Goal: Transaction & Acquisition: Purchase product/service

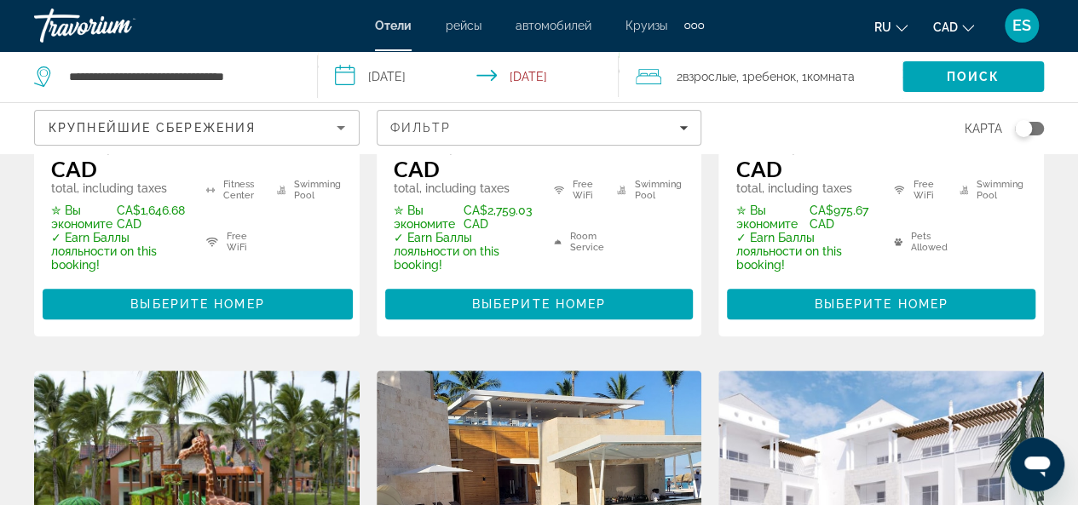
scroll to position [596, 0]
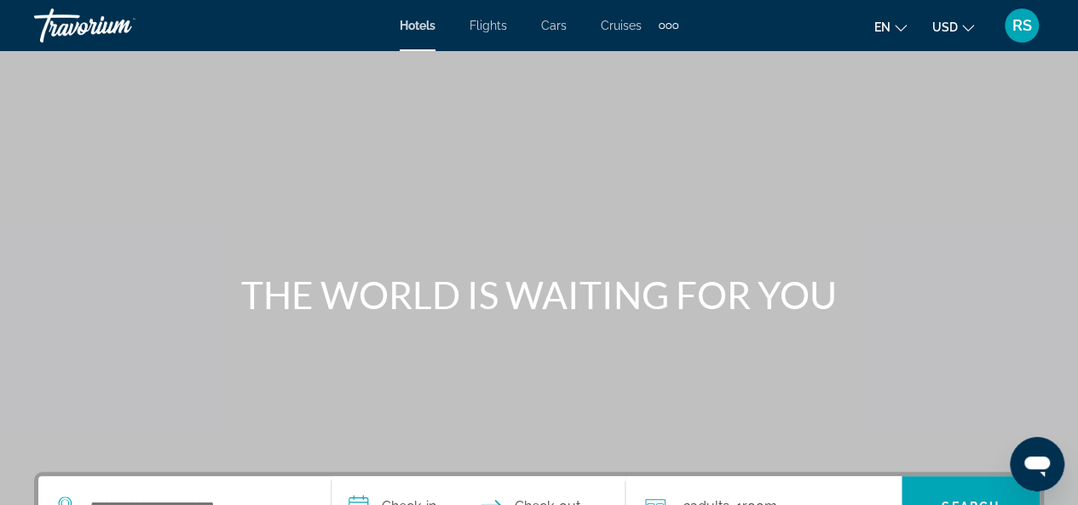
click at [558, 26] on span "Cars" at bounding box center [554, 26] width 26 height 14
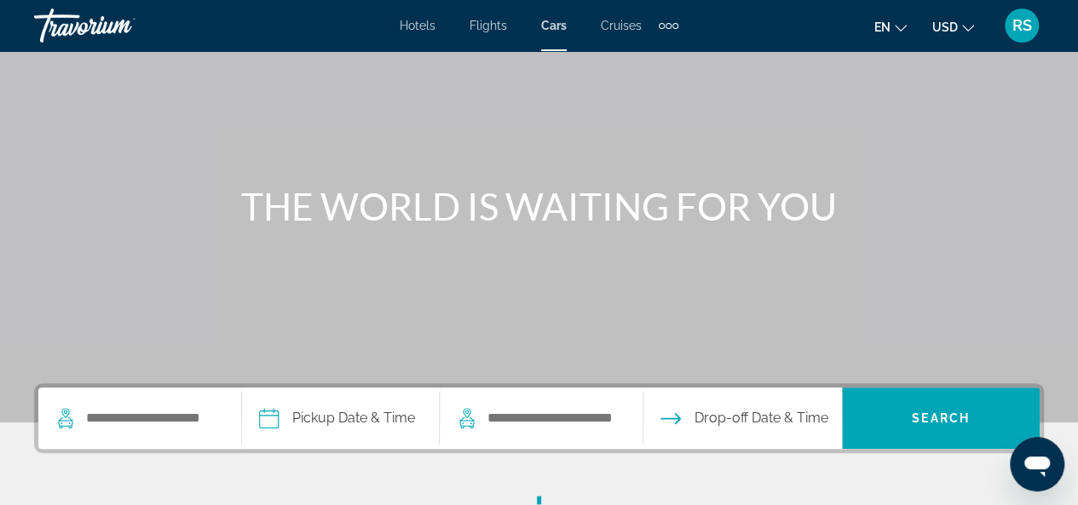
scroll to position [256, 0]
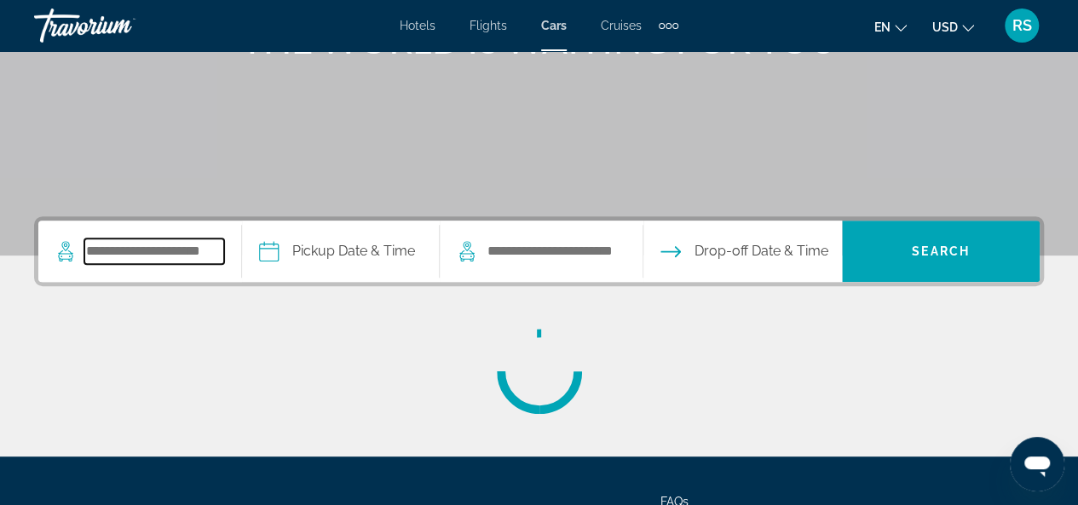
click at [107, 253] on input "Search pickup location" at bounding box center [154, 252] width 140 height 26
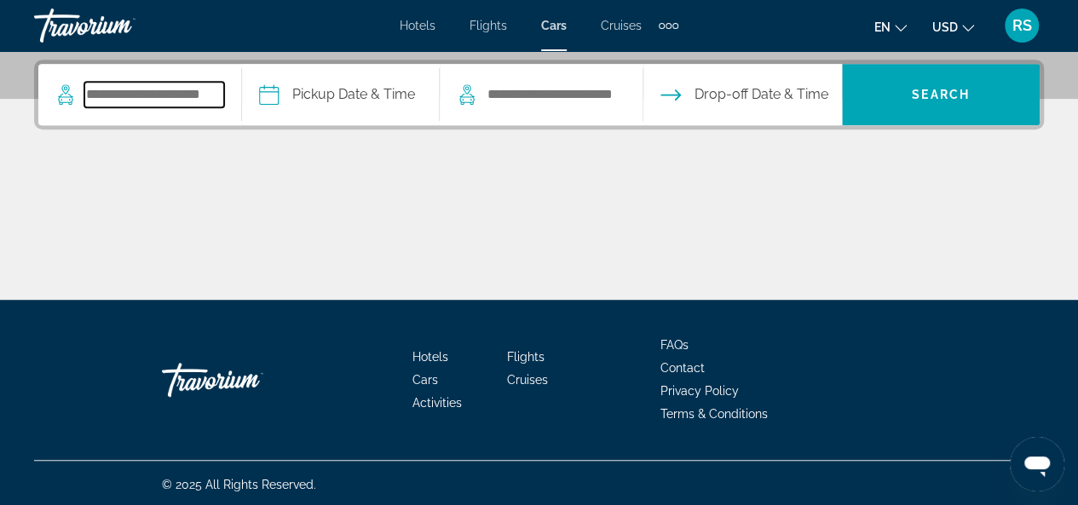
scroll to position [414, 0]
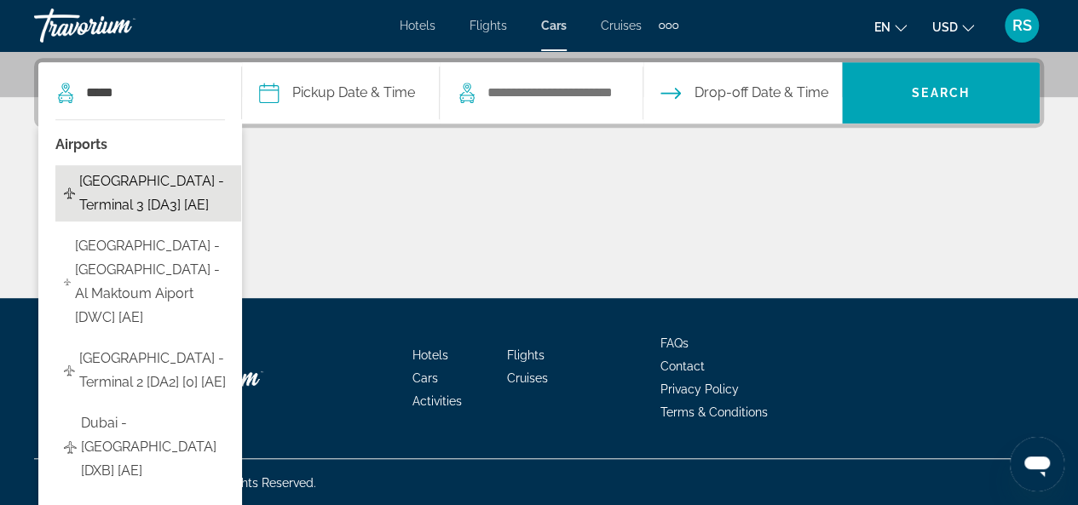
click at [164, 177] on span "[GEOGRAPHIC_DATA] - Terminal 3 [DA3] [AE]" at bounding box center [155, 194] width 153 height 48
type input "**********"
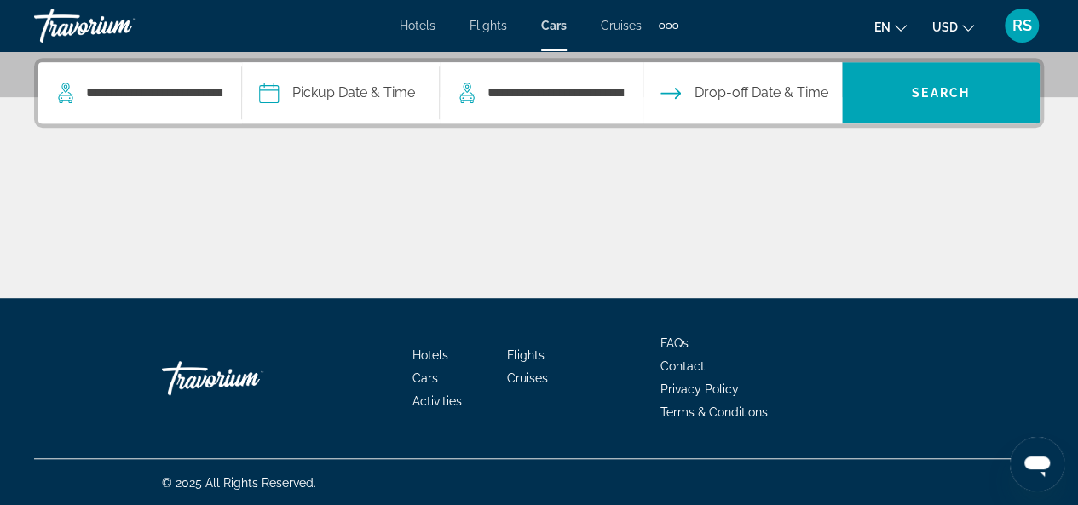
click at [281, 86] on input "Pickup date" at bounding box center [340, 95] width 204 height 66
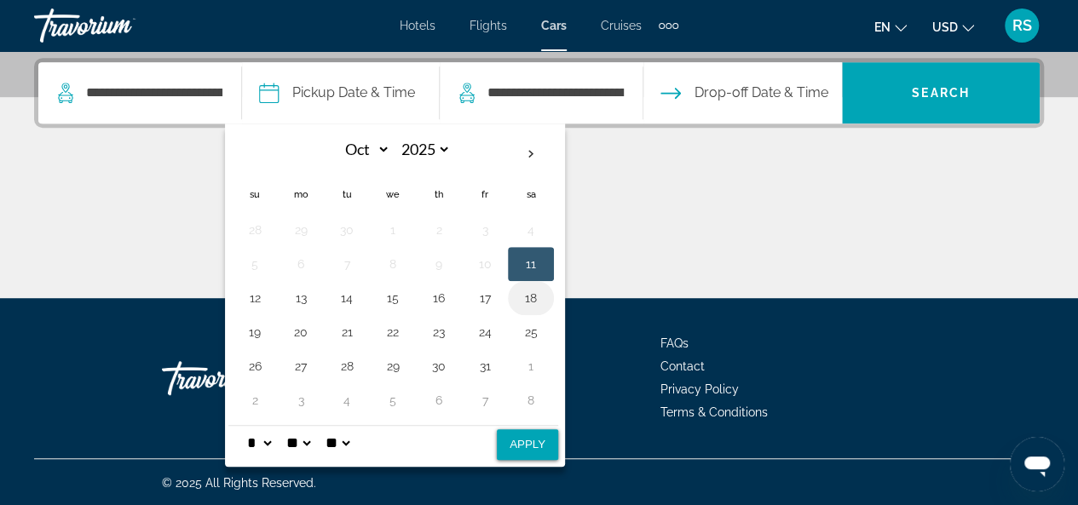
click at [544, 297] on button "18" at bounding box center [530, 298] width 27 height 24
click at [405, 360] on button "29" at bounding box center [392, 366] width 27 height 24
click at [540, 292] on button "18" at bounding box center [530, 298] width 27 height 24
click at [528, 441] on button "Apply" at bounding box center [527, 444] width 61 height 31
type input "**********"
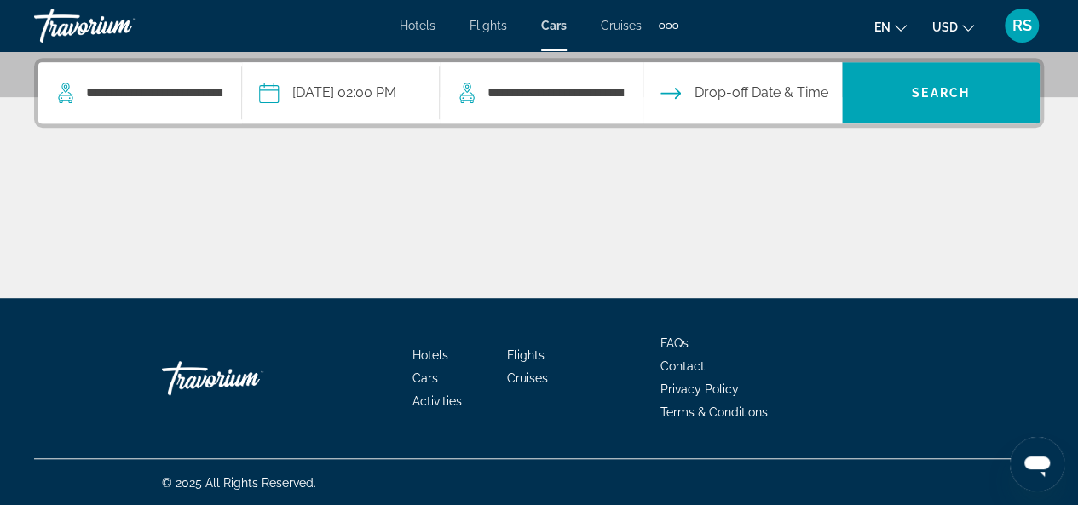
click at [697, 89] on input "Drop-off date" at bounding box center [741, 95] width 204 height 66
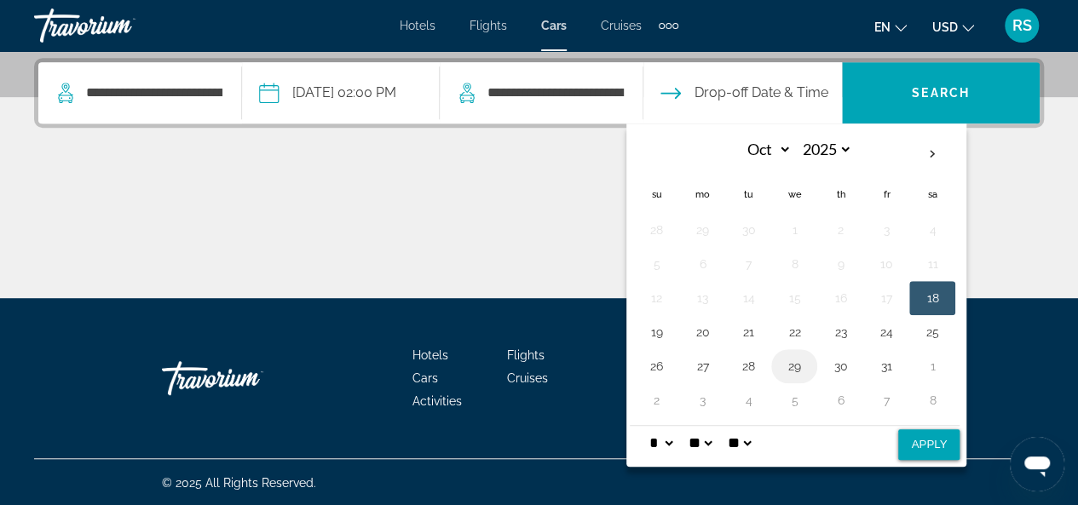
click at [808, 362] on button "29" at bounding box center [794, 366] width 27 height 24
click at [934, 437] on button "Apply" at bounding box center [928, 444] width 61 height 31
type input "**********"
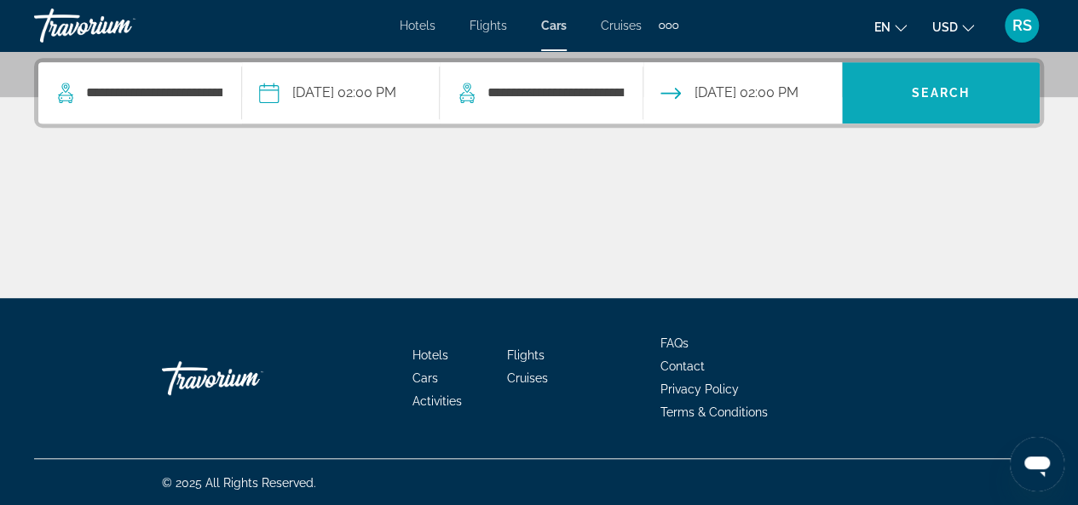
click at [962, 98] on span "Search" at bounding box center [941, 93] width 58 height 14
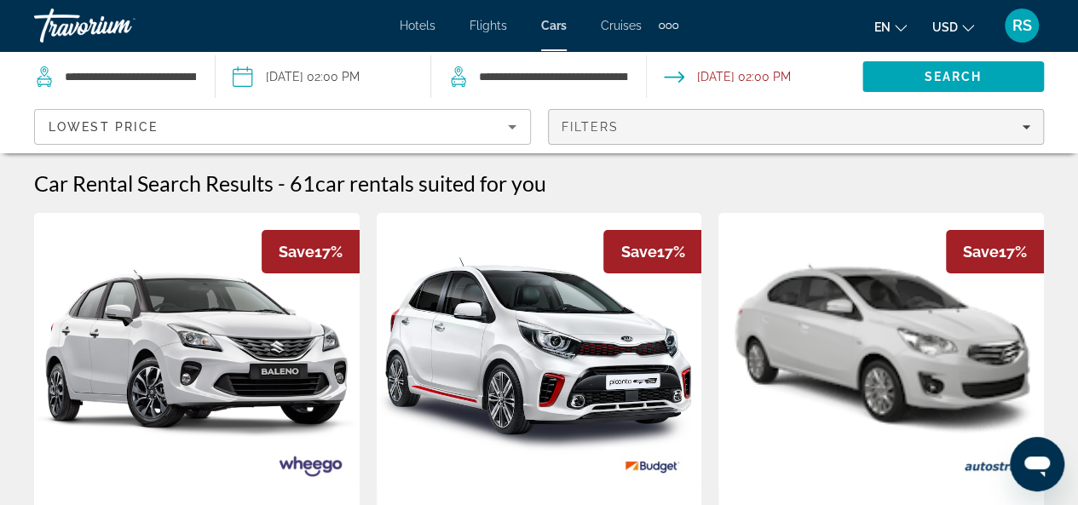
click at [1025, 127] on icon "Filters" at bounding box center [1026, 127] width 9 height 4
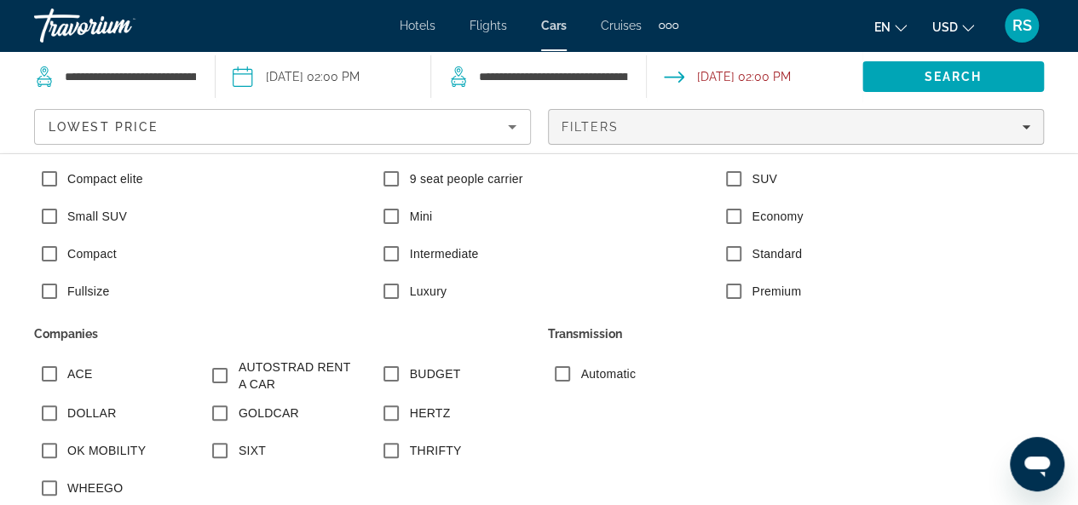
scroll to position [170, 0]
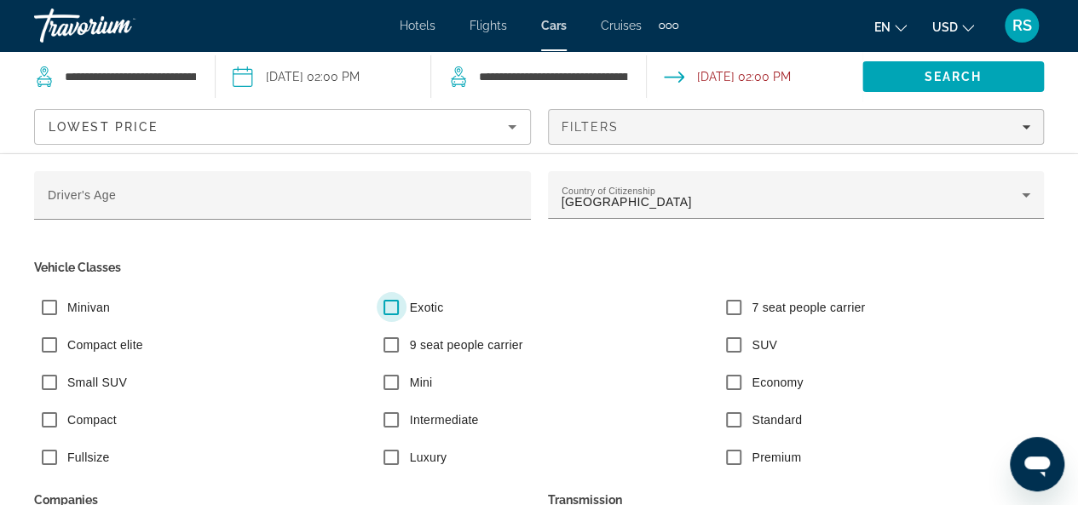
scroll to position [85, 0]
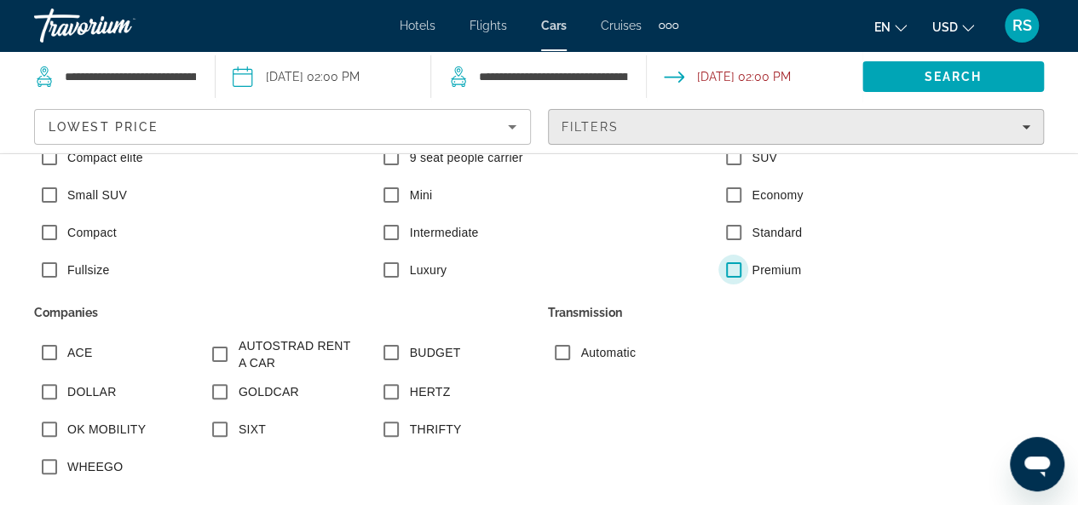
scroll to position [57, 0]
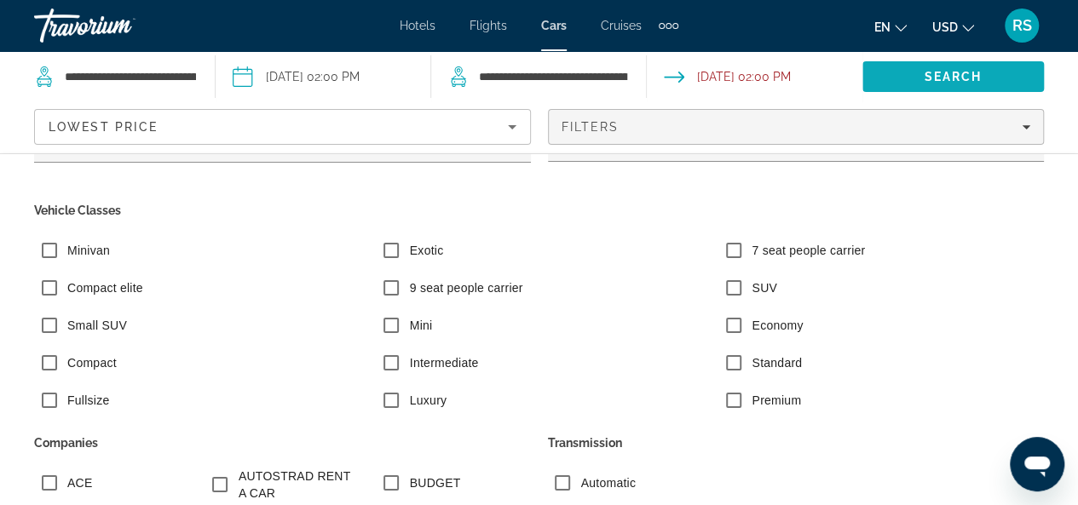
click at [955, 78] on span "Search" at bounding box center [954, 77] width 58 height 14
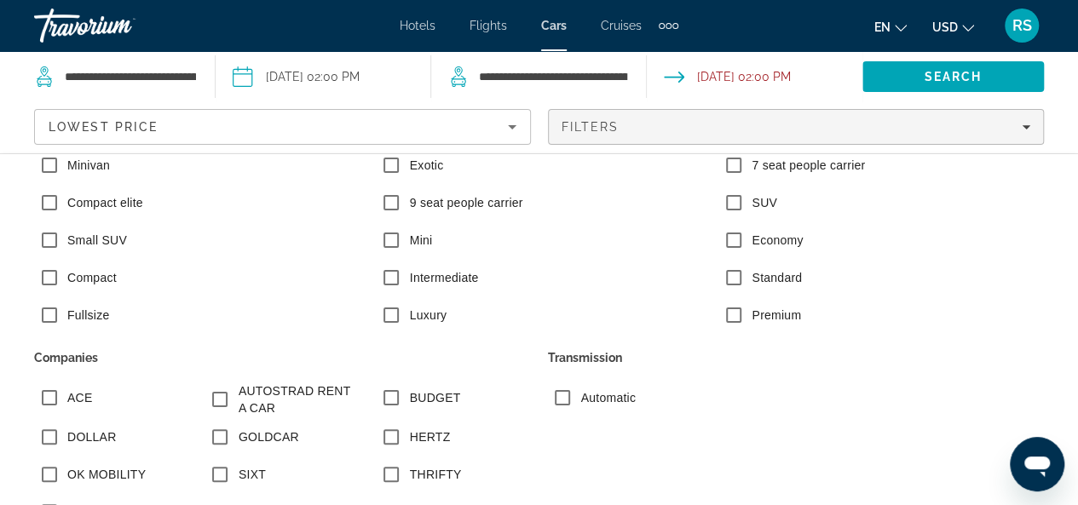
scroll to position [0, 0]
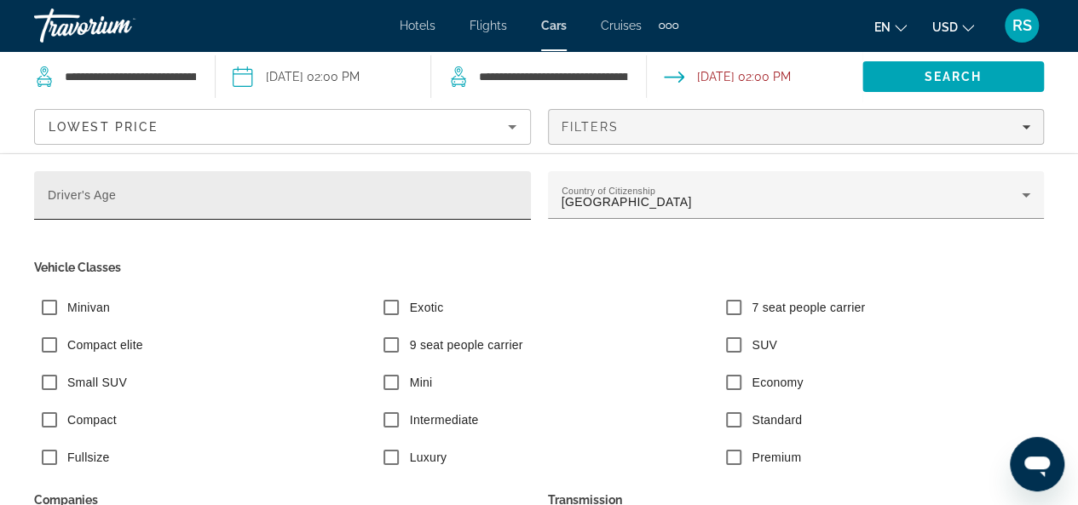
click at [400, 203] on input "Driver's Age" at bounding box center [282, 203] width 469 height 20
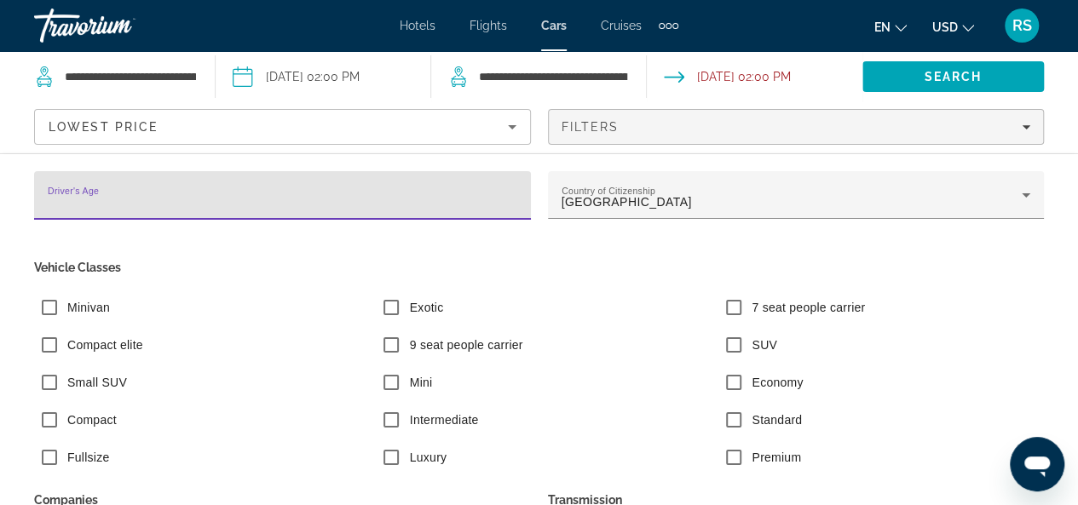
click at [501, 207] on input "**" at bounding box center [282, 203] width 469 height 20
click at [501, 207] on body "**********" at bounding box center [539, 324] width 1078 height 648
click at [78, 199] on input "**" at bounding box center [282, 203] width 469 height 20
drag, startPoint x: 67, startPoint y: 200, endPoint x: 17, endPoint y: 208, distance: 50.9
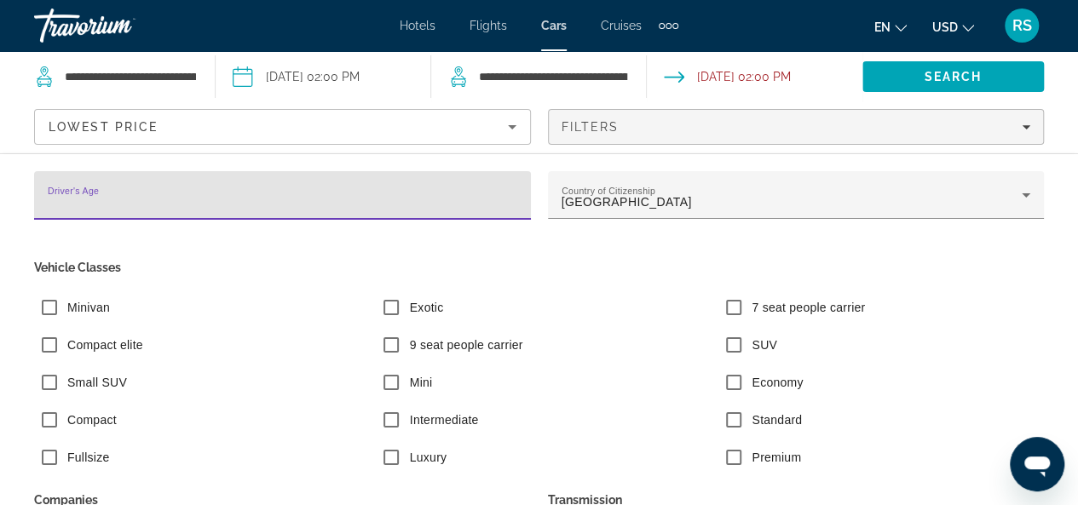
click at [26, 202] on div "Driver's Age **" at bounding box center [283, 204] width 514 height 67
type input "**"
click at [918, 74] on span "Search" at bounding box center [952, 76] width 181 height 41
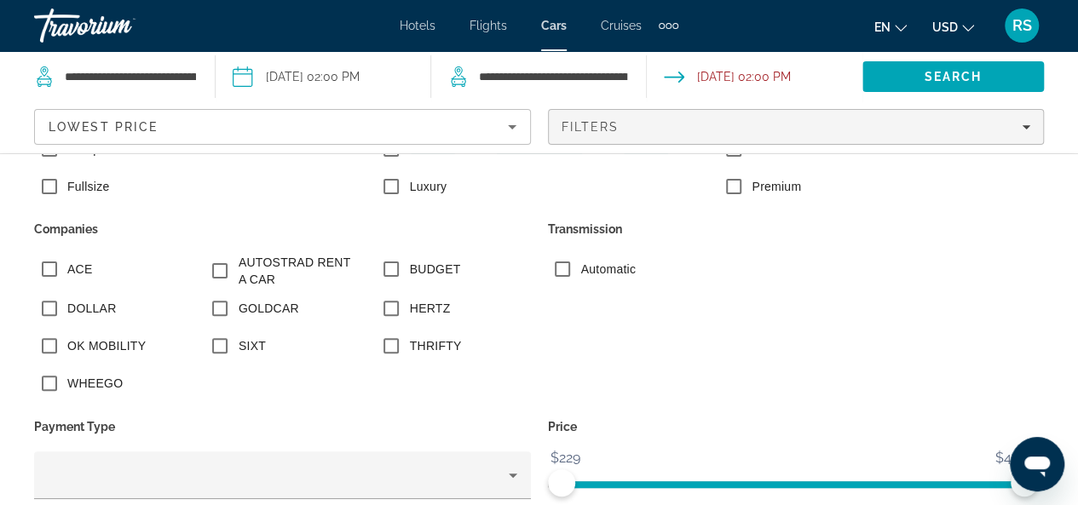
scroll to position [313, 0]
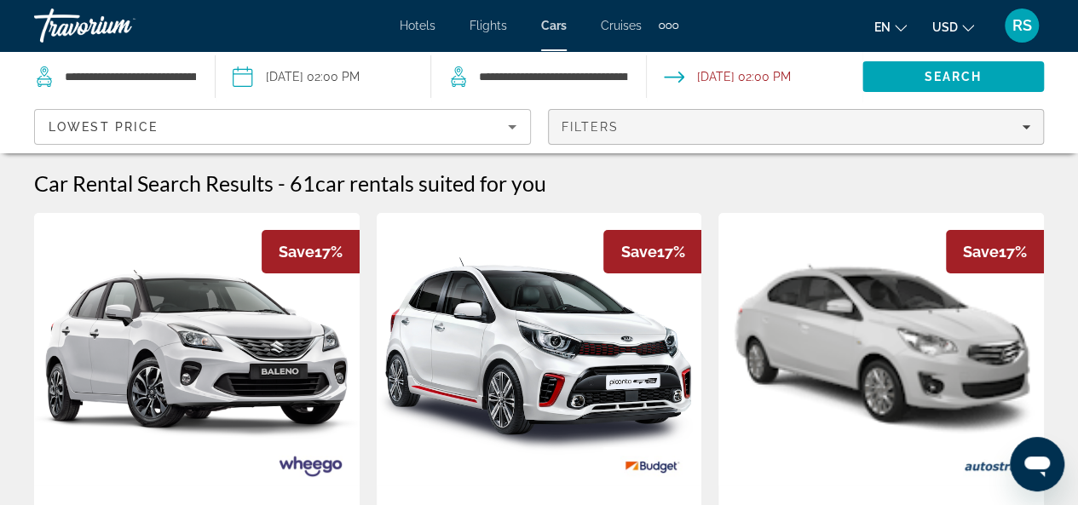
click at [1018, 122] on div "Filters" at bounding box center [796, 127] width 469 height 14
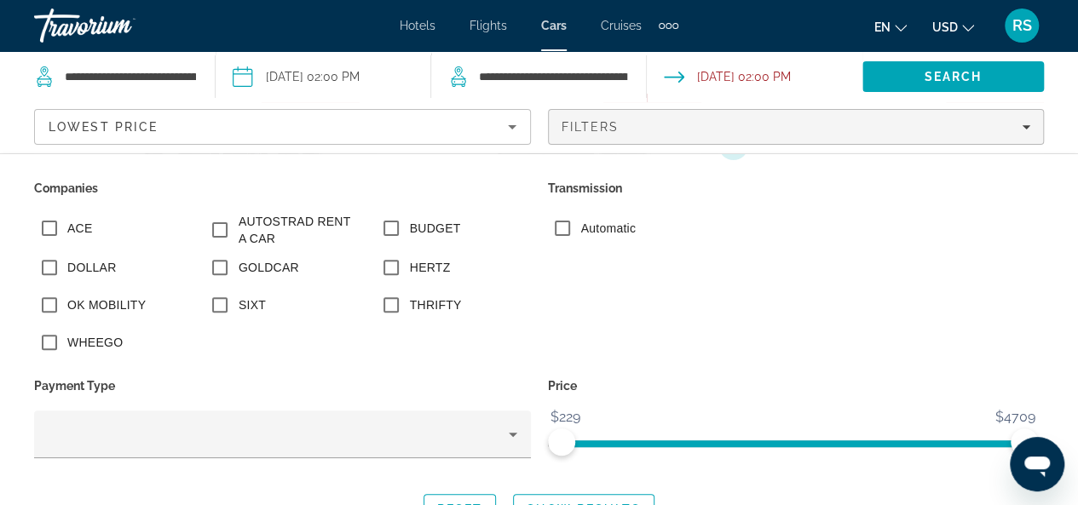
scroll to position [426, 0]
click at [591, 501] on span "Search widget" at bounding box center [584, 509] width 140 height 41
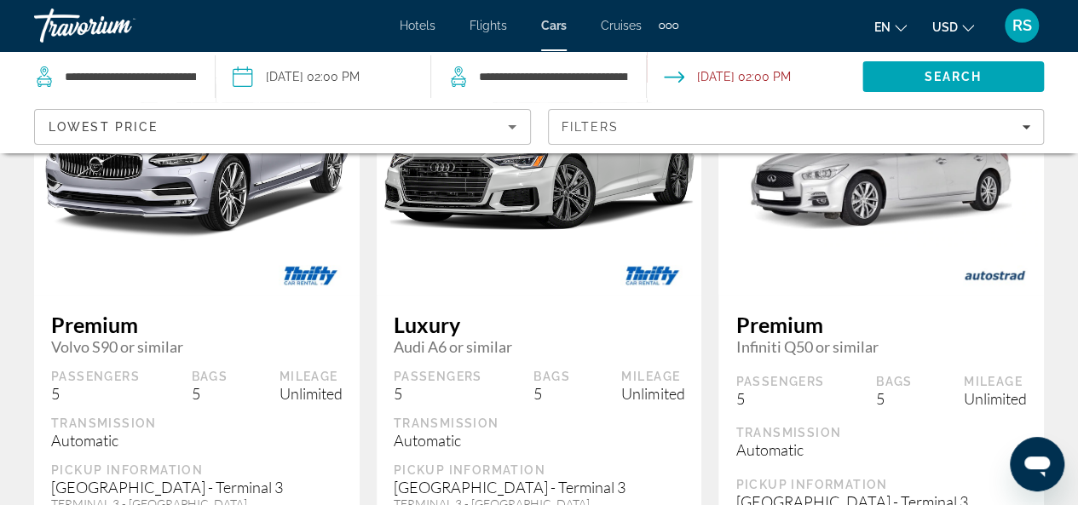
scroll to position [0, 0]
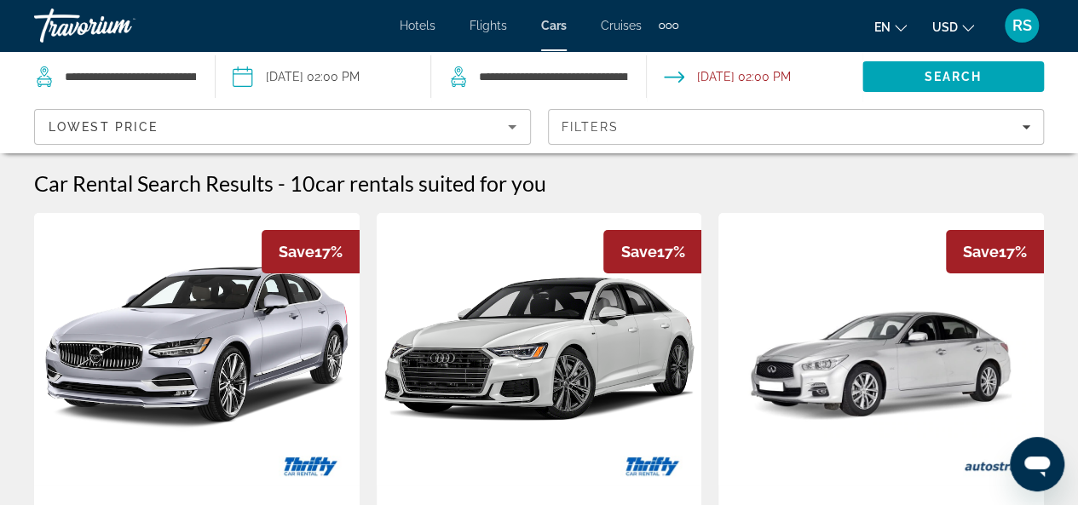
click at [965, 28] on icon "Change currency" at bounding box center [968, 28] width 12 height 7
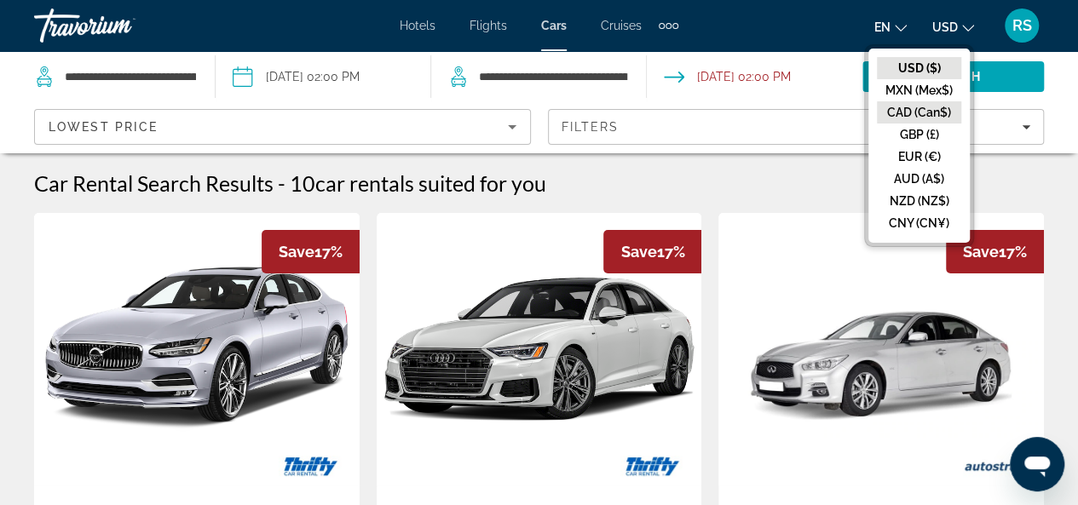
click at [922, 107] on button "CAD (Can$)" at bounding box center [919, 112] width 84 height 22
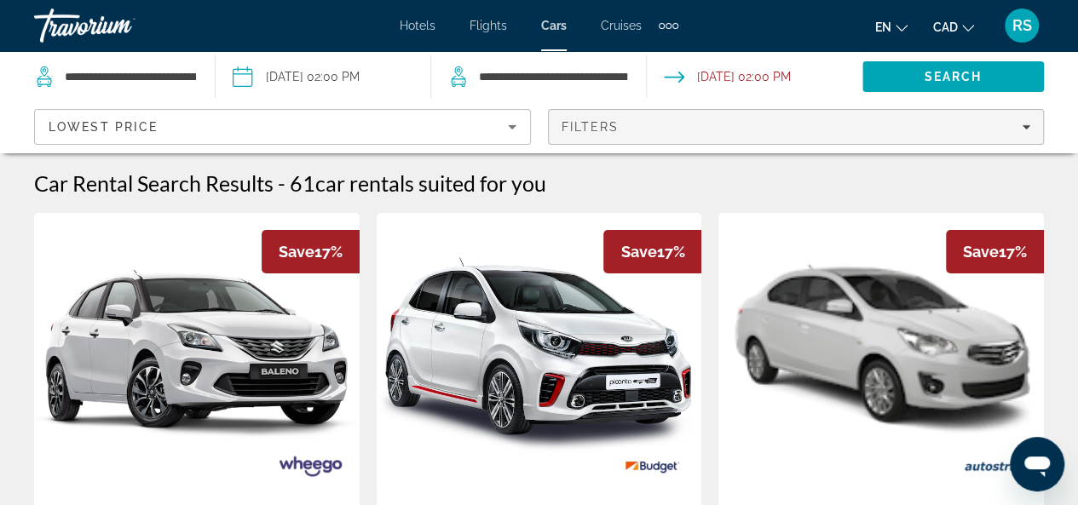
click at [1022, 124] on icon "Filters" at bounding box center [1026, 127] width 9 height 9
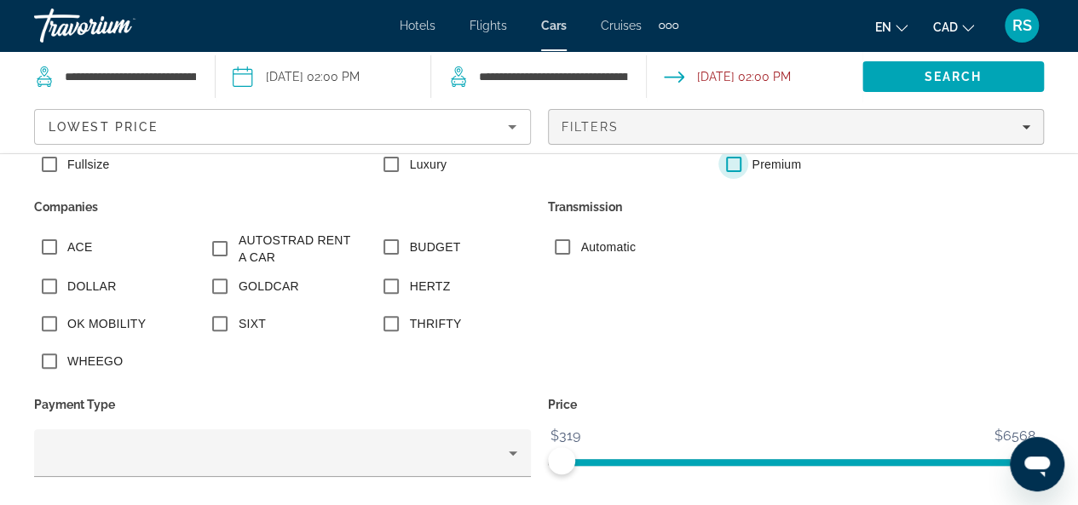
scroll to position [313, 0]
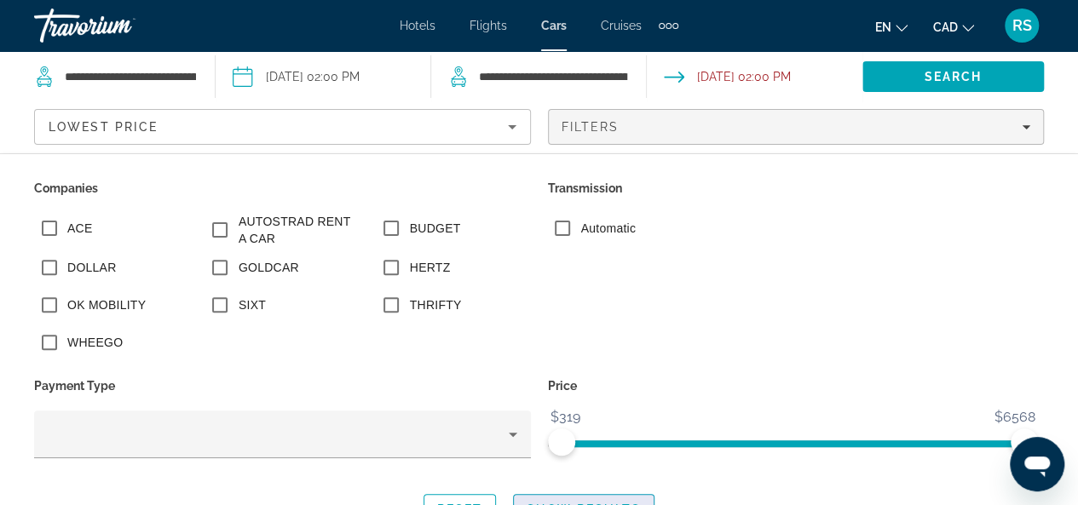
click at [578, 498] on span "Search widget" at bounding box center [584, 509] width 140 height 41
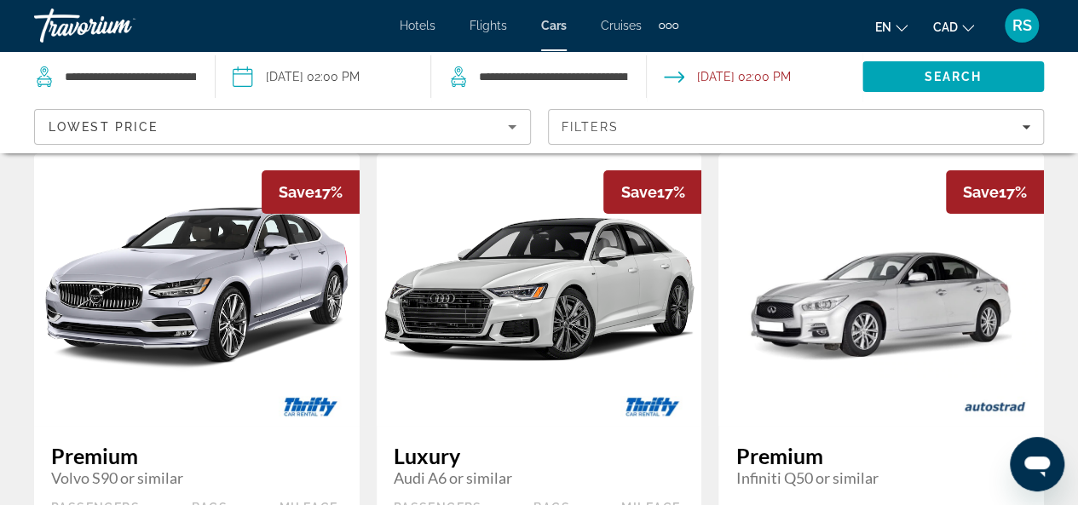
scroll to position [0, 0]
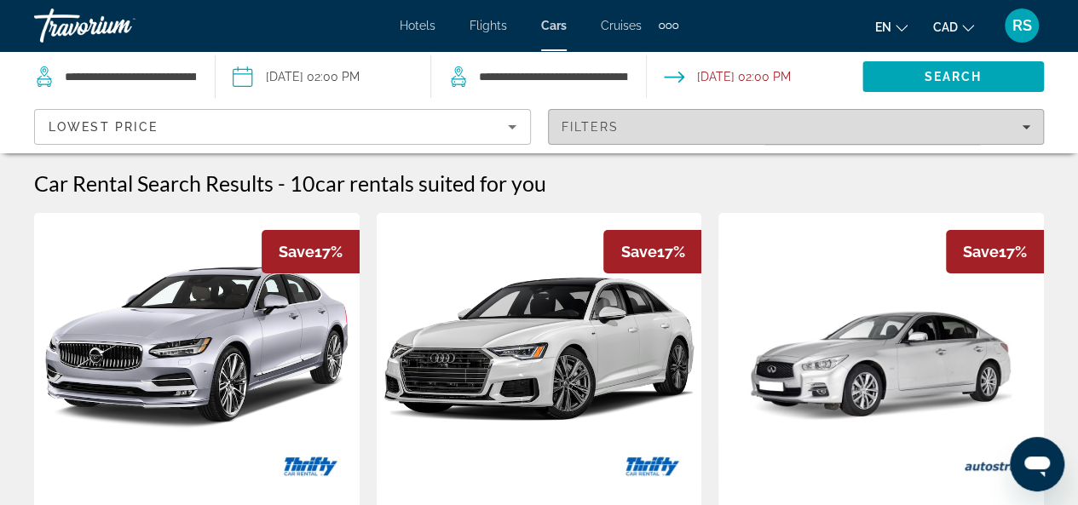
click at [1026, 123] on icon "Filters" at bounding box center [1026, 127] width 9 height 9
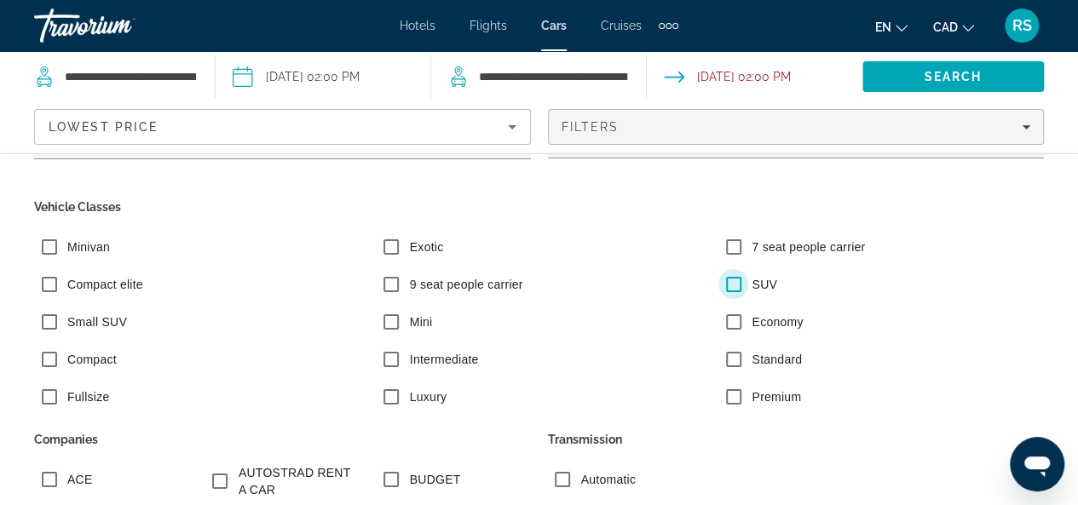
scroll to position [85, 0]
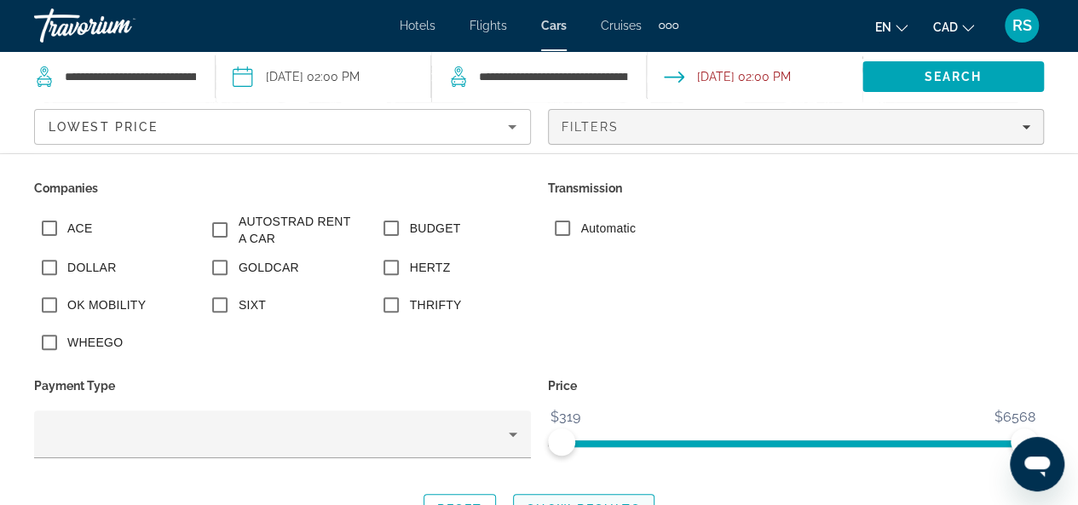
scroll to position [341, 0]
click at [584, 498] on span "Search widget" at bounding box center [584, 509] width 140 height 41
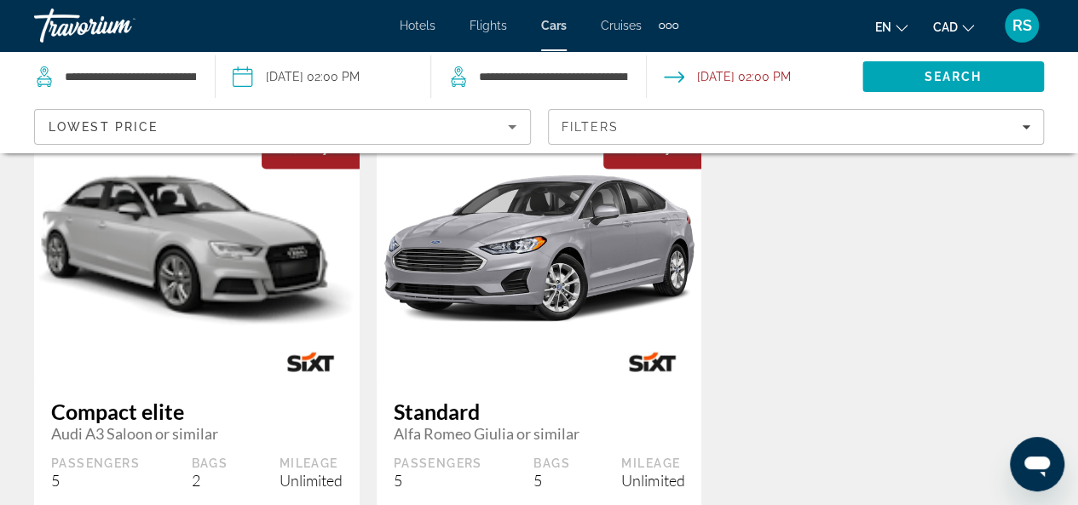
scroll to position [1619, 0]
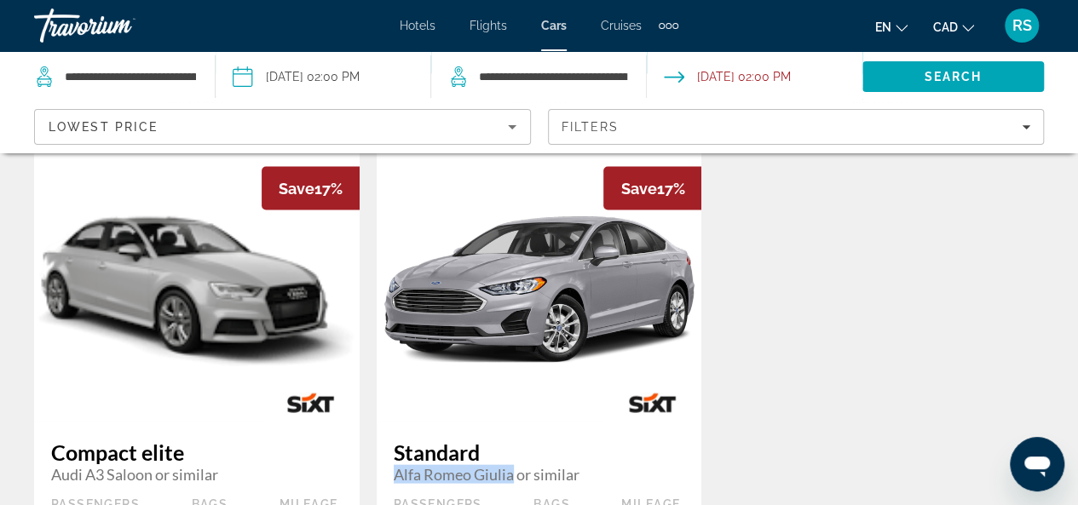
drag, startPoint x: 397, startPoint y: 433, endPoint x: 514, endPoint y: 431, distance: 116.7
click at [514, 465] on span "Alfa Romeo Giulia or similar" at bounding box center [539, 474] width 291 height 19
copy span "Alfa Romeo Giulia"
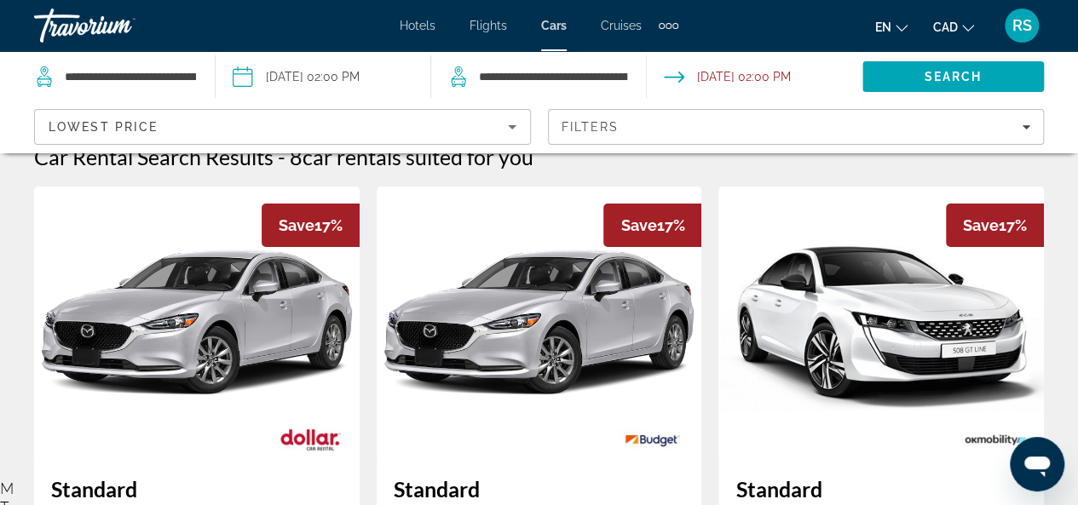
scroll to position [0, 0]
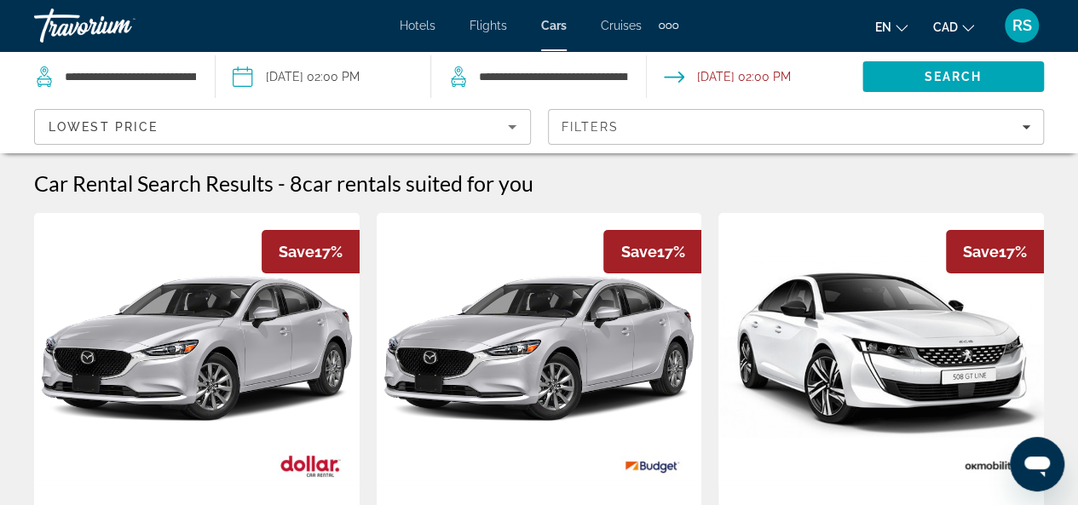
click at [771, 176] on div "Car Rental Search Results - 8 car rentals suited for you" at bounding box center [539, 183] width 1010 height 26
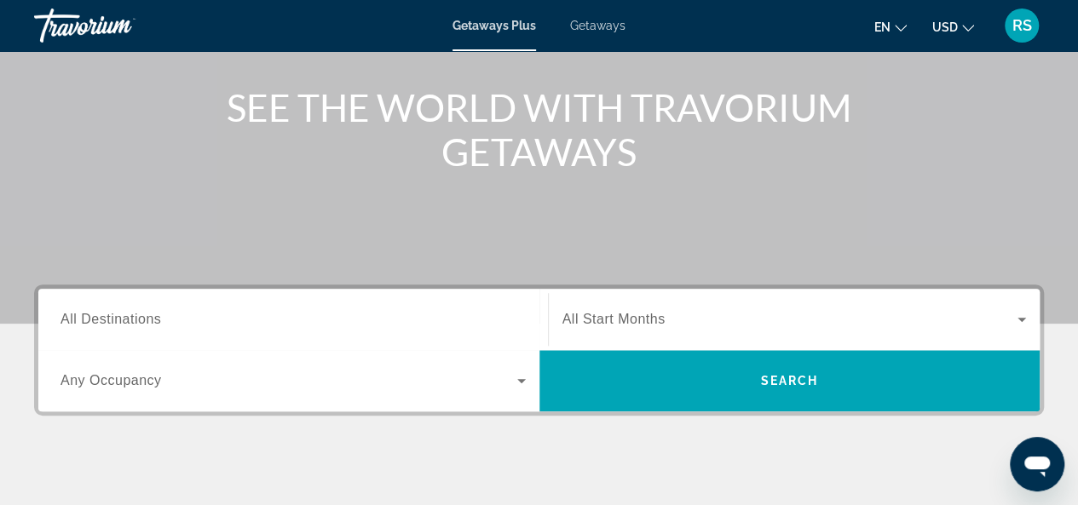
scroll to position [341, 0]
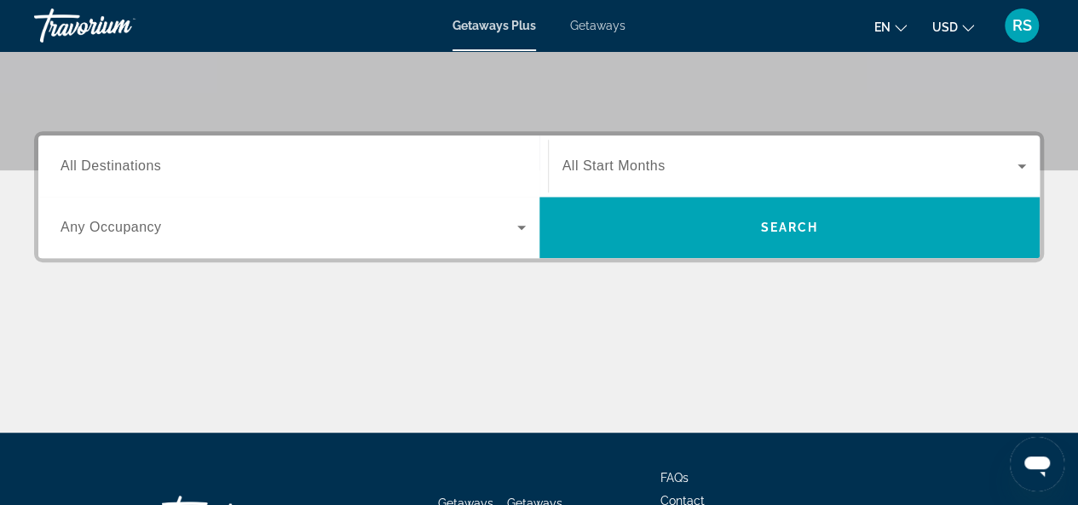
click at [135, 162] on span "All Destinations" at bounding box center [110, 165] width 101 height 14
click at [135, 162] on input "Destination All Destinations" at bounding box center [292, 167] width 465 height 20
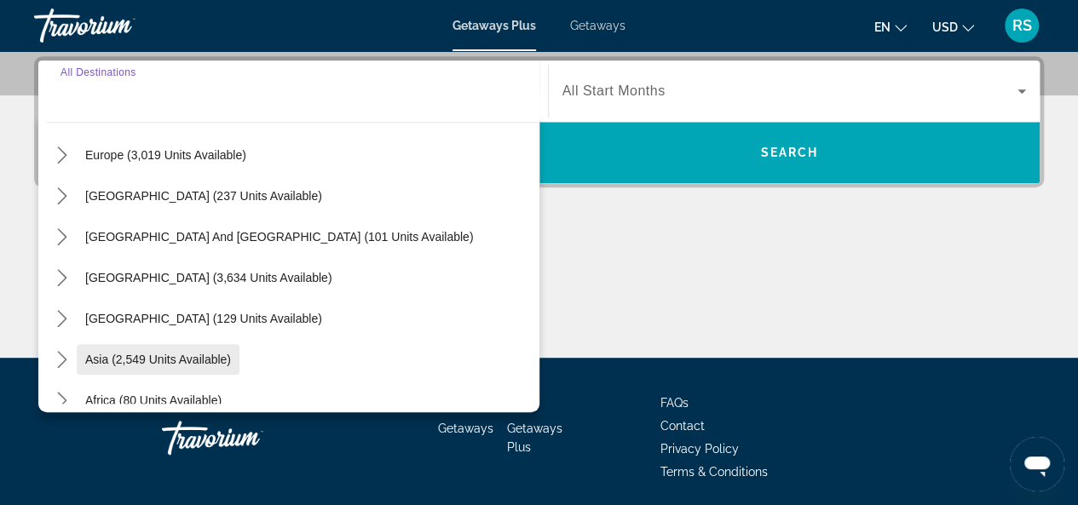
scroll to position [256, 0]
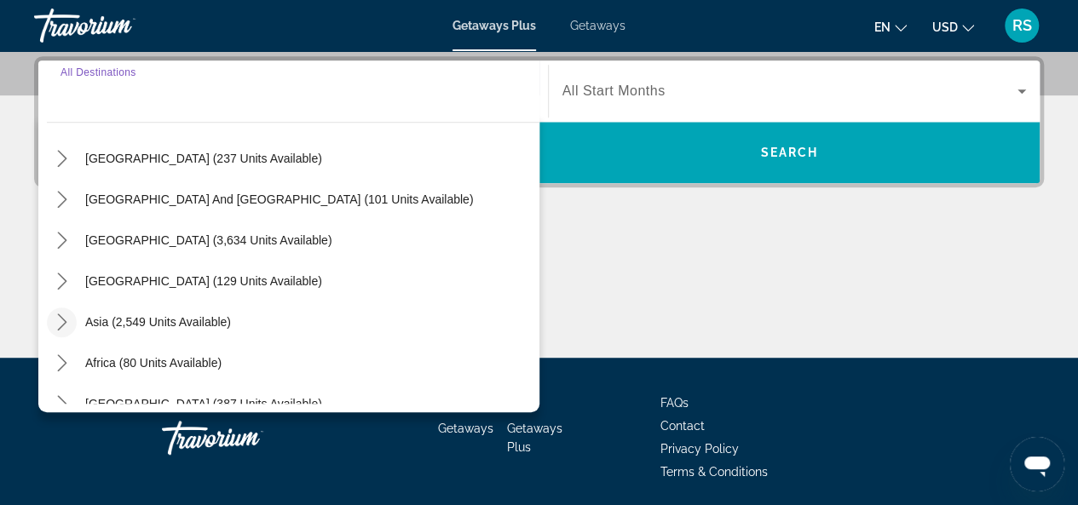
click at [66, 320] on icon "Toggle Asia (2,549 units available) submenu" at bounding box center [62, 322] width 17 height 17
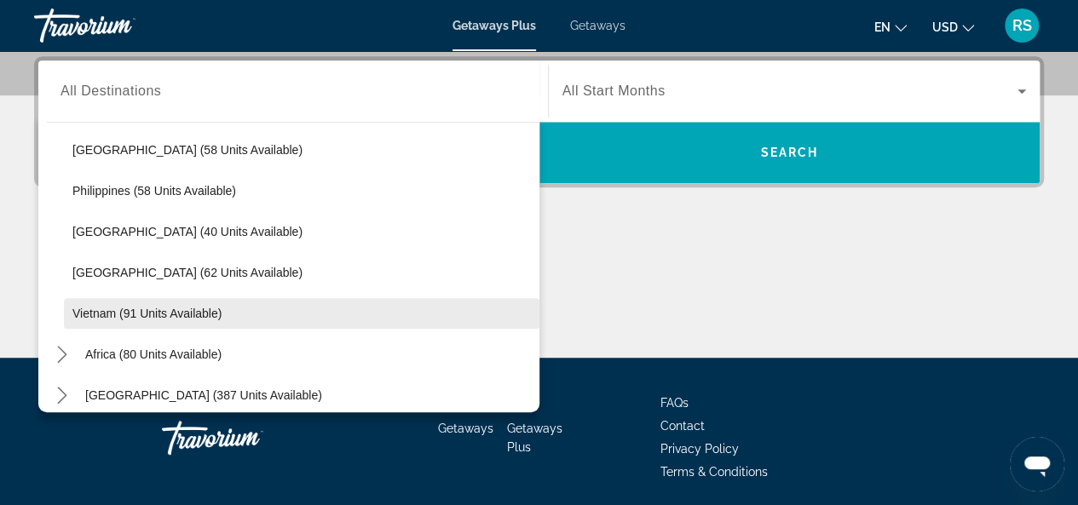
scroll to position [685, 0]
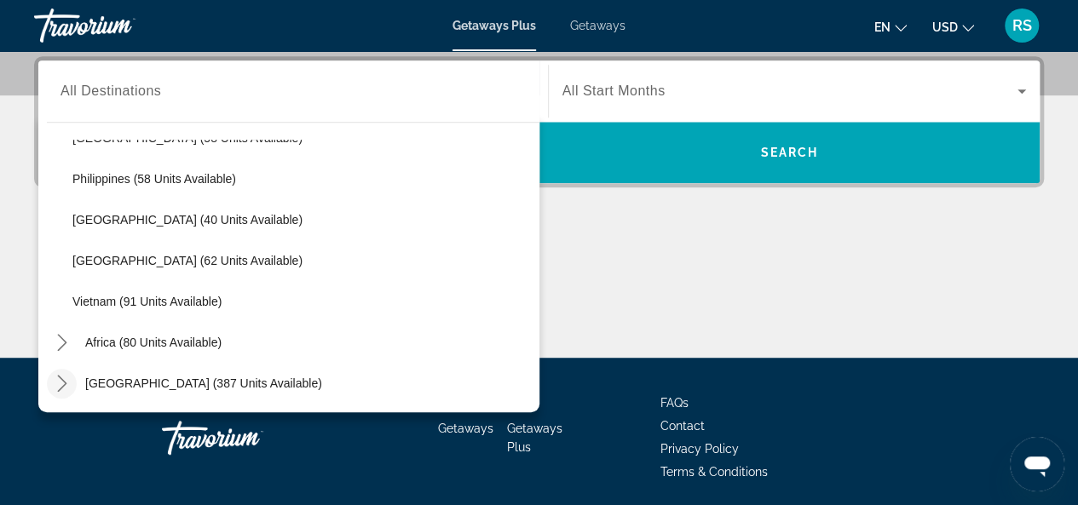
click at [66, 376] on icon "Toggle Middle East (387 units available) submenu" at bounding box center [62, 383] width 17 height 17
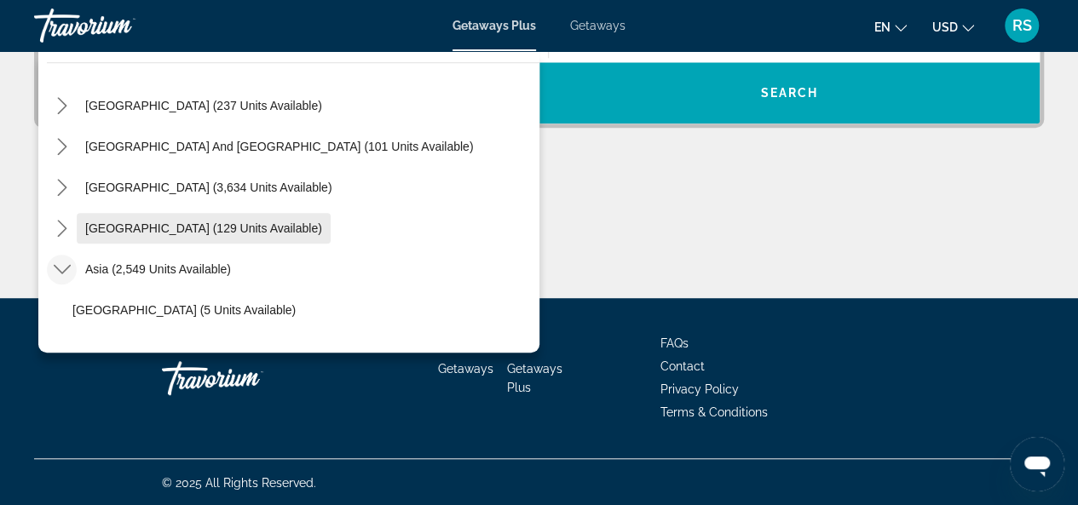
scroll to position [211, 0]
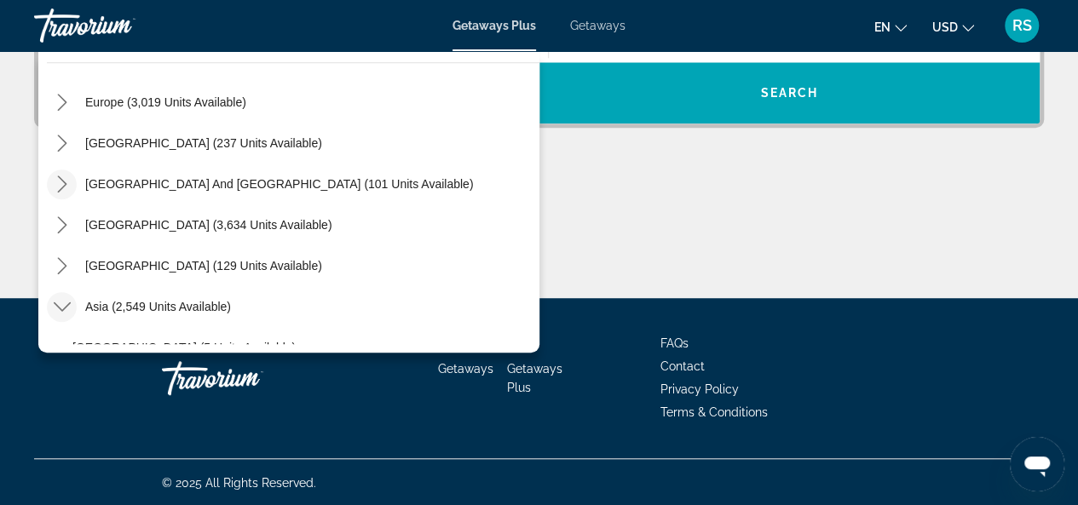
click at [61, 181] on icon "Toggle South Pacific and Oceania (101 units available) submenu" at bounding box center [62, 184] width 17 height 17
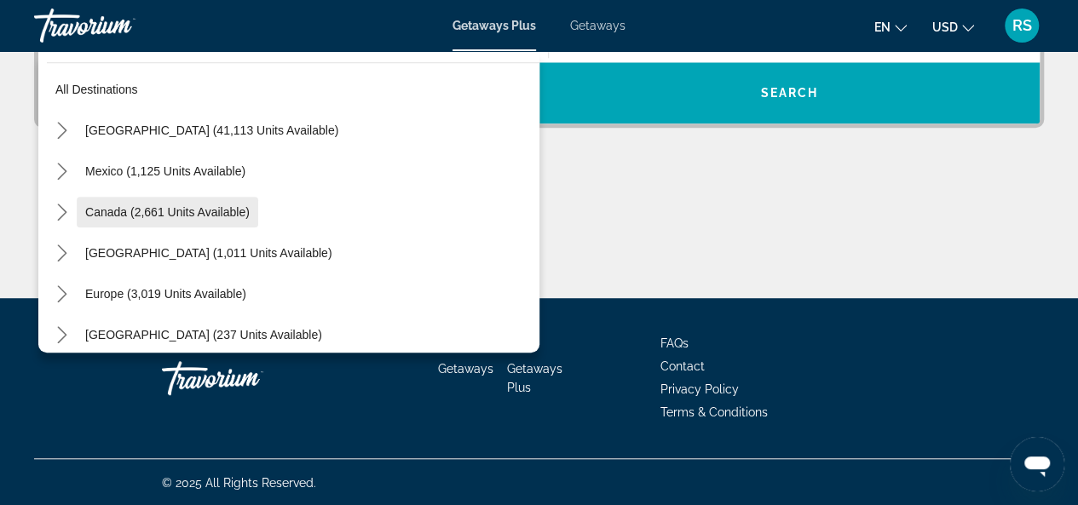
scroll to position [0, 0]
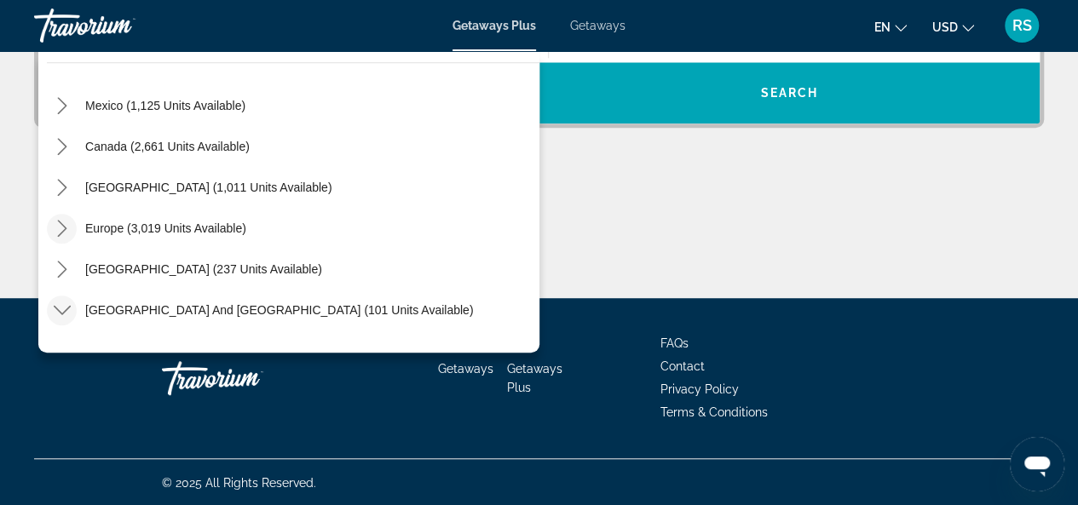
click at [64, 226] on icon "Toggle Europe (3,019 units available) submenu" at bounding box center [61, 228] width 9 height 17
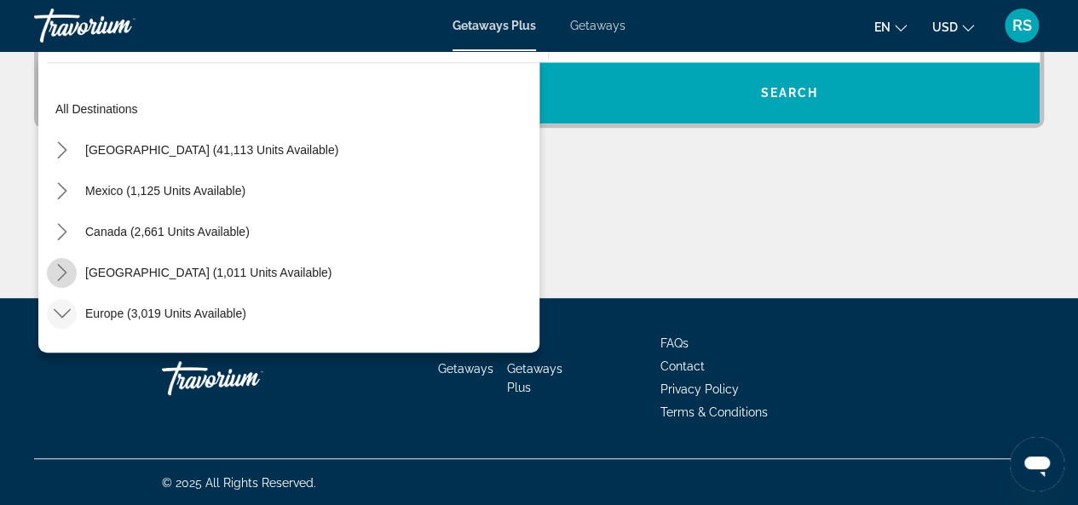
click at [63, 269] on icon "Toggle Caribbean & Atlantic Islands (1,011 units available) submenu" at bounding box center [61, 272] width 9 height 17
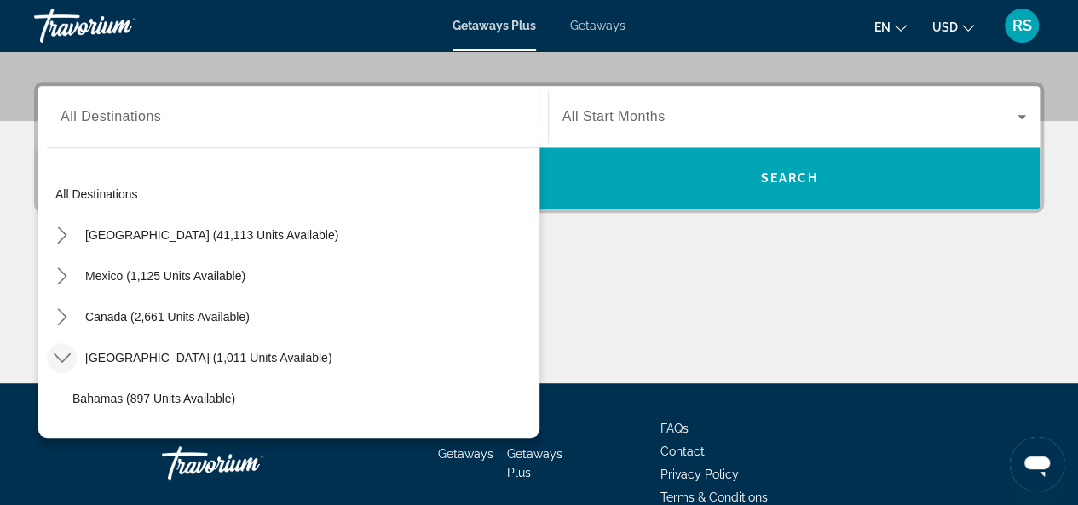
click at [609, 26] on span "Getaways" at bounding box center [597, 26] width 55 height 14
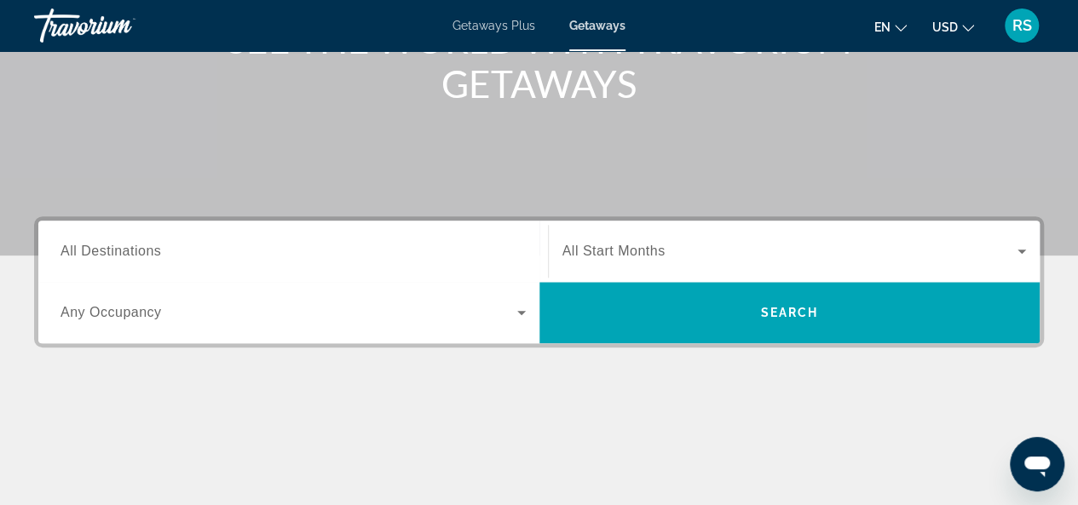
click at [126, 251] on span "All Destinations" at bounding box center [110, 251] width 101 height 14
click at [126, 251] on input "Destination All Destinations" at bounding box center [292, 252] width 465 height 20
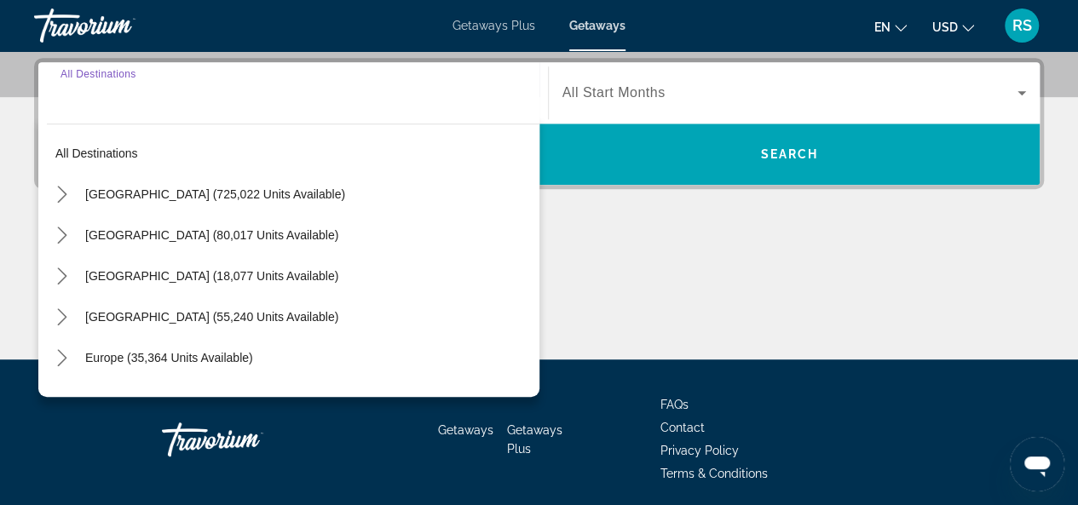
scroll to position [416, 0]
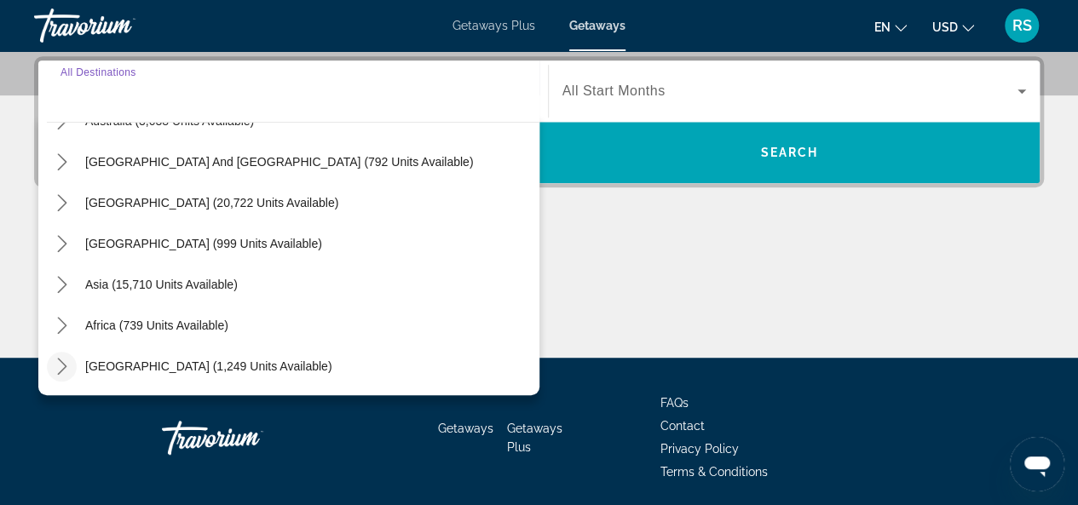
click at [60, 360] on icon "Toggle Middle East (1,249 units available) submenu" at bounding box center [61, 366] width 9 height 17
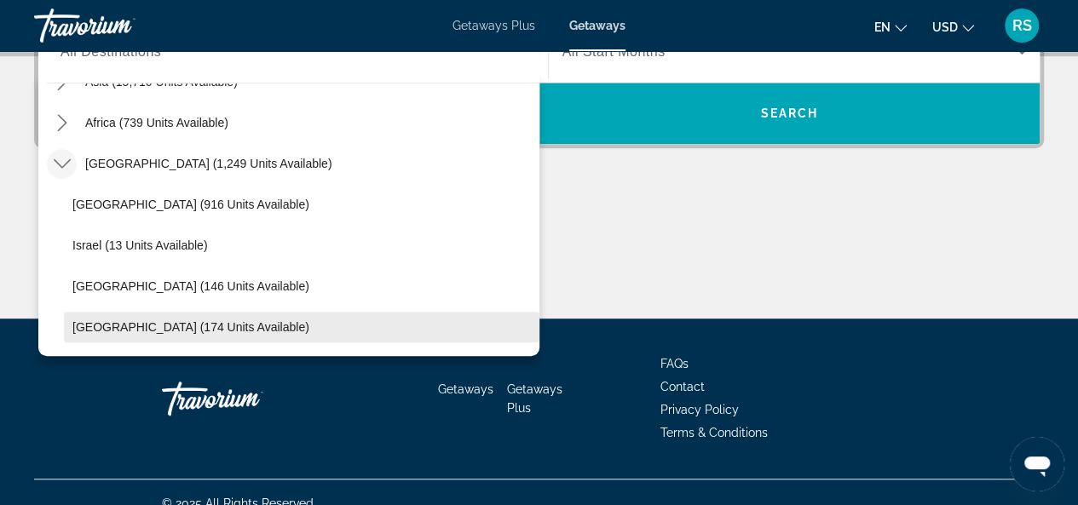
scroll to position [475, 0]
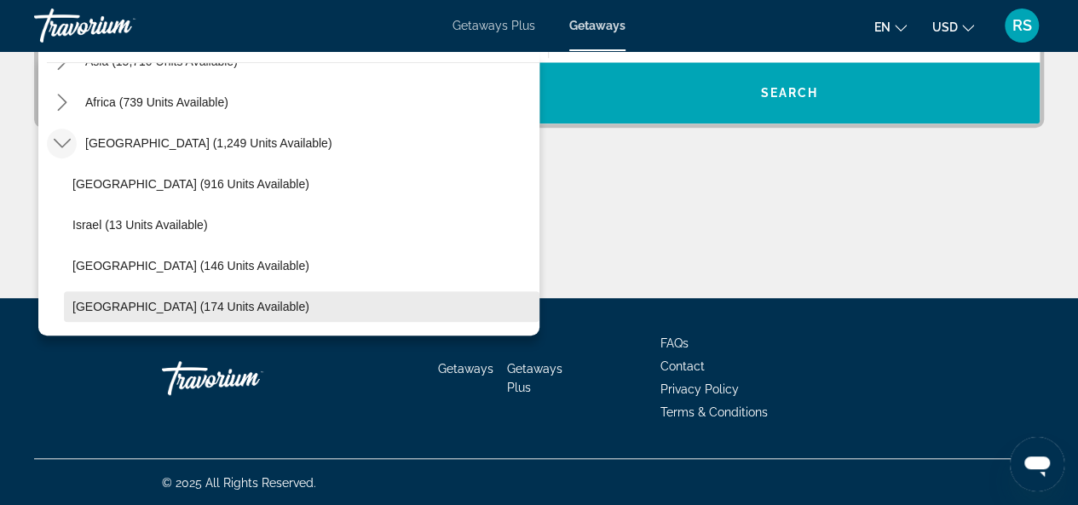
click at [172, 304] on span "United Arab Emirates (174 units available)" at bounding box center [190, 307] width 237 height 14
type input "**********"
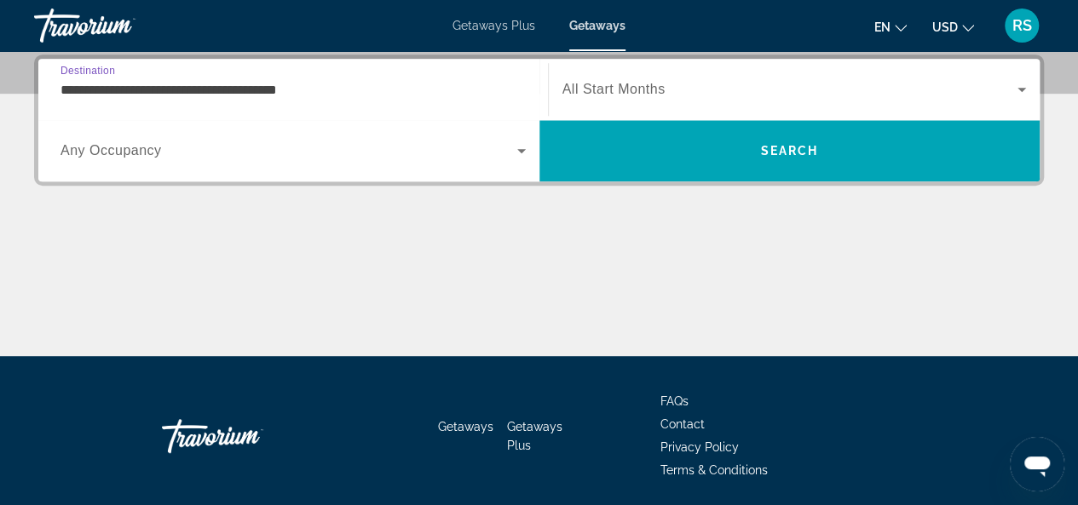
scroll to position [416, 0]
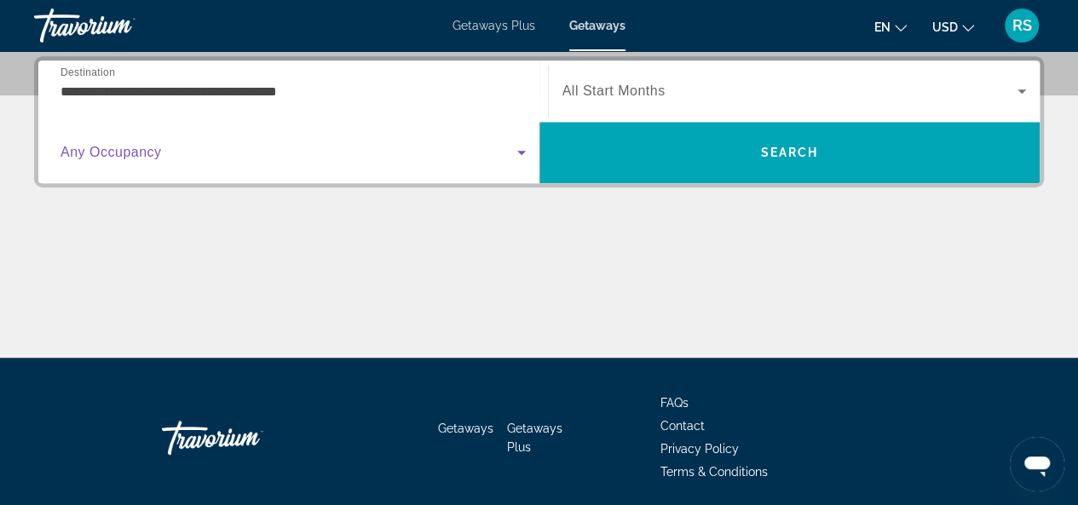
click at [517, 151] on icon "Search widget" at bounding box center [521, 153] width 9 height 4
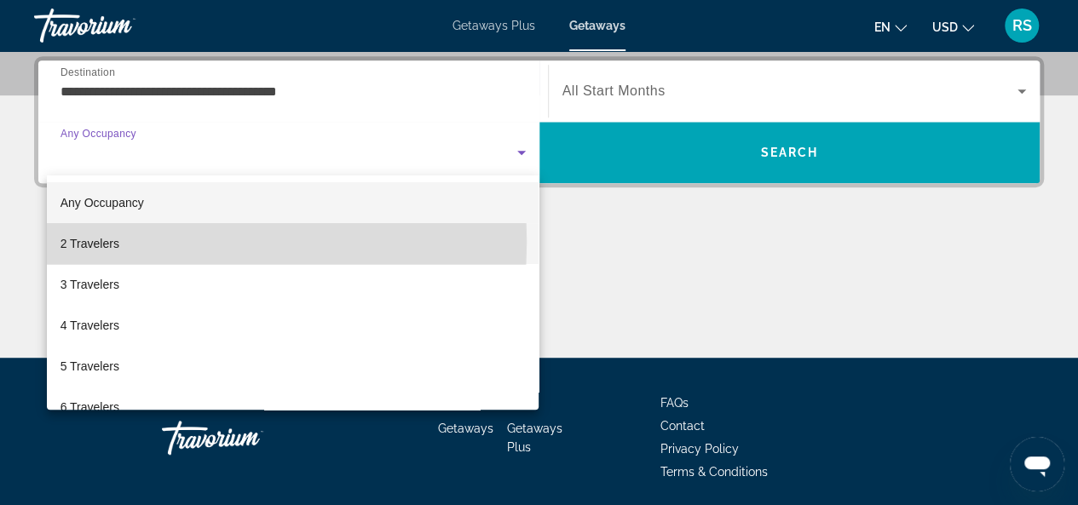
drag, startPoint x: 96, startPoint y: 241, endPoint x: 129, endPoint y: 234, distance: 33.1
click at [97, 241] on span "2 Travelers" at bounding box center [89, 243] width 59 height 20
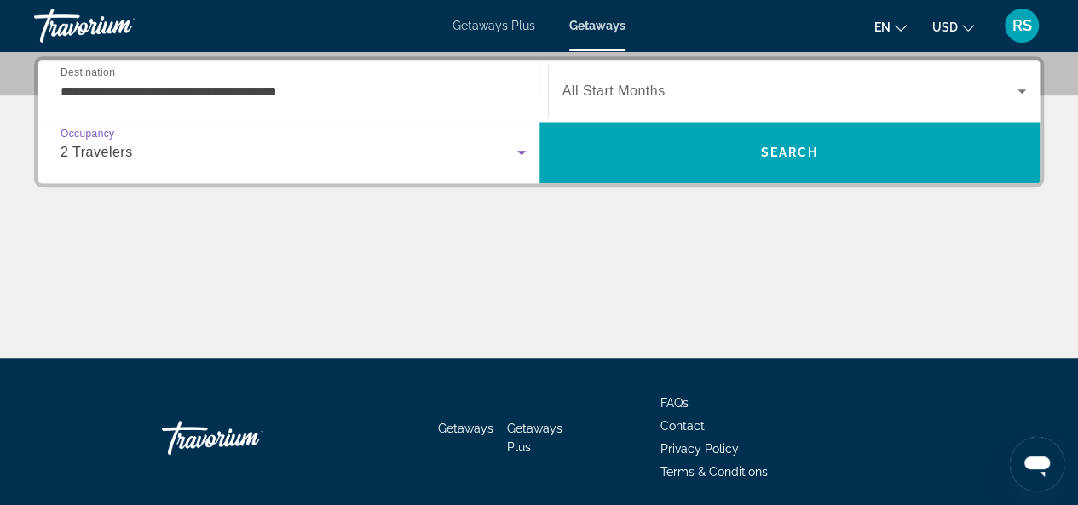
click at [649, 89] on span "All Start Months" at bounding box center [613, 91] width 103 height 14
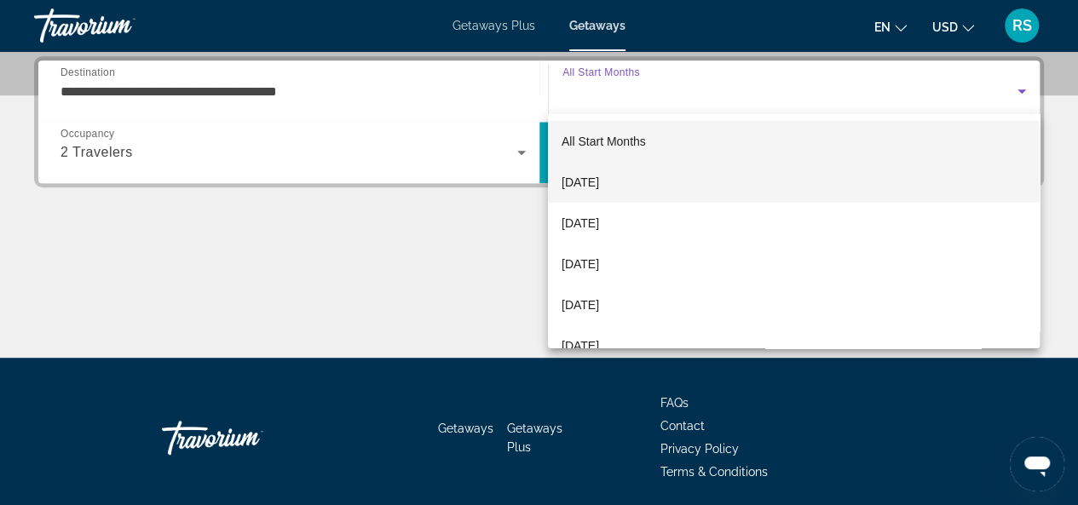
click at [599, 183] on span "October 2025" at bounding box center [580, 182] width 37 height 20
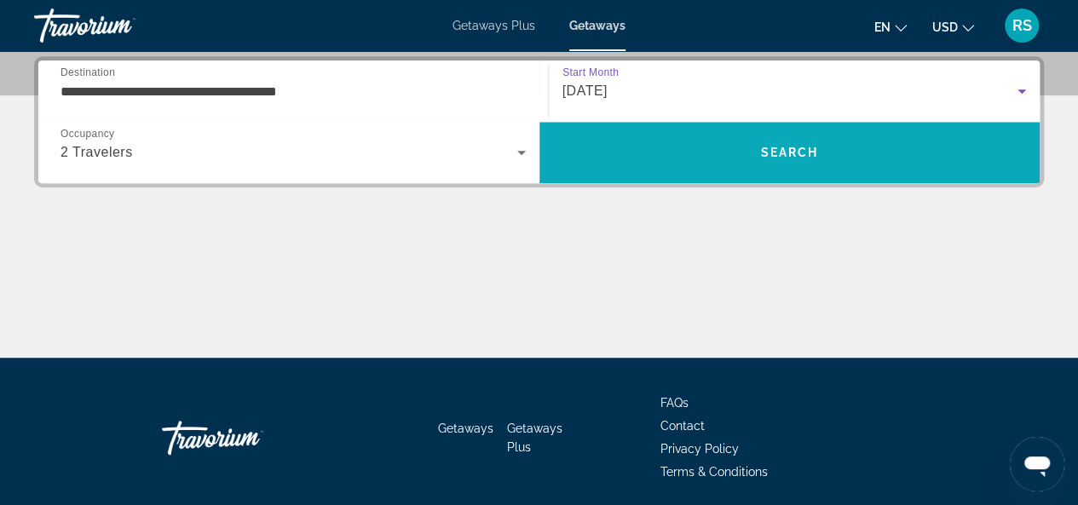
click at [769, 151] on span "Search" at bounding box center [789, 153] width 58 height 14
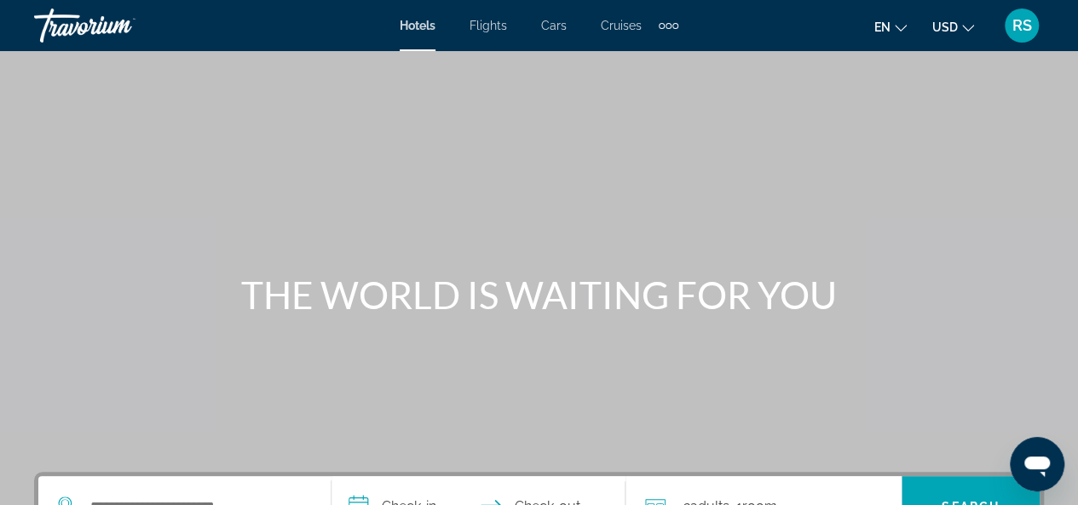
click at [559, 28] on span "Cars" at bounding box center [554, 26] width 26 height 14
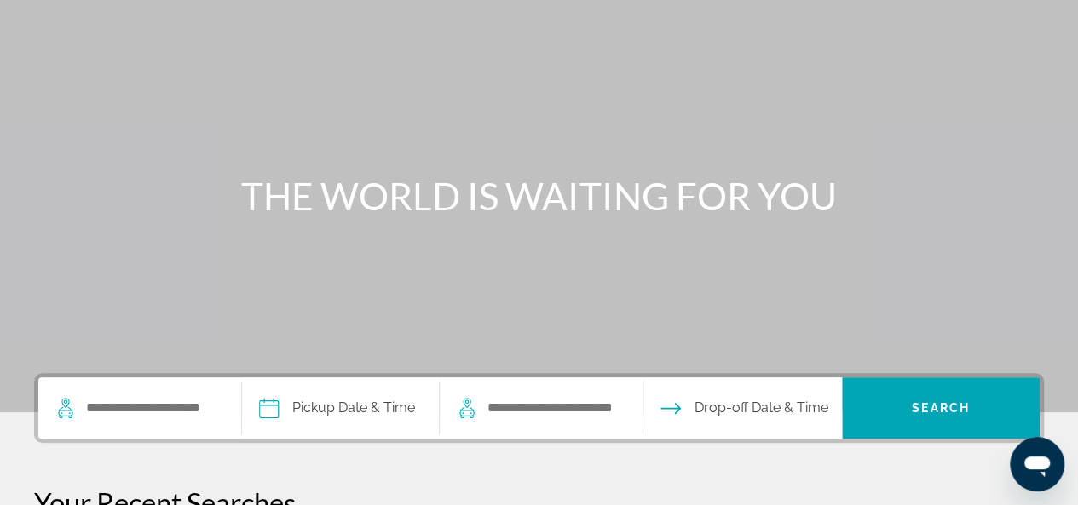
scroll to position [341, 0]
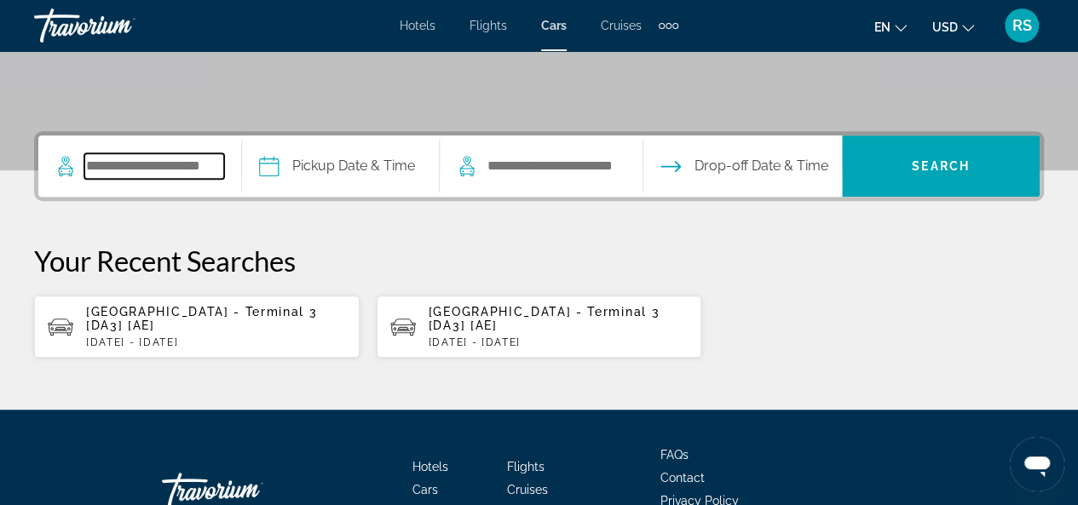
click at [135, 166] on input "Search pickup location" at bounding box center [154, 166] width 140 height 26
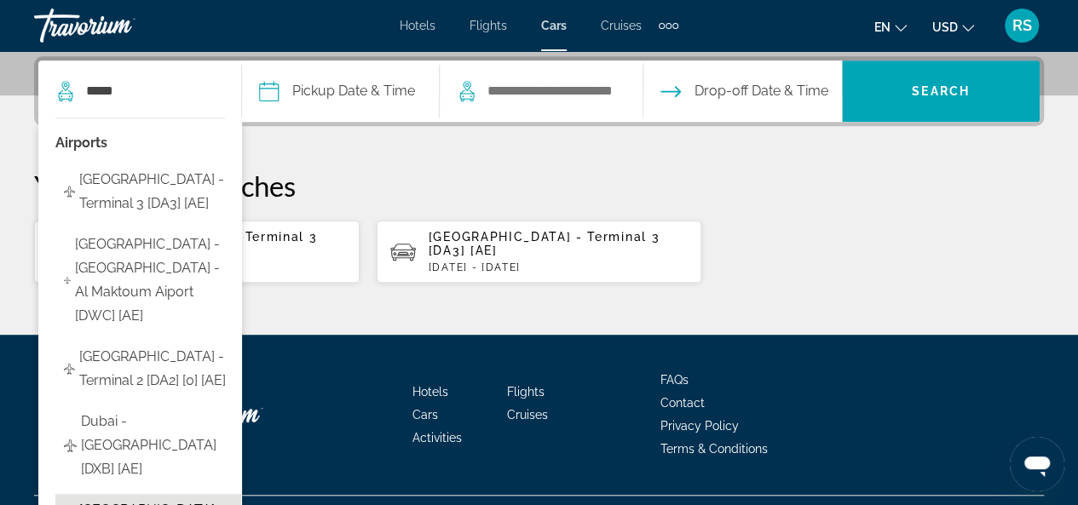
type input "**********"
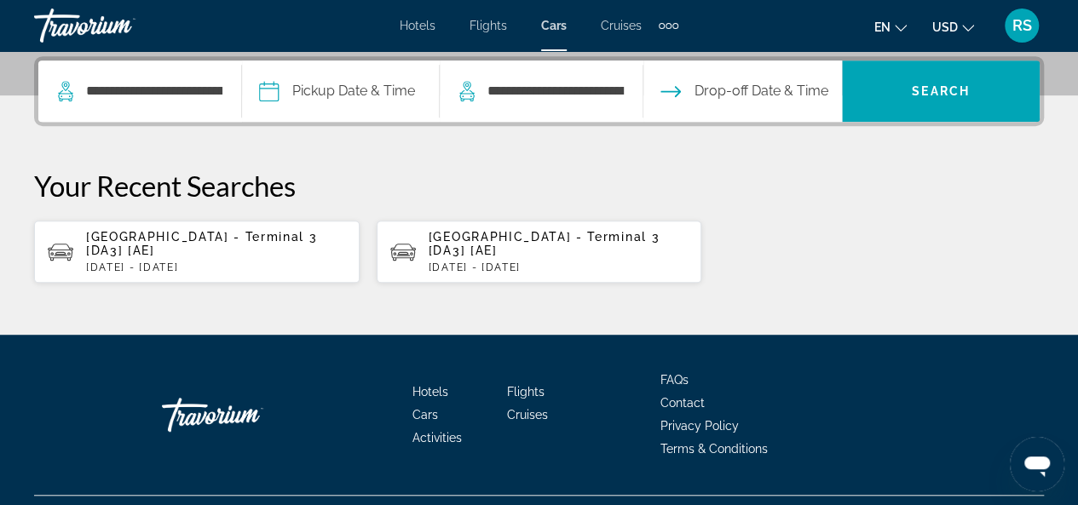
click at [291, 88] on input "Pickup date" at bounding box center [340, 93] width 204 height 66
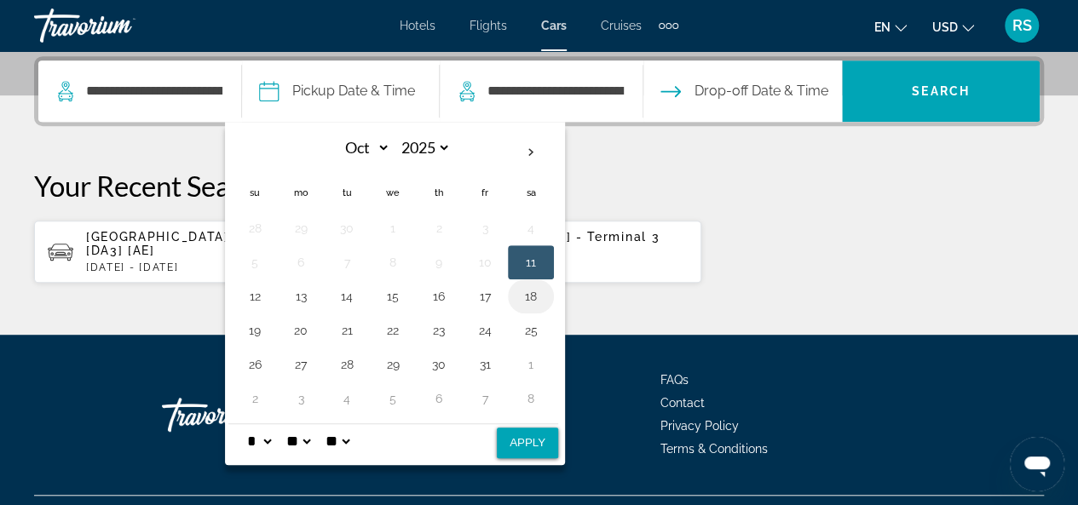
click at [542, 292] on button "18" at bounding box center [530, 297] width 27 height 24
click at [404, 357] on button "29" at bounding box center [392, 365] width 27 height 24
click at [540, 435] on button "Apply" at bounding box center [527, 443] width 61 height 31
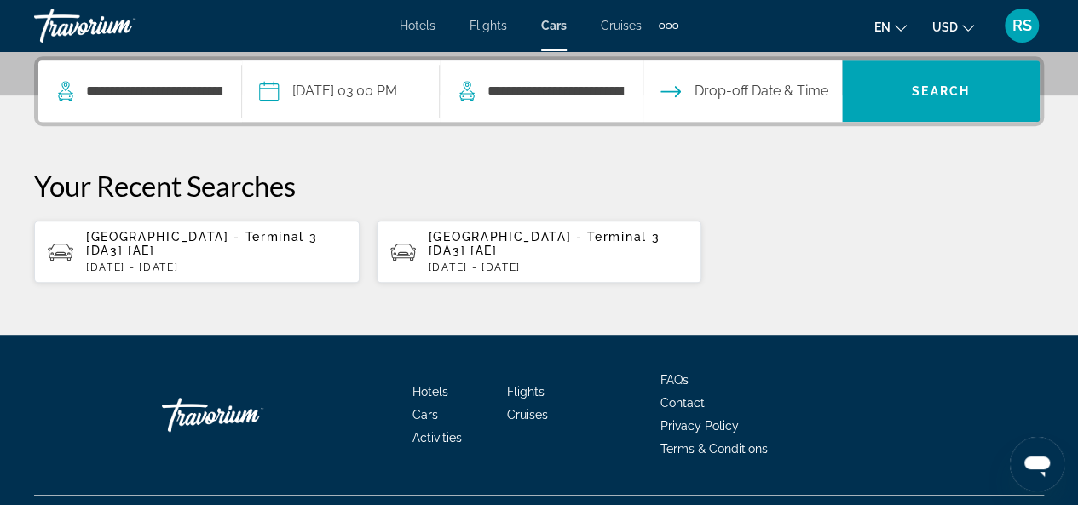
click at [733, 93] on input "Drop-off date" at bounding box center [741, 93] width 204 height 66
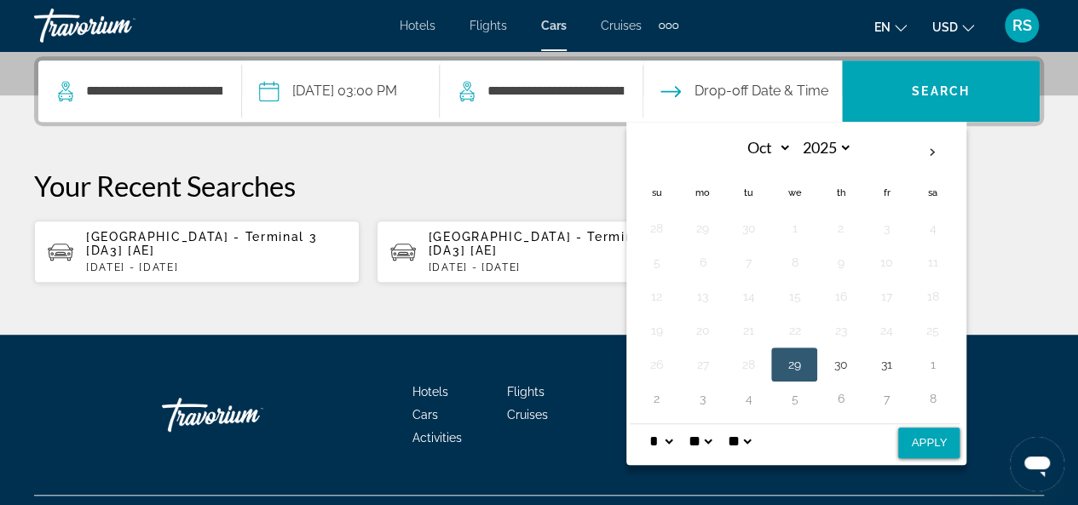
click at [360, 83] on input "**********" at bounding box center [340, 93] width 204 height 66
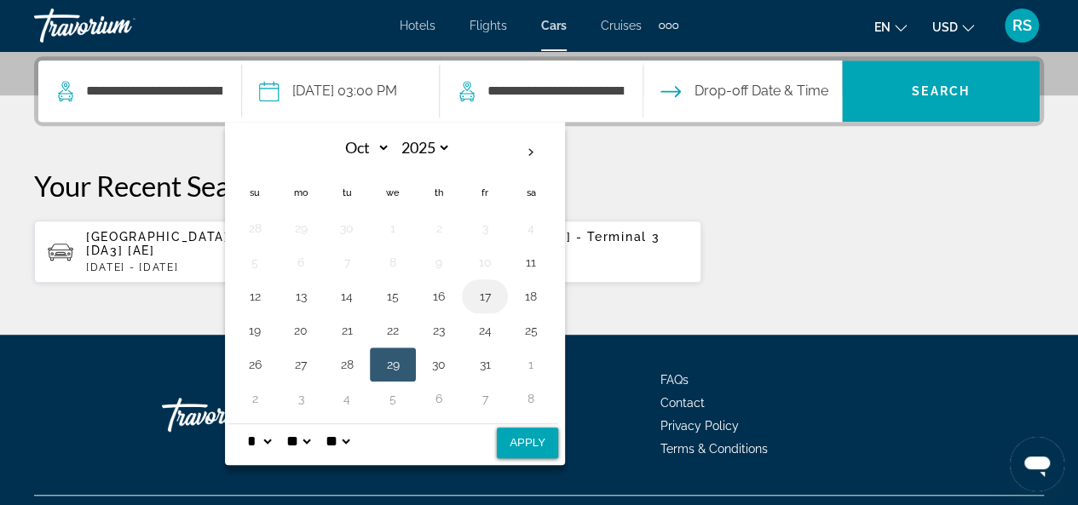
click at [493, 294] on button "17" at bounding box center [484, 297] width 27 height 24
click at [541, 430] on button "Apply" at bounding box center [527, 443] width 61 height 31
type input "**********"
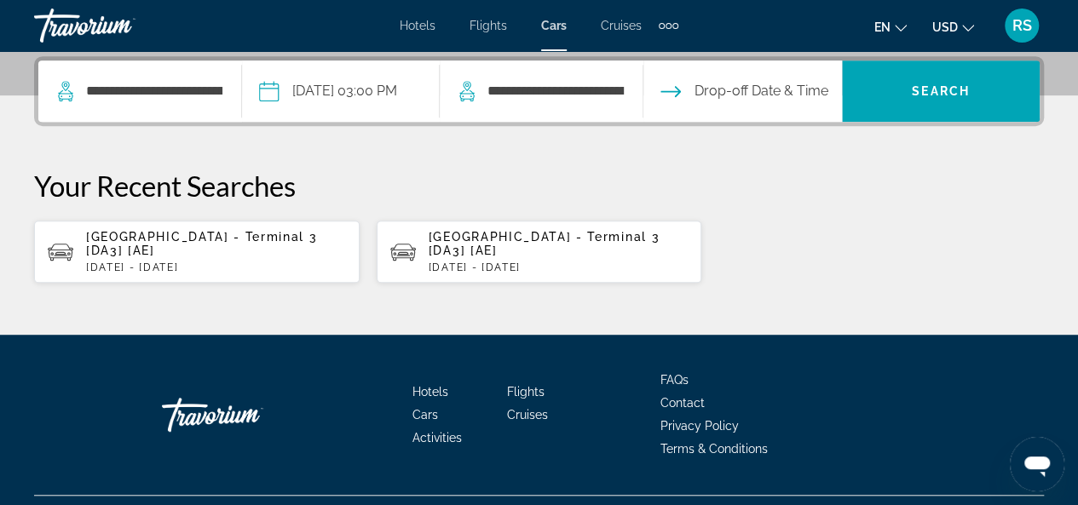
click at [735, 88] on input "Drop-off date" at bounding box center [741, 93] width 204 height 66
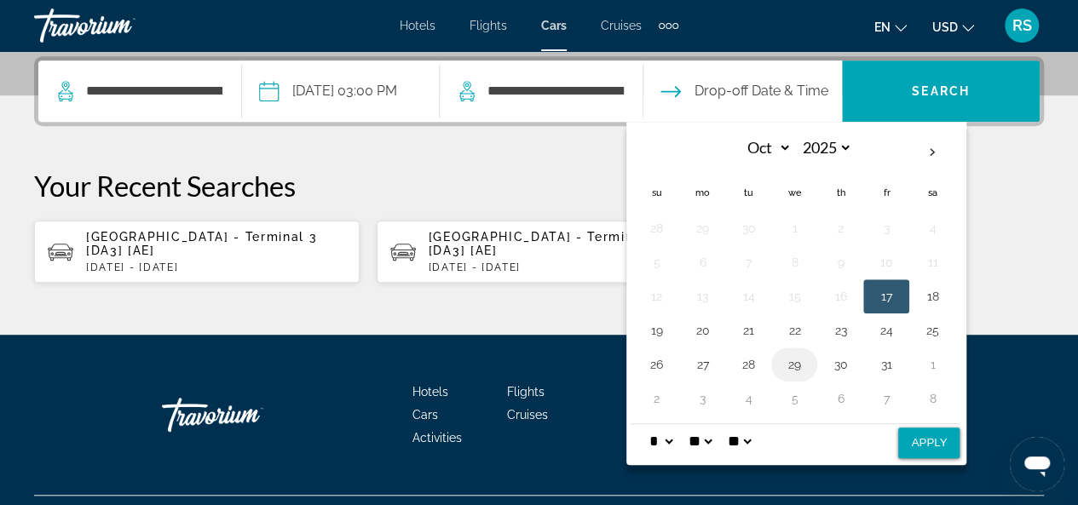
click at [808, 360] on button "29" at bounding box center [794, 365] width 27 height 24
click at [937, 437] on button "Apply" at bounding box center [928, 443] width 61 height 31
type input "**********"
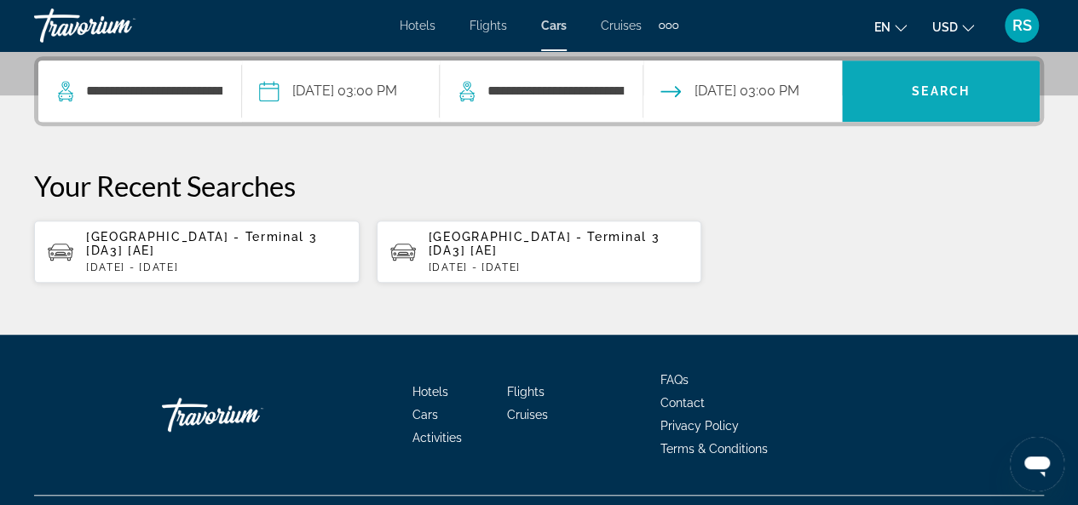
click at [939, 92] on span "Search" at bounding box center [941, 91] width 58 height 14
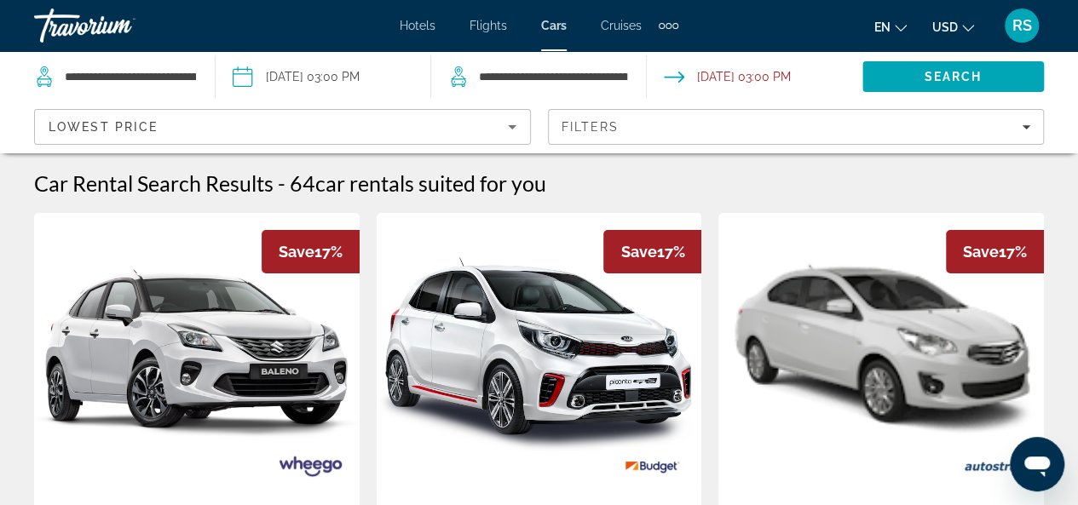
click at [966, 24] on icon "Change currency" at bounding box center [968, 28] width 12 height 12
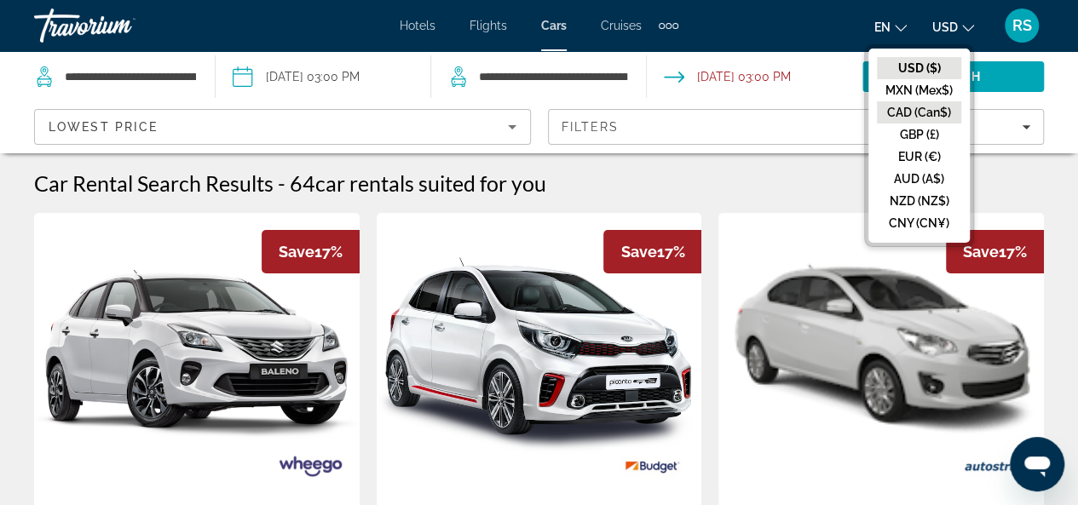
click at [926, 111] on button "CAD (Can$)" at bounding box center [919, 112] width 84 height 22
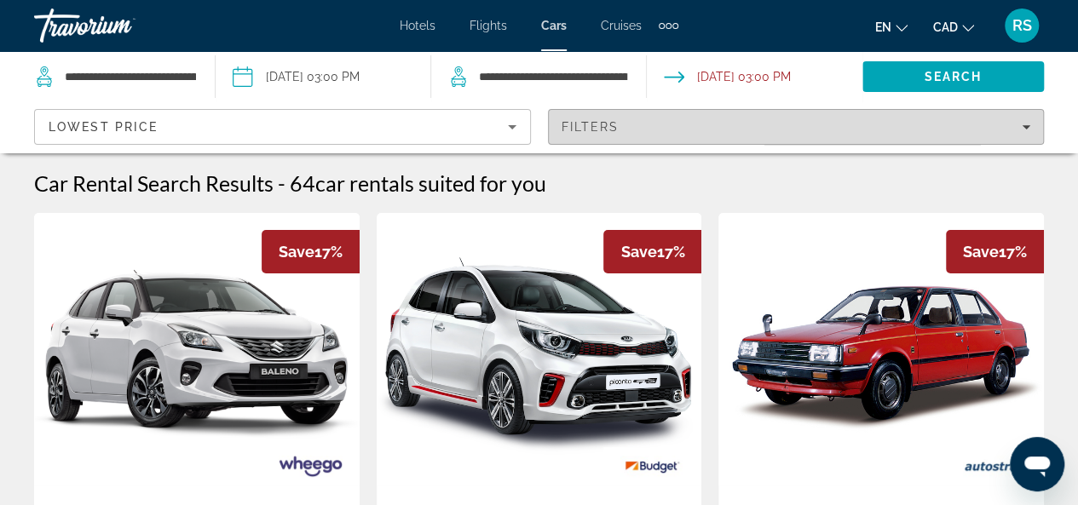
click at [1022, 123] on icon "Filters" at bounding box center [1026, 127] width 9 height 9
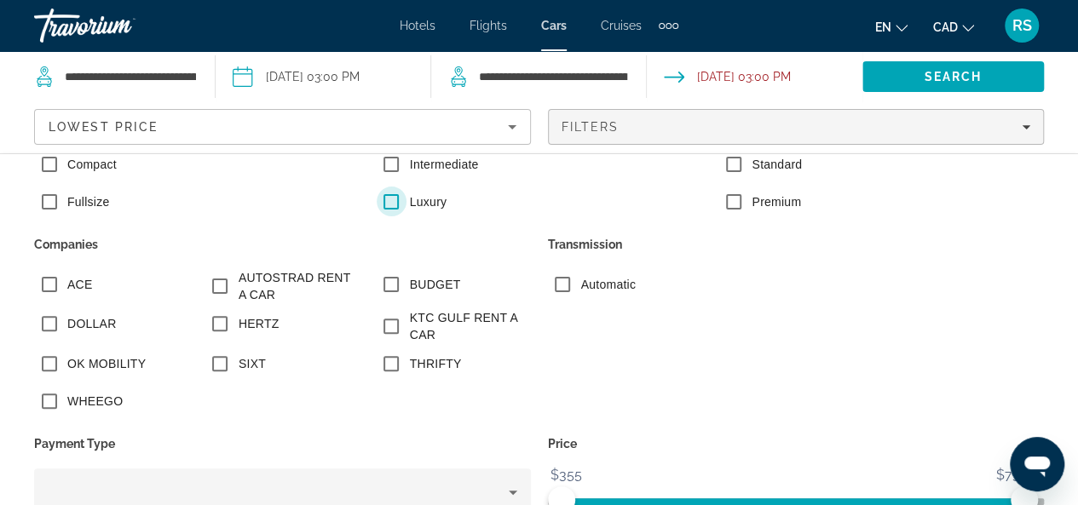
scroll to position [315, 0]
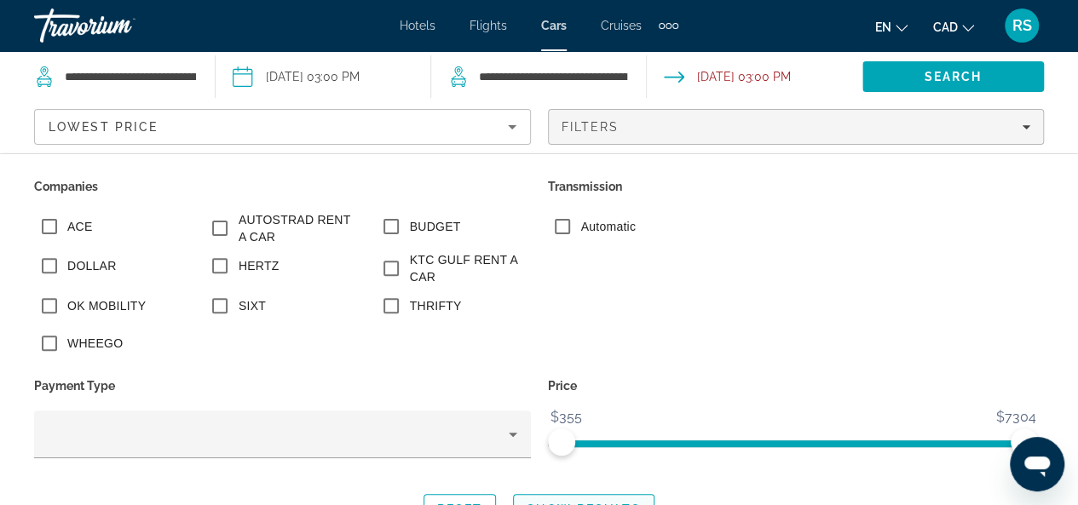
click at [574, 500] on span "Search widget" at bounding box center [584, 509] width 140 height 41
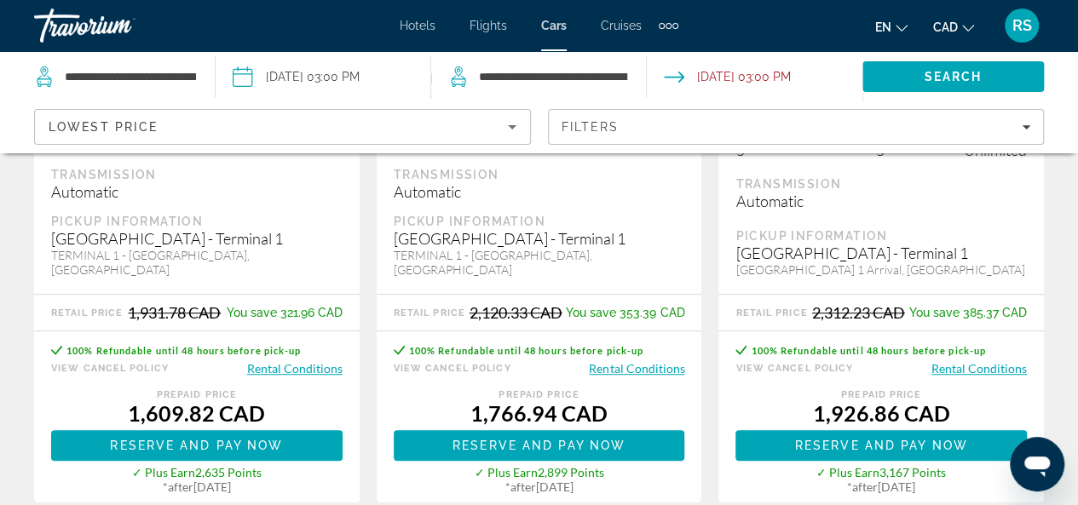
scroll to position [596, 0]
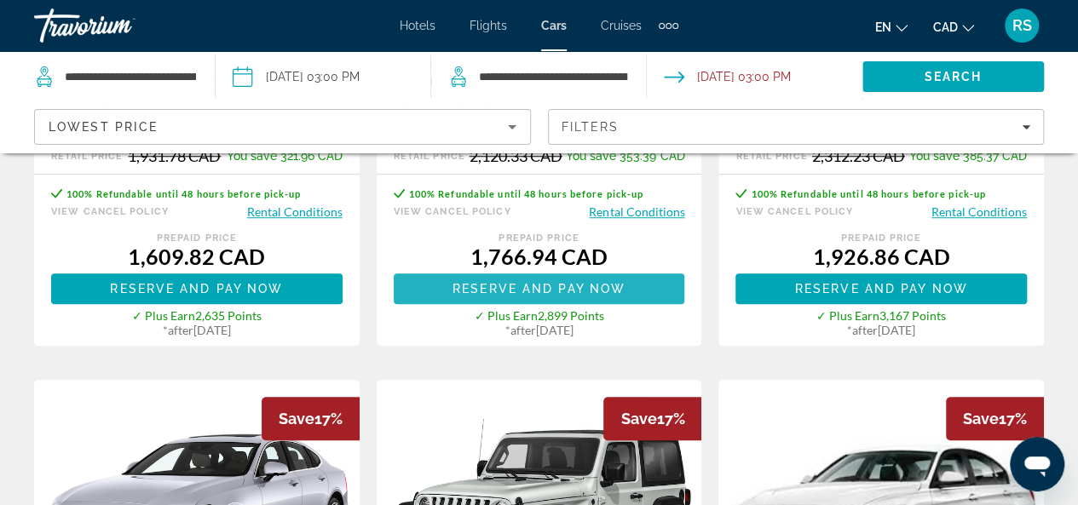
click at [539, 282] on span "Reserve and pay now" at bounding box center [538, 289] width 173 height 14
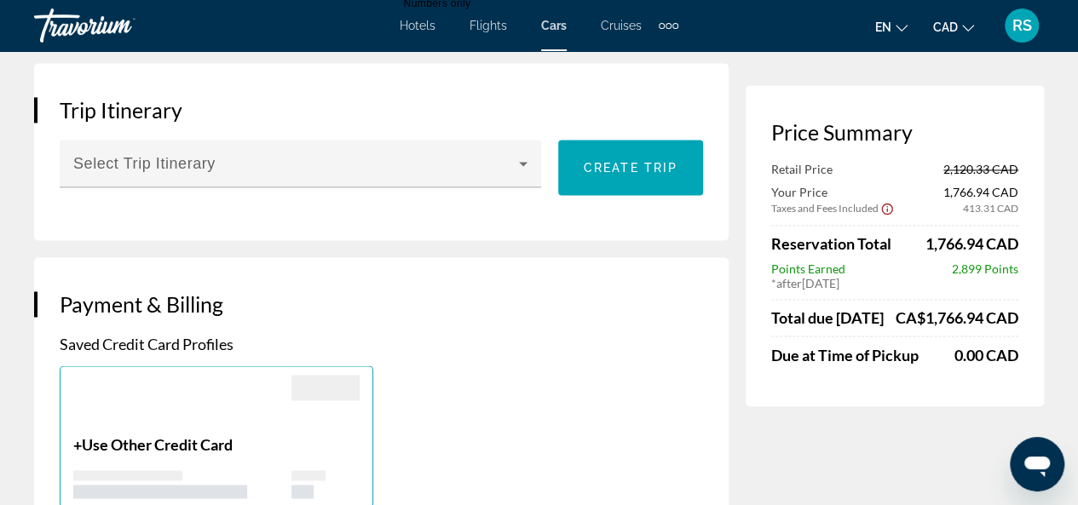
scroll to position [937, 0]
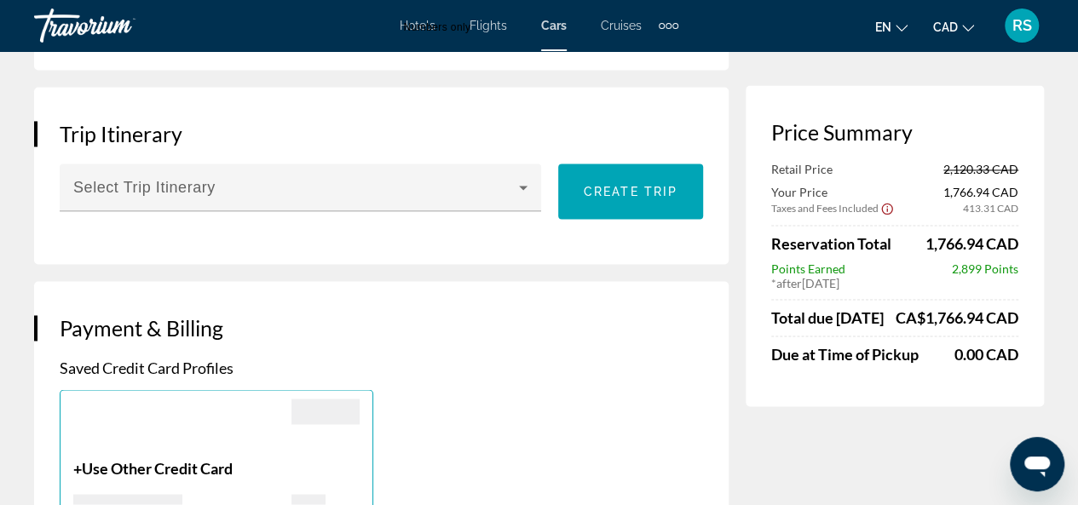
click at [1054, 237] on div "Car Rental Booking Price Summary Retail Price 2,120.33 CAD Your Price 1,766.94 …" at bounding box center [539, 362] width 1078 height 3131
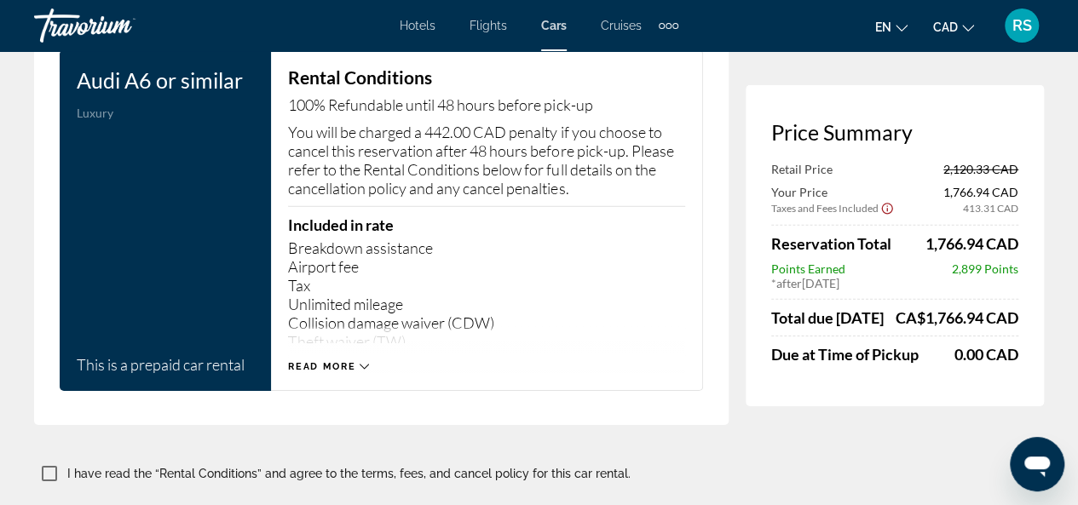
scroll to position [2532, 0]
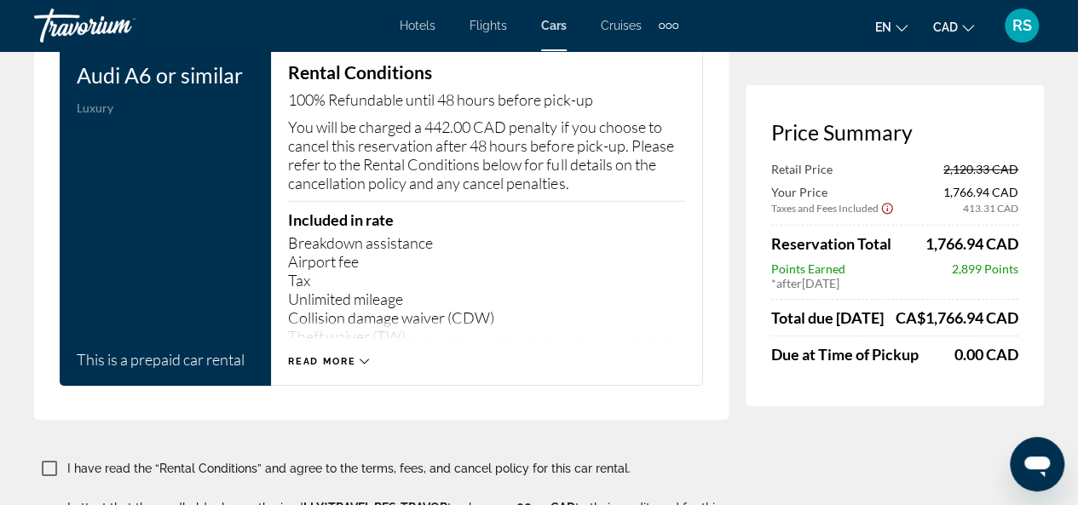
click at [365, 357] on icon "Main content" at bounding box center [364, 361] width 9 height 9
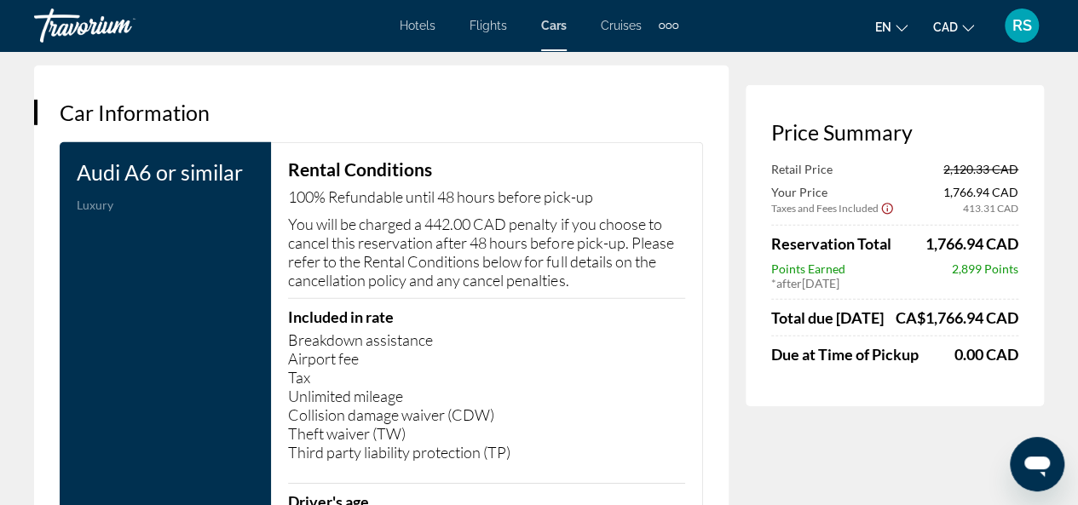
scroll to position [2148, 0]
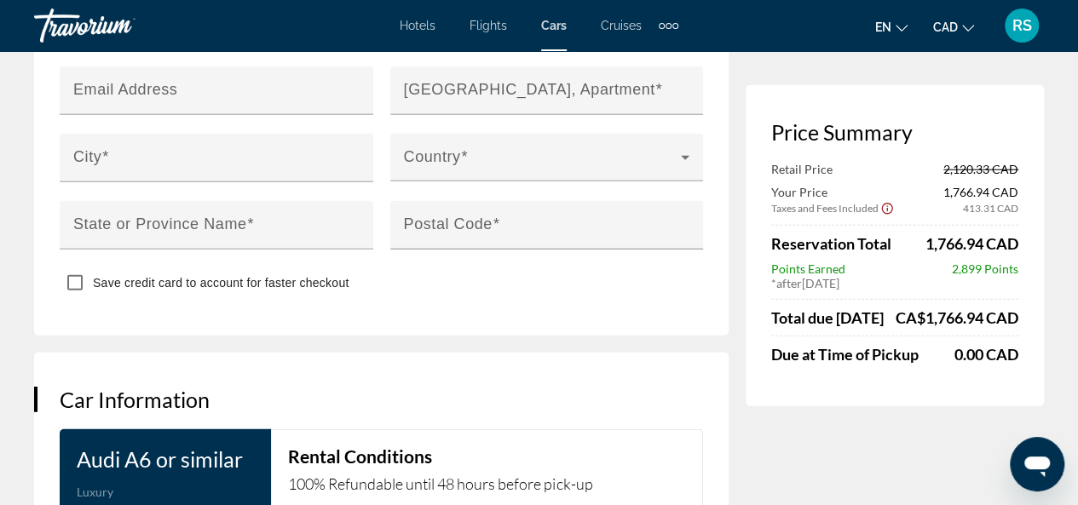
click at [414, 24] on span "Hotels" at bounding box center [418, 26] width 36 height 14
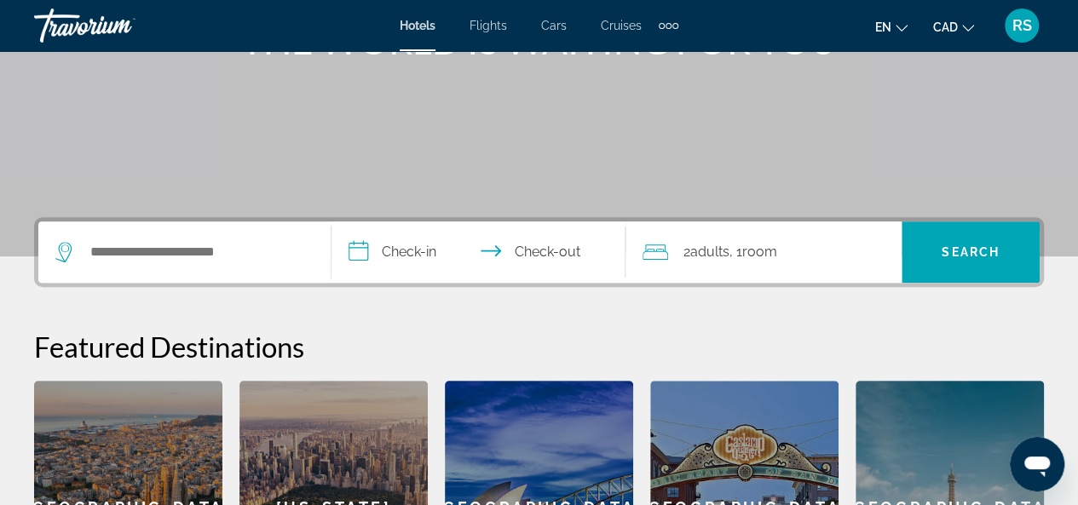
scroll to position [256, 0]
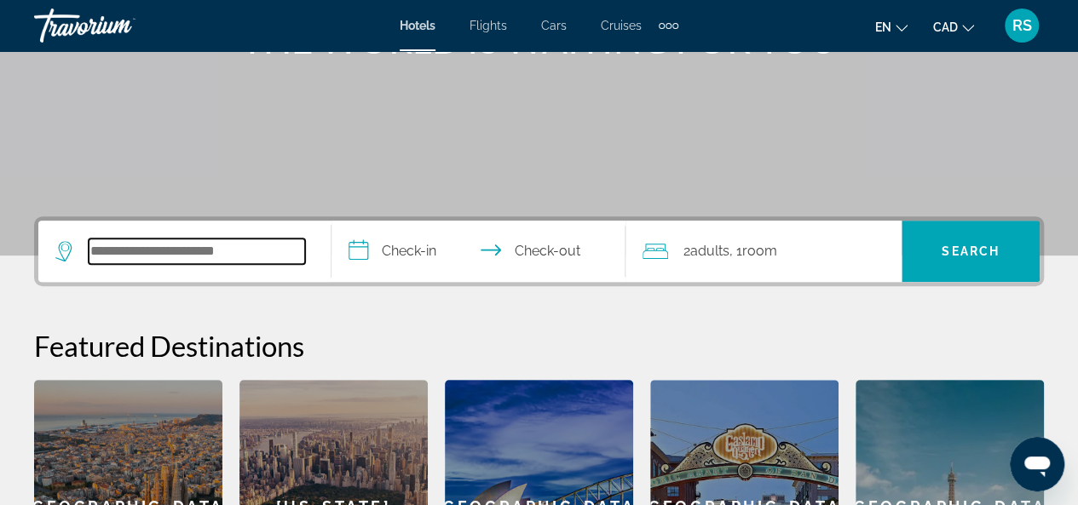
click at [118, 256] on input "Search hotel destination" at bounding box center [197, 252] width 216 height 26
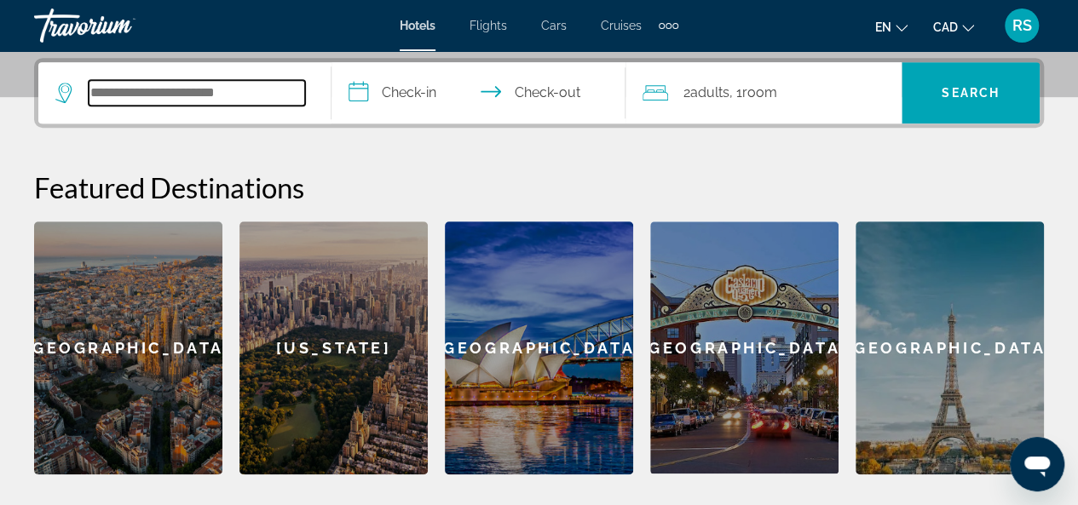
scroll to position [416, 0]
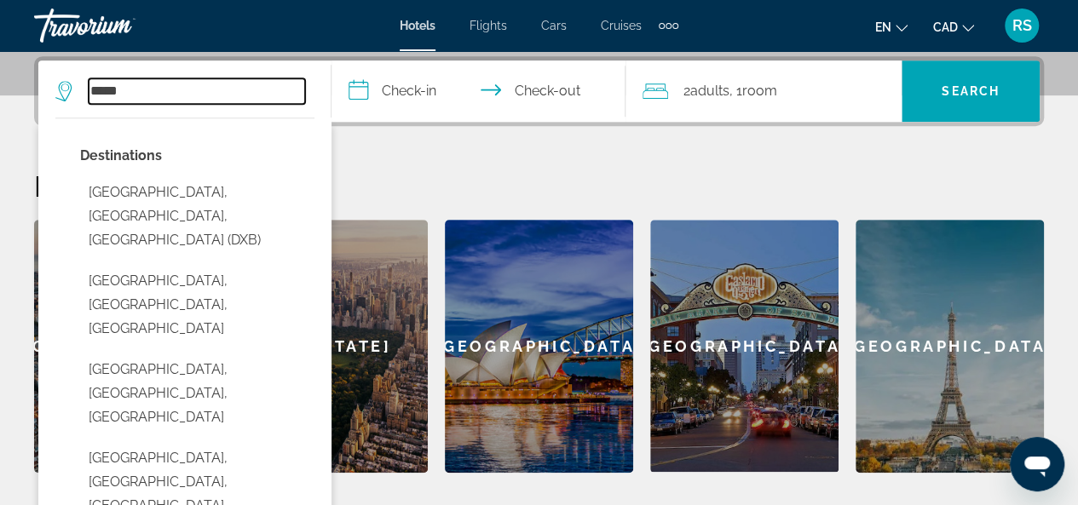
type input "*****"
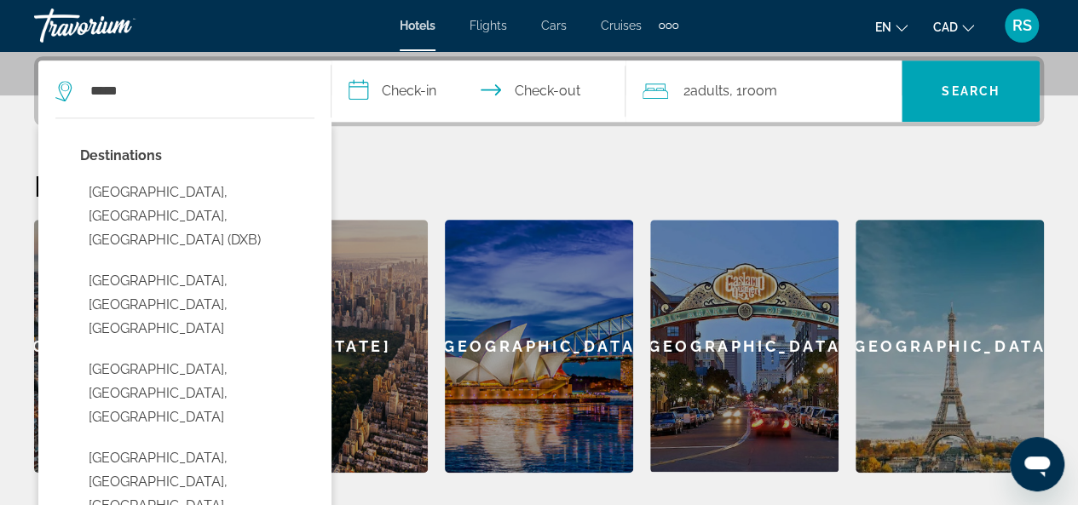
click at [1019, 28] on span "RS" at bounding box center [1022, 25] width 20 height 17
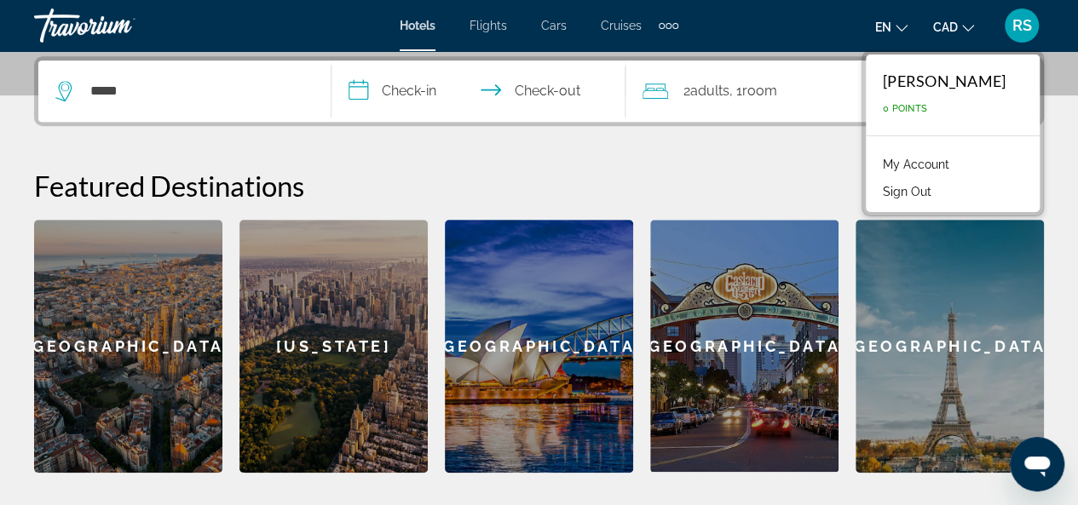
click at [937, 193] on button "Sign Out" at bounding box center [907, 192] width 66 height 22
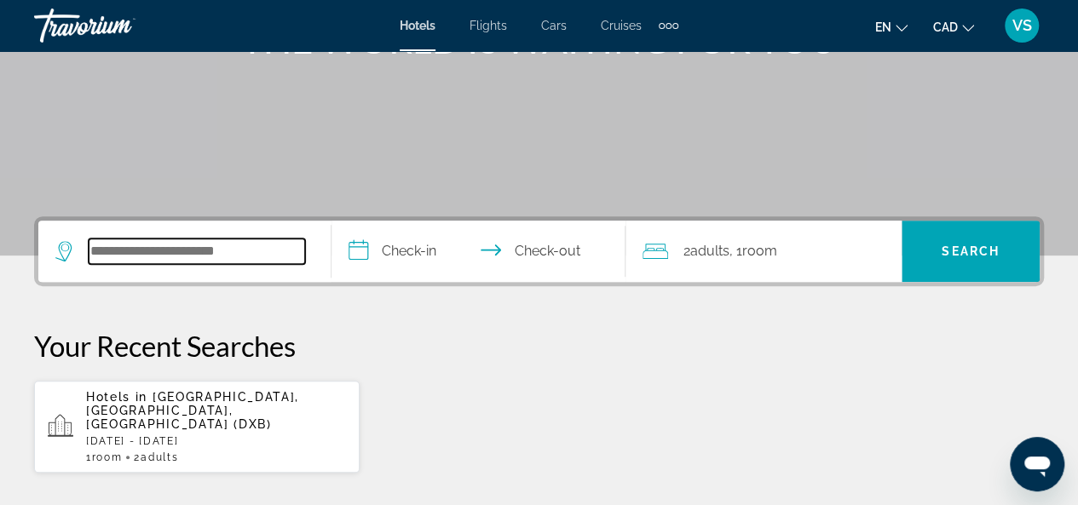
click at [151, 253] on input "Search hotel destination" at bounding box center [197, 252] width 216 height 26
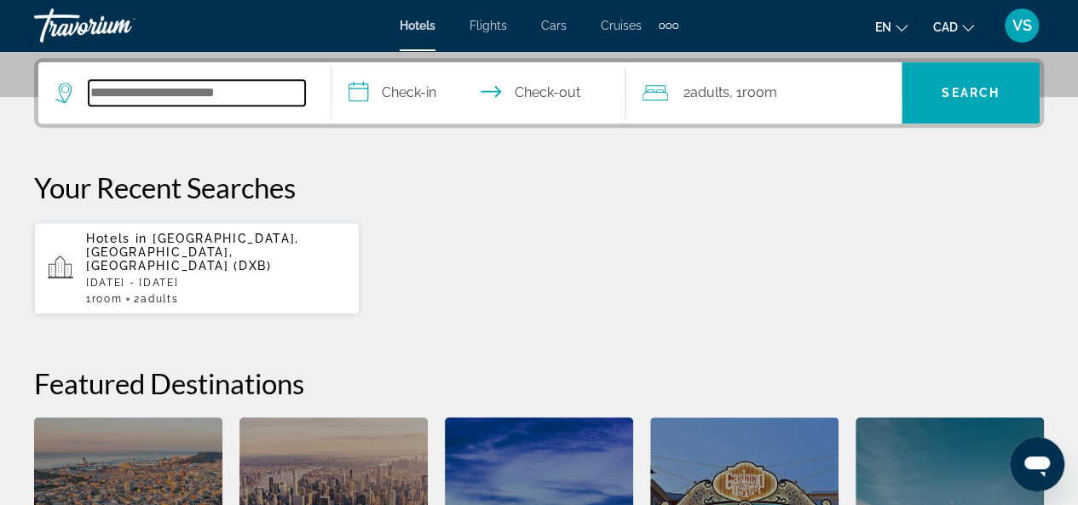
scroll to position [416, 0]
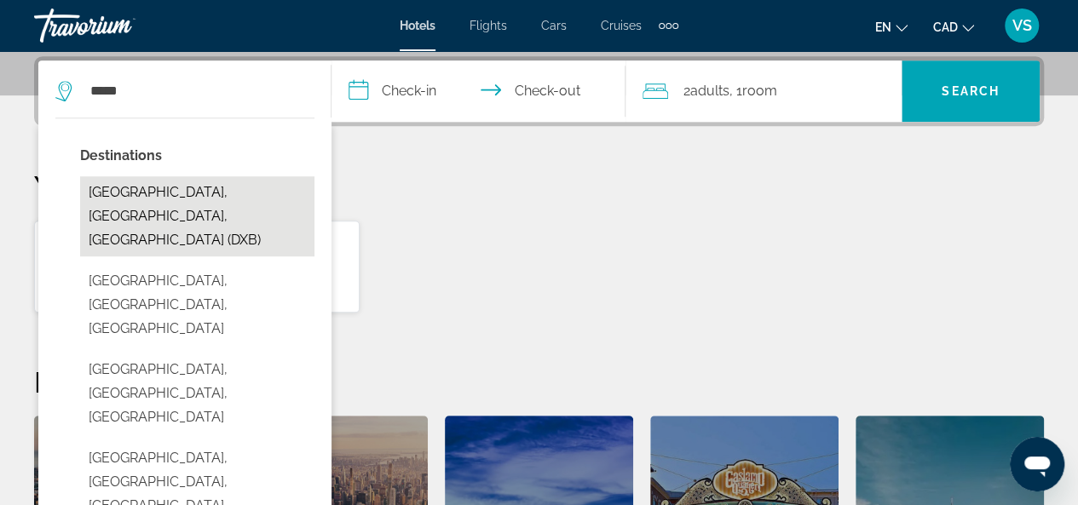
click at [208, 200] on button "[GEOGRAPHIC_DATA], [GEOGRAPHIC_DATA], [GEOGRAPHIC_DATA] (DXB)" at bounding box center [197, 216] width 234 height 80
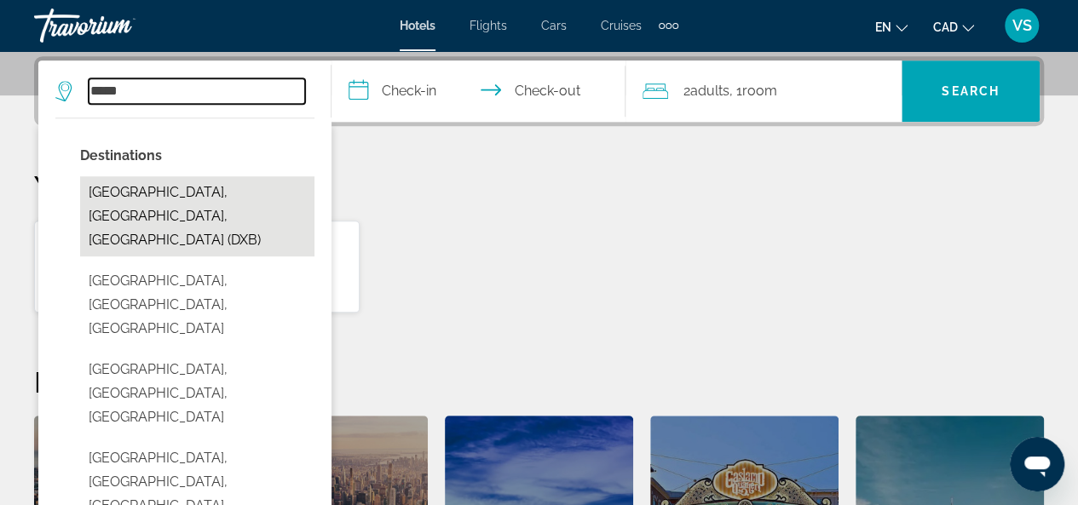
type input "**********"
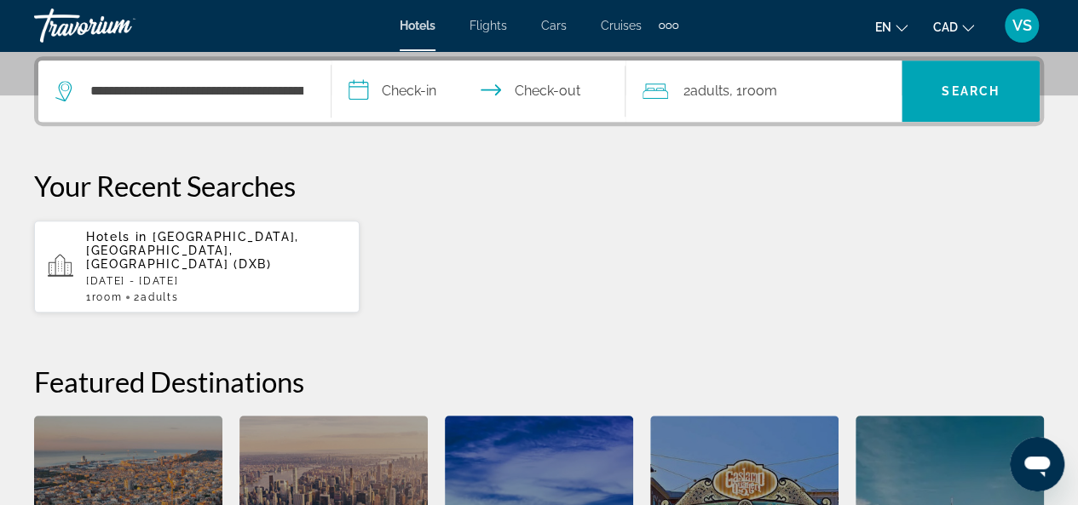
click at [363, 89] on input "**********" at bounding box center [481, 93] width 300 height 66
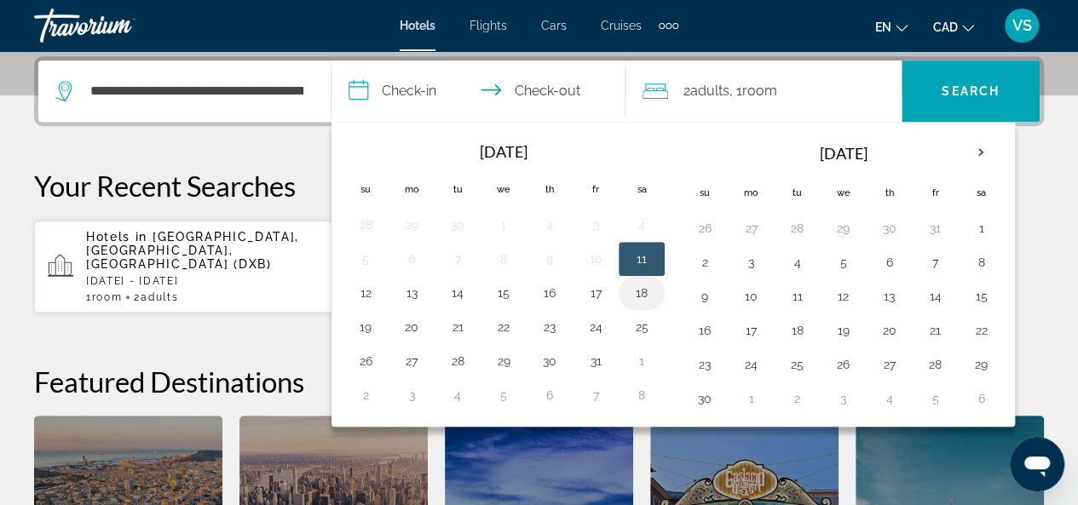
click at [638, 289] on button "18" at bounding box center [641, 293] width 27 height 24
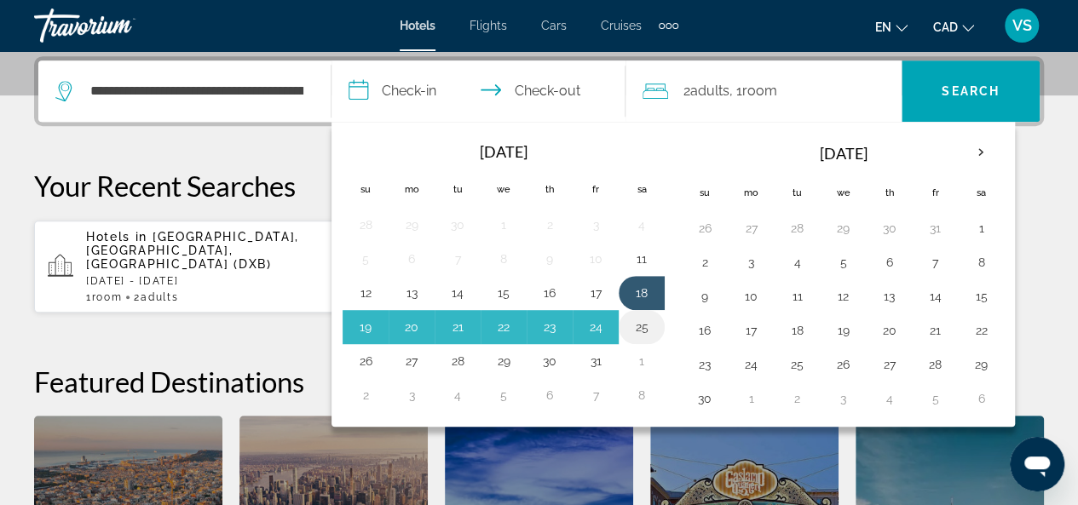
click at [637, 323] on button "25" at bounding box center [641, 327] width 27 height 24
type input "**********"
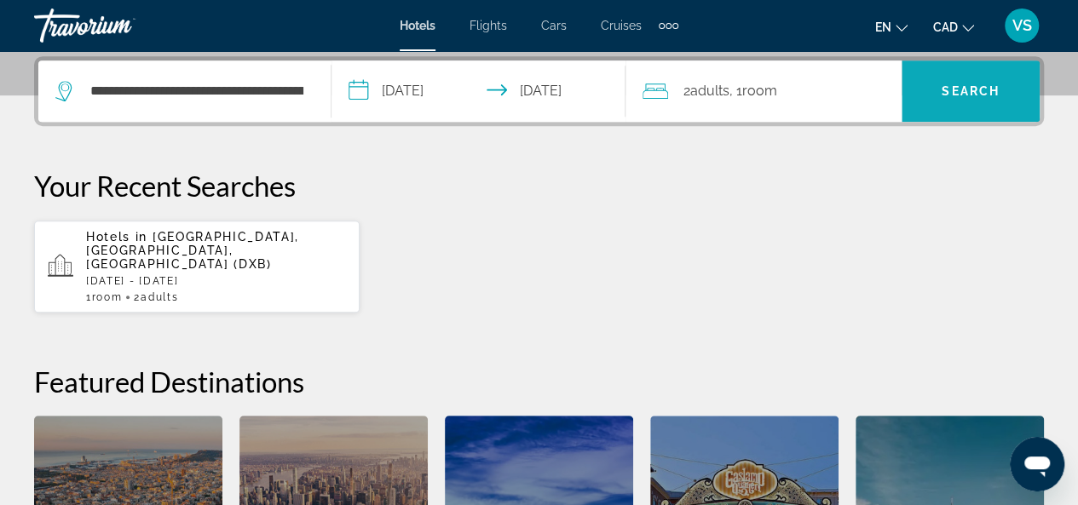
click at [958, 88] on span "Search" at bounding box center [971, 91] width 58 height 14
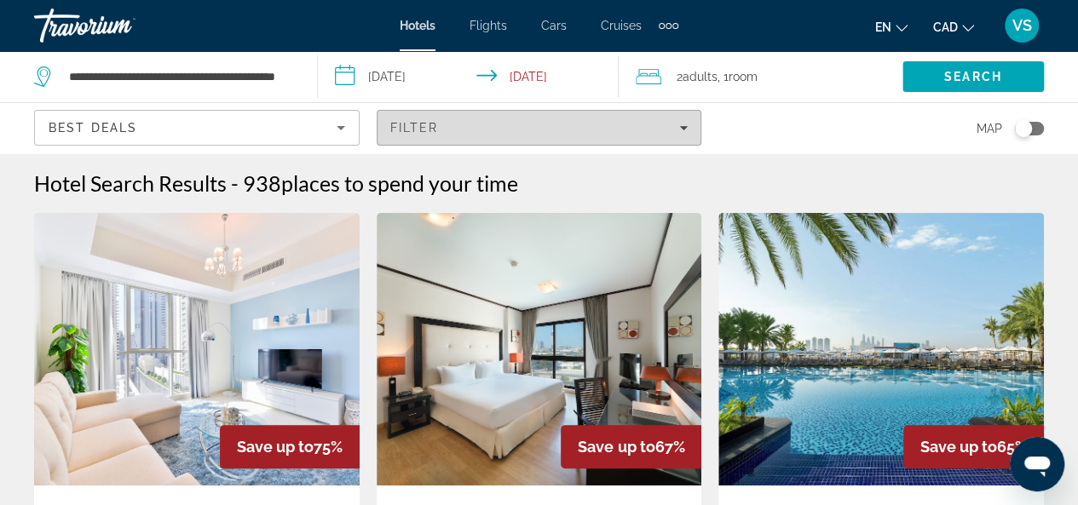
click at [687, 127] on icon "Filters" at bounding box center [684, 128] width 9 height 4
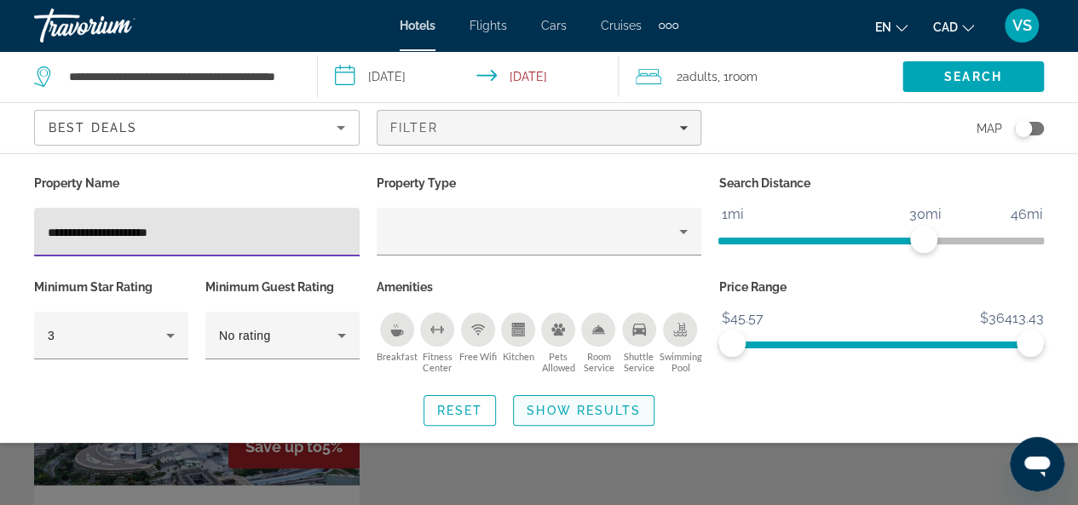
type input "**********"
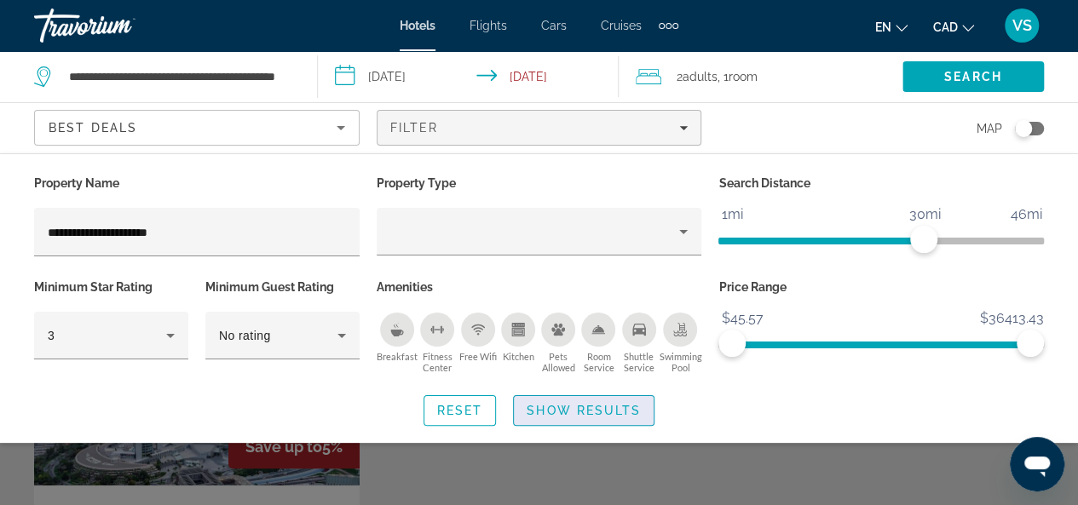
click at [573, 410] on span "Show Results" at bounding box center [584, 411] width 114 height 14
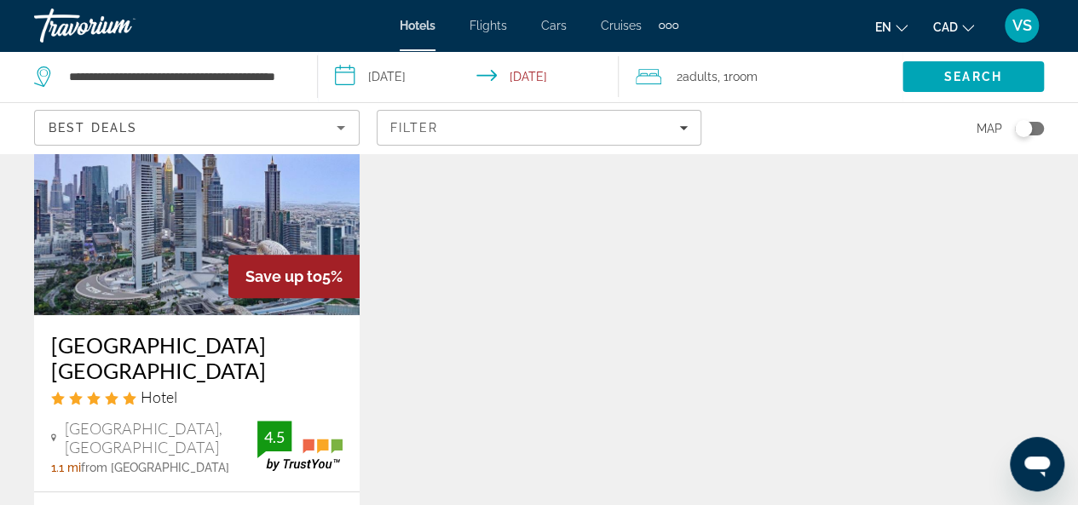
scroll to position [426, 0]
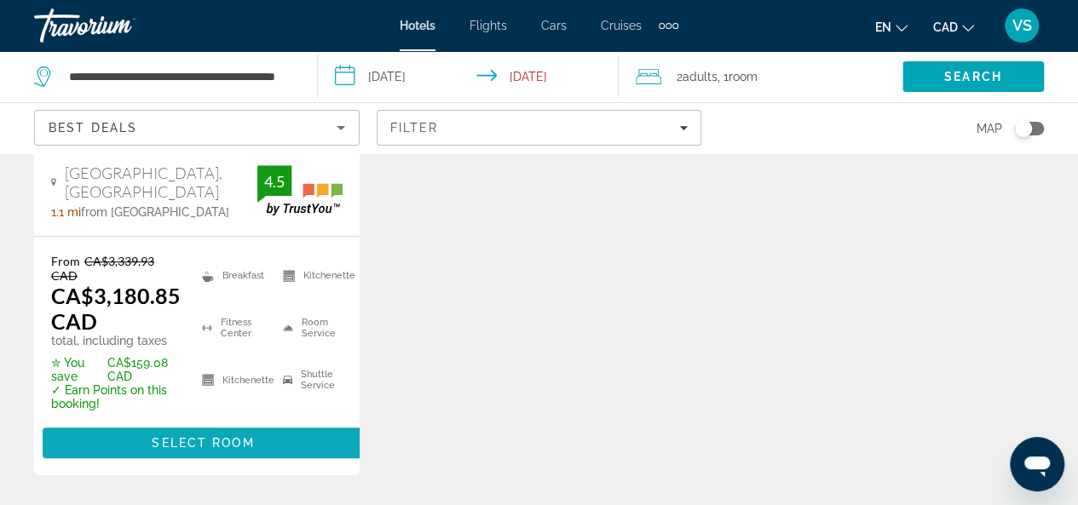
click at [193, 437] on span "Select Room" at bounding box center [203, 443] width 102 height 14
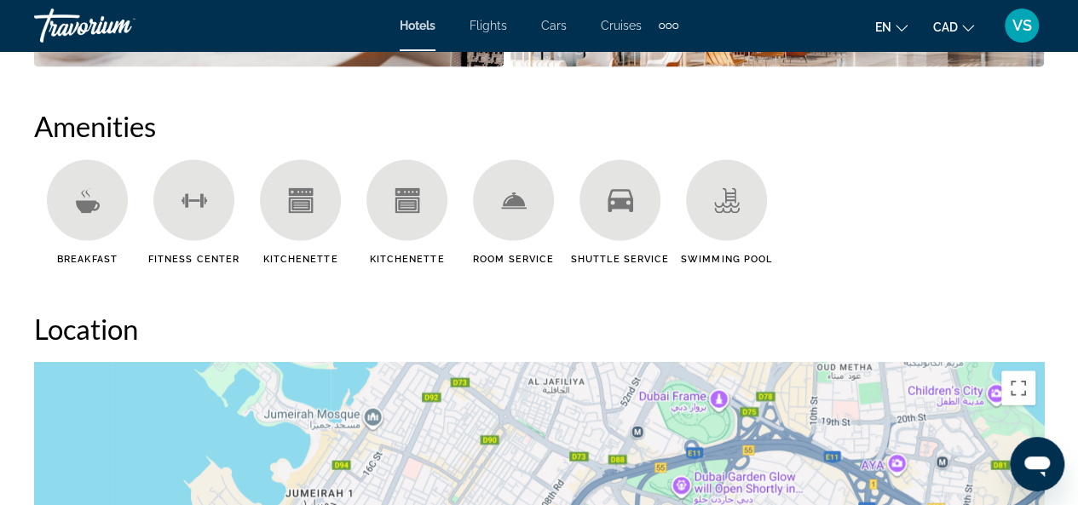
scroll to position [1449, 0]
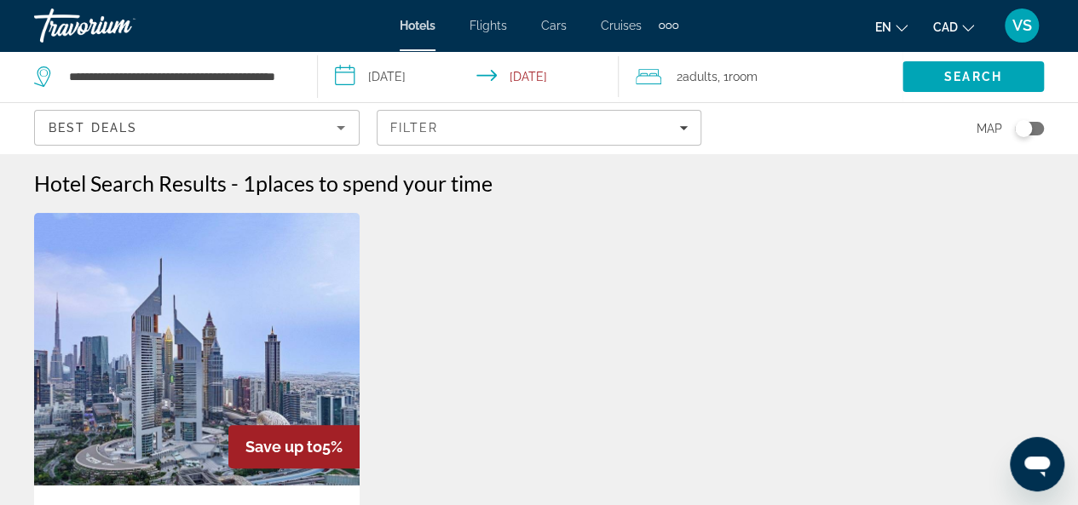
click at [424, 77] on input "**********" at bounding box center [472, 79] width 308 height 56
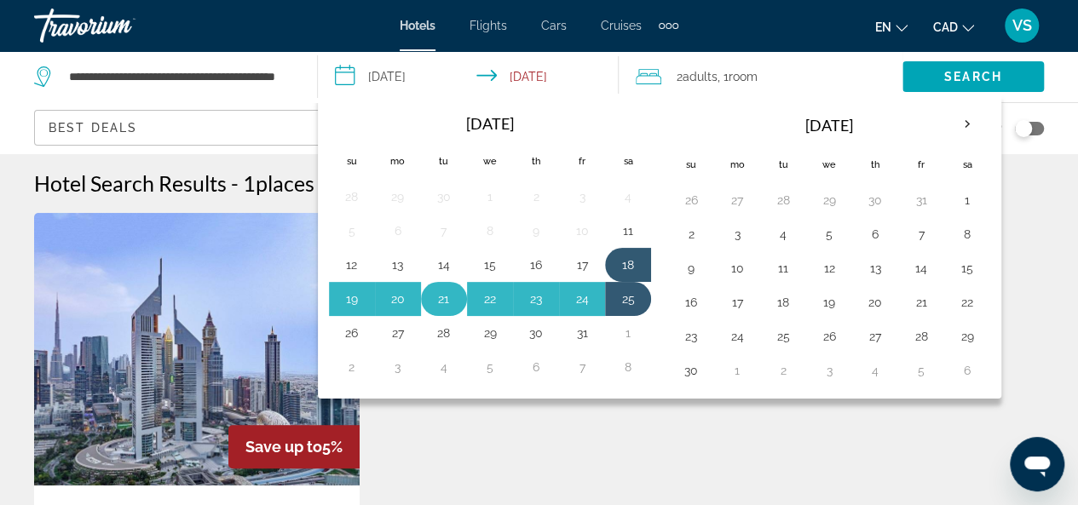
click at [446, 294] on button "21" at bounding box center [443, 299] width 27 height 24
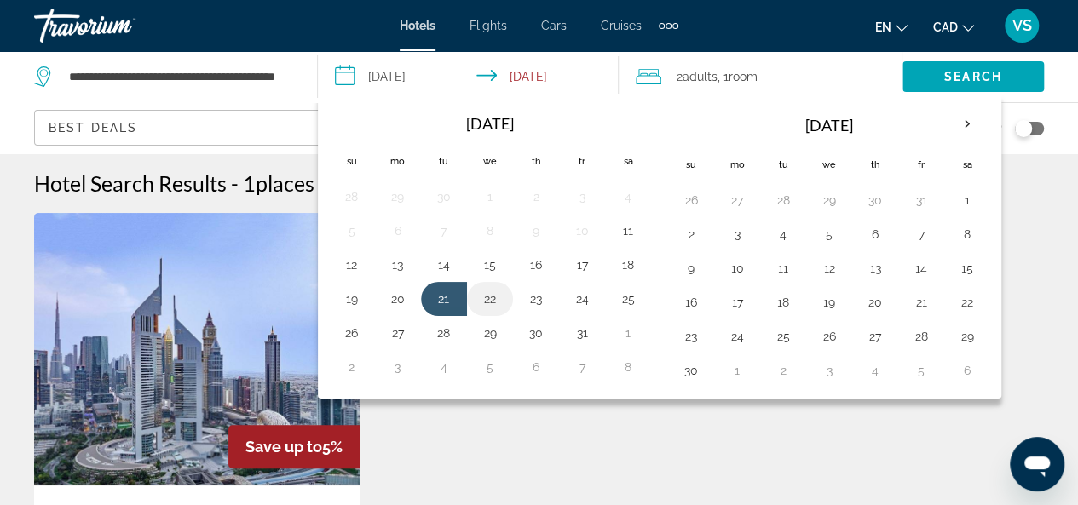
click at [487, 291] on button "22" at bounding box center [489, 299] width 27 height 24
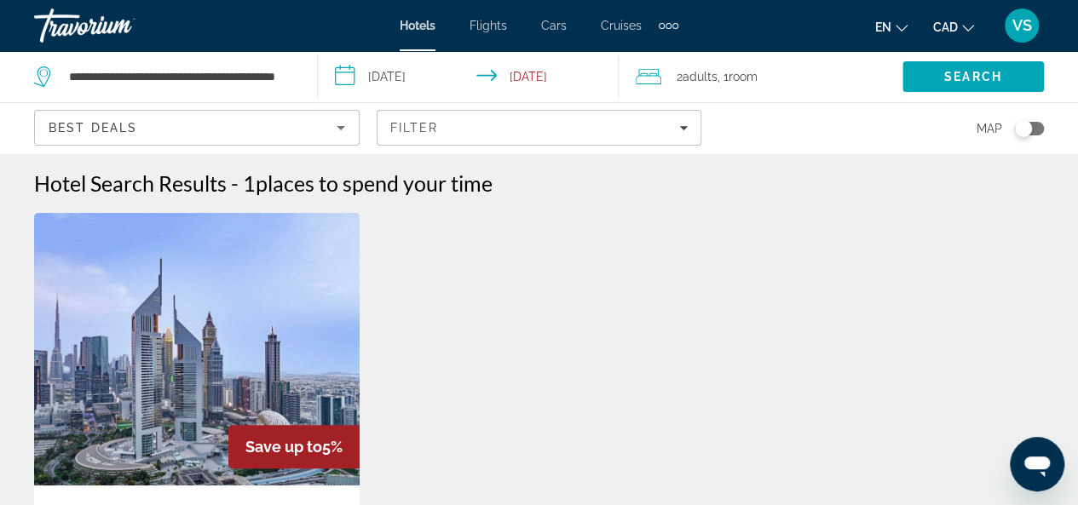
click at [423, 70] on input "**********" at bounding box center [472, 79] width 308 height 56
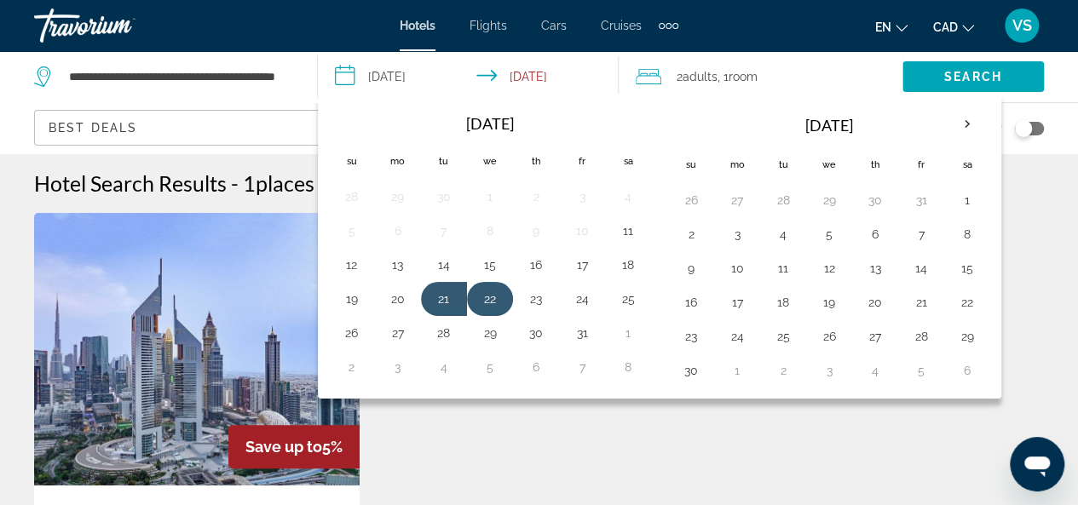
click at [489, 294] on button "22" at bounding box center [489, 299] width 27 height 24
click at [579, 295] on button "24" at bounding box center [581, 299] width 27 height 24
type input "**********"
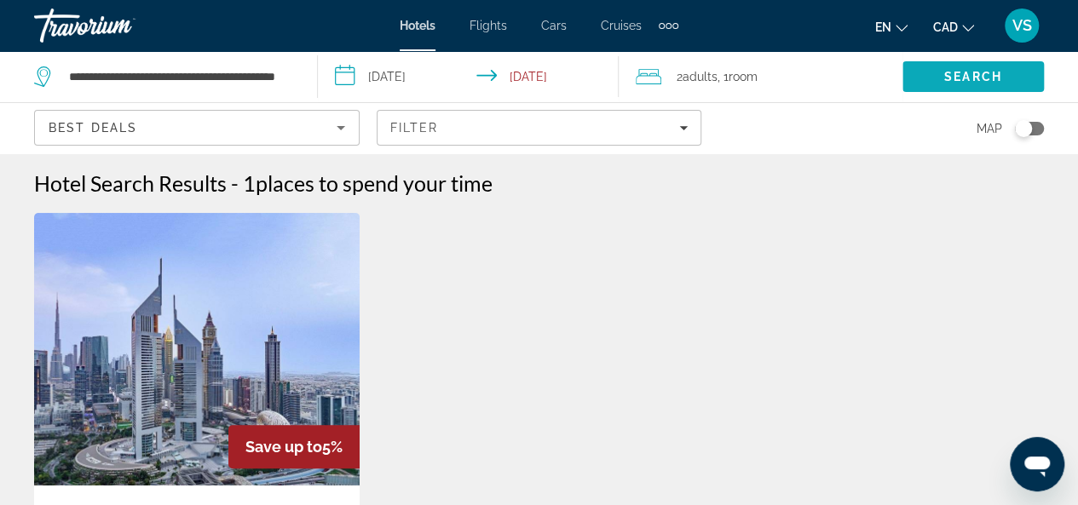
click at [946, 72] on span "Search" at bounding box center [973, 77] width 58 height 14
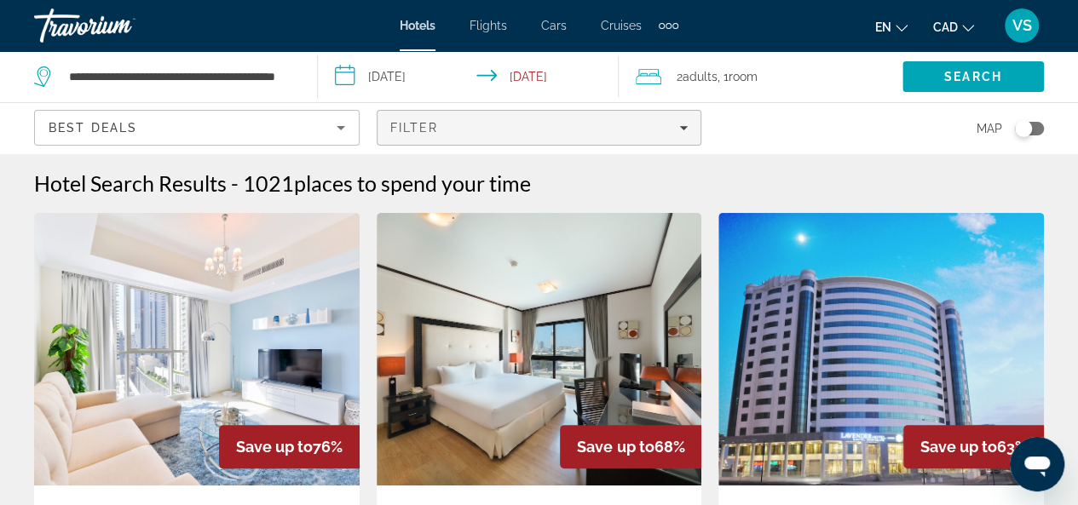
click at [688, 120] on span "Filters" at bounding box center [539, 127] width 324 height 41
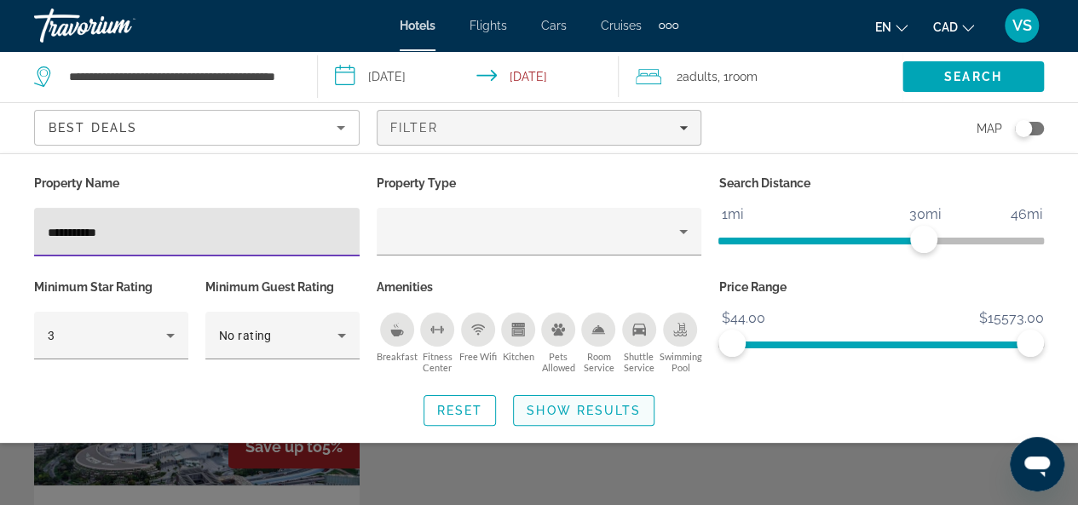
type input "**********"
click at [573, 405] on span "Show Results" at bounding box center [584, 411] width 114 height 14
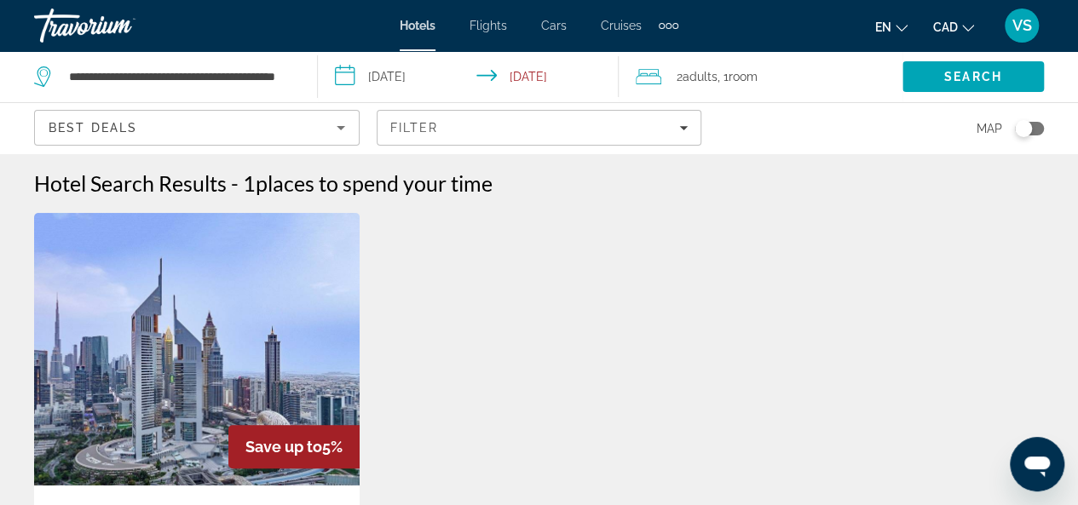
scroll to position [426, 0]
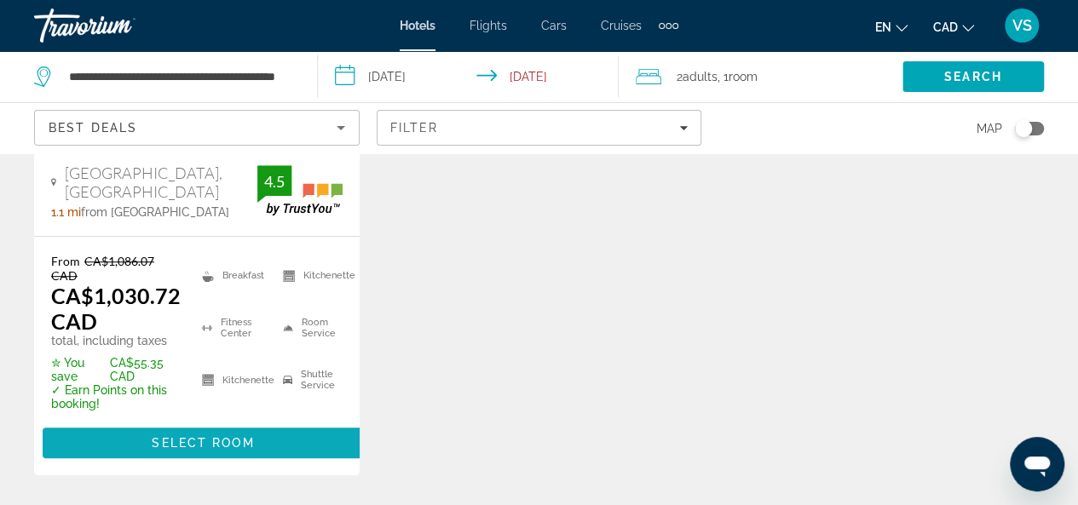
click at [204, 439] on span "Select Room" at bounding box center [203, 443] width 102 height 14
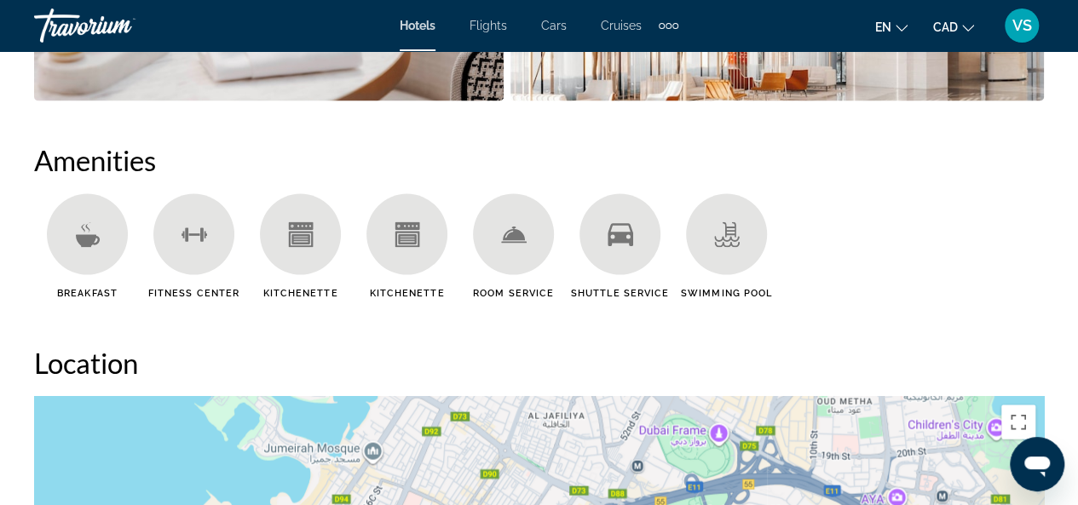
scroll to position [1449, 0]
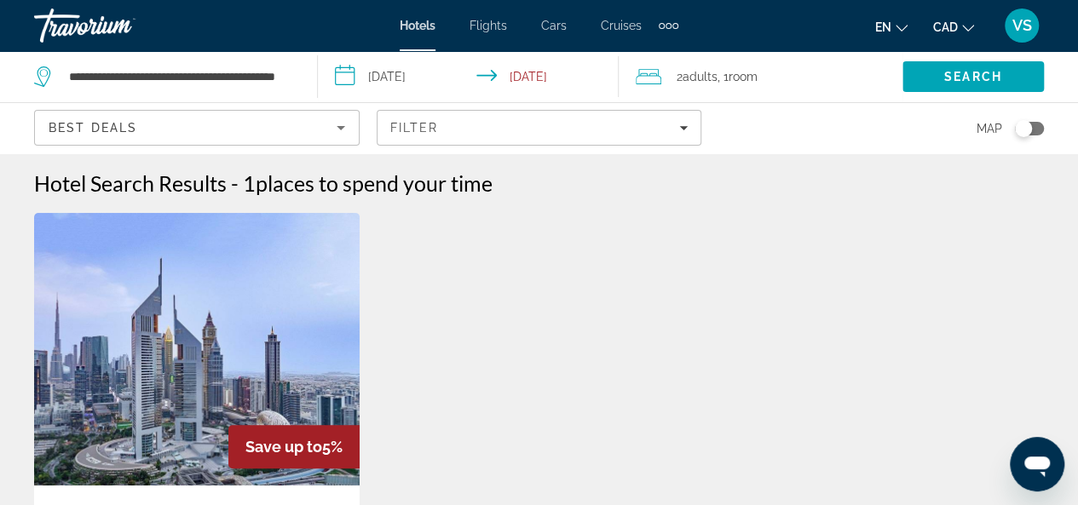
click at [407, 72] on input "**********" at bounding box center [472, 79] width 308 height 56
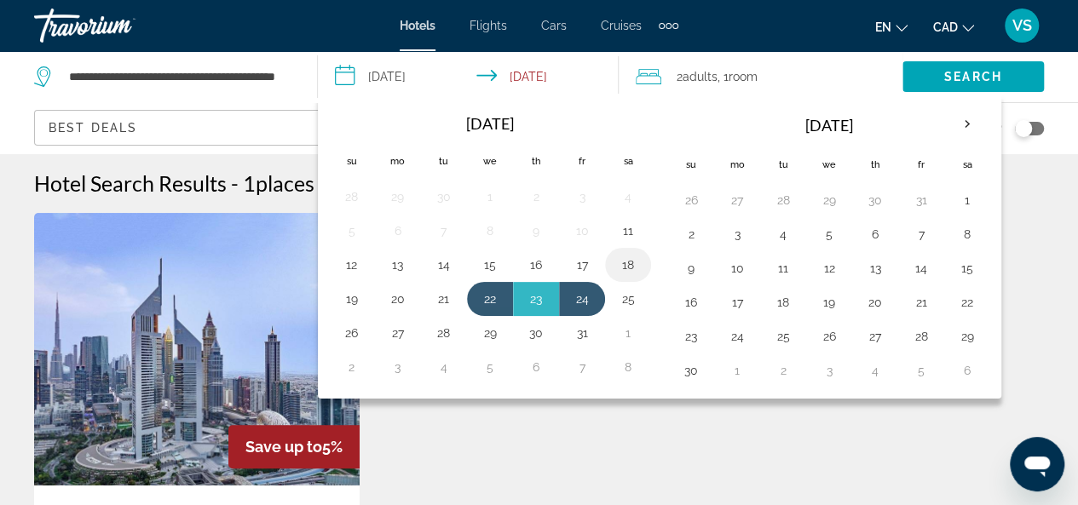
click at [620, 259] on button "18" at bounding box center [627, 265] width 27 height 24
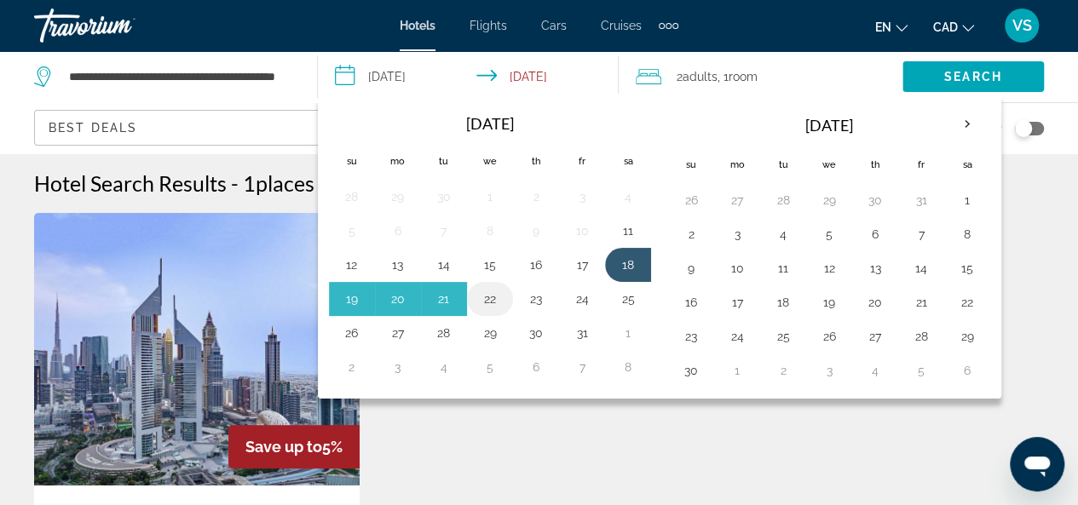
click at [493, 292] on button "22" at bounding box center [489, 299] width 27 height 24
type input "**********"
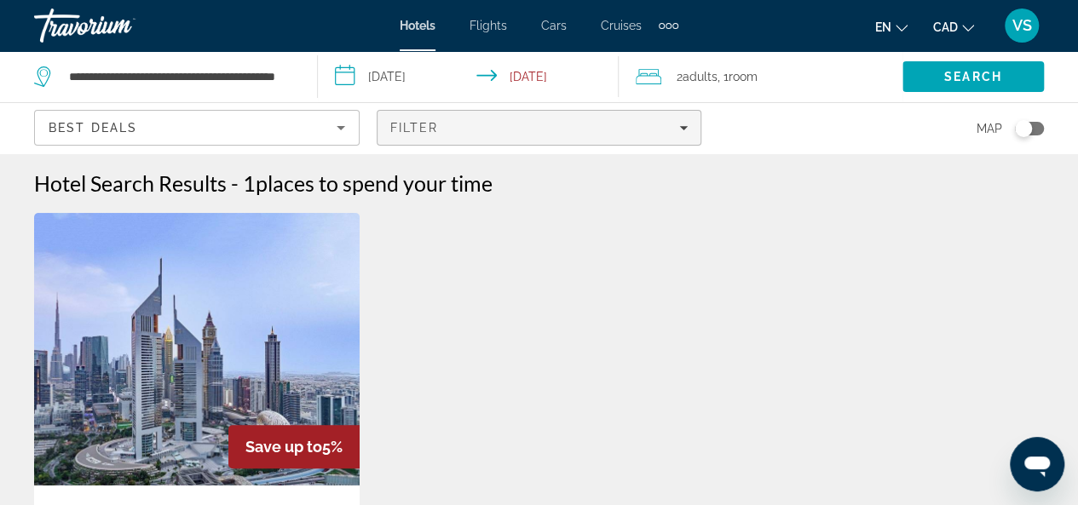
click at [684, 124] on icon "Filters" at bounding box center [683, 128] width 9 height 9
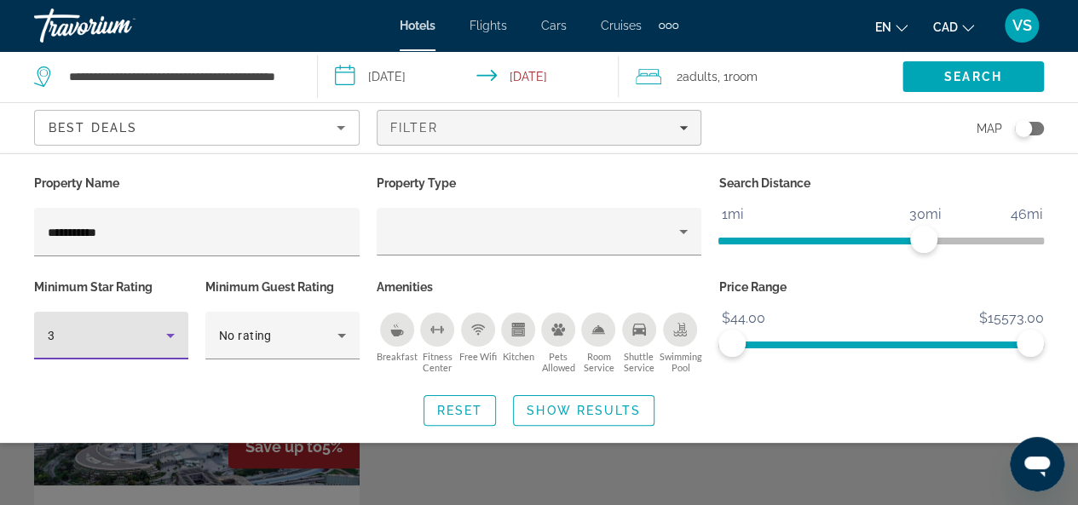
click at [170, 331] on icon "Hotel Filters" at bounding box center [170, 335] width 20 height 20
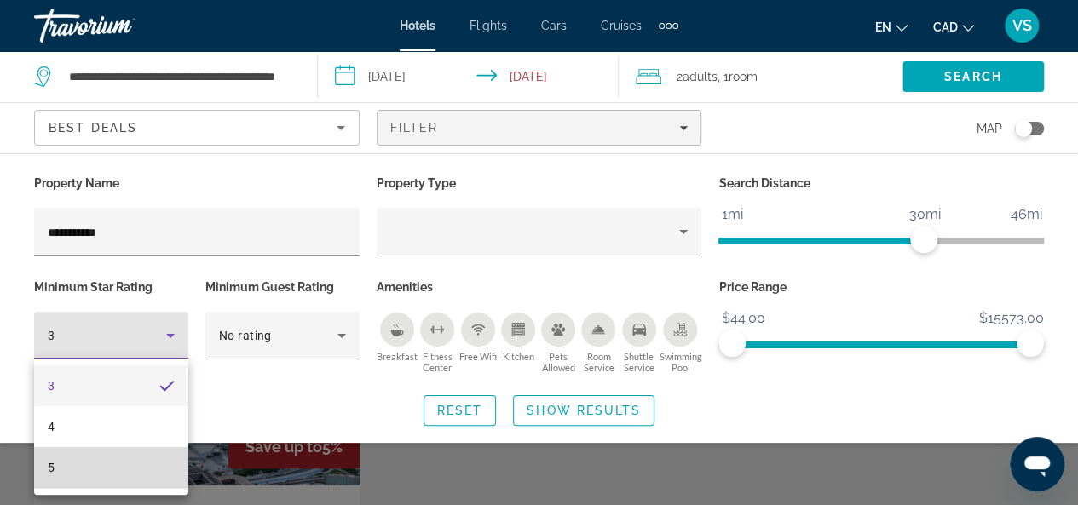
click at [71, 469] on mat-option "5" at bounding box center [111, 467] width 154 height 41
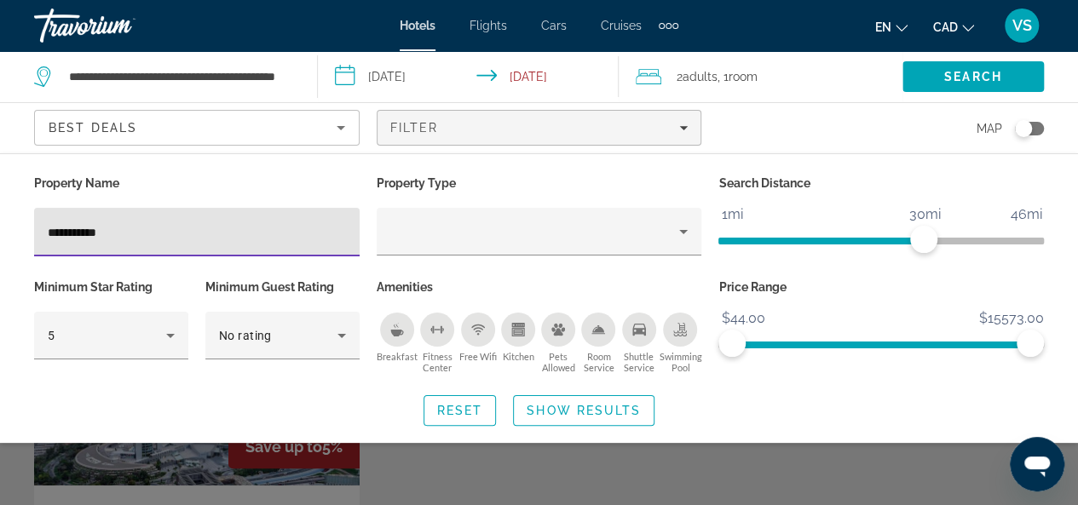
drag, startPoint x: 127, startPoint y: 233, endPoint x: -4, endPoint y: 233, distance: 131.2
click at [0, 233] on html "**********" at bounding box center [539, 252] width 1078 height 505
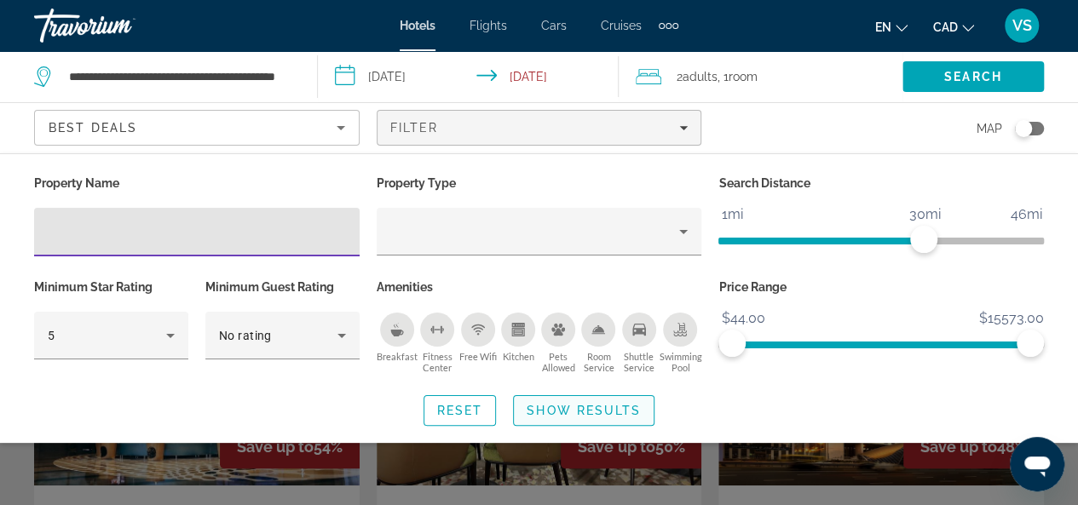
click at [555, 412] on span "Show Results" at bounding box center [584, 411] width 114 height 14
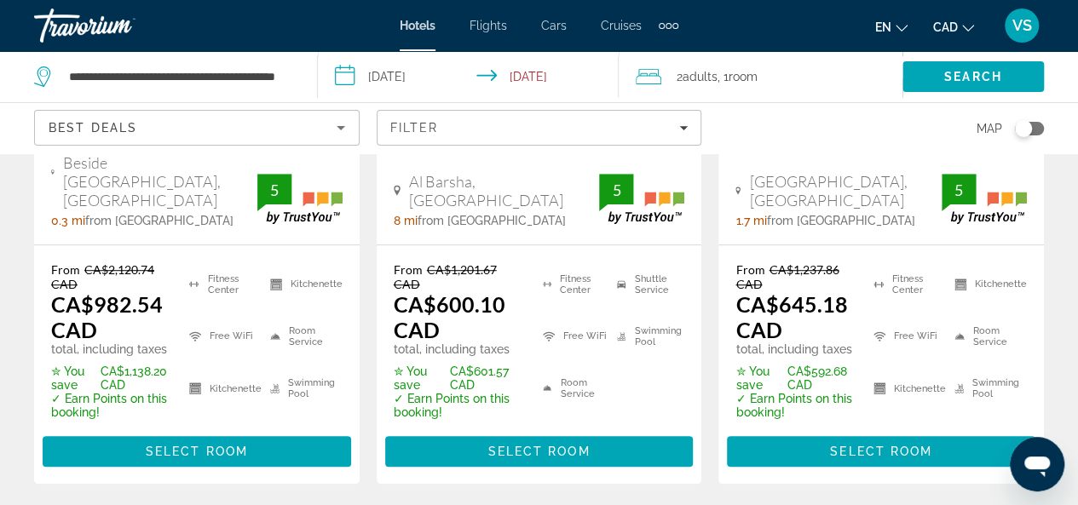
scroll to position [341, 0]
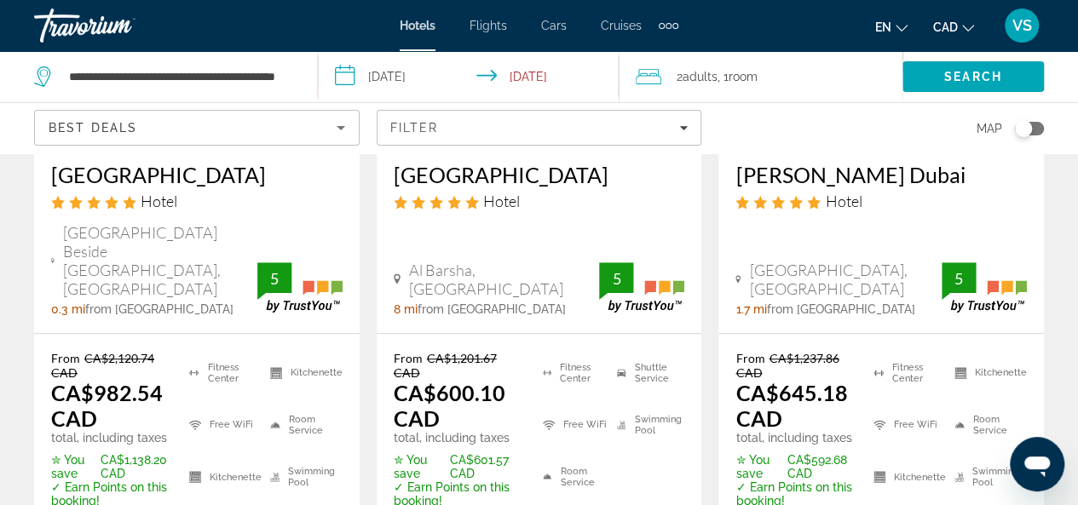
click at [1038, 127] on div "Toggle map" at bounding box center [1029, 129] width 29 height 14
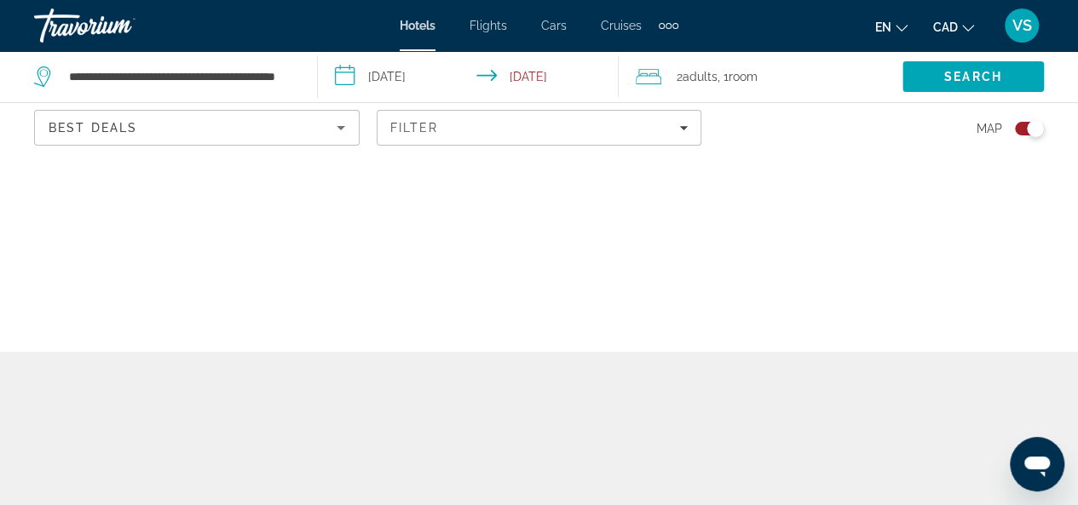
scroll to position [0, 0]
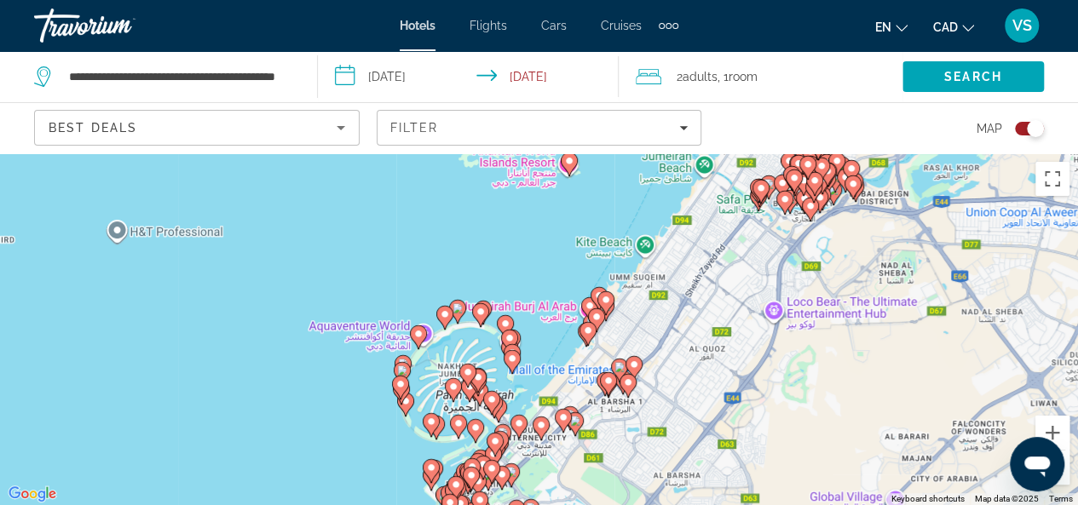
drag, startPoint x: 598, startPoint y: 289, endPoint x: 678, endPoint y: 372, distance: 115.7
click at [678, 372] on div "To activate drag with keyboard, press Alt + Enter. Once in keyboard drag state,…" at bounding box center [539, 329] width 1078 height 352
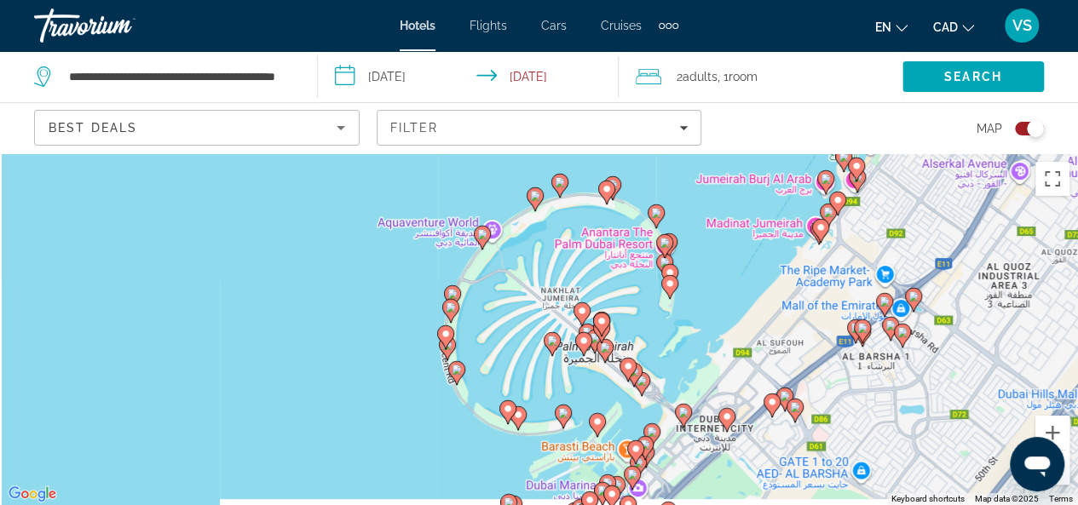
drag, startPoint x: 481, startPoint y: 388, endPoint x: 510, endPoint y: 316, distance: 76.9
click at [510, 316] on div "To activate drag with keyboard, press Alt + Enter. Once in keyboard drag state,…" at bounding box center [539, 329] width 1078 height 352
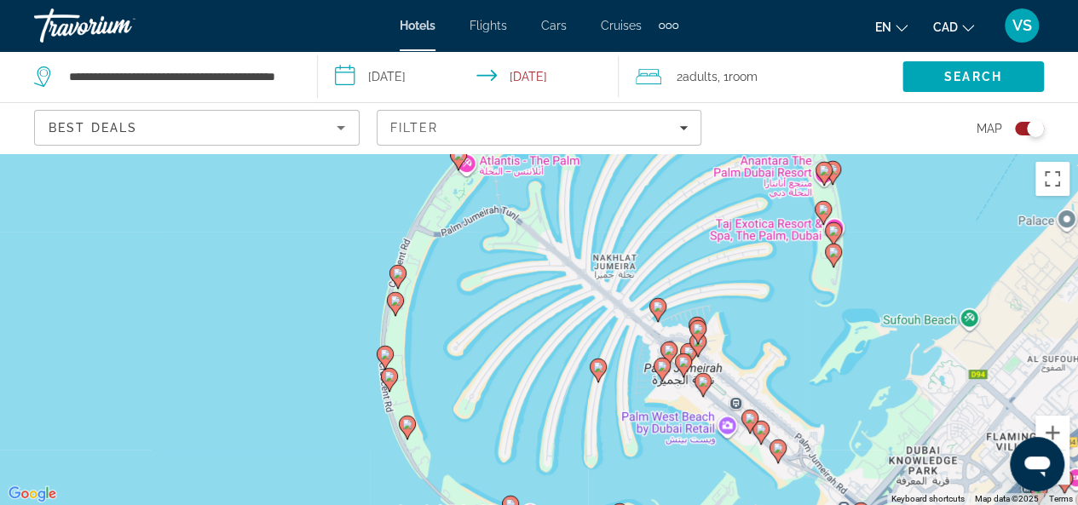
click at [748, 419] on image "Main content" at bounding box center [750, 418] width 10 height 10
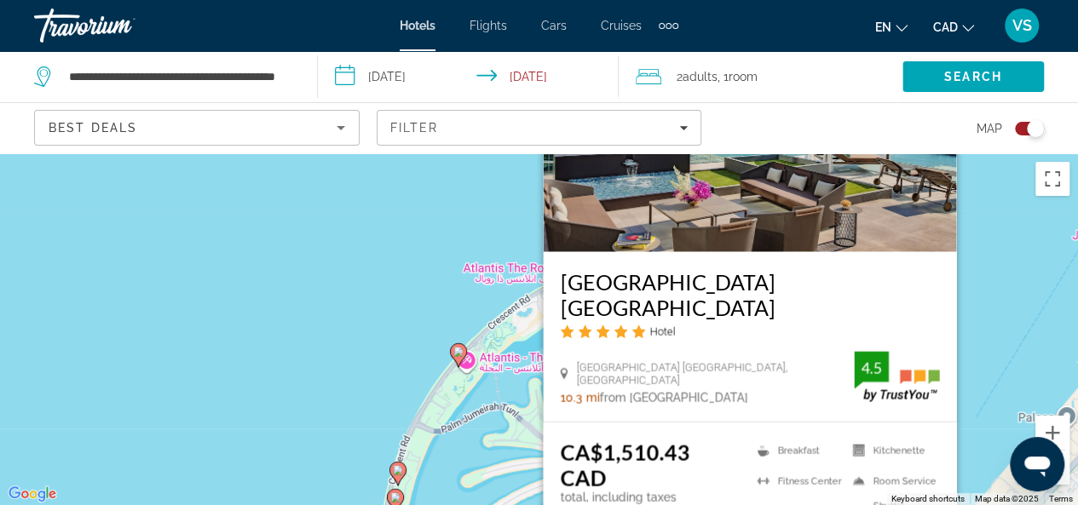
scroll to position [85, 0]
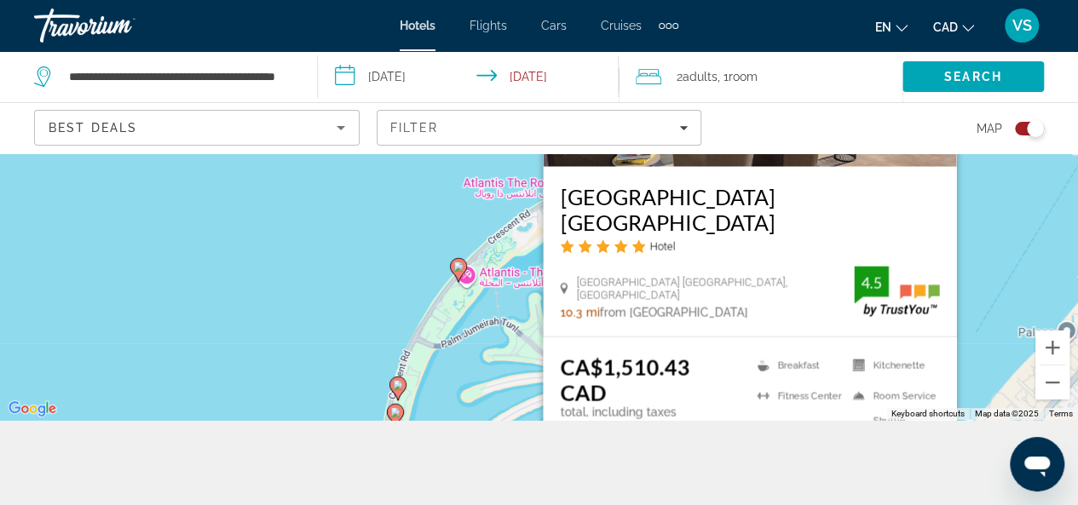
click at [983, 268] on div "To activate drag with keyboard, press Alt + Enter. Once in keyboard drag state,…" at bounding box center [539, 244] width 1078 height 352
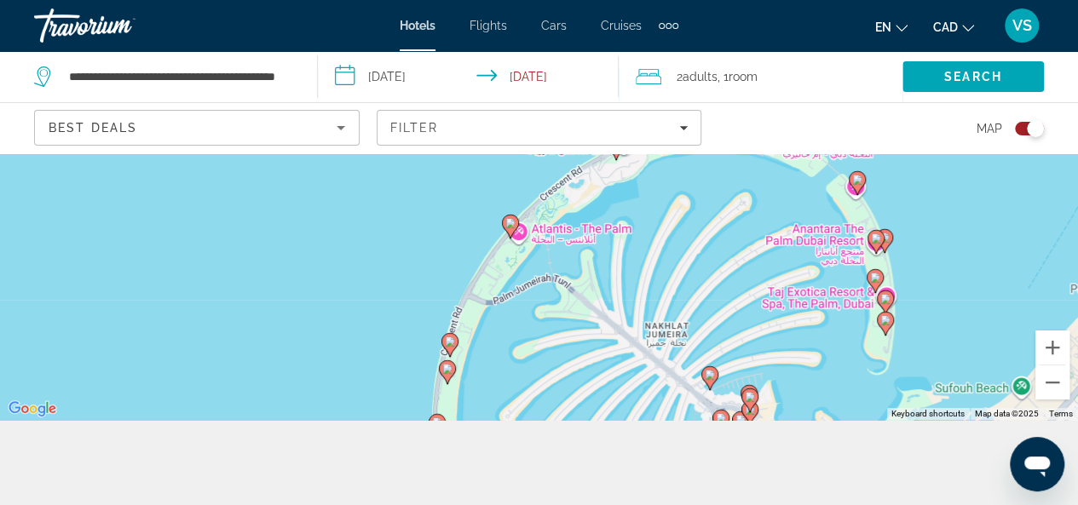
drag, startPoint x: 647, startPoint y: 285, endPoint x: 670, endPoint y: 273, distance: 26.3
click at [670, 273] on div "To activate drag with keyboard, press Alt + Enter. Once in keyboard drag state,…" at bounding box center [539, 244] width 1078 height 352
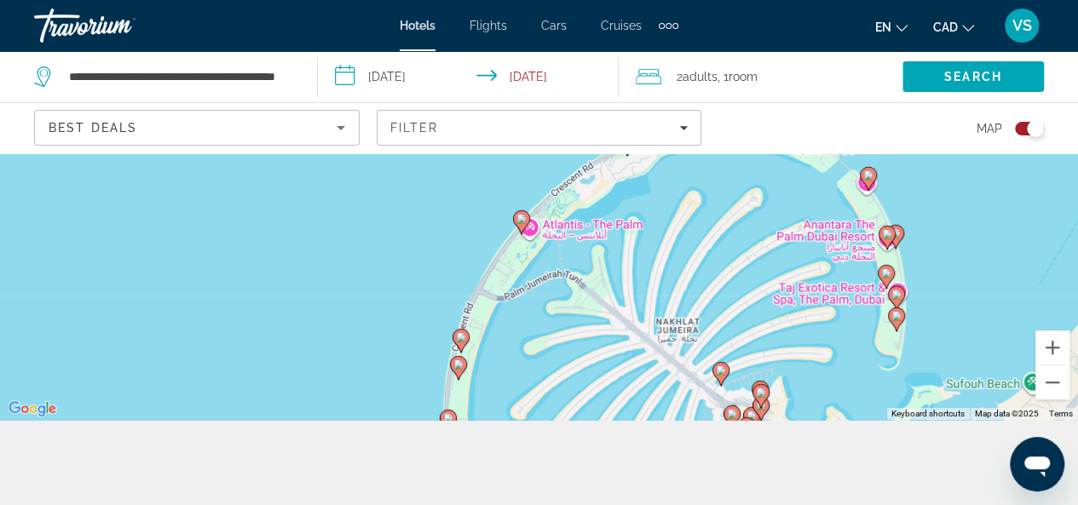
click at [520, 222] on image "Main content" at bounding box center [521, 219] width 10 height 10
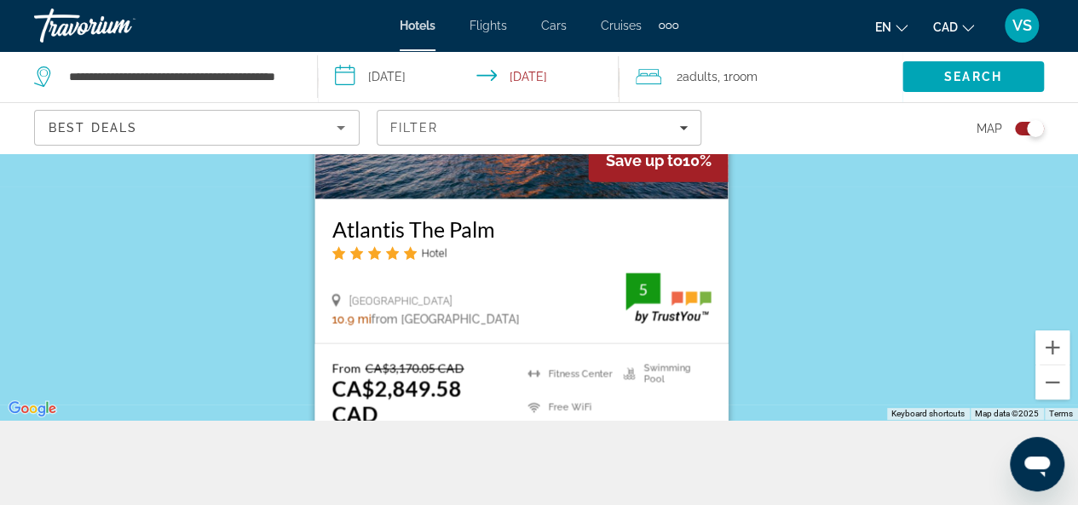
click at [808, 292] on div "To activate drag with keyboard, press Alt + Enter. Once in keyboard drag state,…" at bounding box center [539, 244] width 1078 height 352
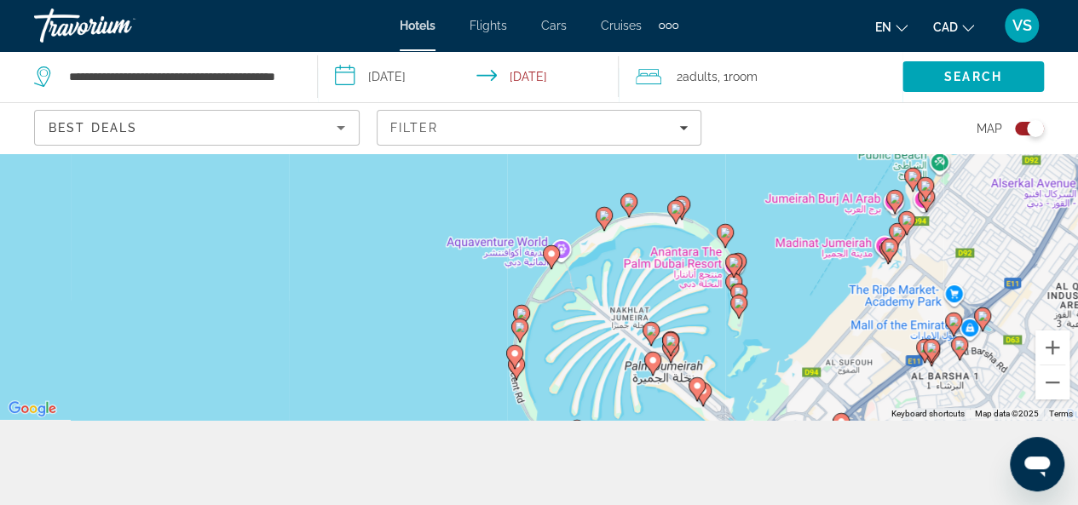
drag, startPoint x: 700, startPoint y: 275, endPoint x: 610, endPoint y: 181, distance: 130.2
click at [610, 181] on div "To activate drag with keyboard, press Alt + Enter. Once in keyboard drag state,…" at bounding box center [539, 244] width 1078 height 352
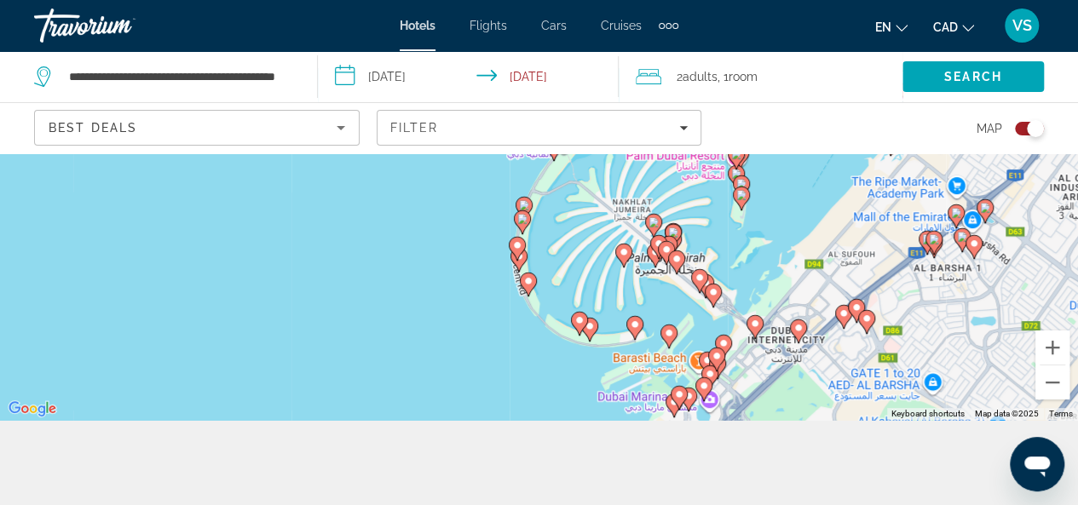
drag, startPoint x: 604, startPoint y: 316, endPoint x: 622, endPoint y: 215, distance: 103.0
click at [622, 215] on div "To activate drag with keyboard, press Alt + Enter. Once in keyboard drag state,…" at bounding box center [539, 244] width 1078 height 352
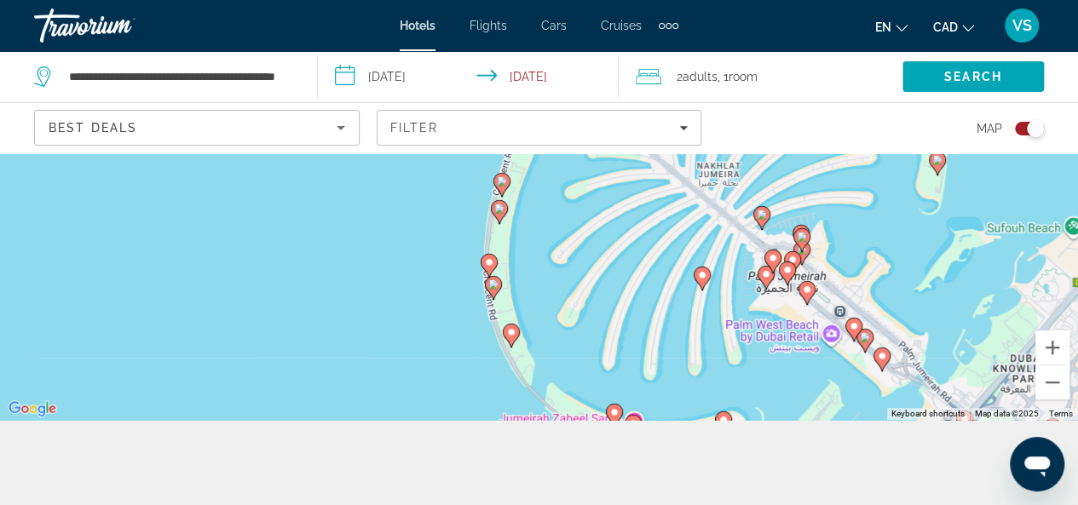
click at [491, 285] on image "Main content" at bounding box center [493, 284] width 10 height 10
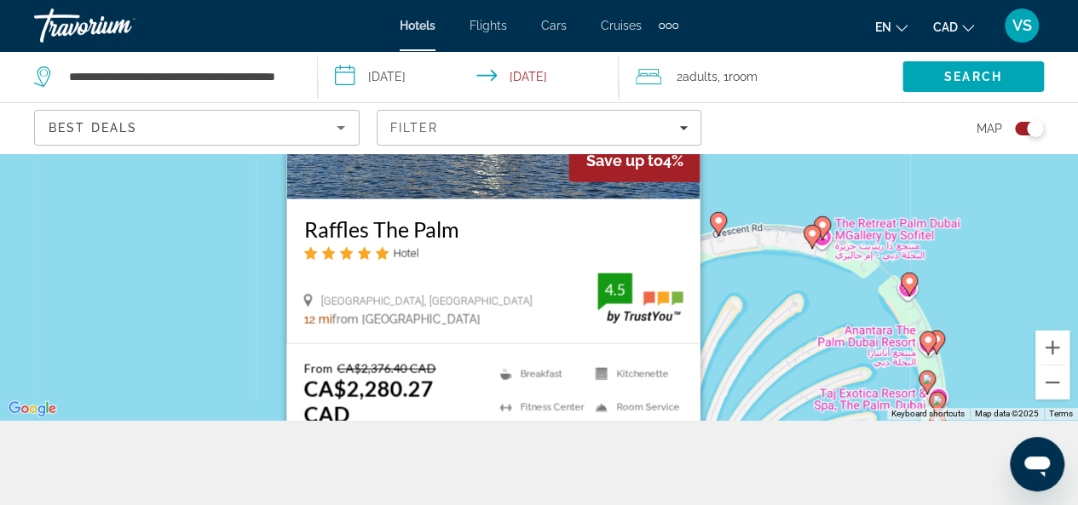
click at [733, 267] on div "To activate drag with keyboard, press Alt + Enter. Once in keyboard drag state,…" at bounding box center [539, 244] width 1078 height 352
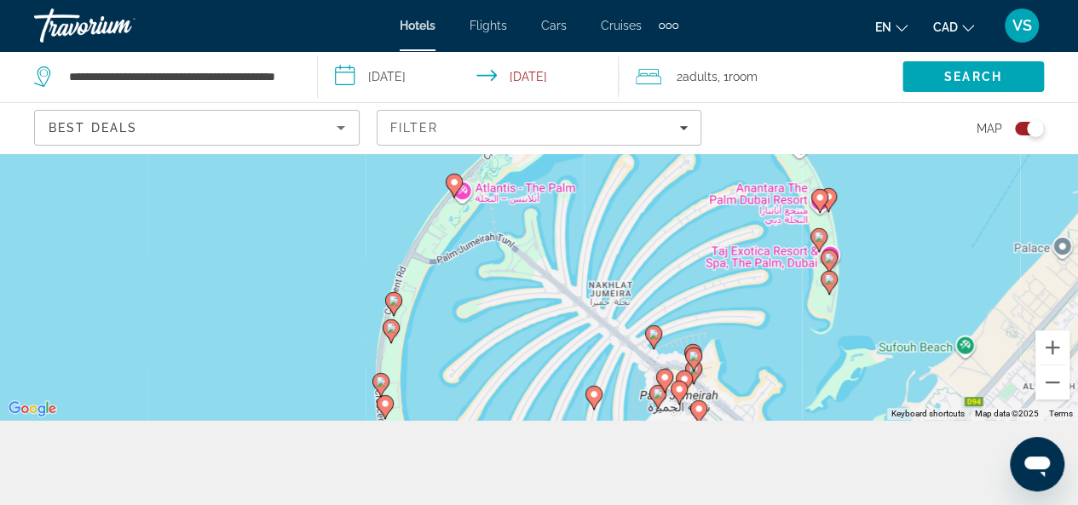
drag, startPoint x: 646, startPoint y: 349, endPoint x: 510, endPoint y: 164, distance: 230.4
click at [511, 158] on div "To activate drag with keyboard, press Alt + Enter. Once in keyboard drag state,…" at bounding box center [539, 244] width 1078 height 352
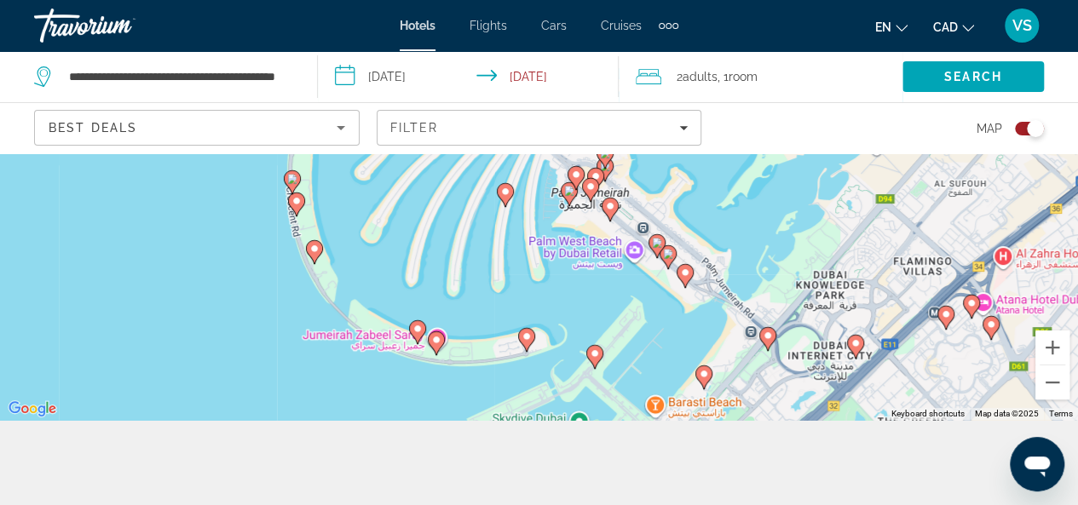
drag, startPoint x: 545, startPoint y: 289, endPoint x: 487, endPoint y: 193, distance: 111.6
click at [497, 193] on g "Main content" at bounding box center [505, 194] width 17 height 24
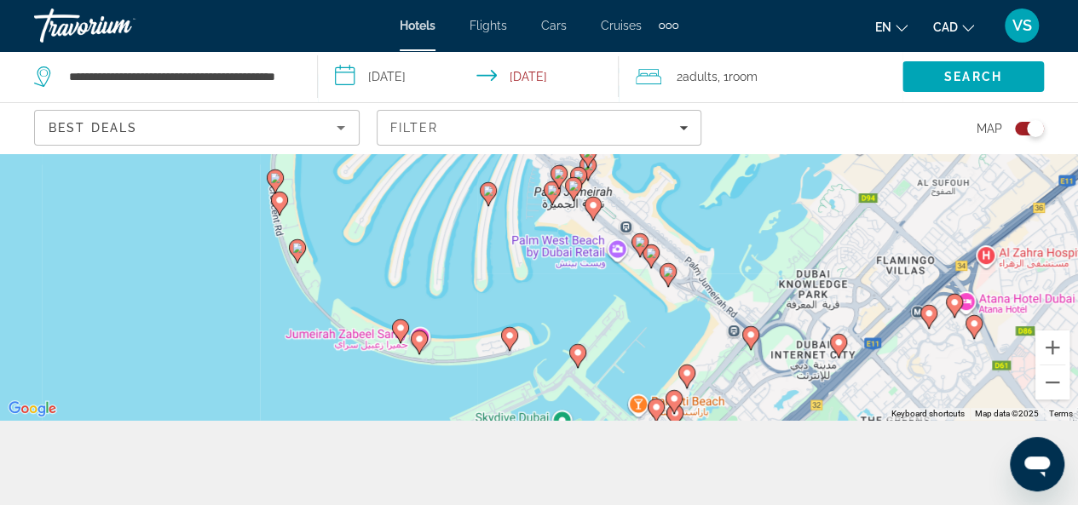
click at [665, 275] on image "Main content" at bounding box center [668, 272] width 10 height 10
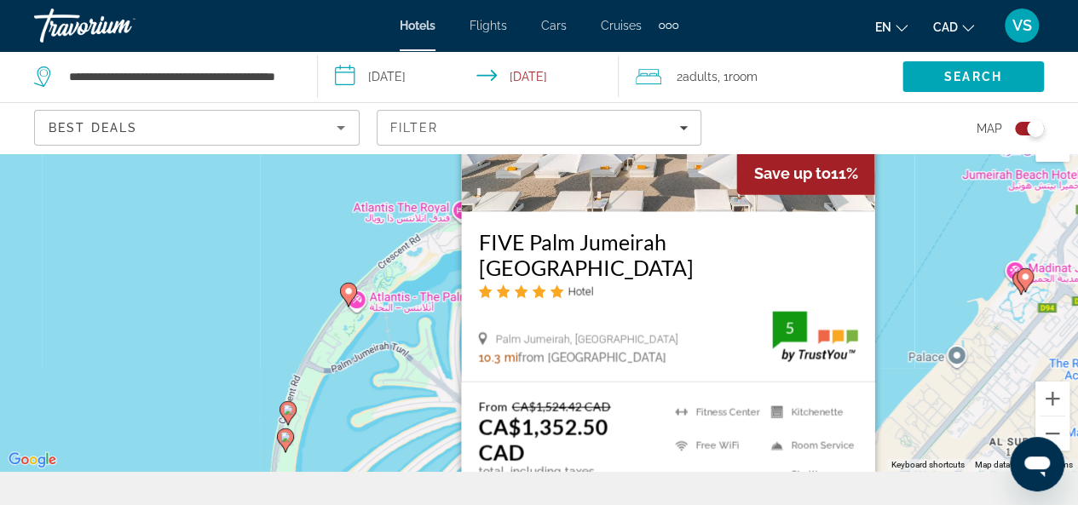
scroll to position [0, 0]
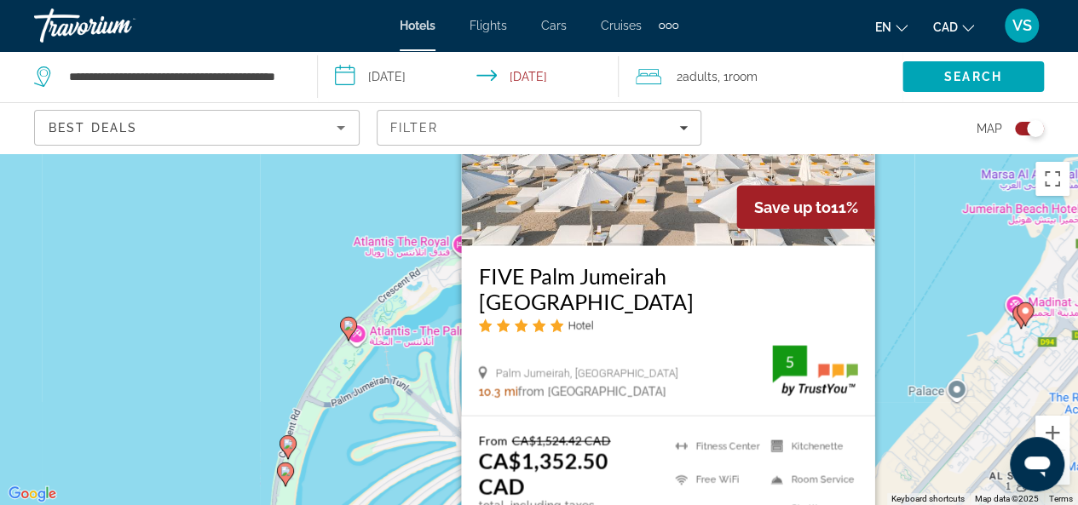
click at [920, 304] on div "To activate drag with keyboard, press Alt + Enter. Once in keyboard drag state,…" at bounding box center [539, 329] width 1078 height 352
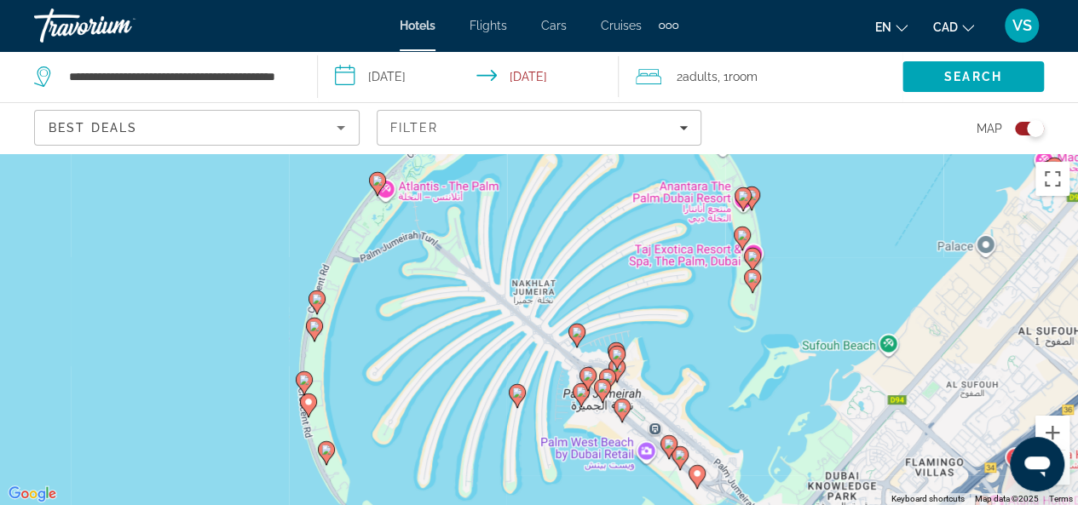
drag, startPoint x: 787, startPoint y: 357, endPoint x: 818, endPoint y: 205, distance: 154.7
click at [818, 205] on div "To activate drag with keyboard, press Alt + Enter. Once in keyboard drag state,…" at bounding box center [539, 329] width 1078 height 352
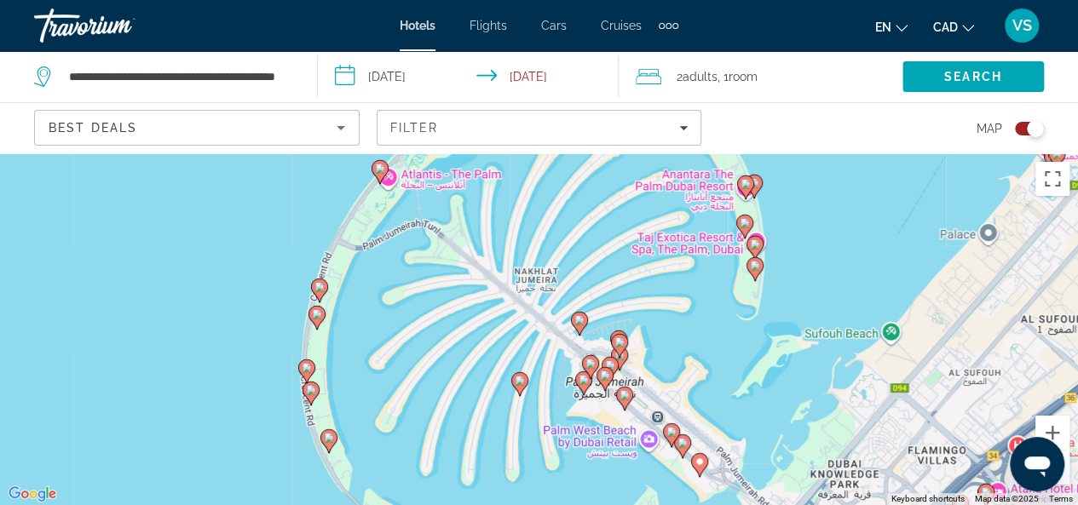
click at [683, 443] on image "Main content" at bounding box center [682, 443] width 10 height 10
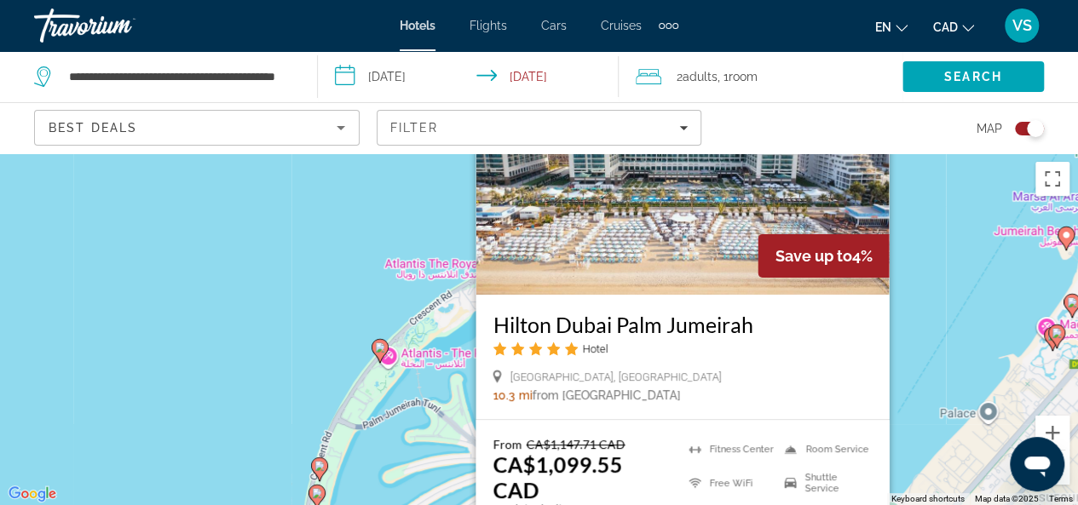
click at [930, 325] on div "To activate drag with keyboard, press Alt + Enter. Once in keyboard drag state,…" at bounding box center [539, 329] width 1078 height 352
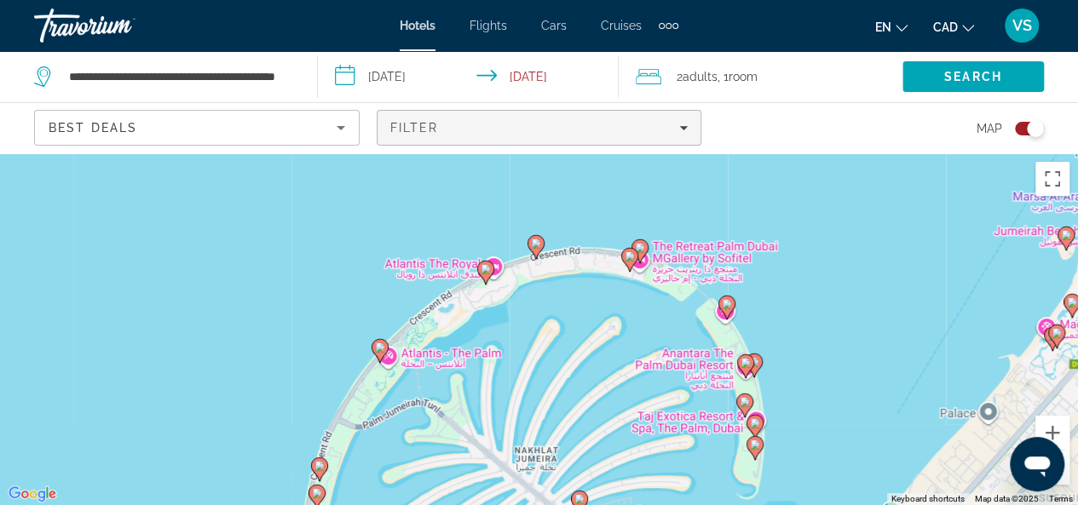
click at [682, 124] on icon "Filters" at bounding box center [683, 128] width 9 height 9
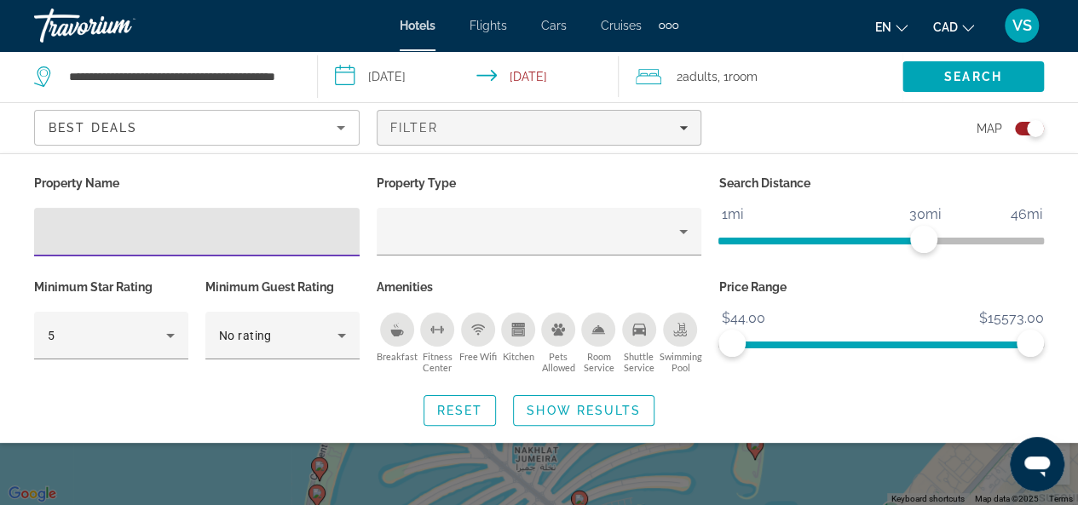
click at [1016, 126] on div "Toggle map" at bounding box center [1029, 129] width 29 height 14
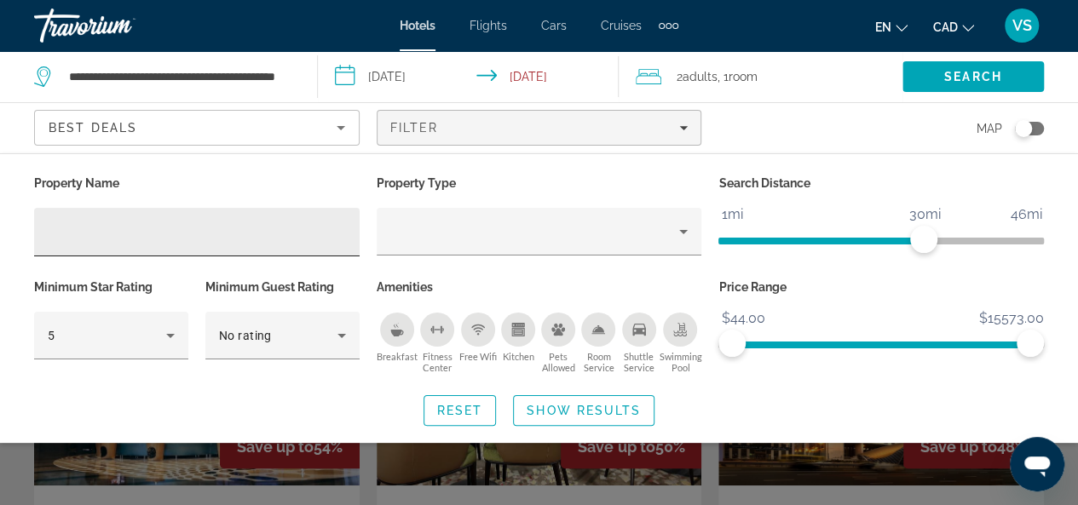
click at [101, 238] on input "Hotel Filters" at bounding box center [197, 232] width 298 height 20
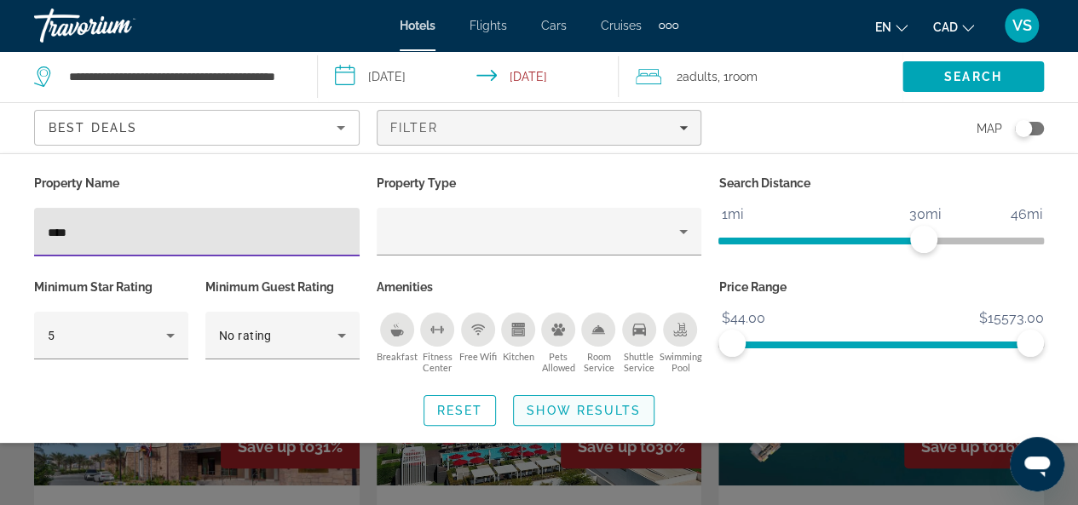
type input "****"
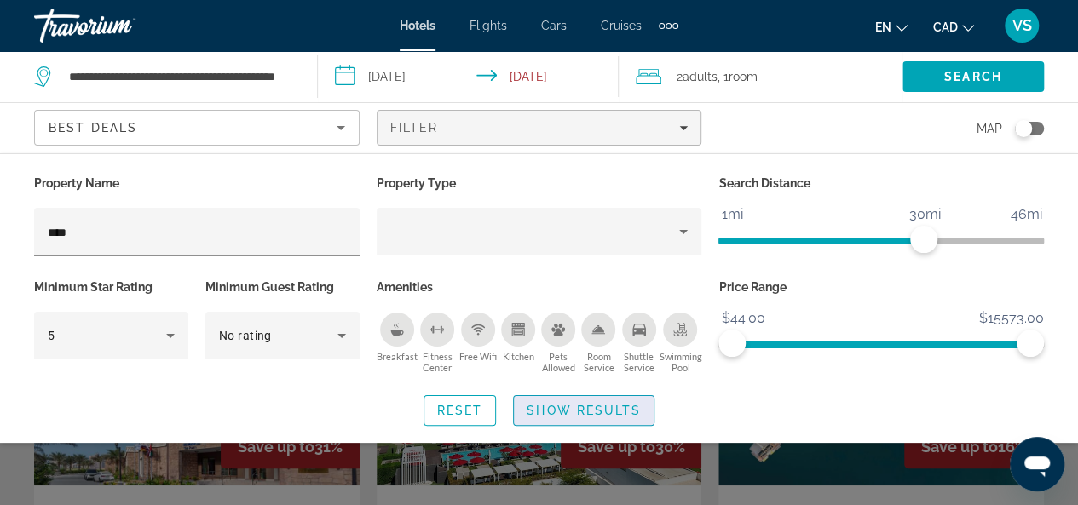
click at [593, 412] on span "Show Results" at bounding box center [584, 411] width 114 height 14
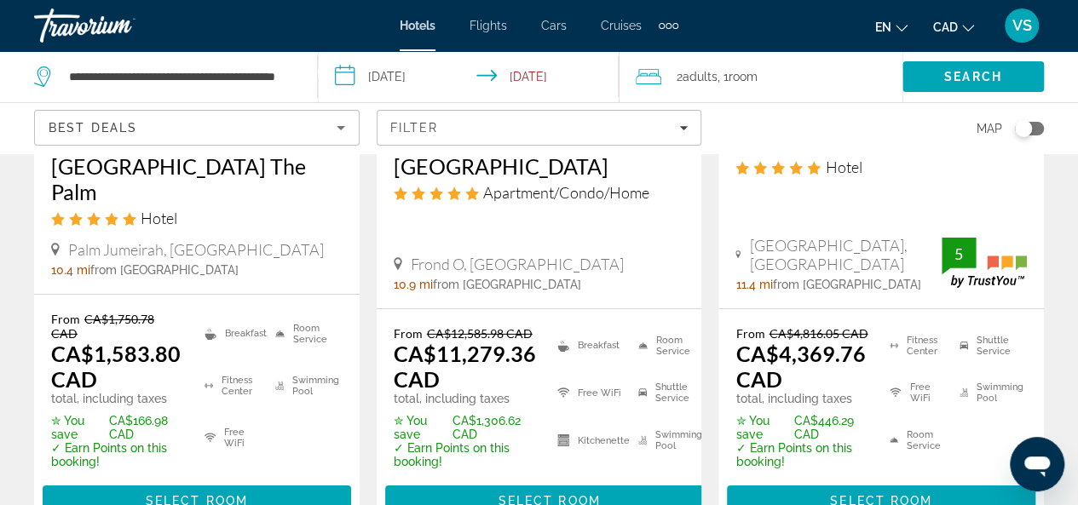
scroll to position [2641, 0]
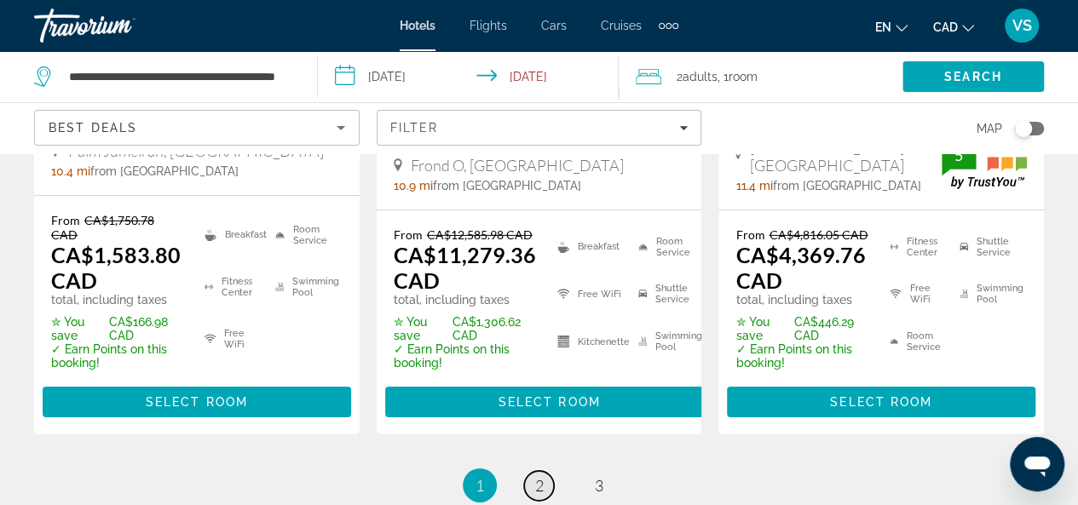
click at [540, 476] on span "2" at bounding box center [539, 485] width 9 height 19
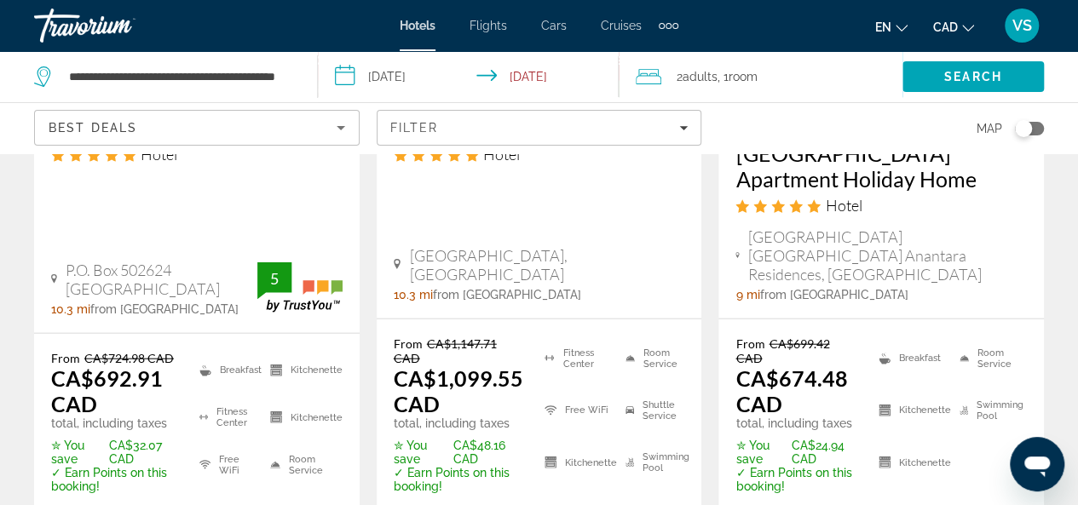
scroll to position [1875, 0]
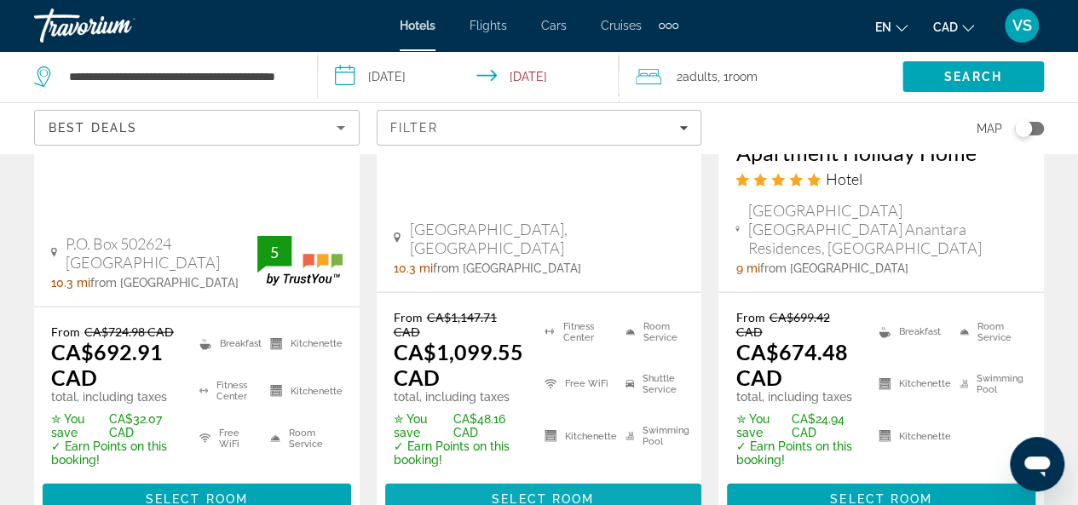
click at [527, 493] on span "Select Room" at bounding box center [543, 500] width 102 height 14
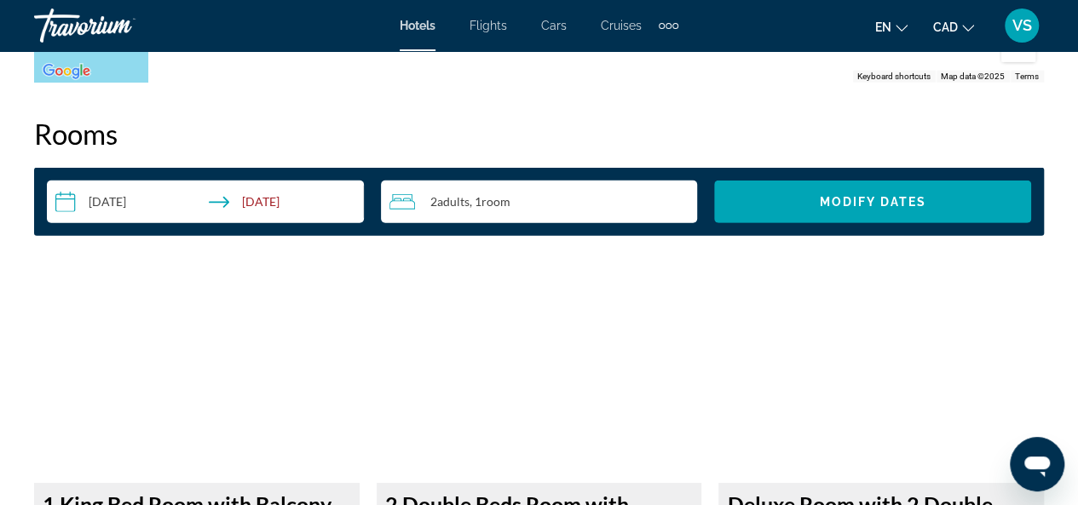
scroll to position [2471, 0]
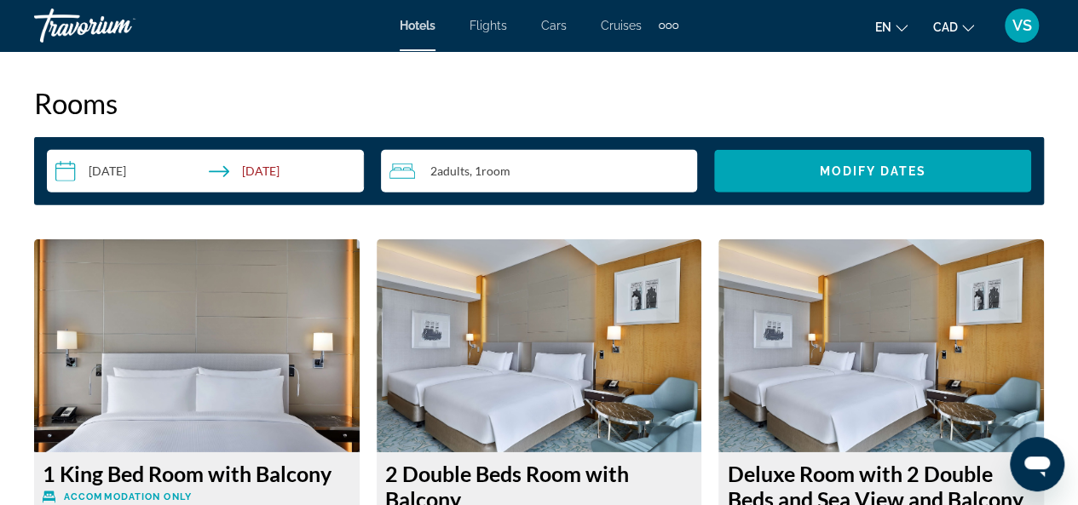
click at [72, 170] on input "**********" at bounding box center [209, 174] width 324 height 48
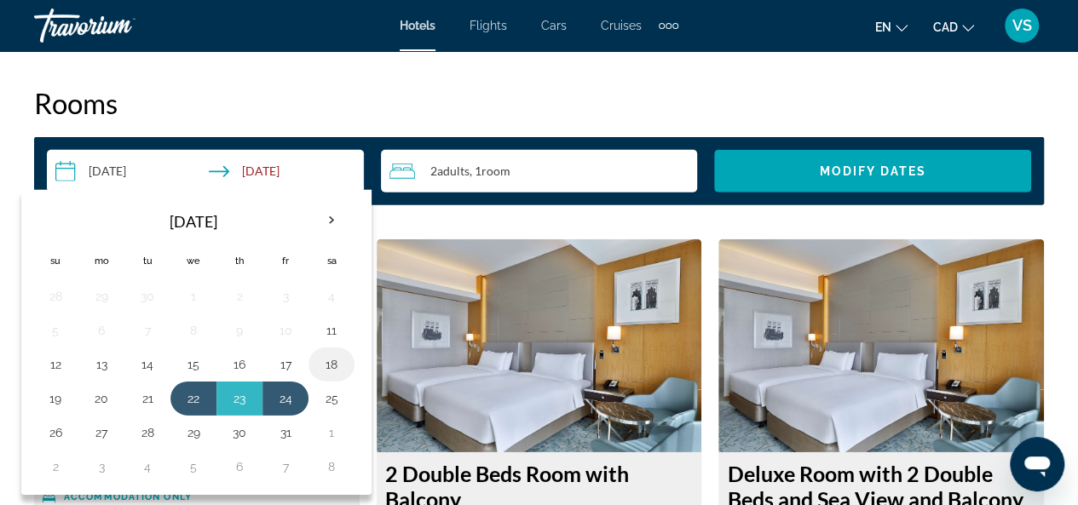
click at [328, 359] on button "18" at bounding box center [331, 365] width 27 height 24
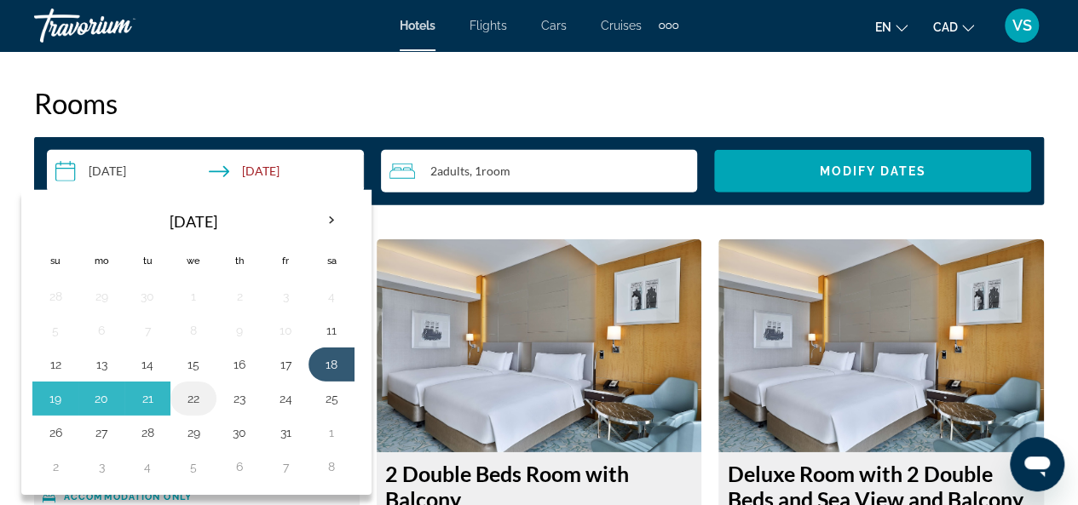
click at [187, 395] on button "22" at bounding box center [193, 399] width 27 height 24
type input "**********"
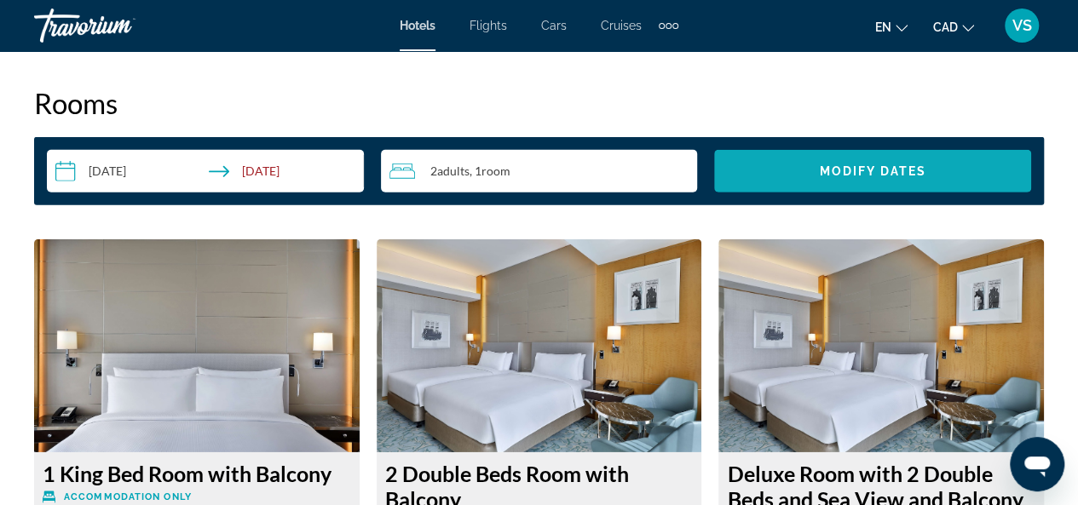
click at [820, 168] on span "Modify Dates" at bounding box center [873, 171] width 107 height 14
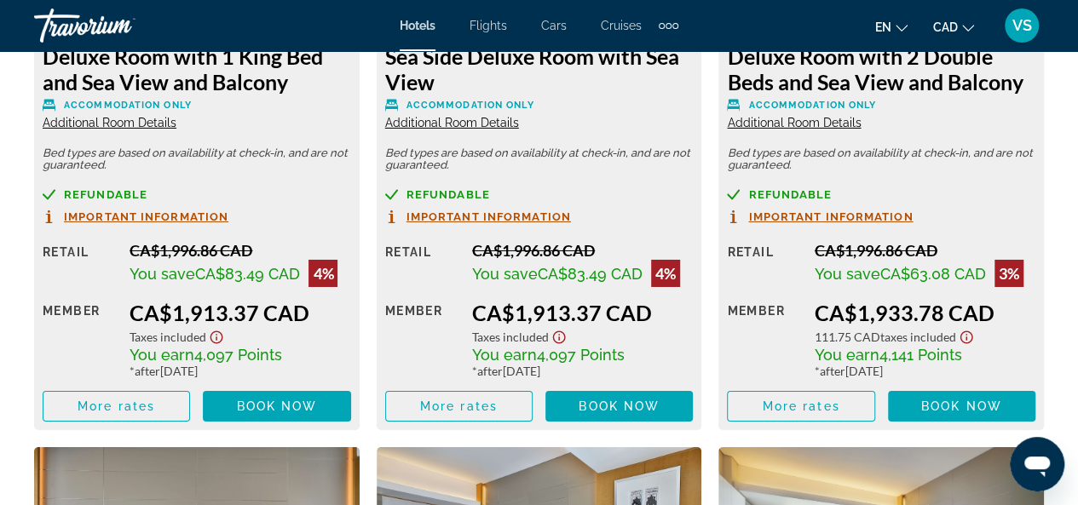
scroll to position [2897, 0]
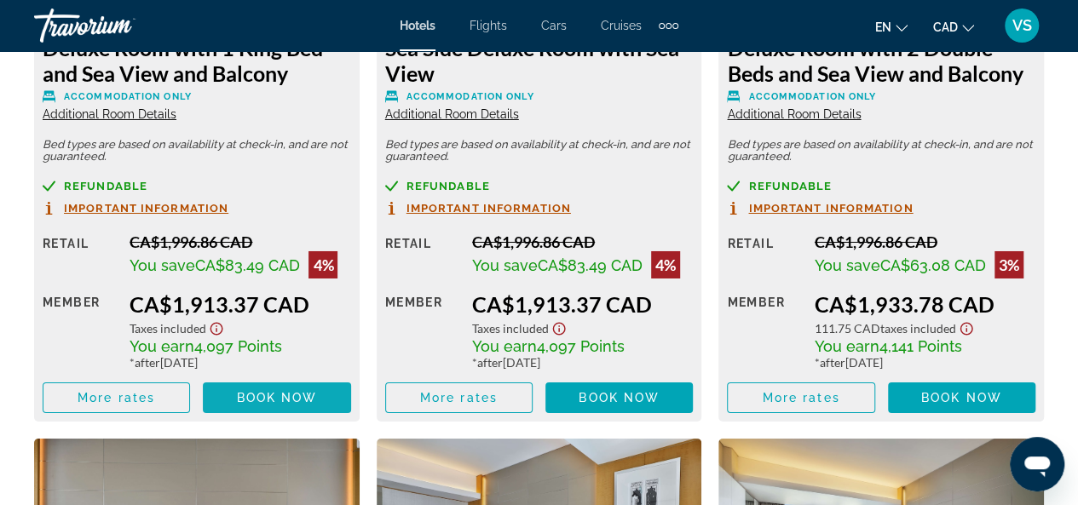
click at [281, 398] on span "Book now" at bounding box center [277, 398] width 81 height 14
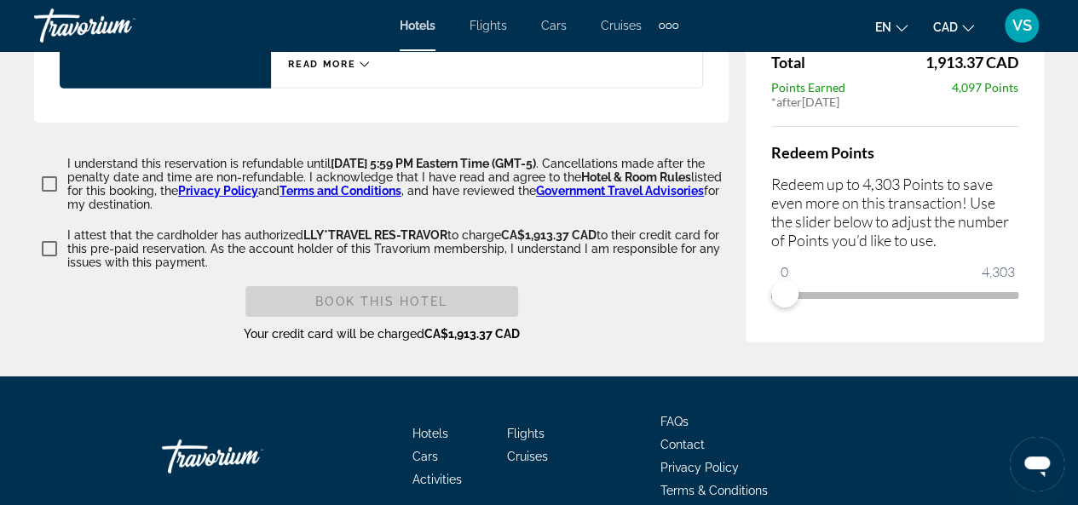
scroll to position [2733, 0]
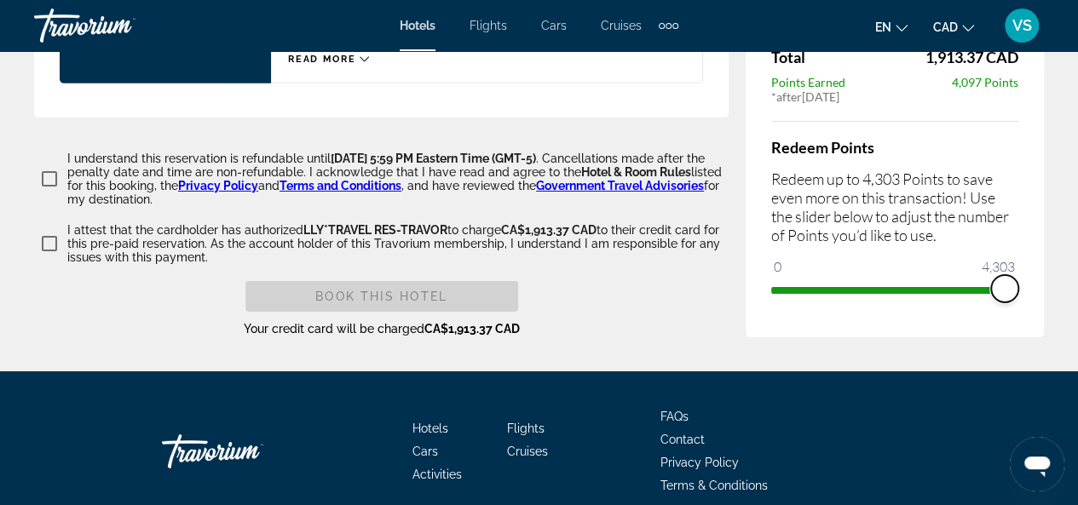
drag, startPoint x: 838, startPoint y: 300, endPoint x: 1027, endPoint y: 303, distance: 188.3
click at [1027, 303] on div "Price Summary Hilton Dubai Palm Jumeirah Oct 18, 2025 - Oct 22, 2025 - 4 Night …" at bounding box center [895, 47] width 298 height 580
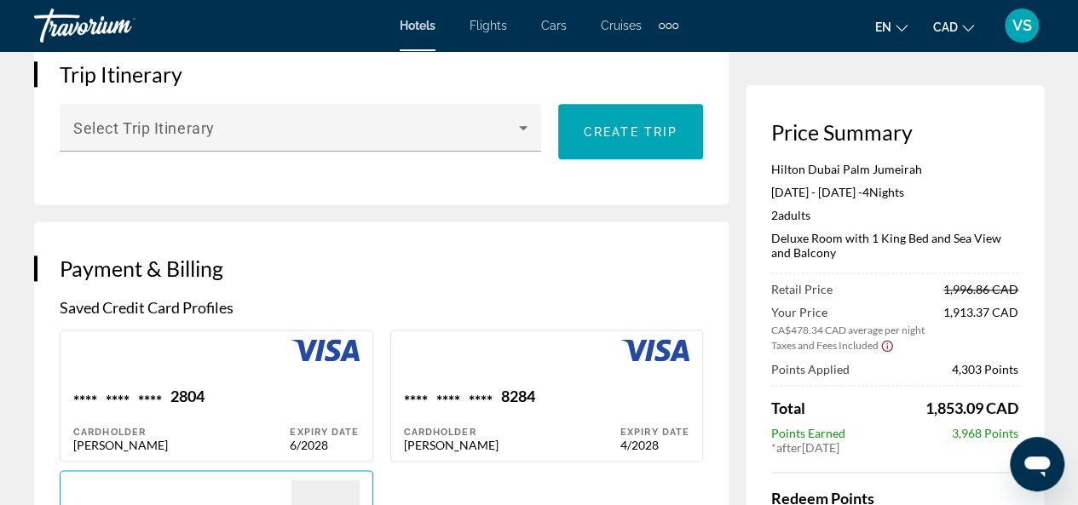
scroll to position [859, 0]
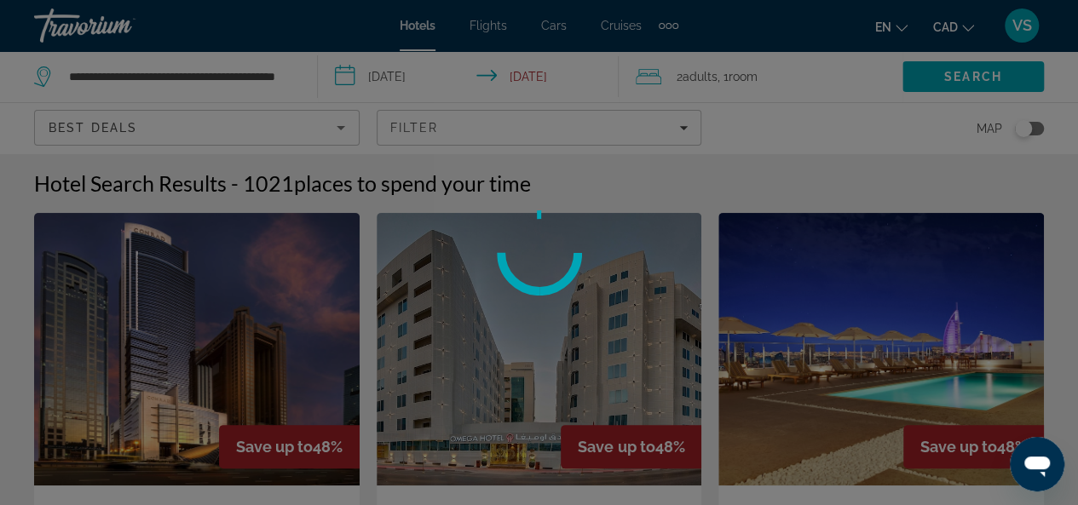
click at [380, 78] on div at bounding box center [539, 252] width 1078 height 505
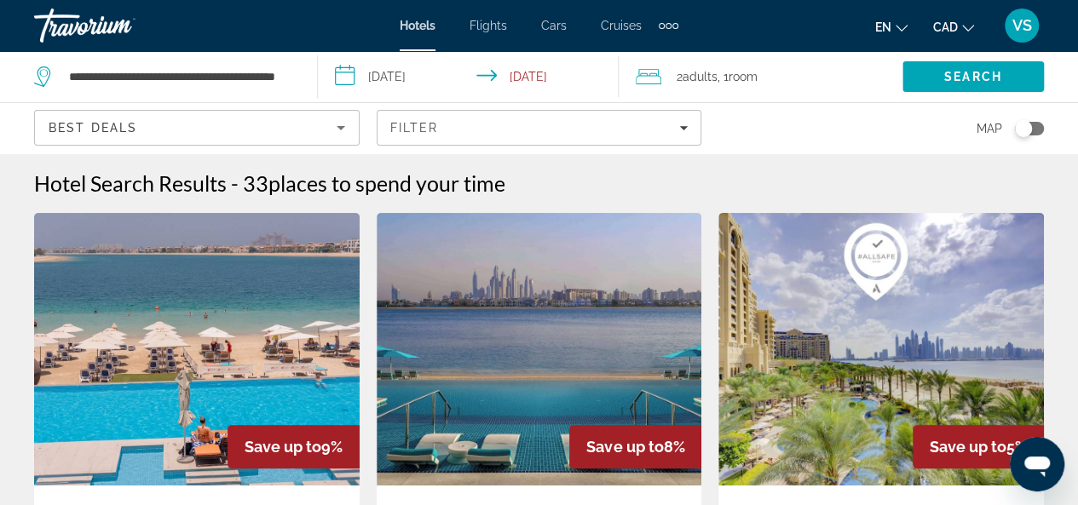
click at [399, 78] on input "**********" at bounding box center [472, 79] width 308 height 56
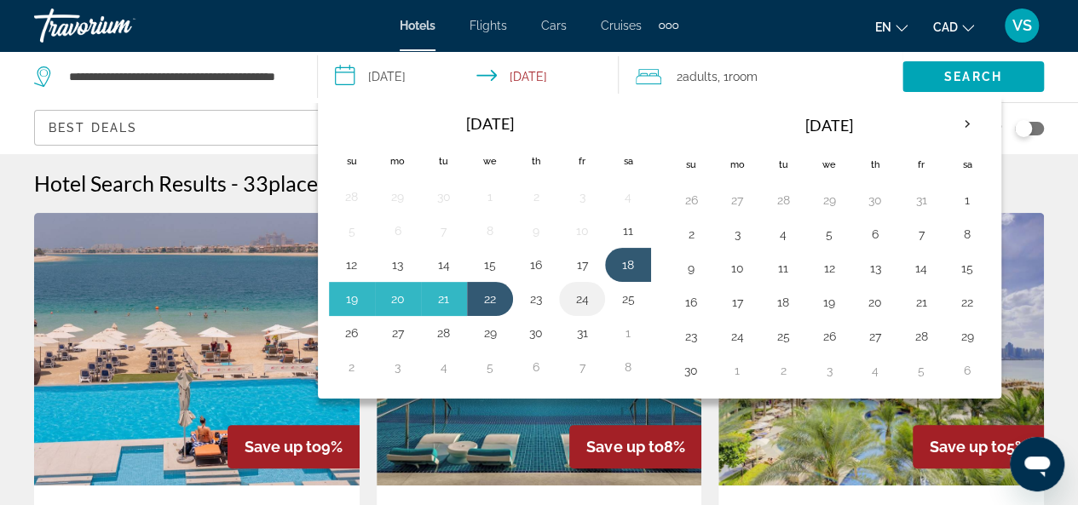
click at [581, 297] on button "24" at bounding box center [581, 299] width 27 height 24
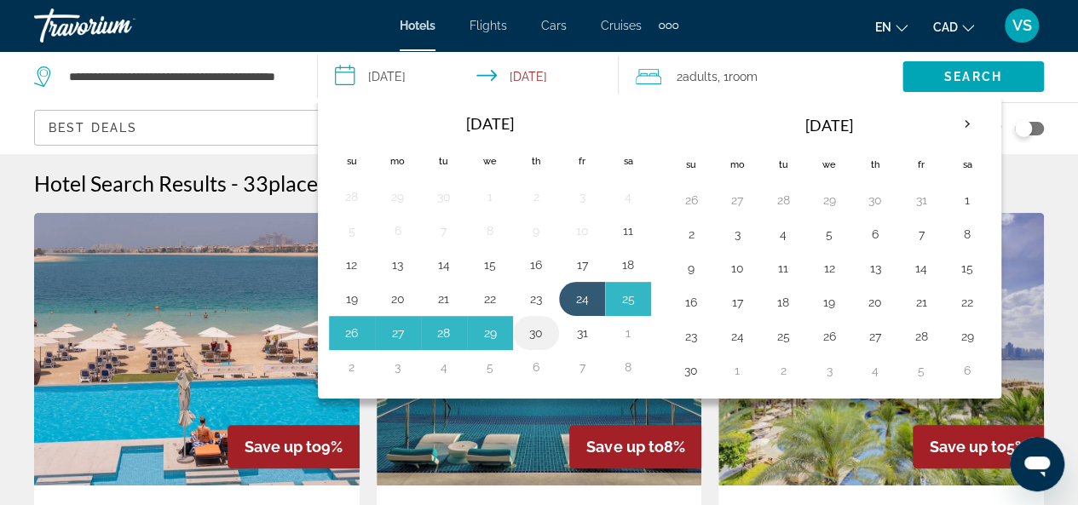
click at [535, 327] on button "30" at bounding box center [535, 333] width 27 height 24
type input "**********"
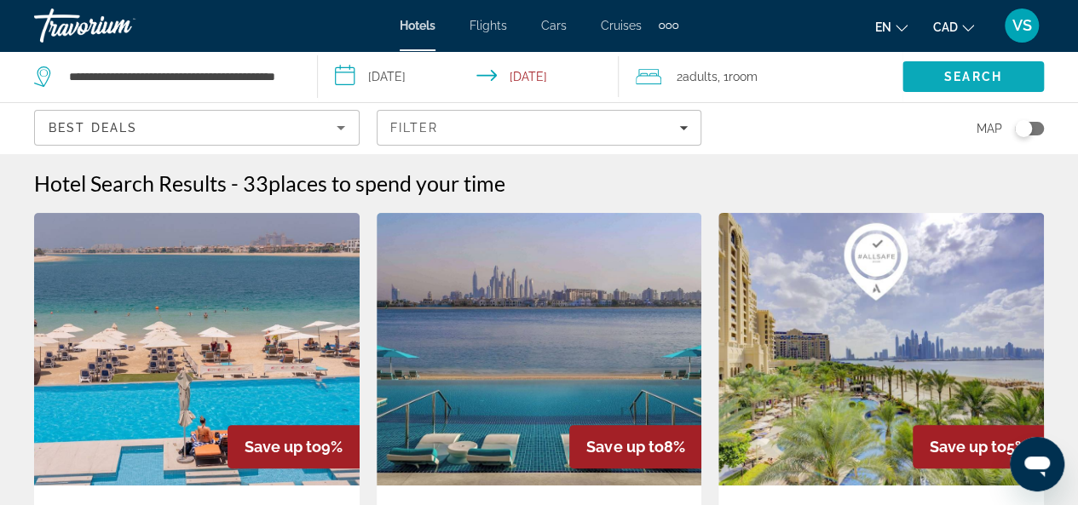
click at [939, 76] on span "Search" at bounding box center [972, 76] width 141 height 41
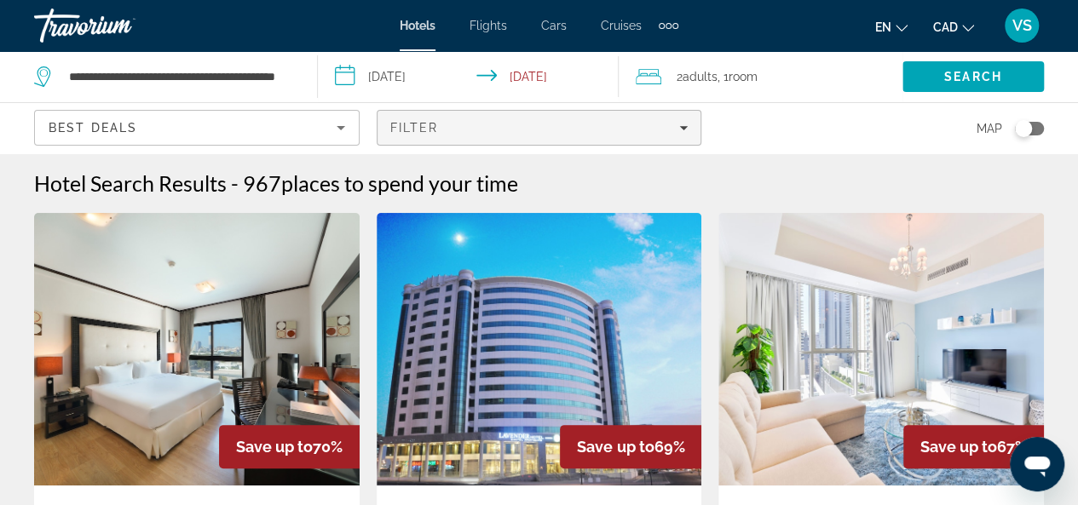
click at [687, 125] on icon "Filters" at bounding box center [683, 128] width 9 height 9
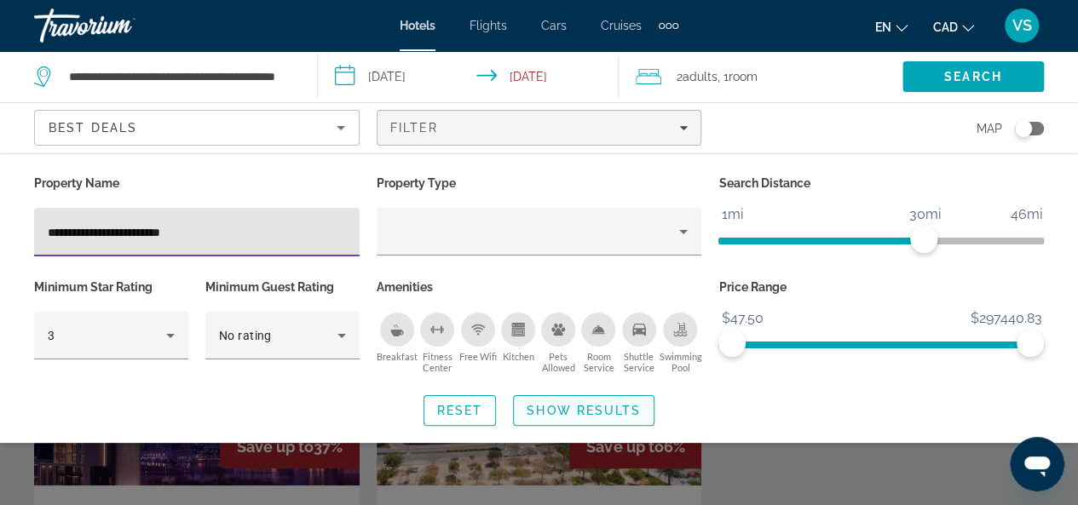
type input "**********"
click at [603, 408] on span "Show Results" at bounding box center [584, 411] width 114 height 14
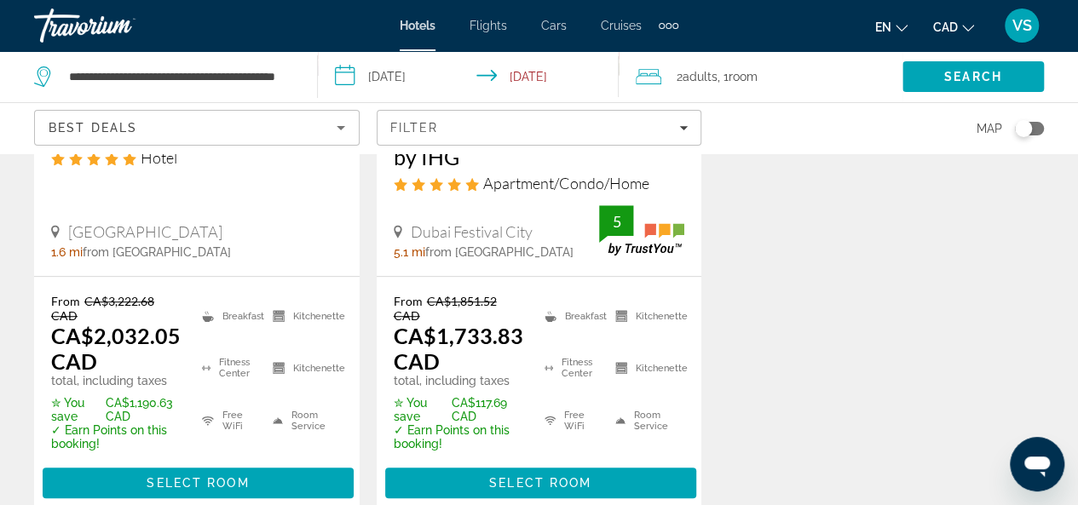
scroll to position [426, 0]
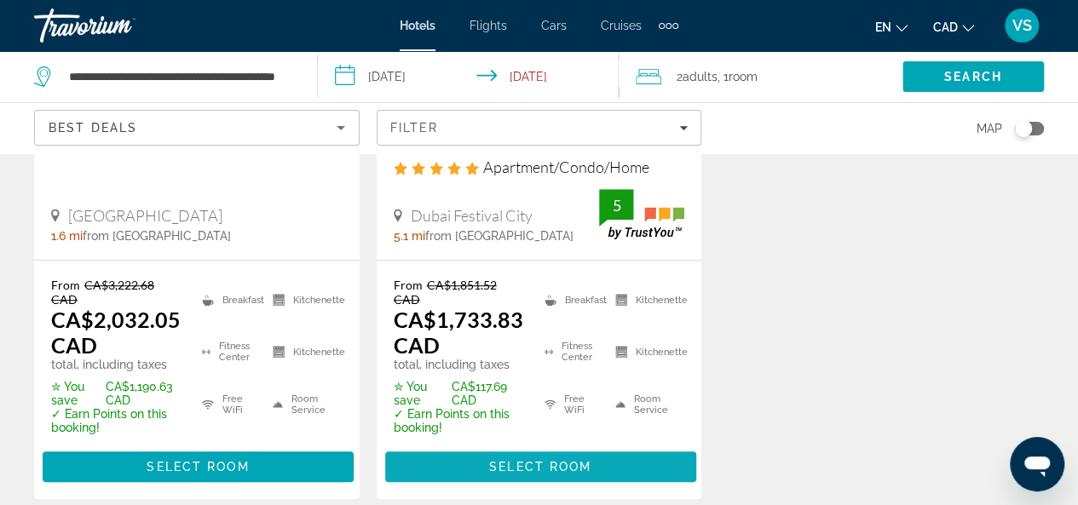
click at [533, 468] on span "Select Room" at bounding box center [540, 467] width 102 height 14
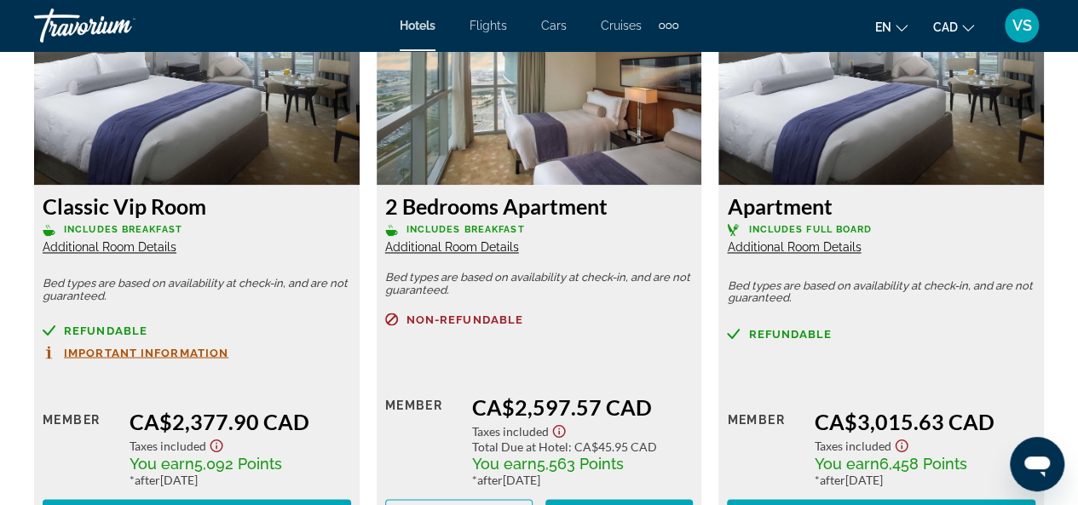
scroll to position [4686, 0]
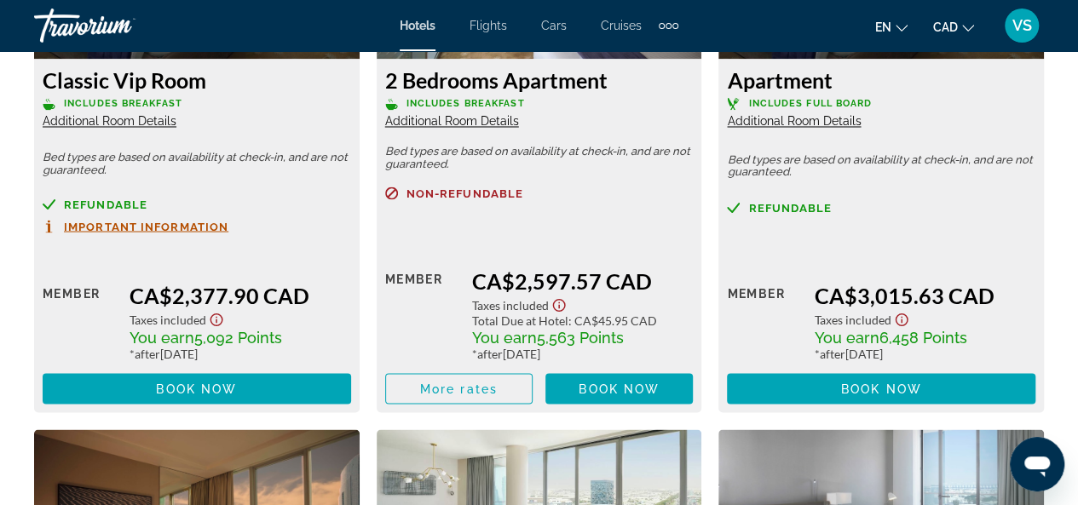
click at [482, 124] on span "Additional Room Details" at bounding box center [452, 121] width 134 height 14
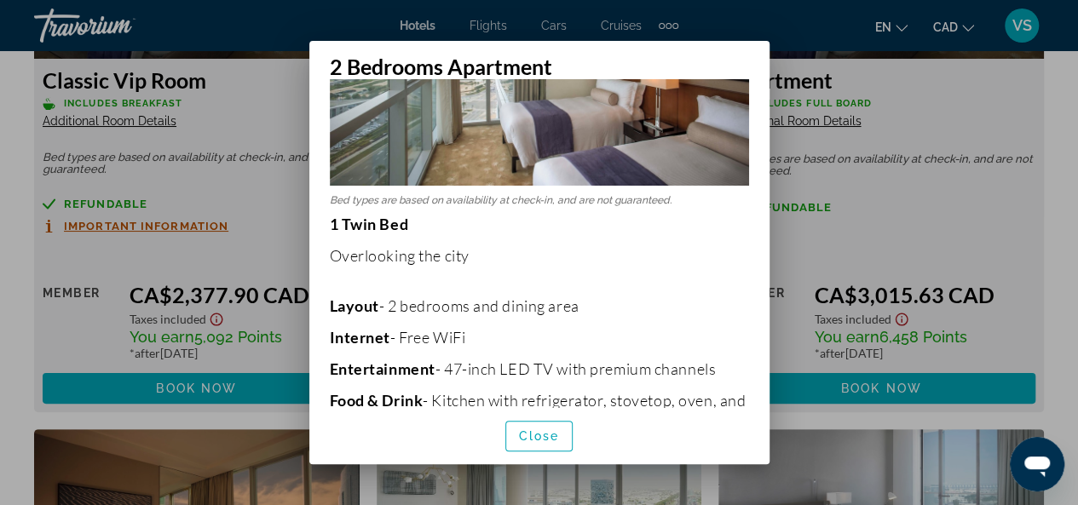
scroll to position [0, 0]
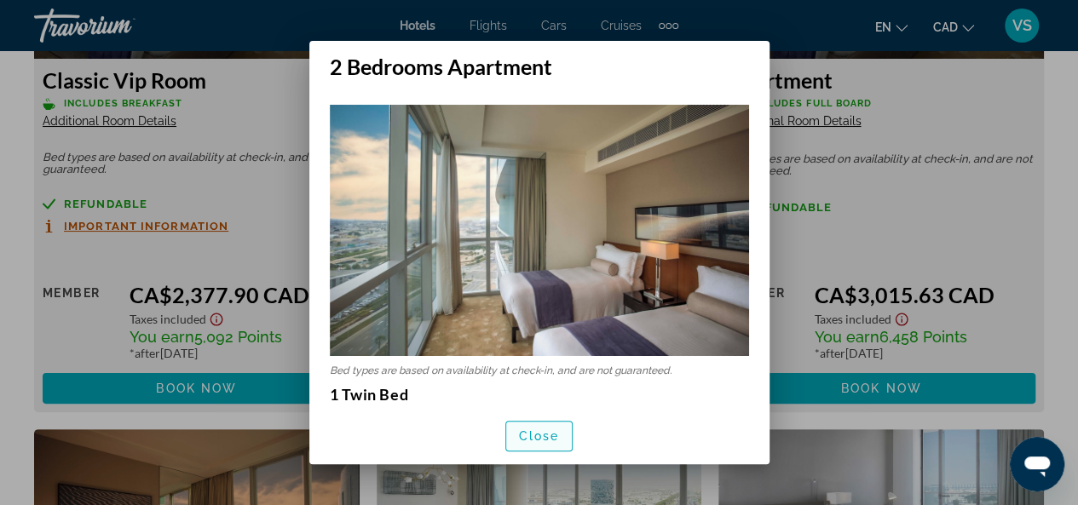
click at [534, 434] on span "Close" at bounding box center [539, 436] width 41 height 14
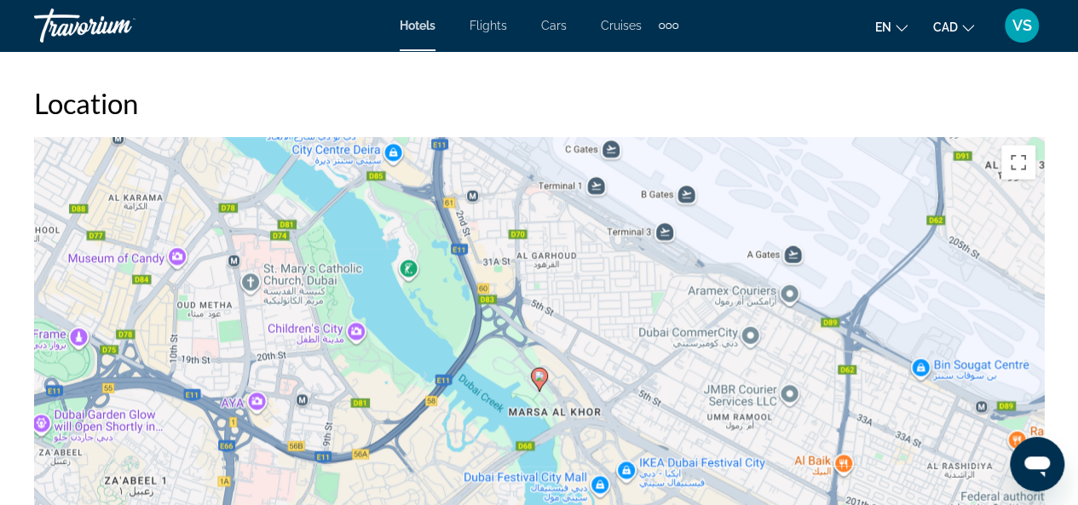
scroll to position [1449, 0]
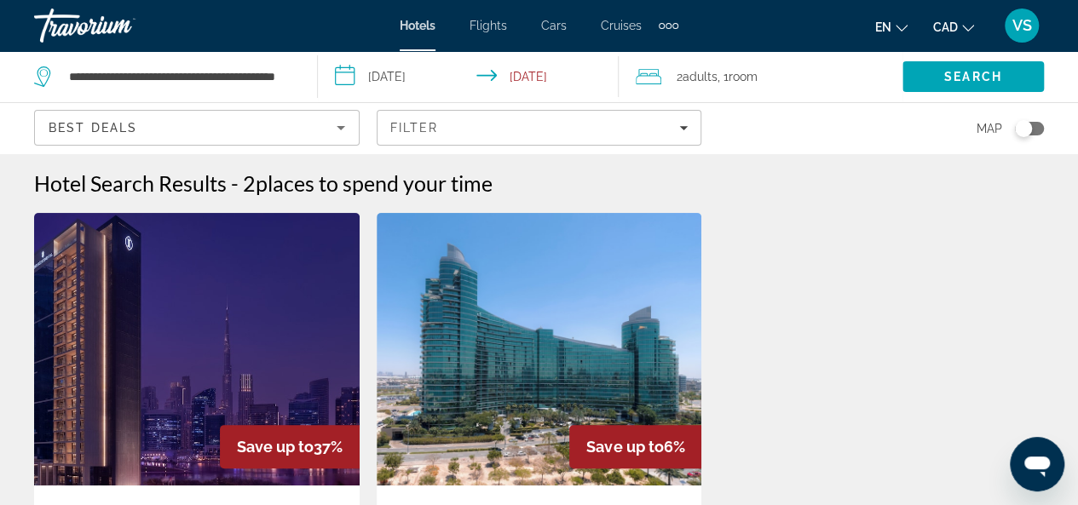
click at [424, 75] on input "**********" at bounding box center [472, 79] width 308 height 56
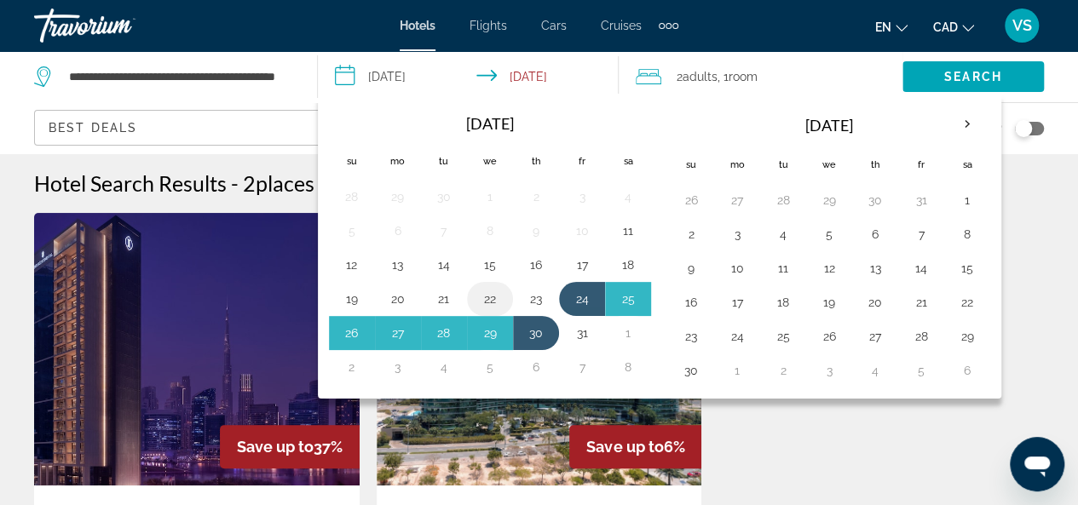
click at [492, 294] on button "22" at bounding box center [489, 299] width 27 height 24
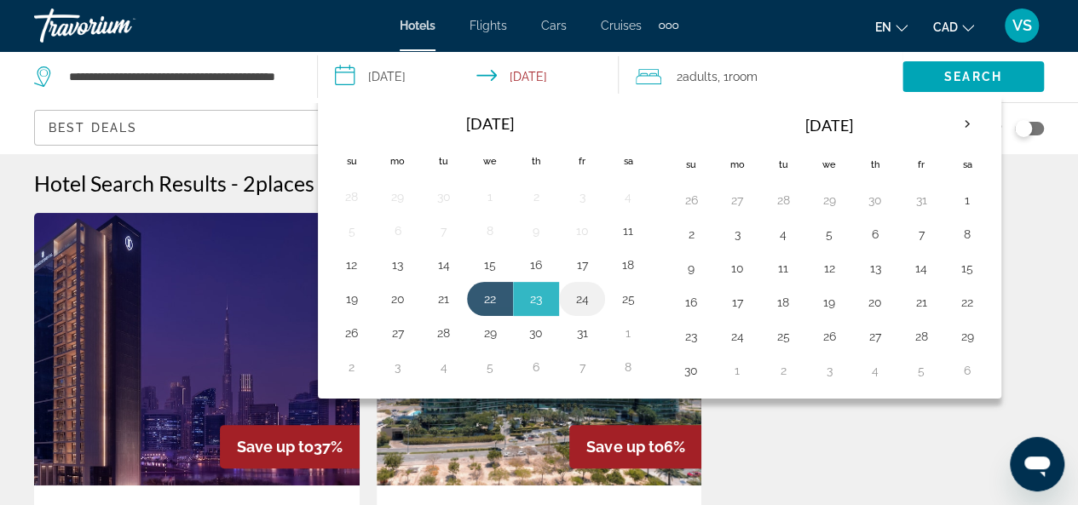
click at [576, 297] on button "24" at bounding box center [581, 299] width 27 height 24
type input "**********"
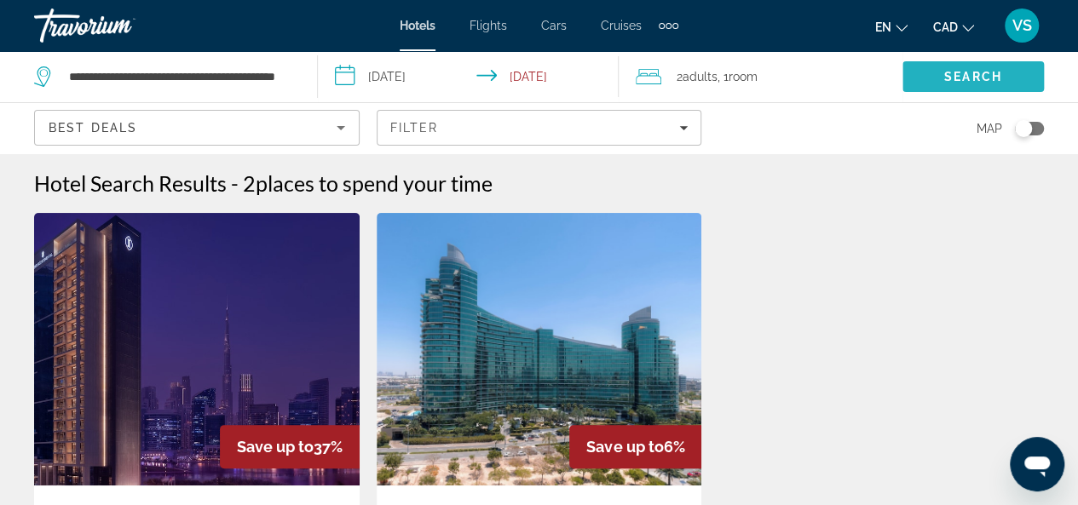
click at [953, 73] on span "Search" at bounding box center [973, 77] width 58 height 14
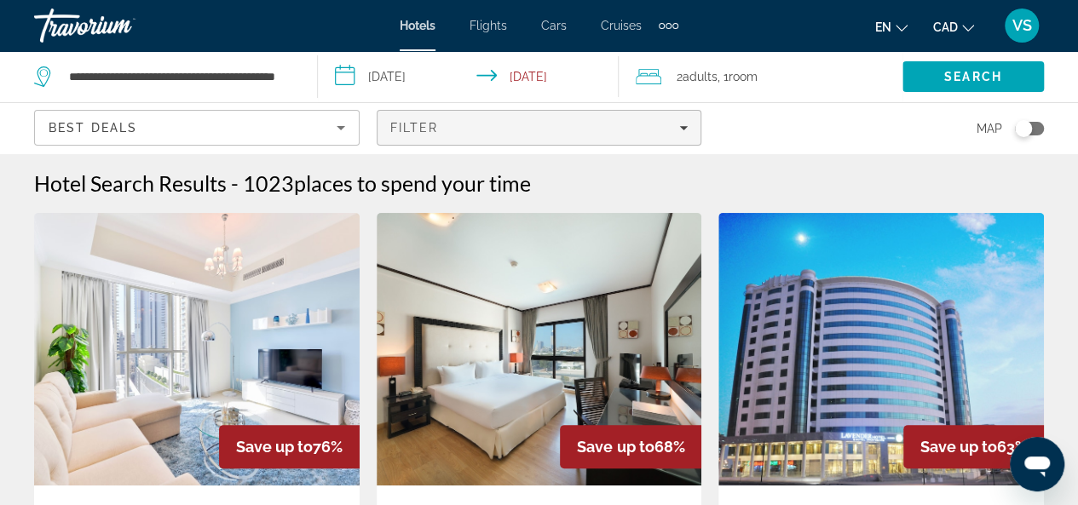
click at [680, 125] on icon "Filters" at bounding box center [683, 128] width 9 height 9
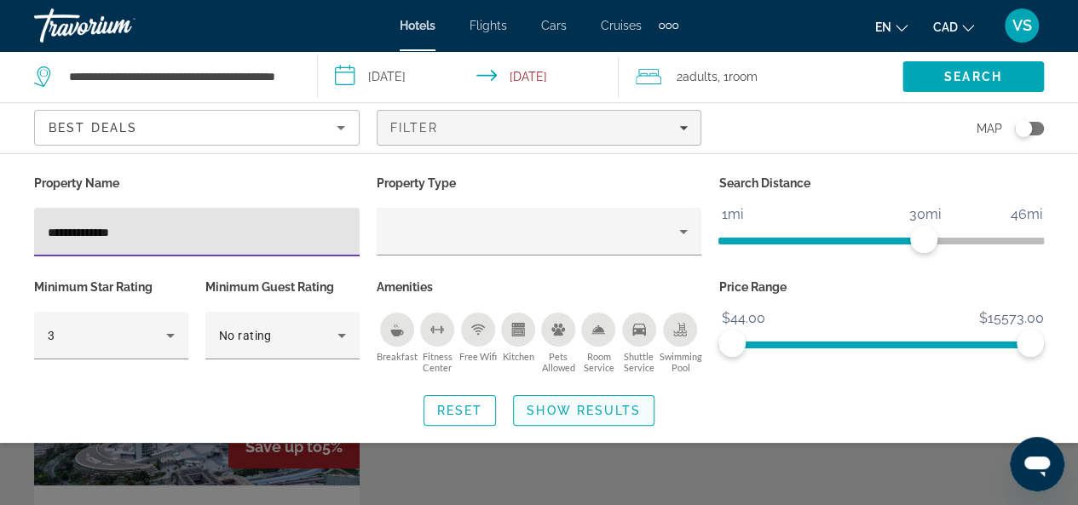
type input "**********"
click at [558, 410] on span "Show Results" at bounding box center [584, 411] width 114 height 14
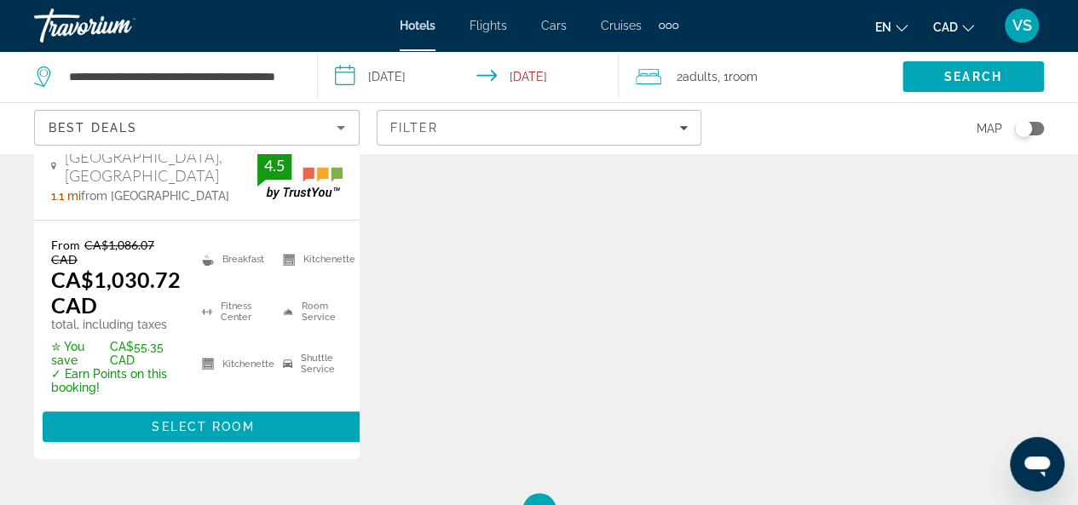
scroll to position [596, 0]
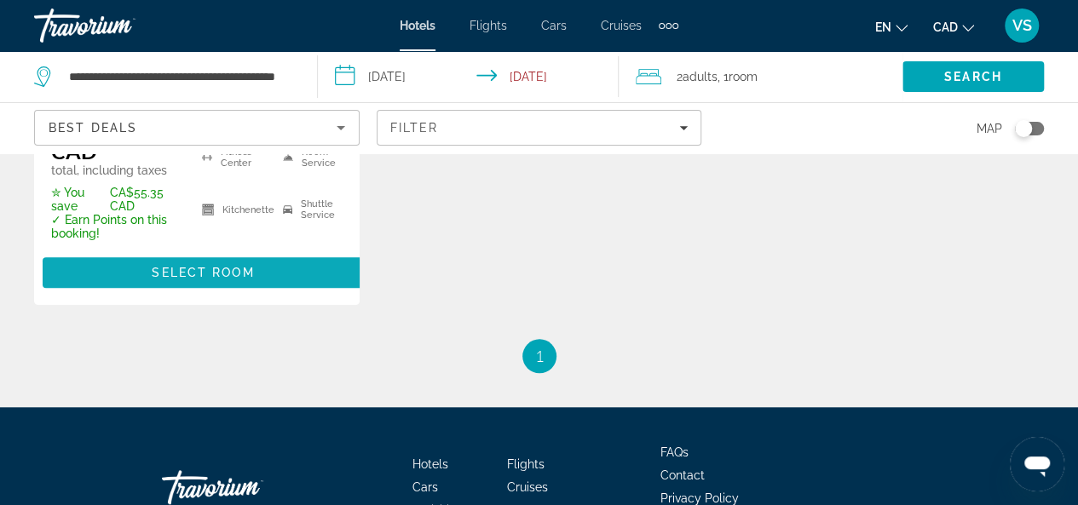
click at [203, 271] on span "Select Room" at bounding box center [203, 273] width 102 height 14
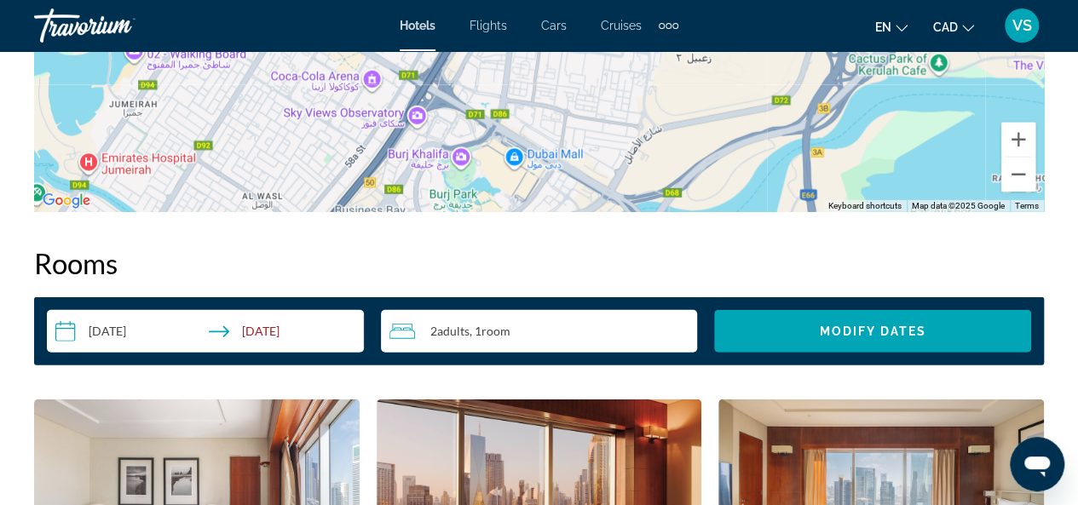
scroll to position [2386, 0]
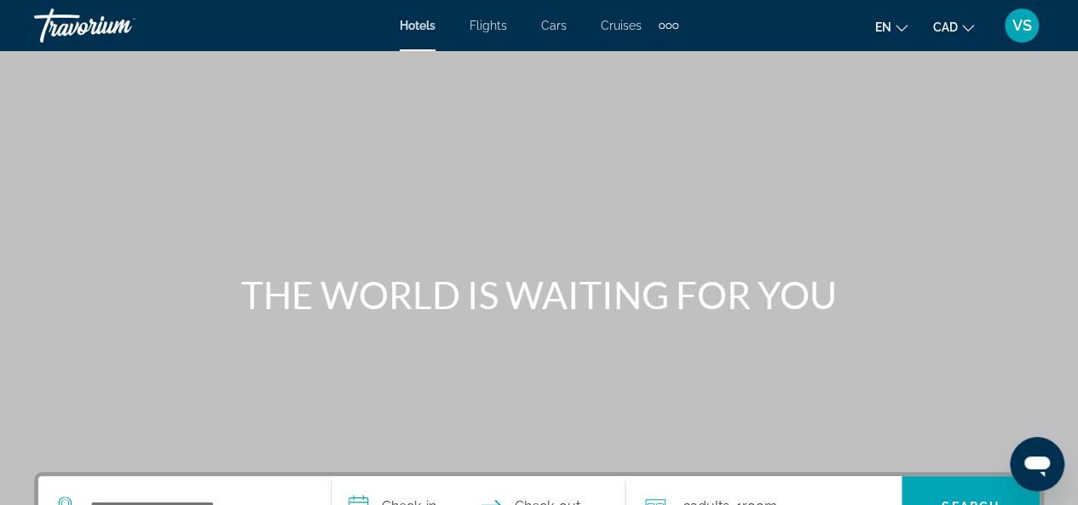
click at [566, 28] on span "Cars" at bounding box center [554, 26] width 26 height 14
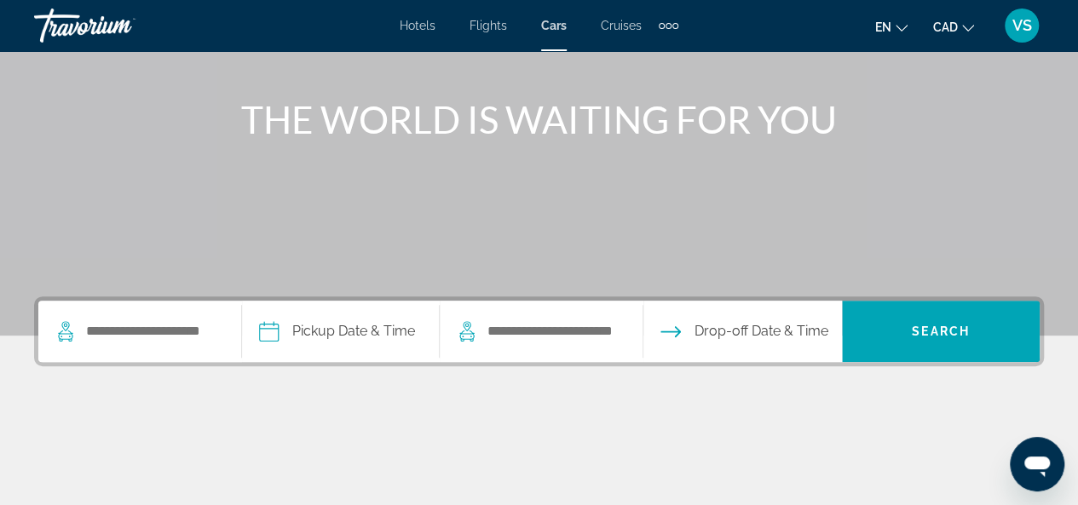
scroll to position [341, 0]
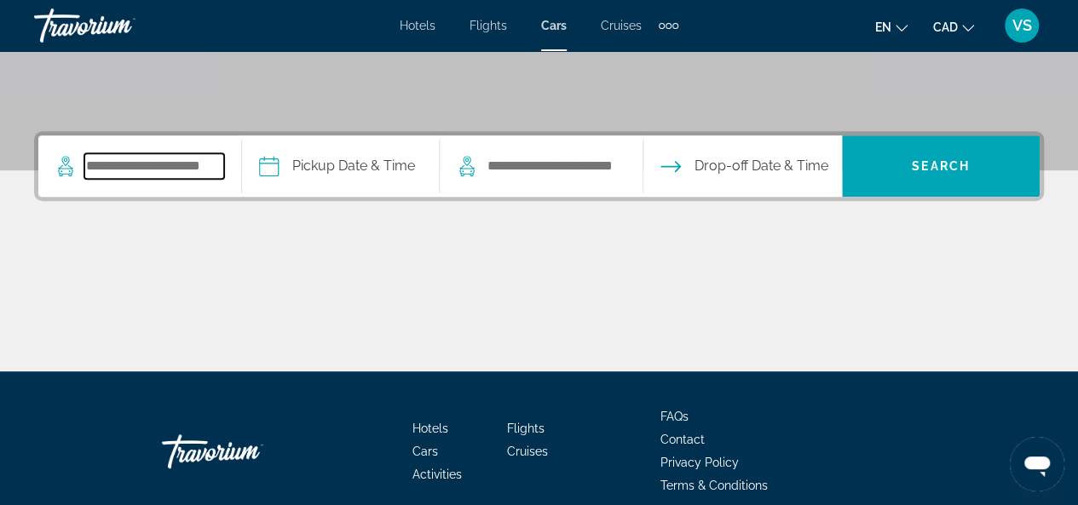
click at [183, 164] on input "Search pickup location" at bounding box center [154, 166] width 140 height 26
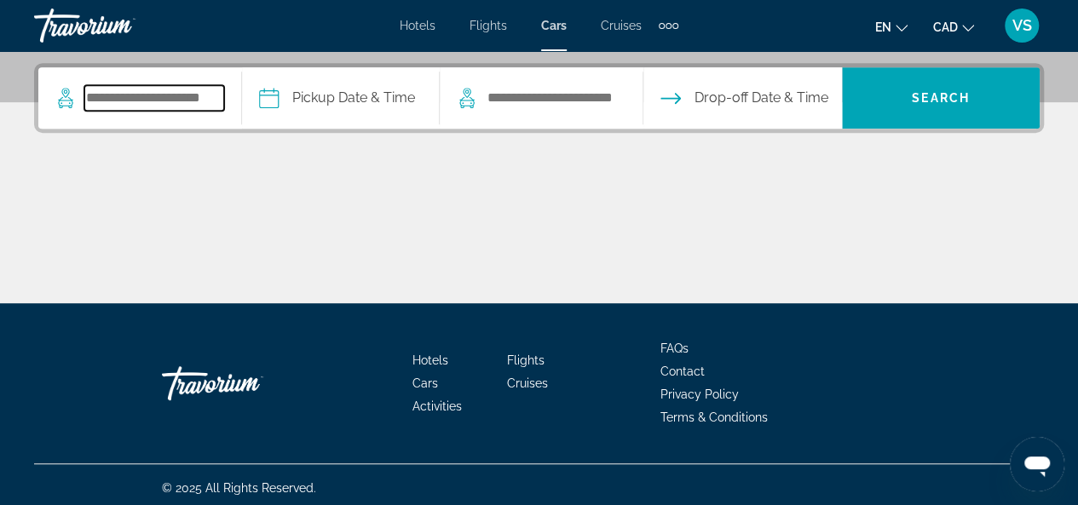
scroll to position [414, 0]
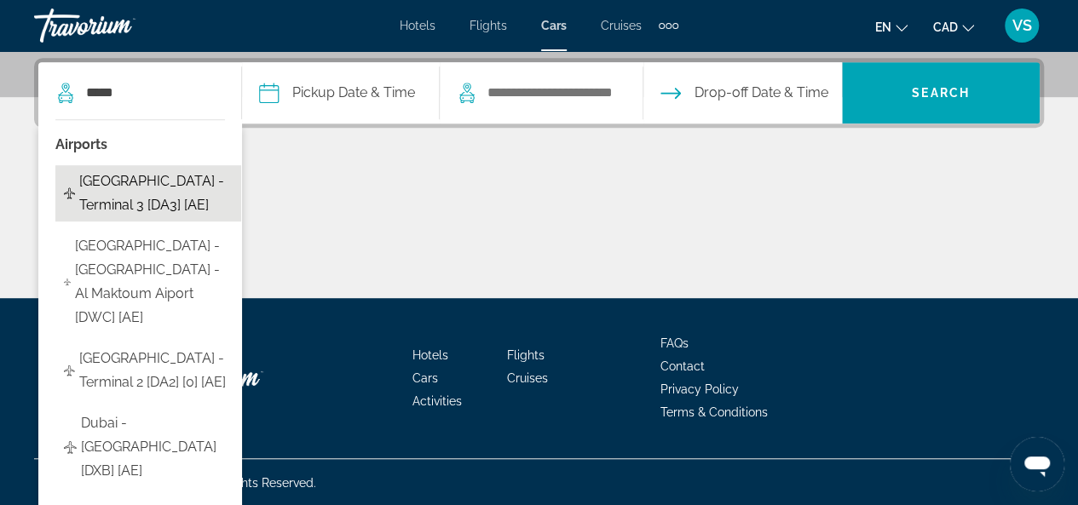
click at [165, 184] on span "[GEOGRAPHIC_DATA] - Terminal 3 [DA3] [AE]" at bounding box center [155, 194] width 153 height 48
type input "**********"
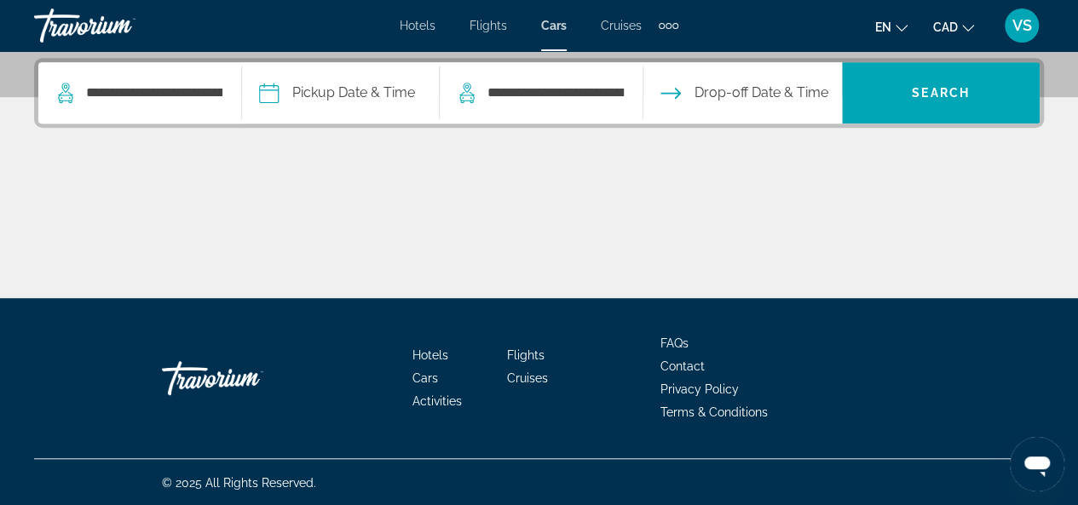
click at [287, 99] on input "Pickup date" at bounding box center [340, 95] width 204 height 66
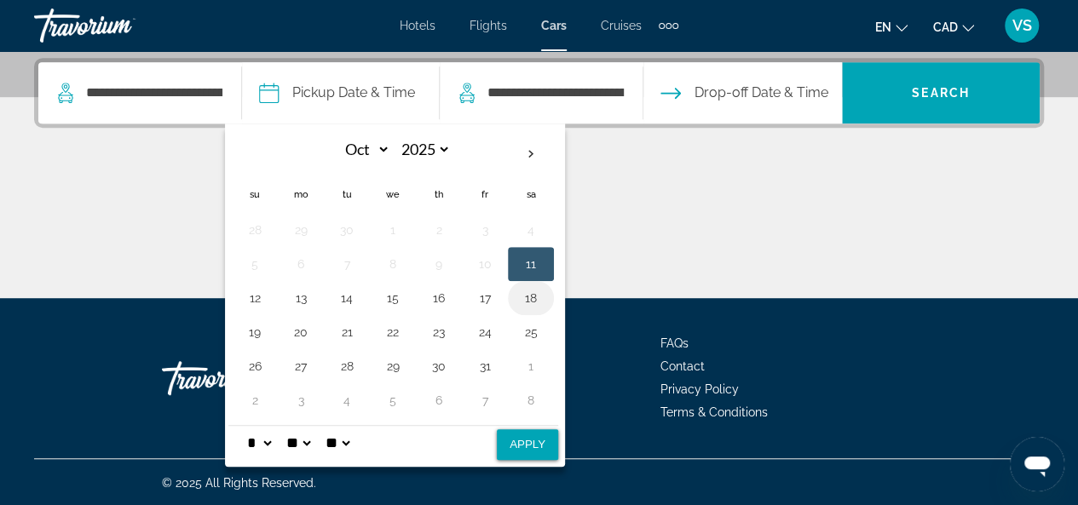
click at [538, 291] on button "18" at bounding box center [530, 298] width 27 height 24
click at [448, 360] on button "30" at bounding box center [438, 366] width 27 height 24
click at [542, 296] on button "18" at bounding box center [530, 298] width 27 height 24
click at [274, 439] on select "* * * * * * * * * ** ** **" at bounding box center [259, 443] width 31 height 34
select select "*"
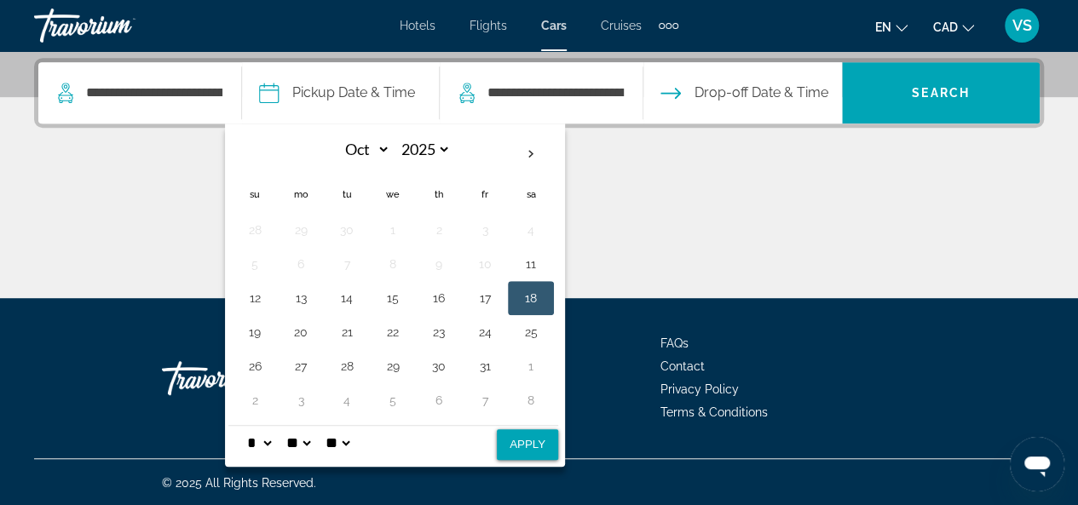
click at [258, 426] on select "* * * * * * * * * ** ** **" at bounding box center [259, 443] width 31 height 34
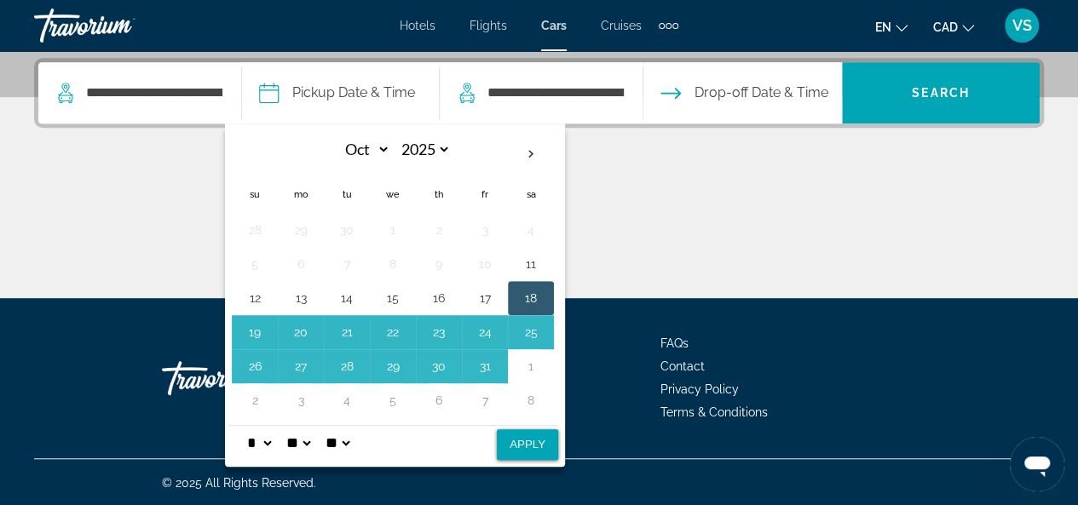
click at [536, 436] on button "Apply" at bounding box center [527, 444] width 61 height 31
type input "**********"
select select "*"
select select "**"
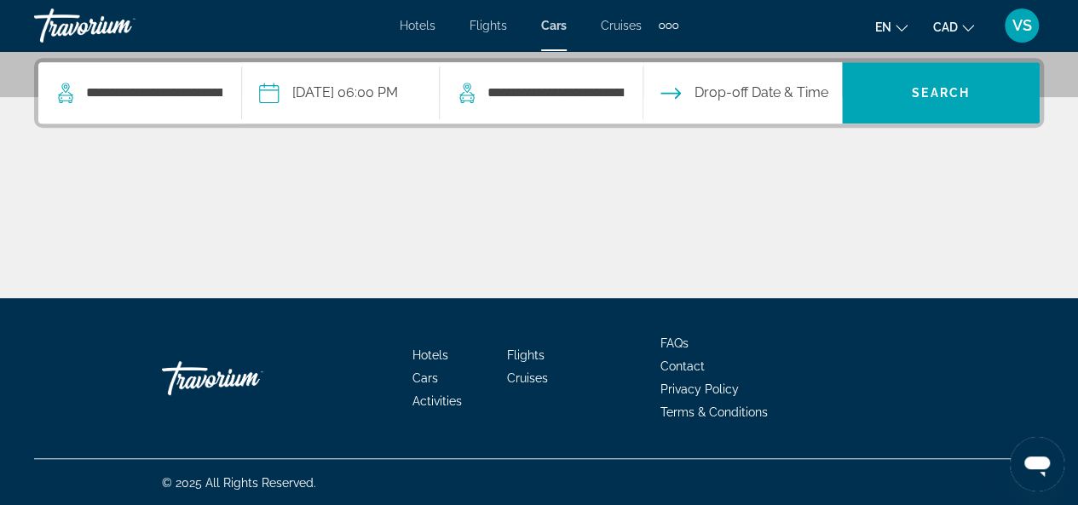
click at [753, 94] on input "Drop-off date" at bounding box center [741, 95] width 204 height 66
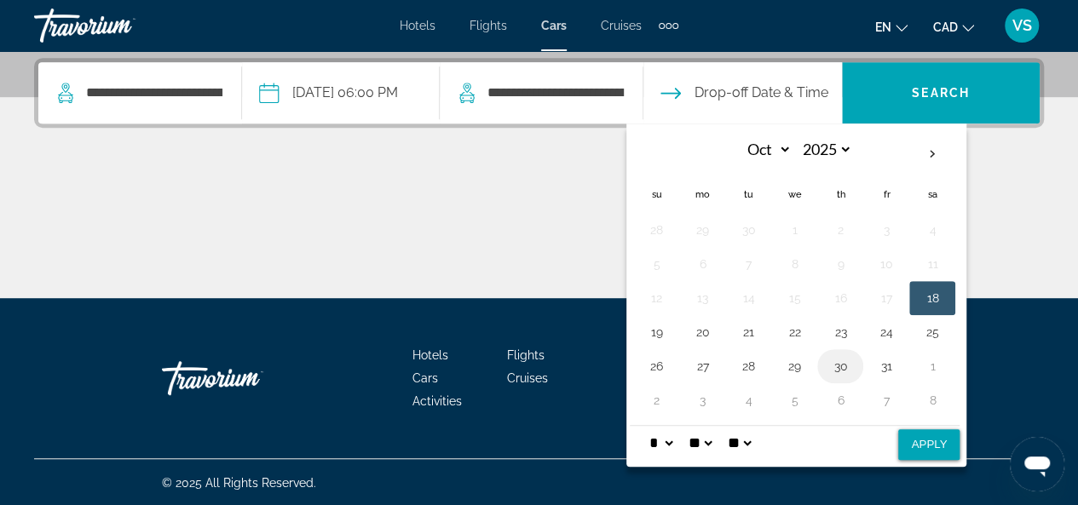
click at [854, 362] on button "30" at bounding box center [840, 366] width 27 height 24
click at [931, 441] on button "Apply" at bounding box center [928, 444] width 61 height 31
type input "**********"
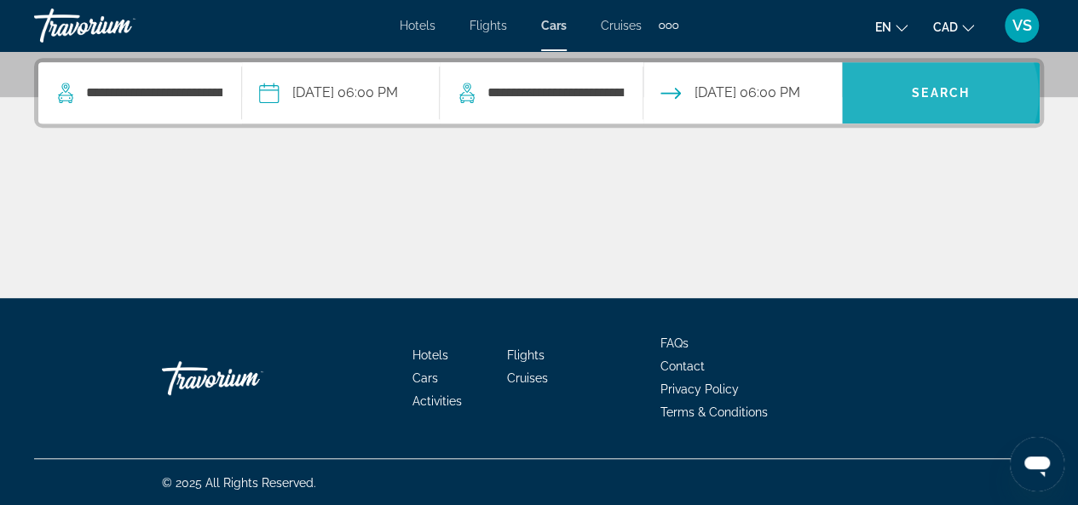
click at [948, 94] on span "Search" at bounding box center [941, 93] width 58 height 14
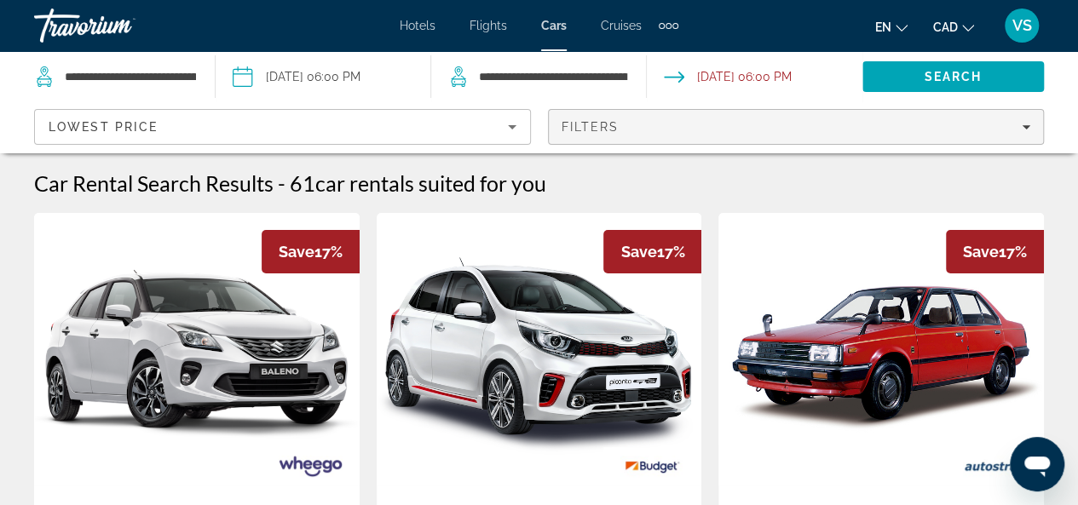
click at [1025, 124] on icon "Filters" at bounding box center [1026, 127] width 9 height 9
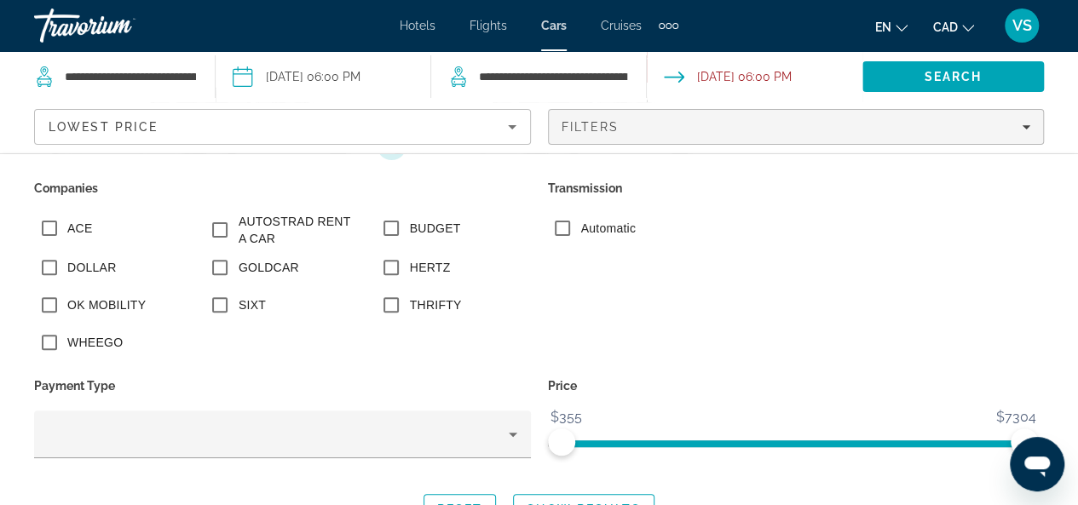
scroll to position [341, 0]
click at [578, 497] on span "Search widget" at bounding box center [584, 509] width 140 height 41
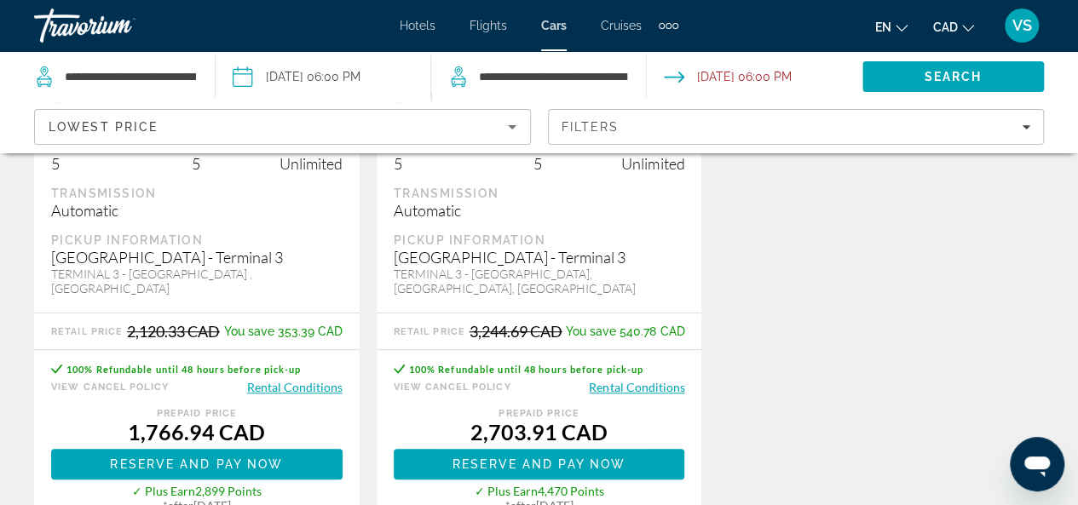
scroll to position [426, 0]
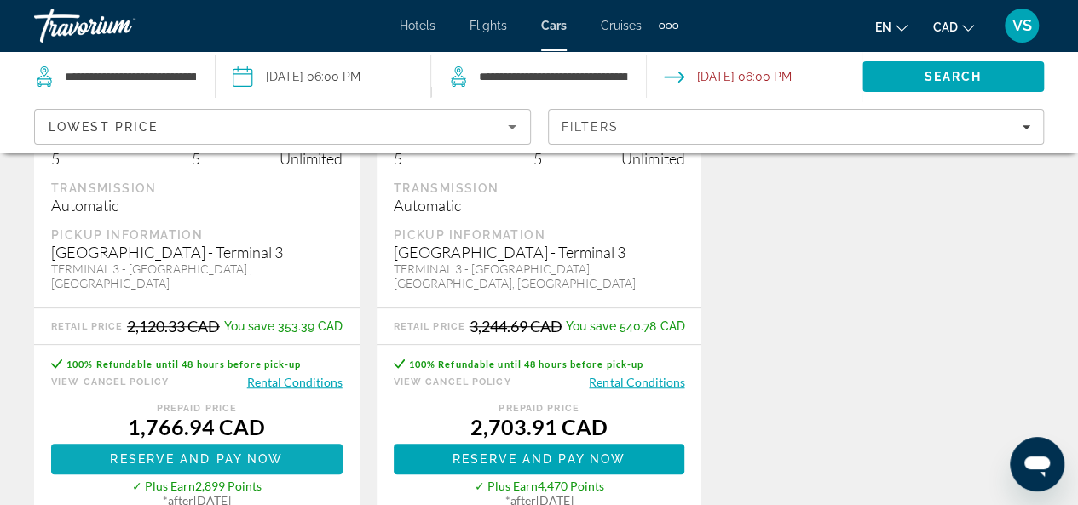
click at [225, 452] on span "Reserve and pay now" at bounding box center [196, 459] width 173 height 14
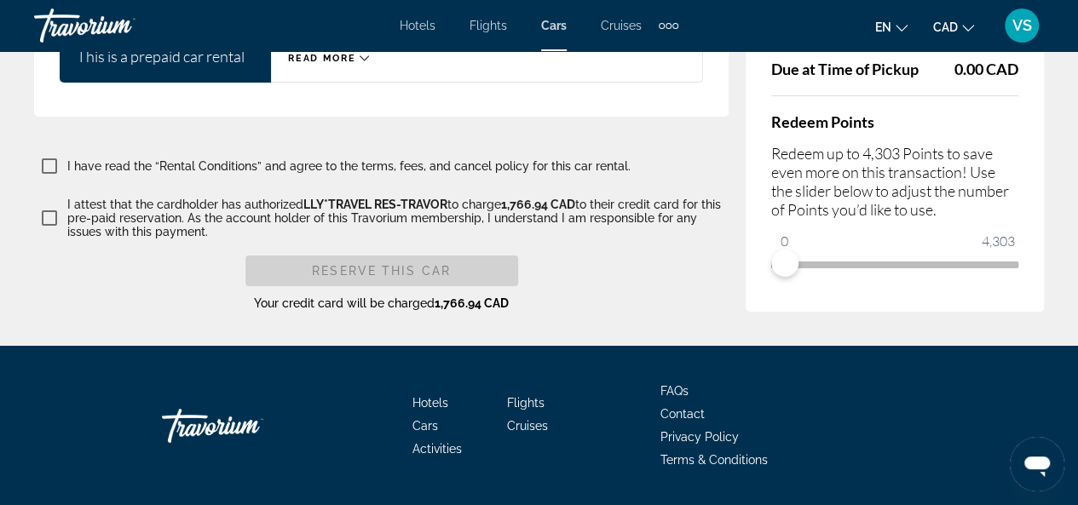
scroll to position [2948, 0]
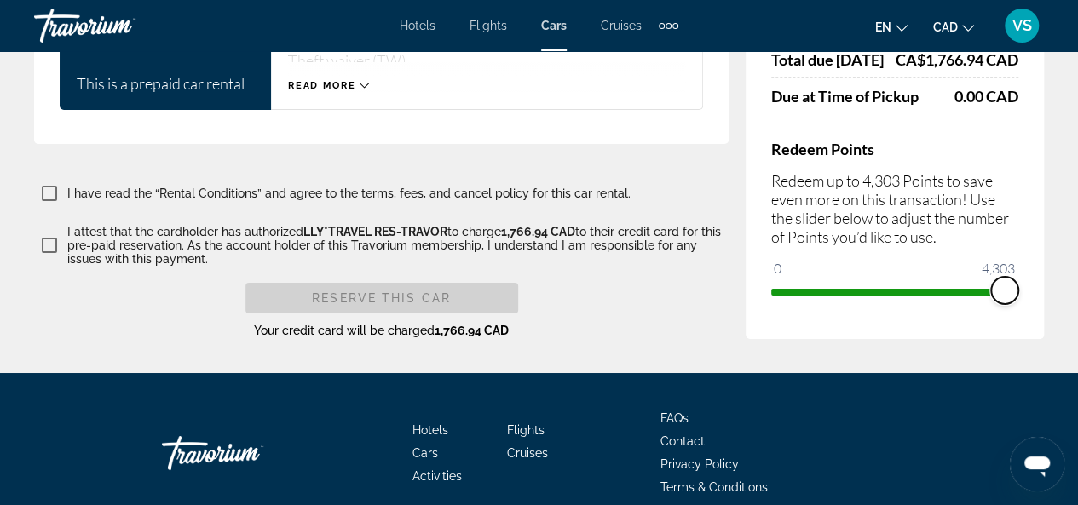
drag, startPoint x: 870, startPoint y: 300, endPoint x: 1011, endPoint y: 302, distance: 140.6
click at [1028, 299] on div "Price Summary Retail Price 2,120.33 CAD Your Price 1,766.94 CAD Taxes and Fees …" at bounding box center [895, 83] width 298 height 512
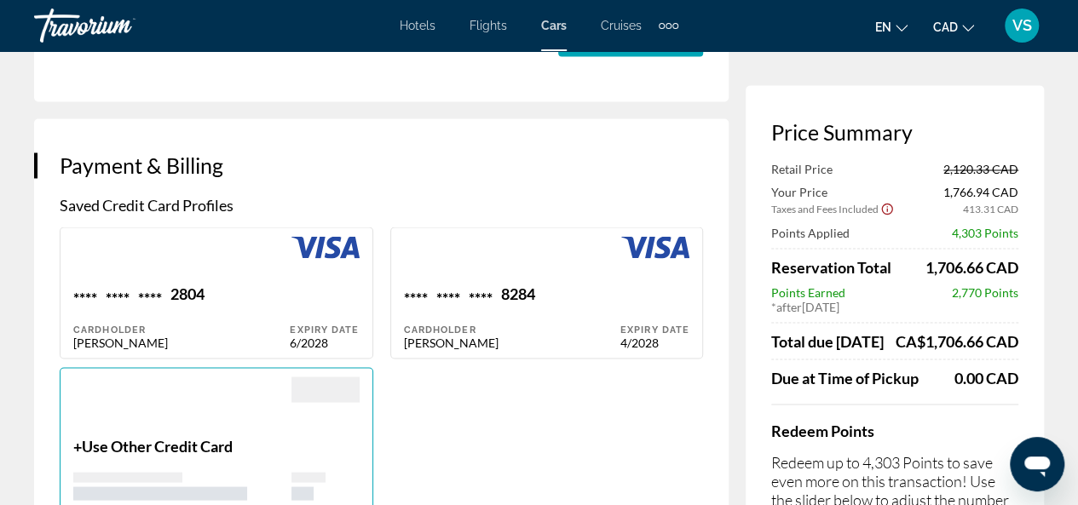
scroll to position [1414, 0]
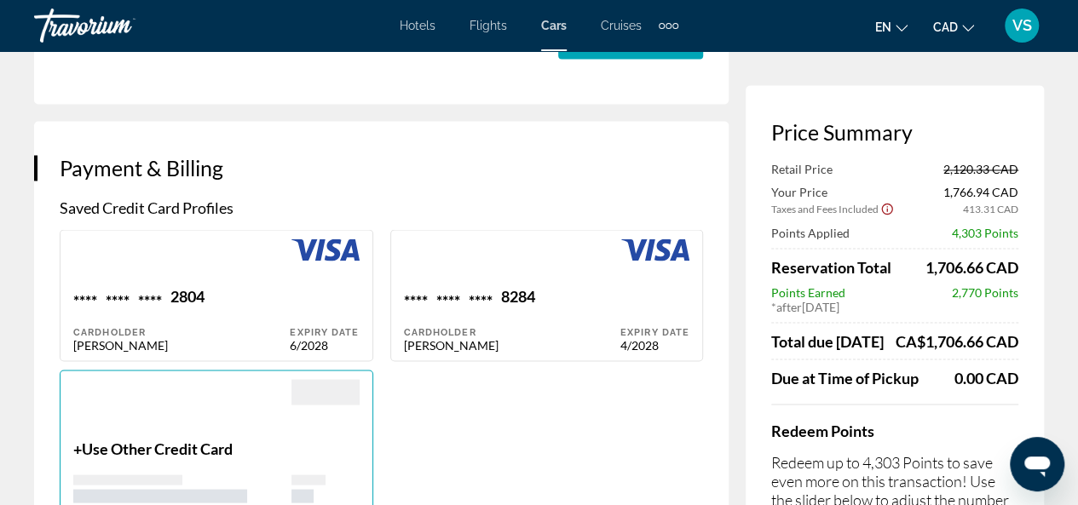
click at [232, 302] on div "**** **** **** 2804" at bounding box center [181, 297] width 216 height 23
type input "*********"
type input "**********"
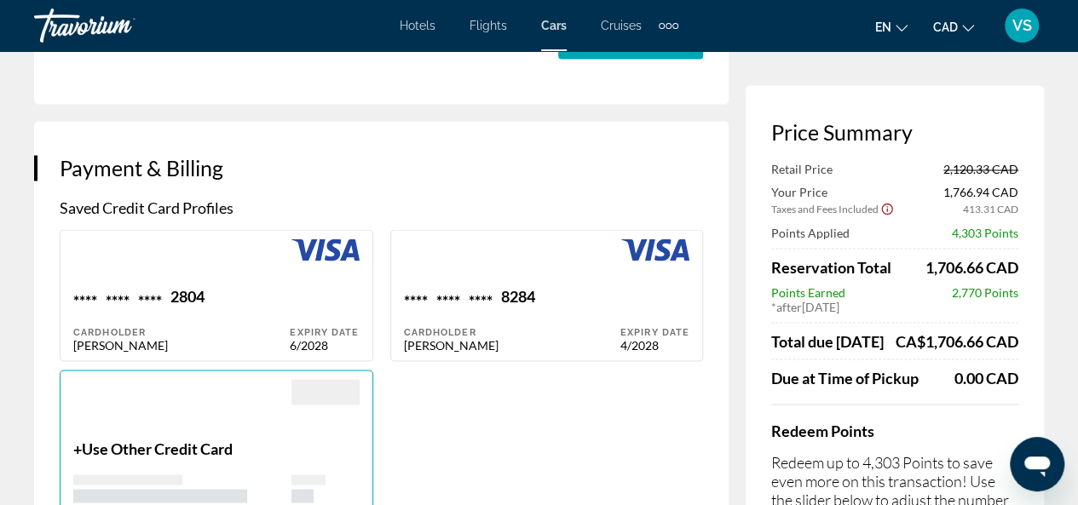
type input "**********"
type input "*******"
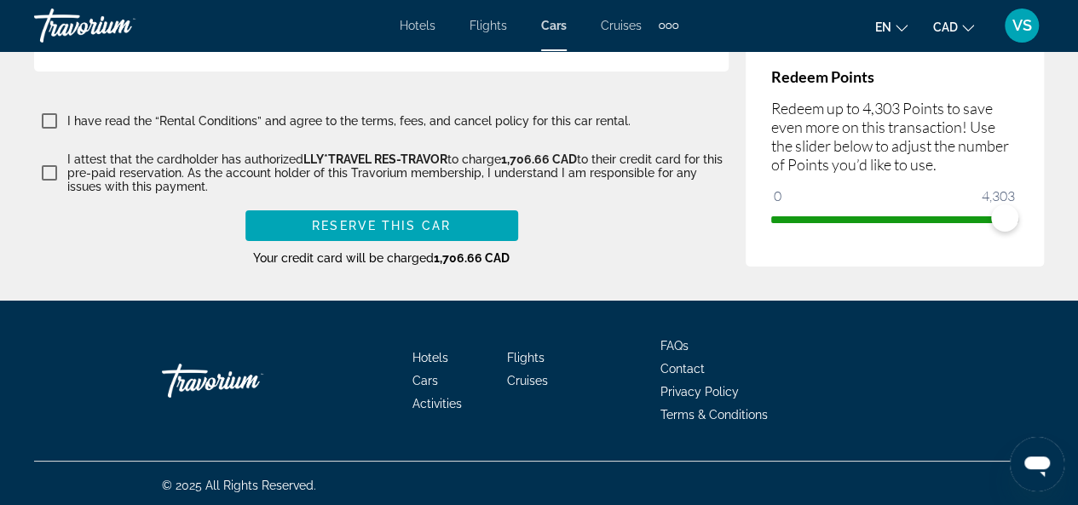
scroll to position [3001, 0]
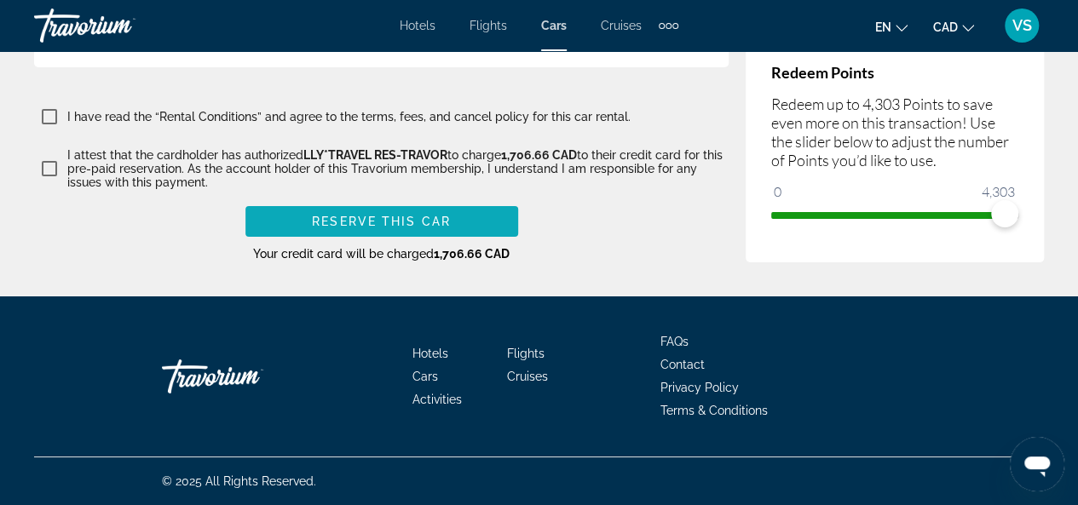
click at [394, 222] on span "Reserve this car" at bounding box center [381, 222] width 139 height 14
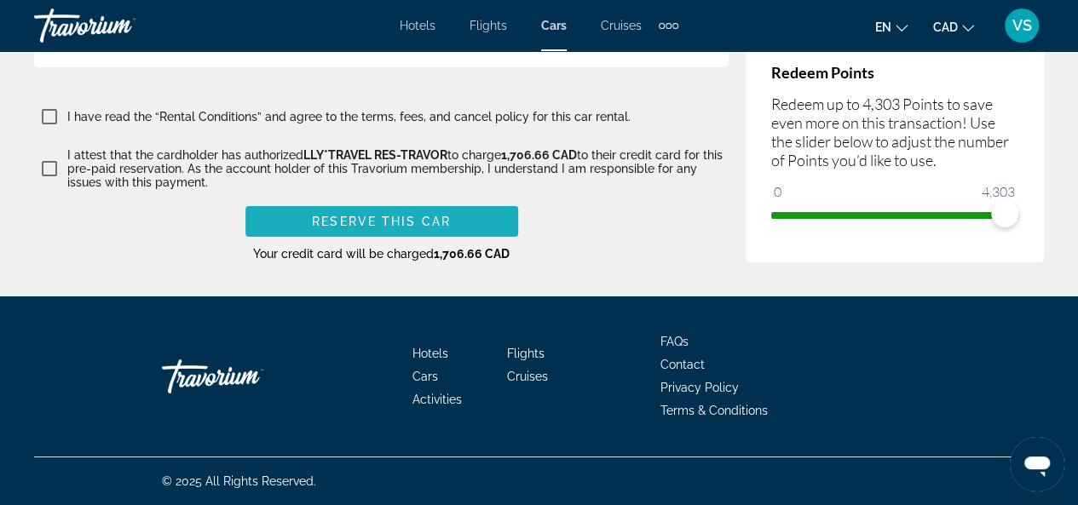
scroll to position [518, 0]
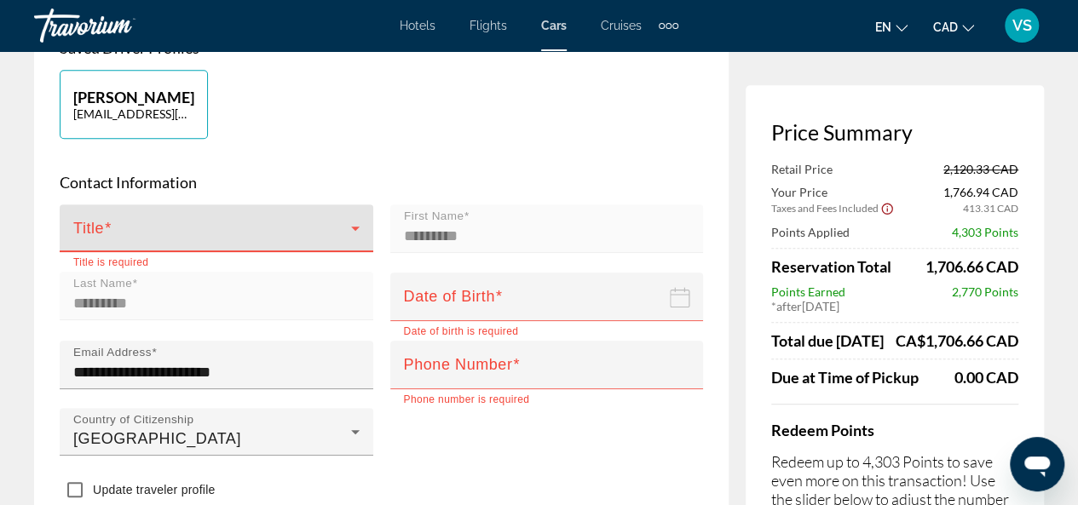
click at [236, 245] on span "Main content" at bounding box center [212, 235] width 278 height 20
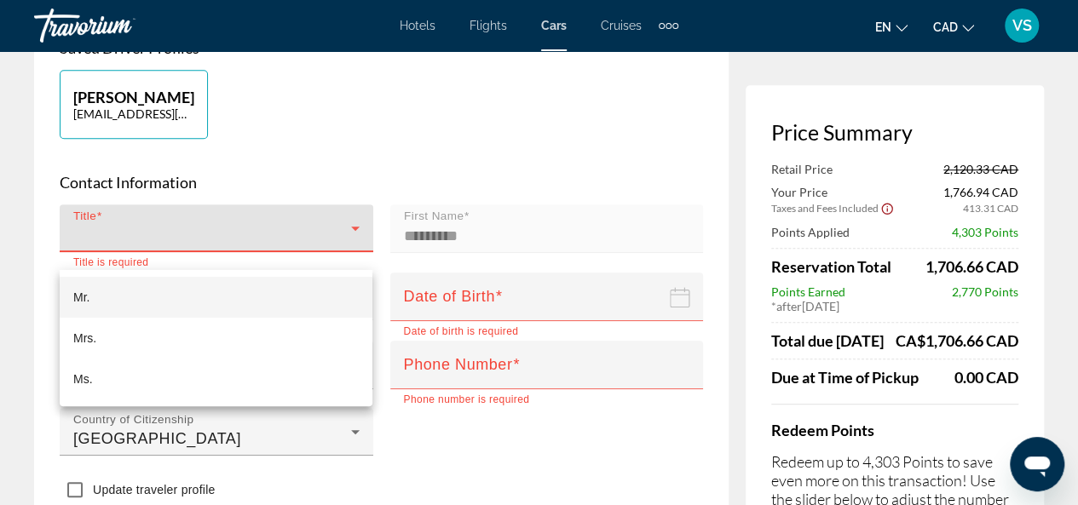
click at [86, 298] on span "Mr." at bounding box center [81, 297] width 16 height 20
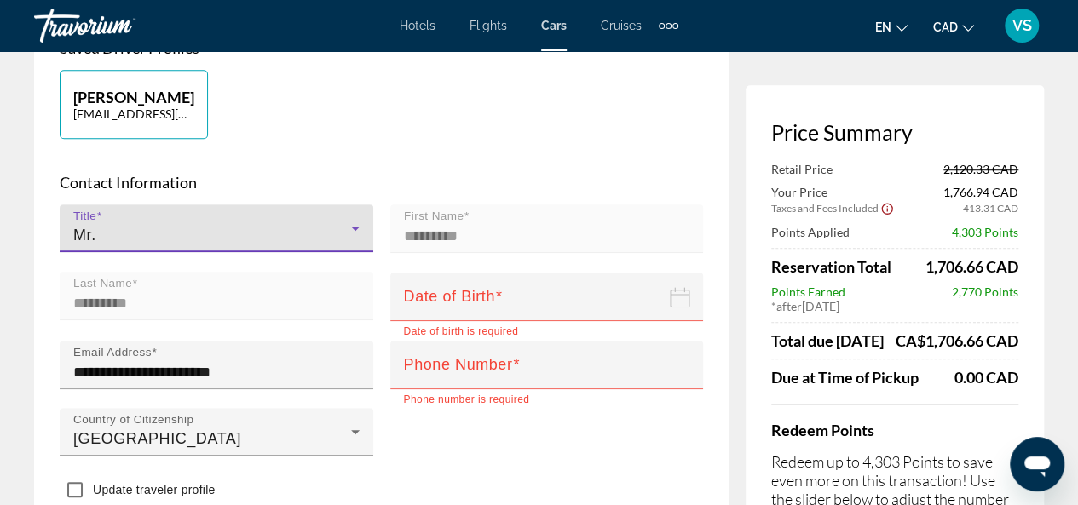
click at [683, 308] on icon "Date of birth" at bounding box center [680, 297] width 20 height 20
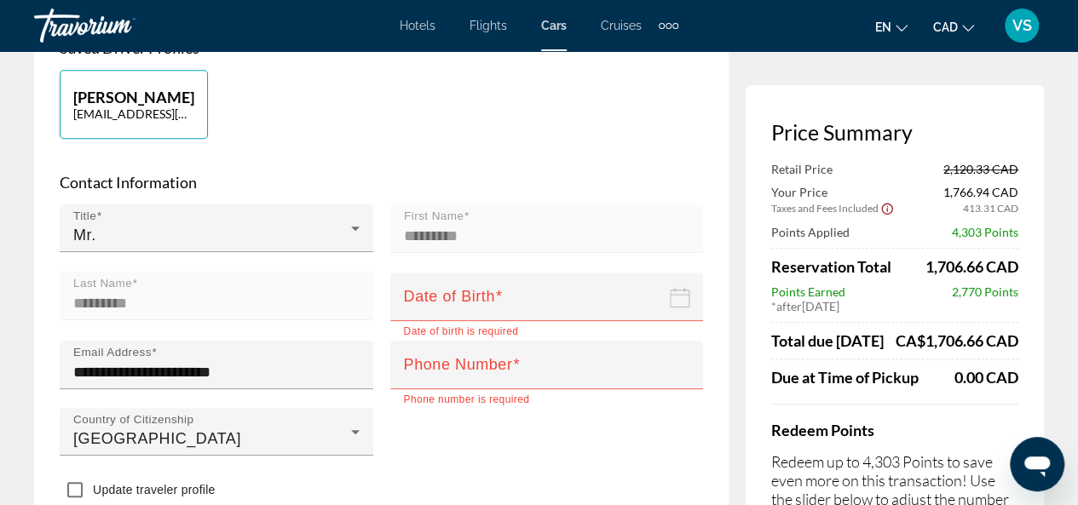
click at [540, 309] on input "Date of birth" at bounding box center [550, 309] width 320 height 74
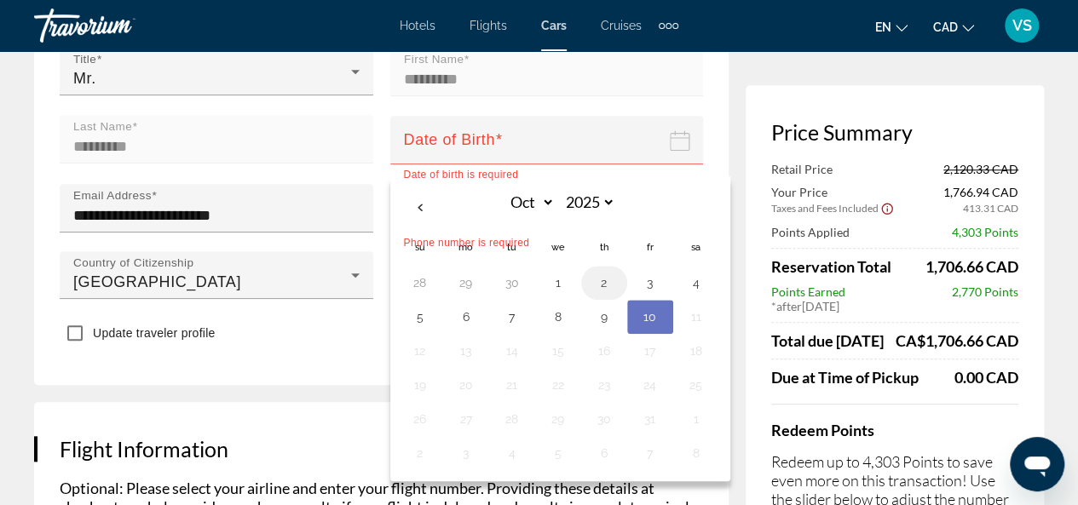
scroll to position [688, 0]
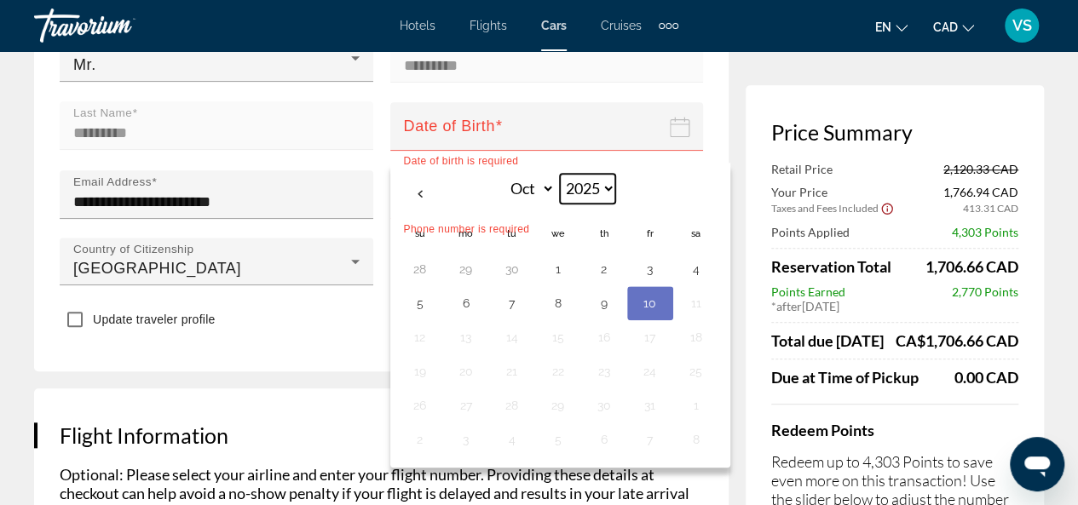
click at [603, 203] on select "**** **** **** **** **** **** **** **** **** **** **** **** **** **** **** ****…" at bounding box center [587, 189] width 55 height 30
select select "****"
click at [560, 189] on select "**** **** **** **** **** **** **** **** **** **** **** **** **** **** **** ****…" at bounding box center [587, 189] width 55 height 30
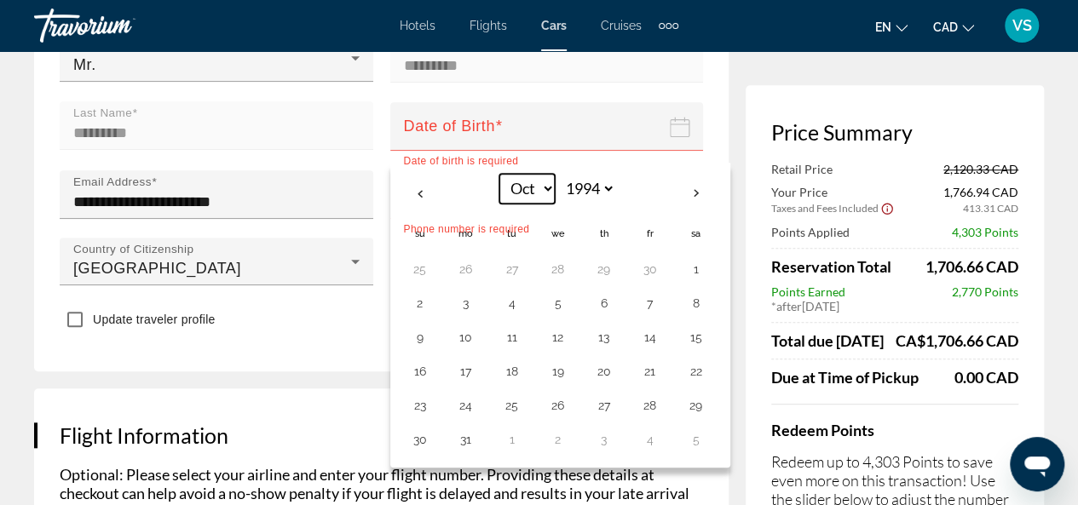
click at [545, 204] on select "*** *** *** *** *** *** *** *** *** *** *** ***" at bounding box center [526, 189] width 55 height 30
select select "*"
click at [499, 189] on select "*** *** *** *** *** *** *** *** *** *** *** ***" at bounding box center [526, 189] width 55 height 30
click at [607, 349] on button "17" at bounding box center [603, 337] width 27 height 24
type input "**********"
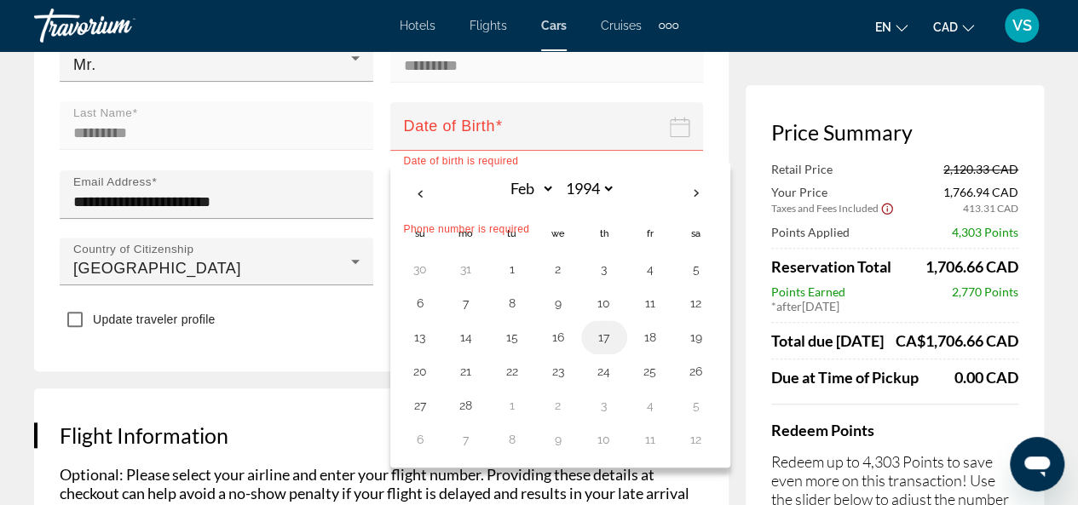
type input "**********"
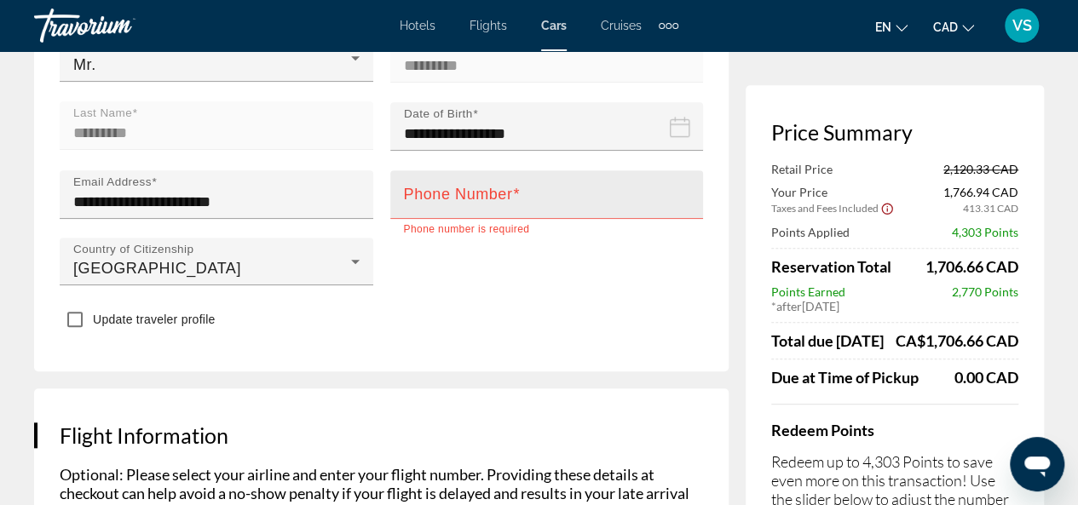
click at [470, 203] on mat-label "Phone Number" at bounding box center [458, 194] width 109 height 17
click at [470, 212] on input "Phone Number" at bounding box center [552, 202] width 297 height 20
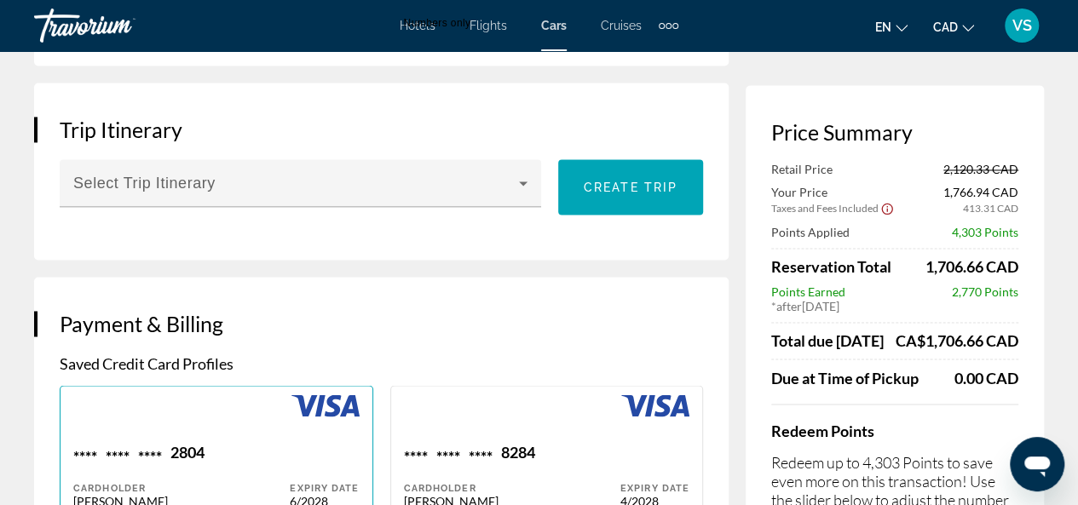
scroll to position [1285, 0]
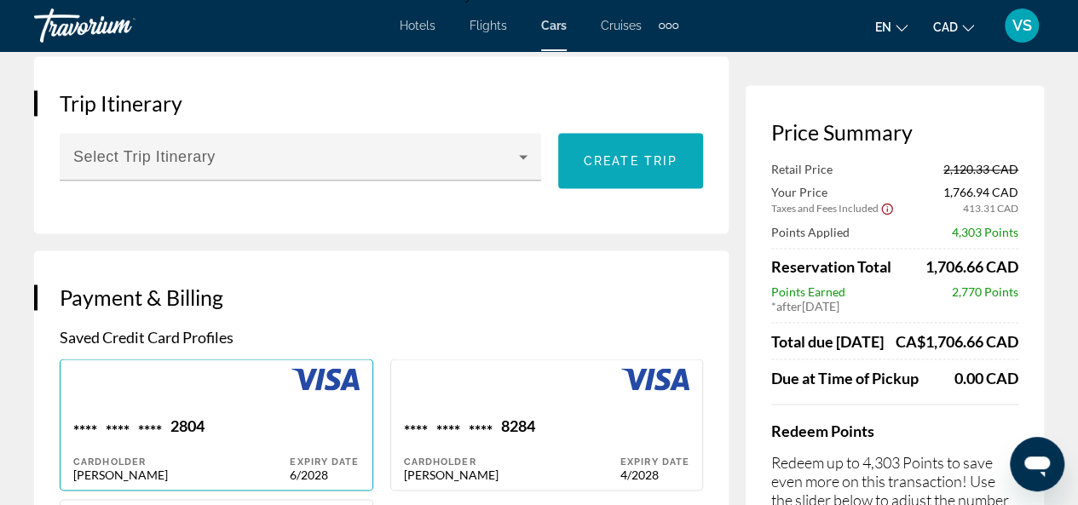
type input "**********"
click at [602, 168] on span "Create trip" at bounding box center [631, 161] width 94 height 14
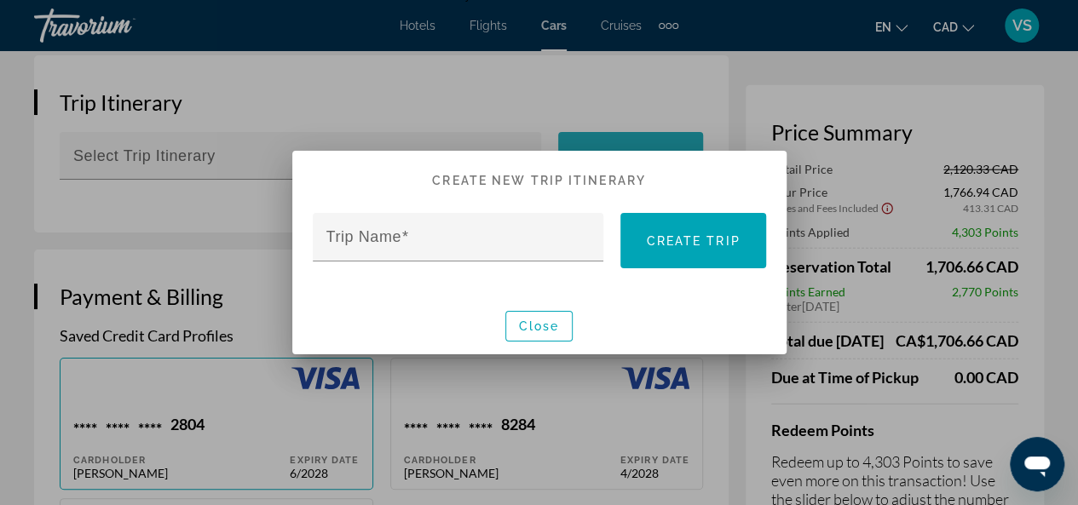
scroll to position [0, 0]
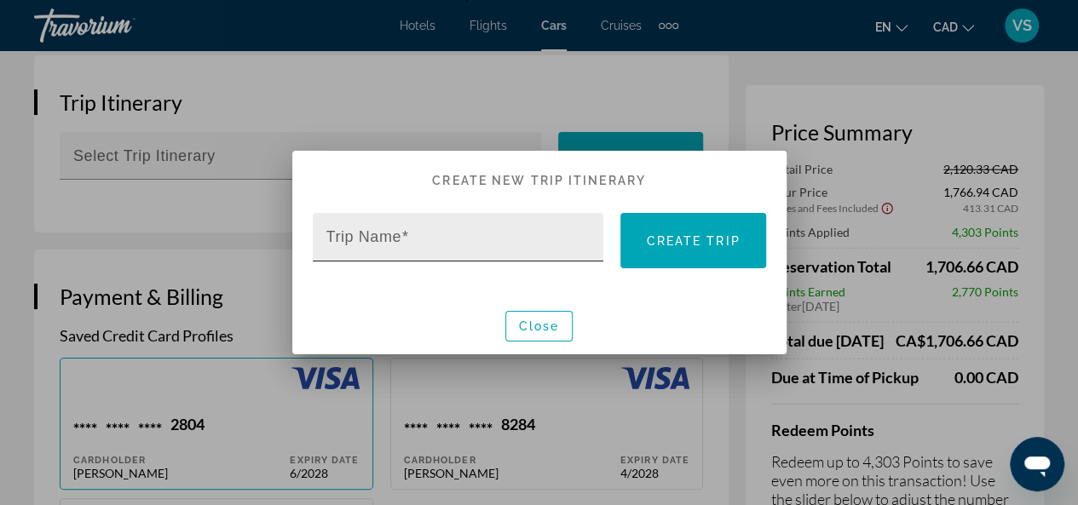
click at [388, 239] on mat-label "Trip Name" at bounding box center [363, 236] width 75 height 17
click at [388, 239] on input "Trip Name" at bounding box center [463, 244] width 274 height 20
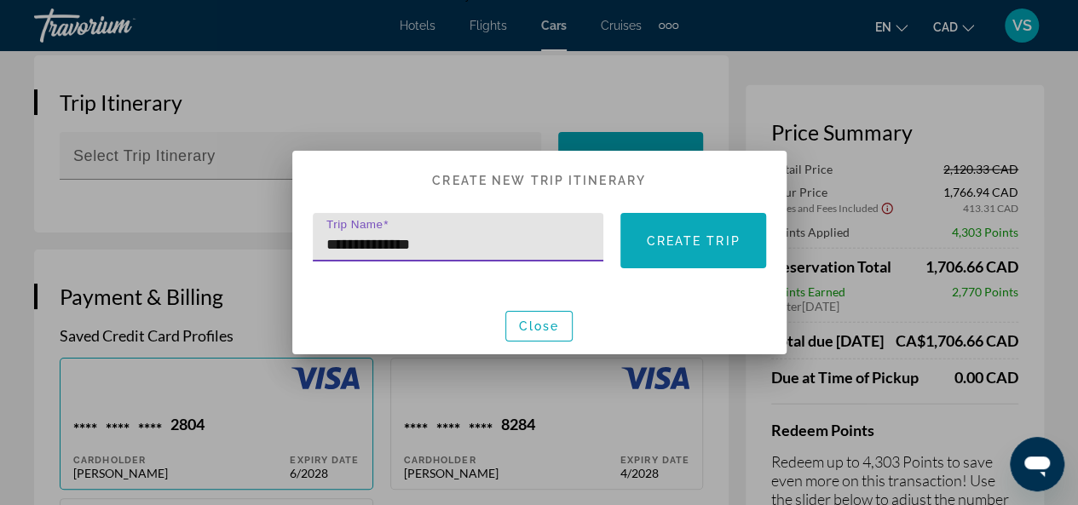
type input "**********"
click at [695, 239] on span "Create trip" at bounding box center [693, 241] width 94 height 14
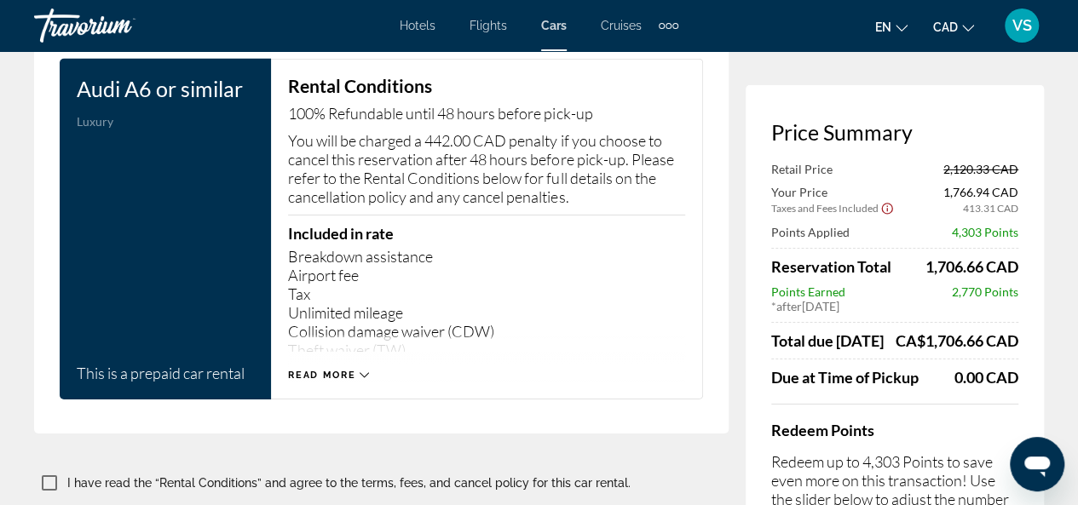
scroll to position [2989, 0]
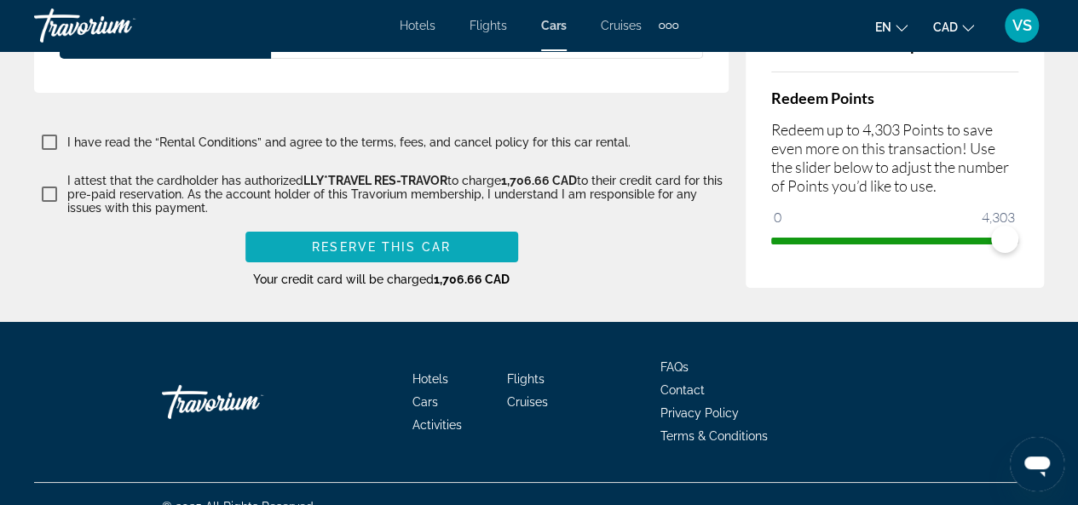
click at [385, 254] on span "Reserve this car" at bounding box center [381, 247] width 139 height 14
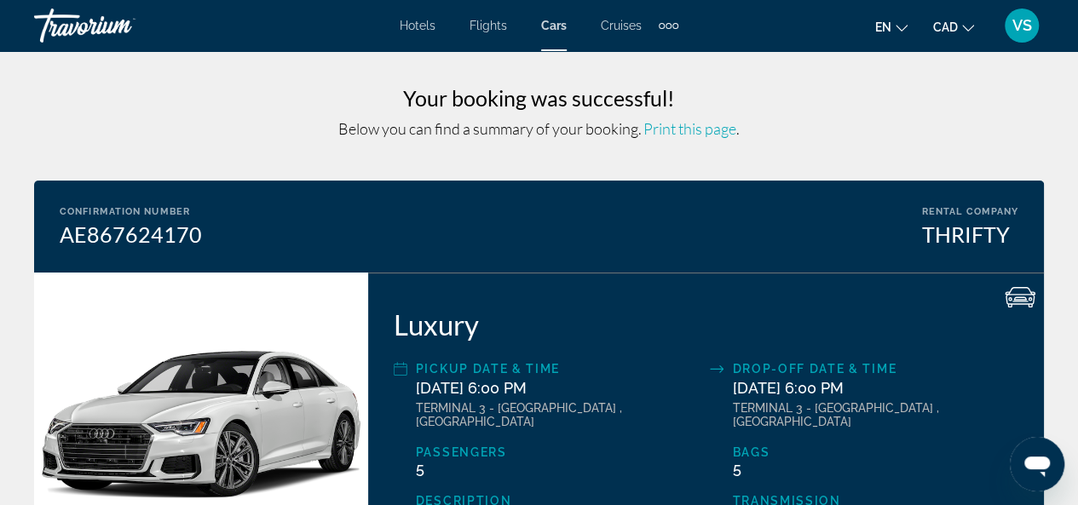
click at [421, 26] on span "Hotels" at bounding box center [418, 26] width 36 height 14
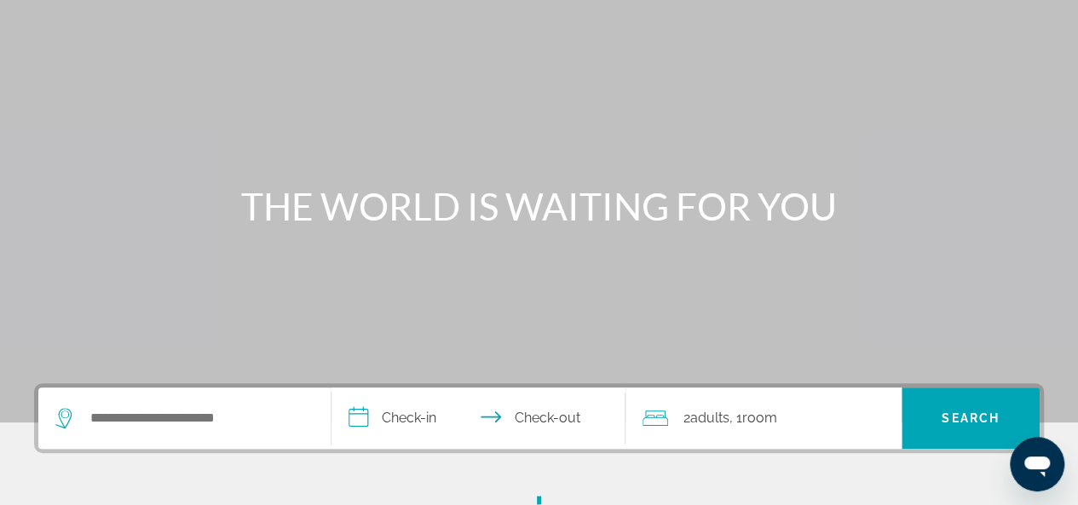
scroll to position [256, 0]
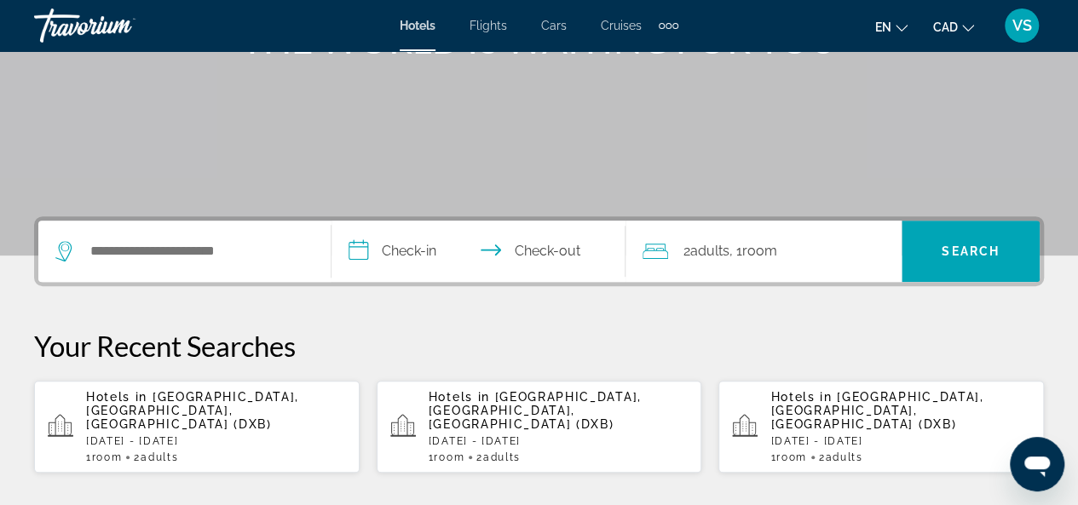
click at [839, 408] on span "[GEOGRAPHIC_DATA], [GEOGRAPHIC_DATA], [GEOGRAPHIC_DATA] (DXB)" at bounding box center [876, 410] width 213 height 41
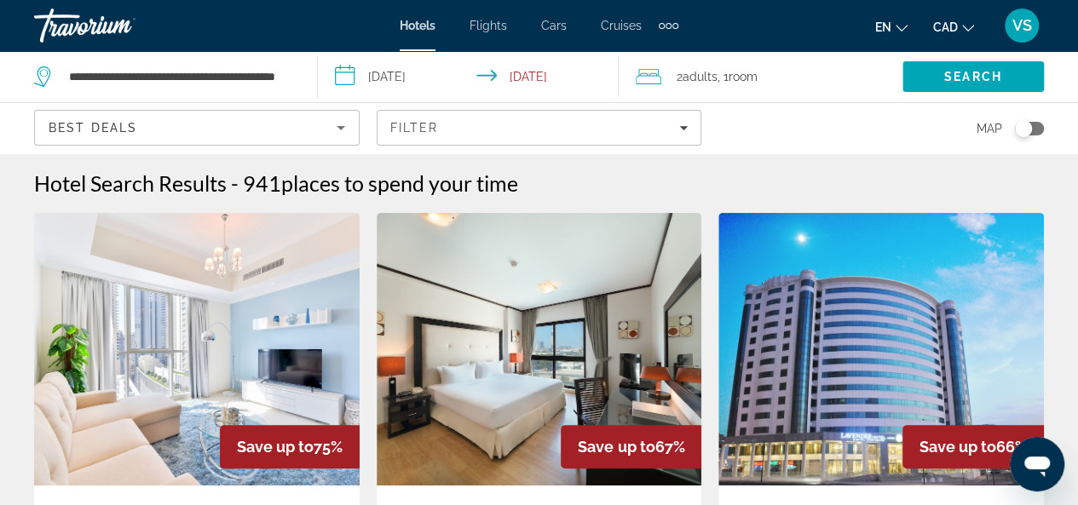
click at [530, 76] on input "**********" at bounding box center [472, 79] width 308 height 56
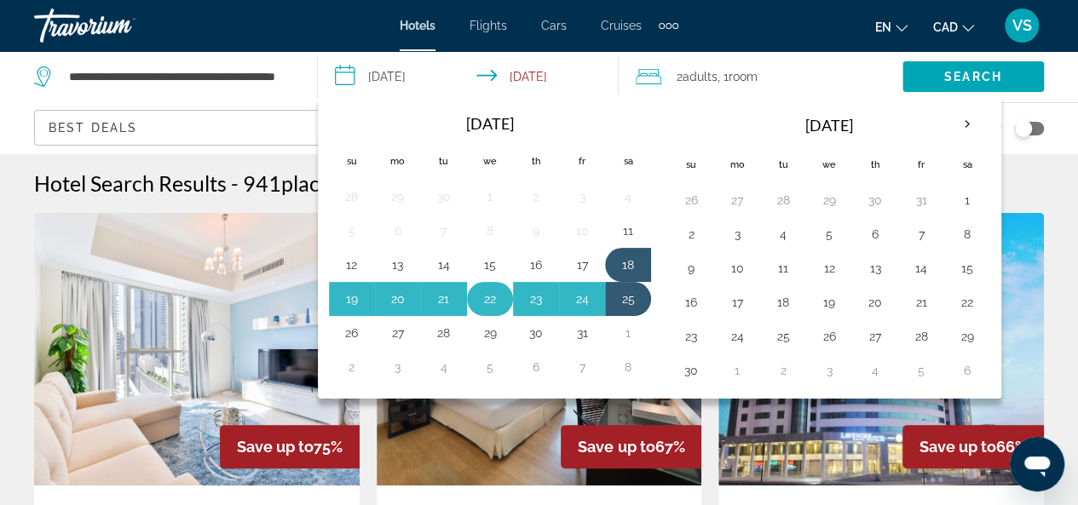
click at [487, 292] on button "22" at bounding box center [489, 299] width 27 height 24
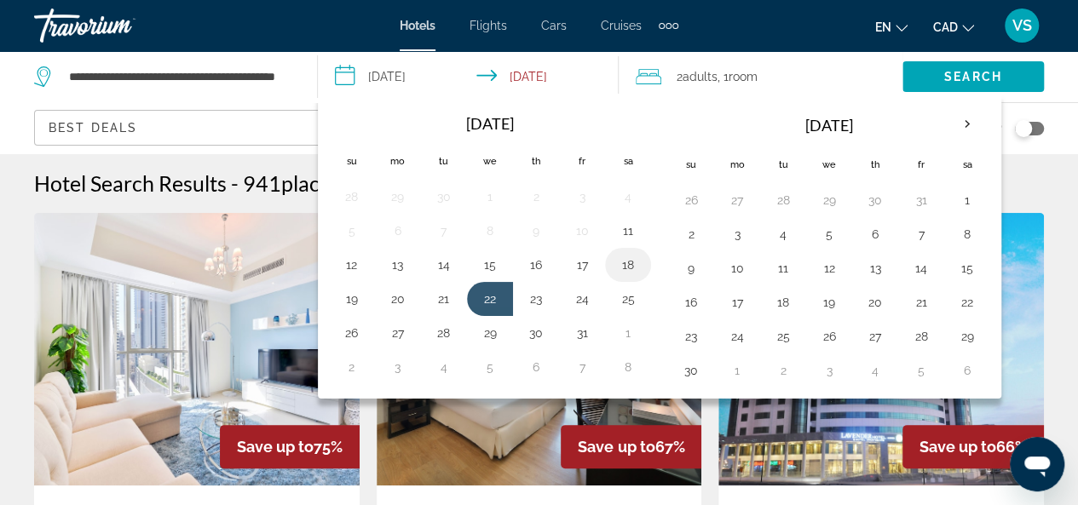
click at [620, 258] on button "18" at bounding box center [627, 265] width 27 height 24
type input "**********"
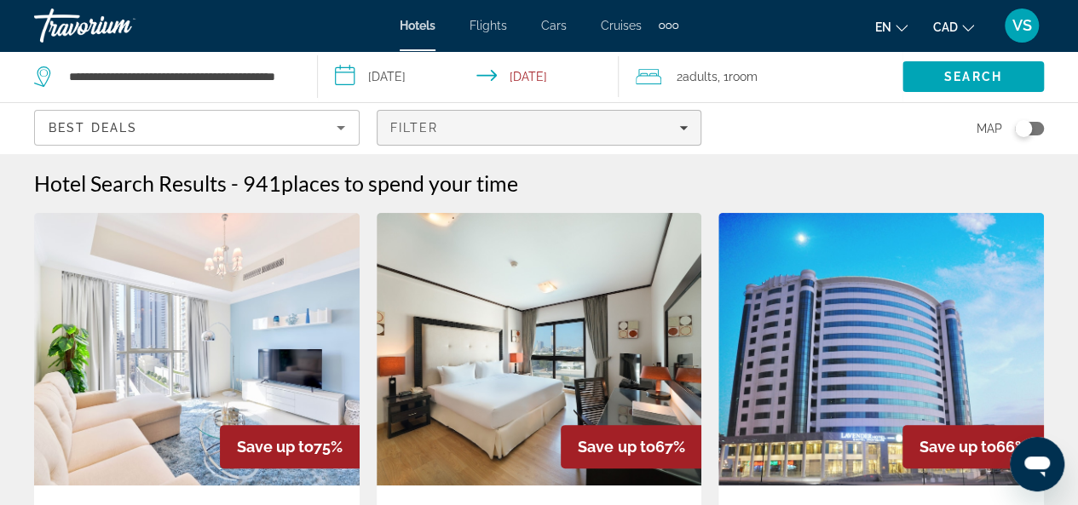
click at [683, 122] on div "Filter" at bounding box center [539, 128] width 298 height 14
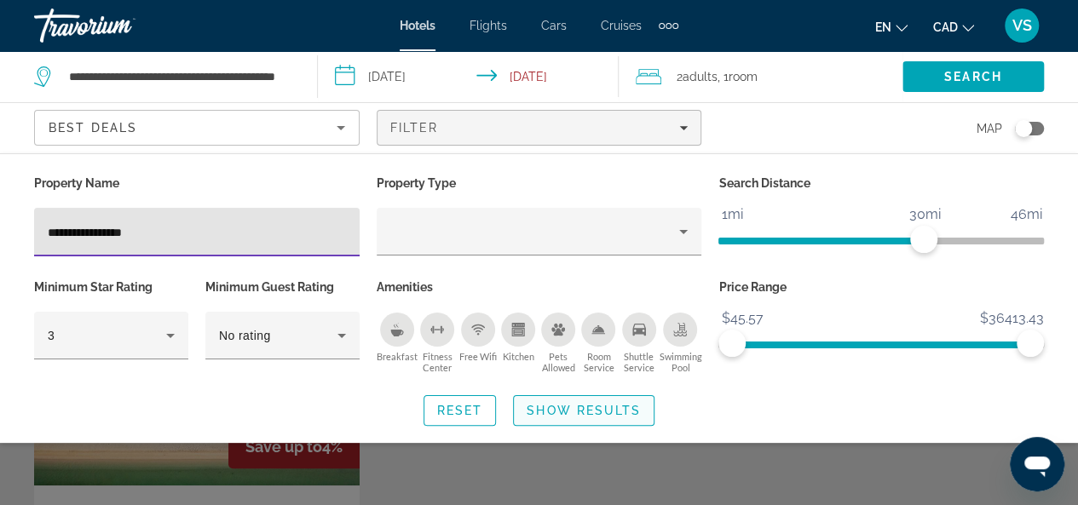
type input "**********"
click at [579, 404] on span "Show Results" at bounding box center [584, 411] width 114 height 14
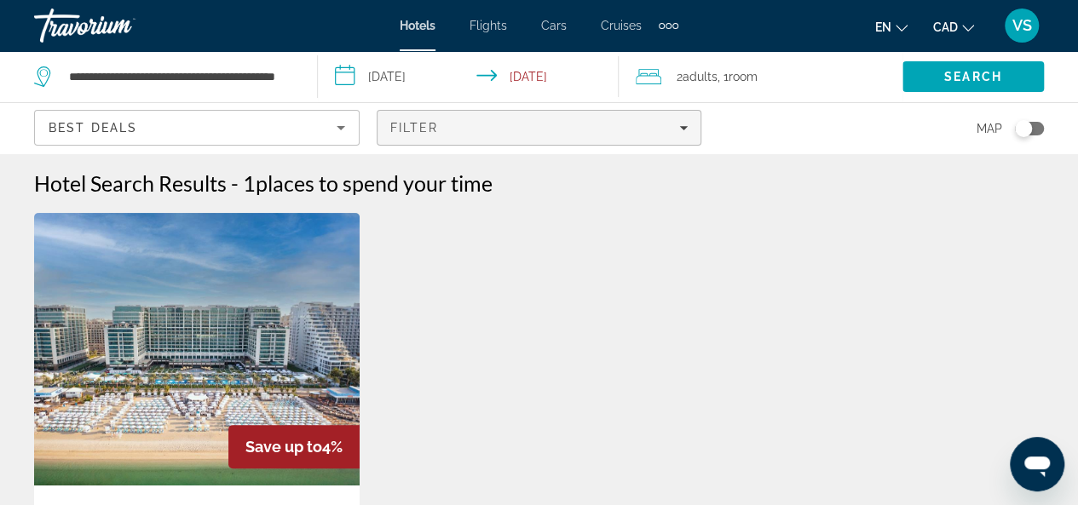
click at [687, 127] on icon "Filters" at bounding box center [683, 128] width 9 height 9
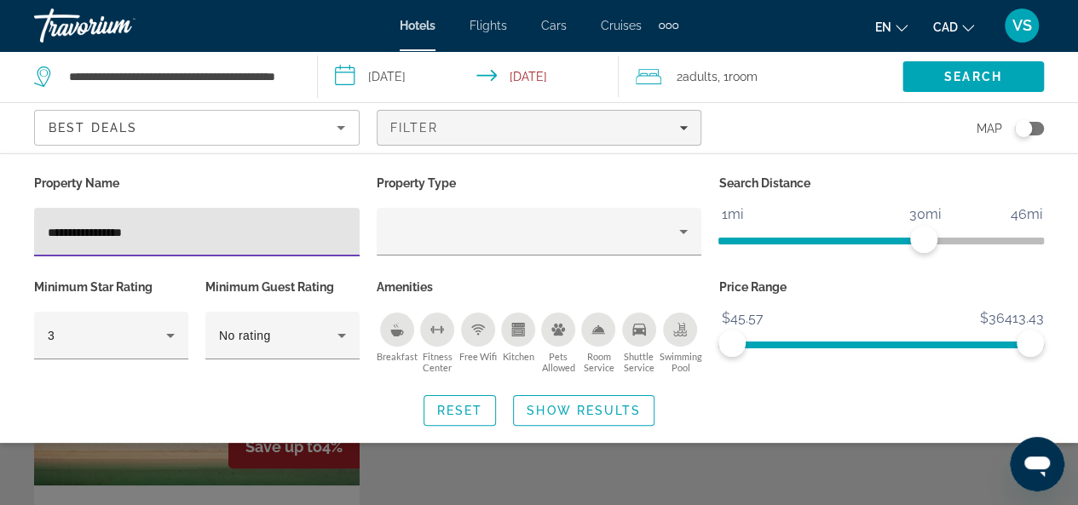
drag, startPoint x: 116, startPoint y: 231, endPoint x: 31, endPoint y: 233, distance: 85.2
click at [31, 233] on div "**********" at bounding box center [197, 223] width 343 height 104
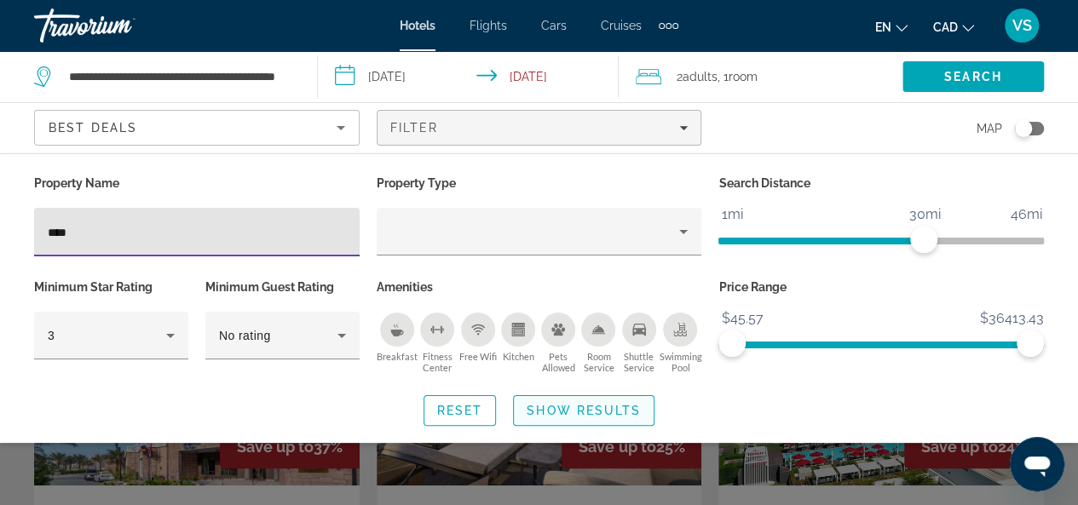
type input "****"
click at [562, 406] on span "Show Results" at bounding box center [584, 411] width 114 height 14
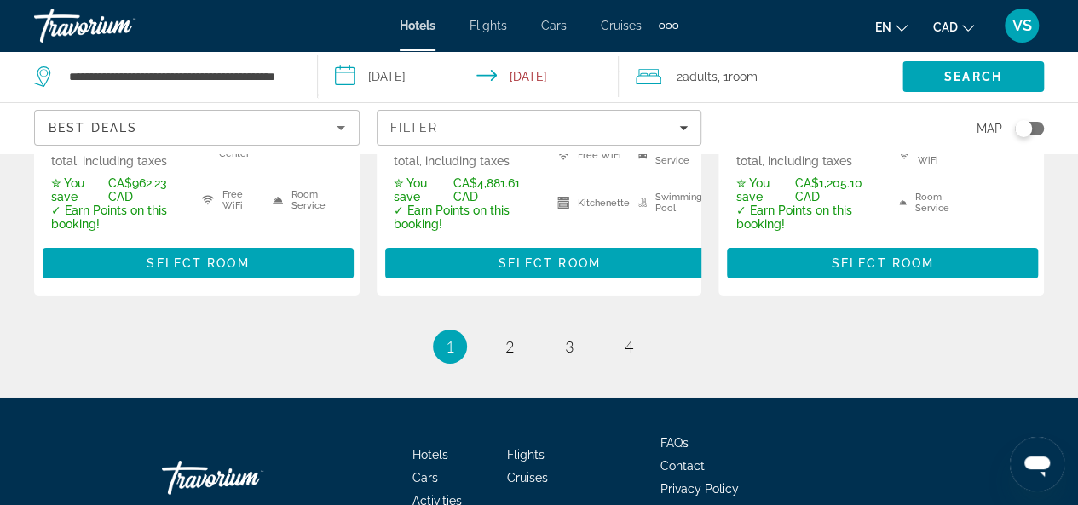
scroll to position [2812, 0]
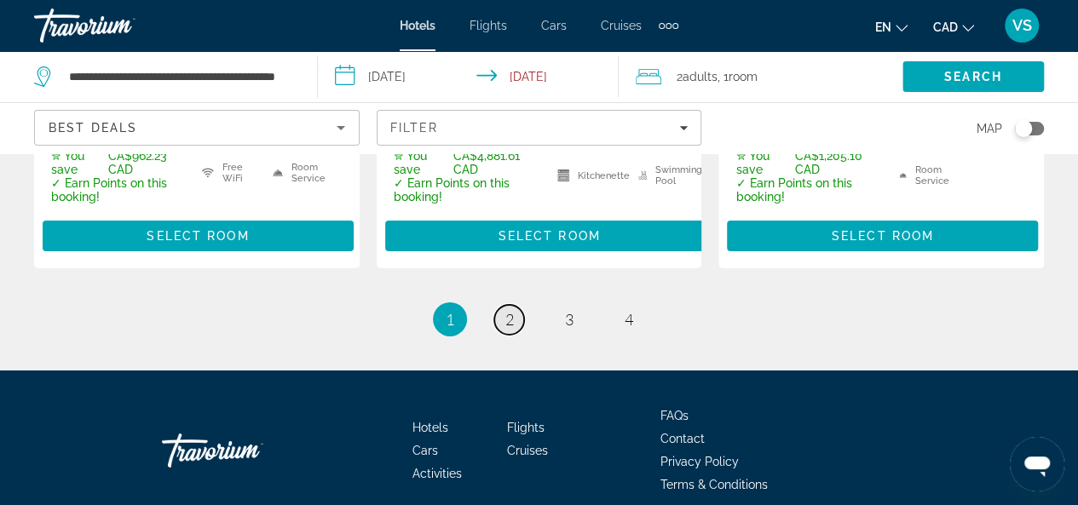
click at [511, 310] on span "2" at bounding box center [509, 319] width 9 height 19
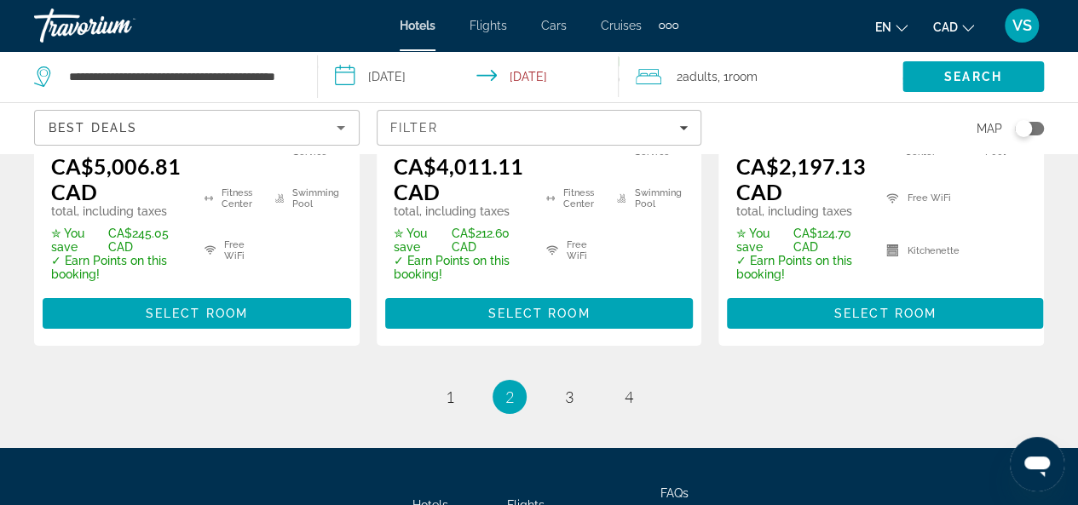
scroll to position [2812, 0]
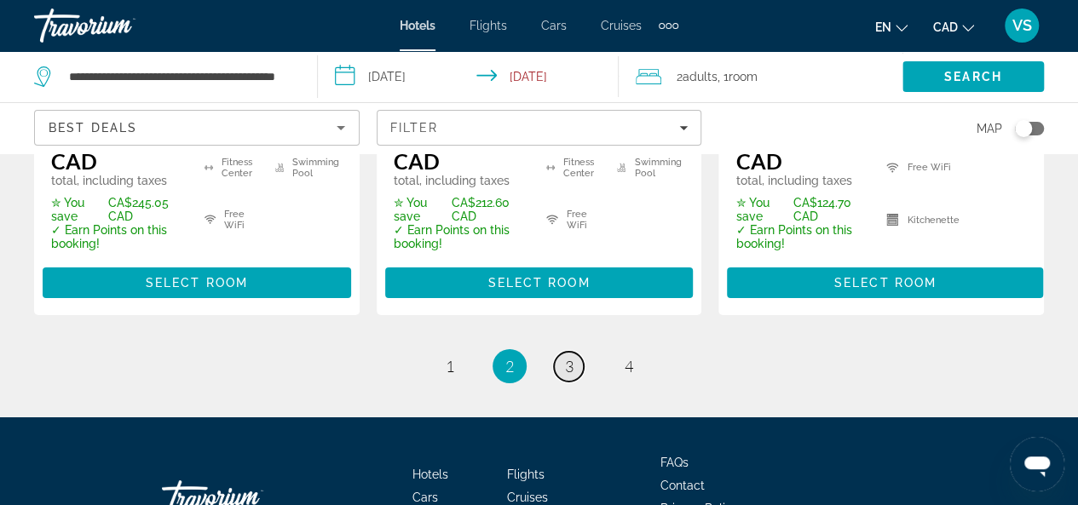
click at [569, 357] on span "3" at bounding box center [569, 366] width 9 height 19
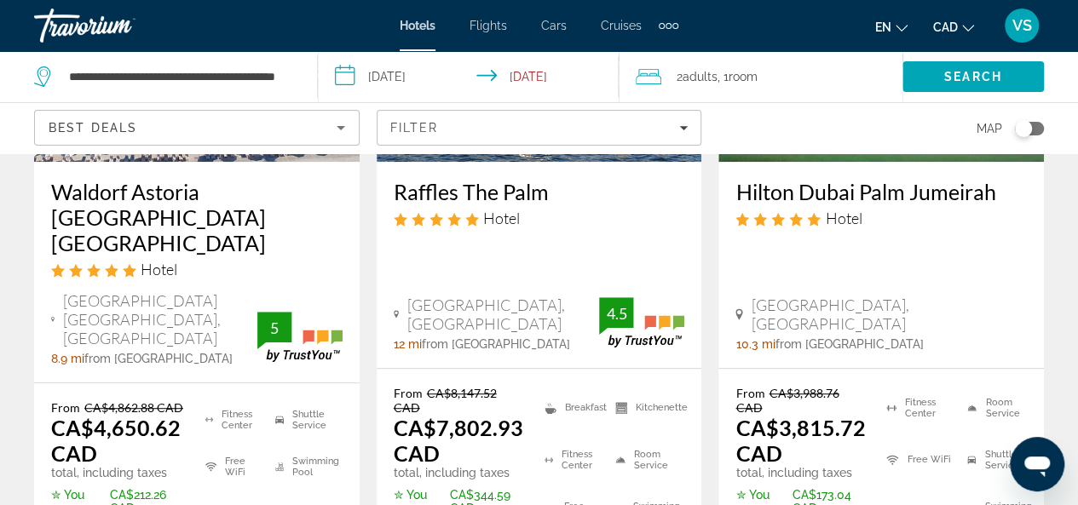
scroll to position [341, 0]
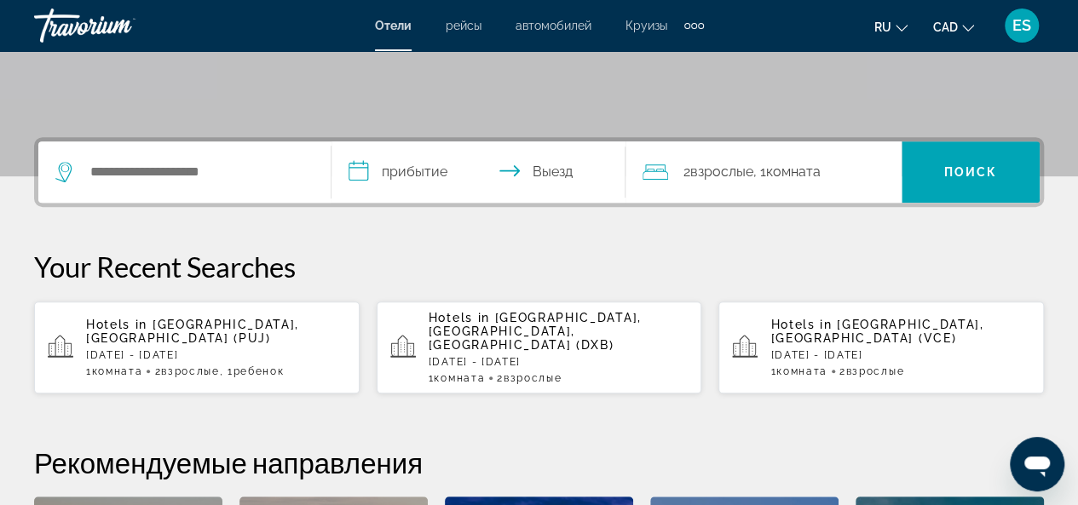
scroll to position [341, 0]
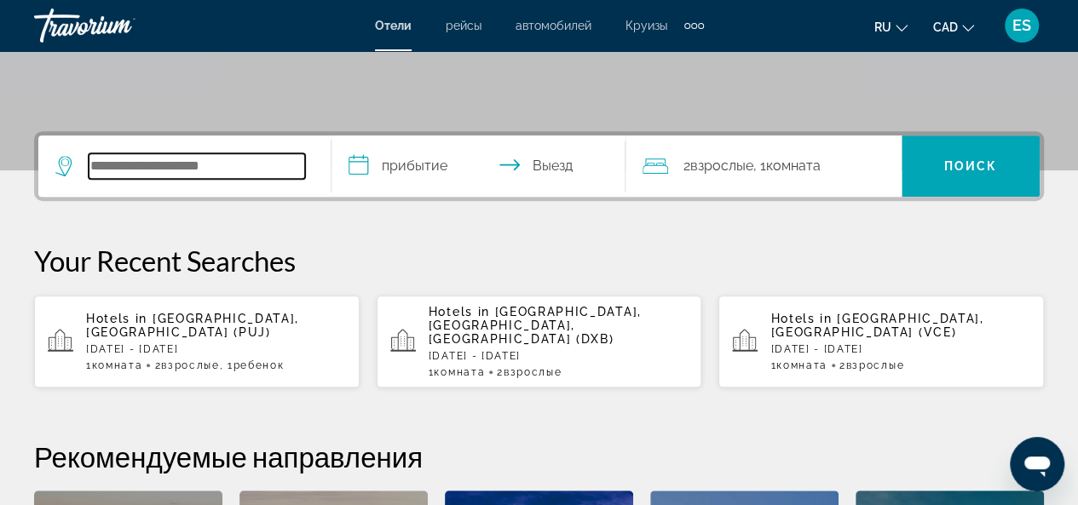
click at [164, 164] on input "Search hotel destination" at bounding box center [197, 166] width 216 height 26
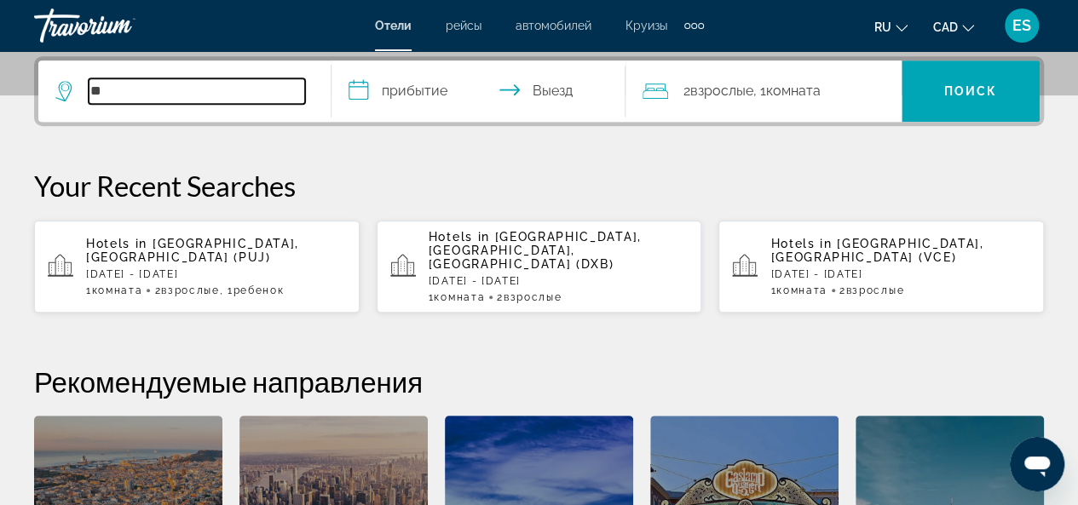
type input "*"
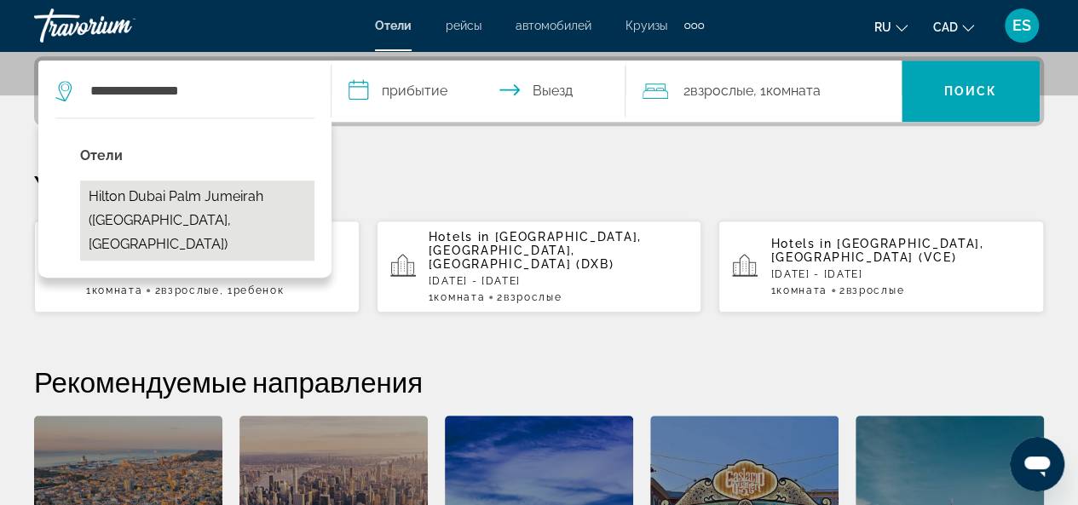
click at [182, 190] on button "Hilton Dubai Palm Jumeirah ([GEOGRAPHIC_DATA], [GEOGRAPHIC_DATA])" at bounding box center [197, 221] width 234 height 80
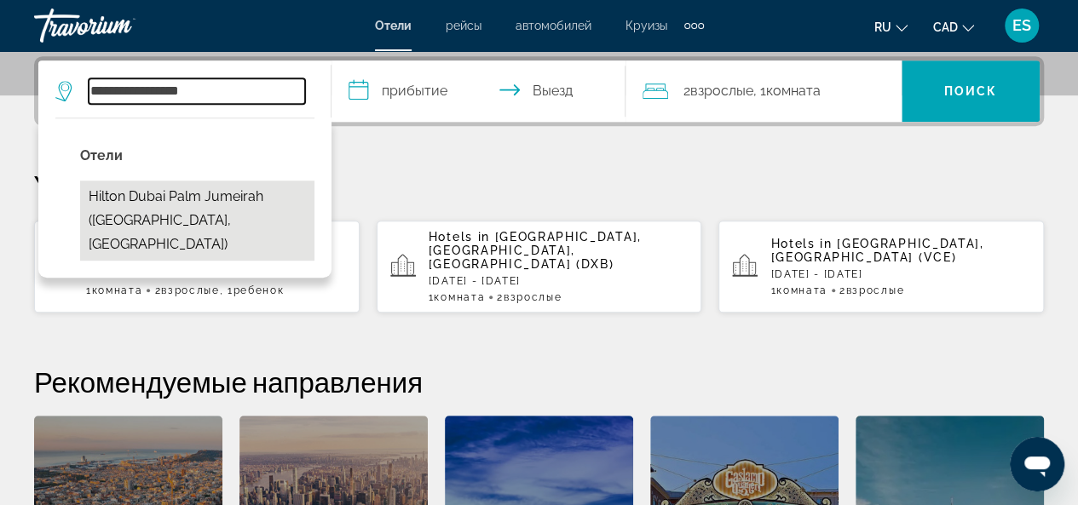
type input "**********"
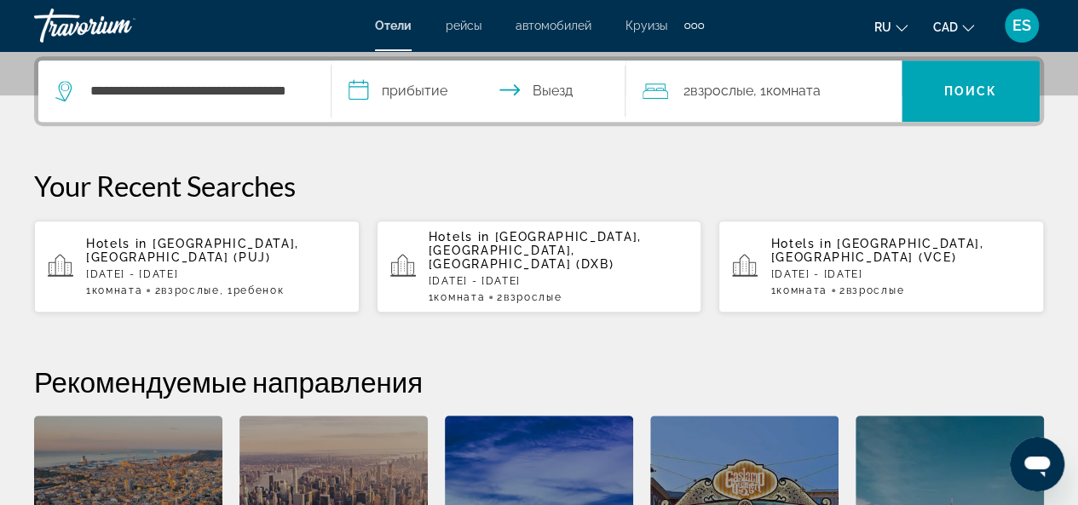
click at [358, 88] on input "**********" at bounding box center [481, 93] width 300 height 66
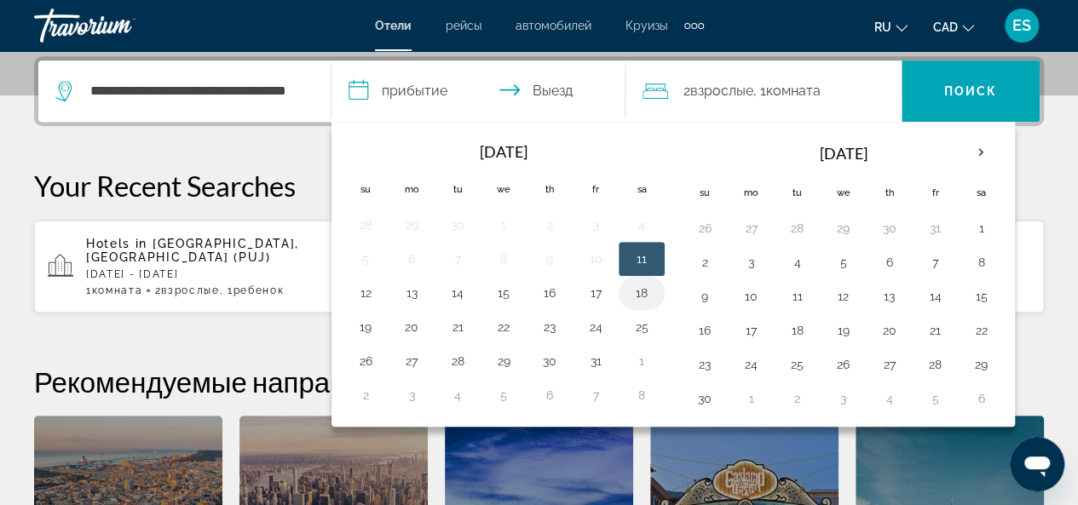
click at [637, 282] on button "18" at bounding box center [641, 293] width 27 height 24
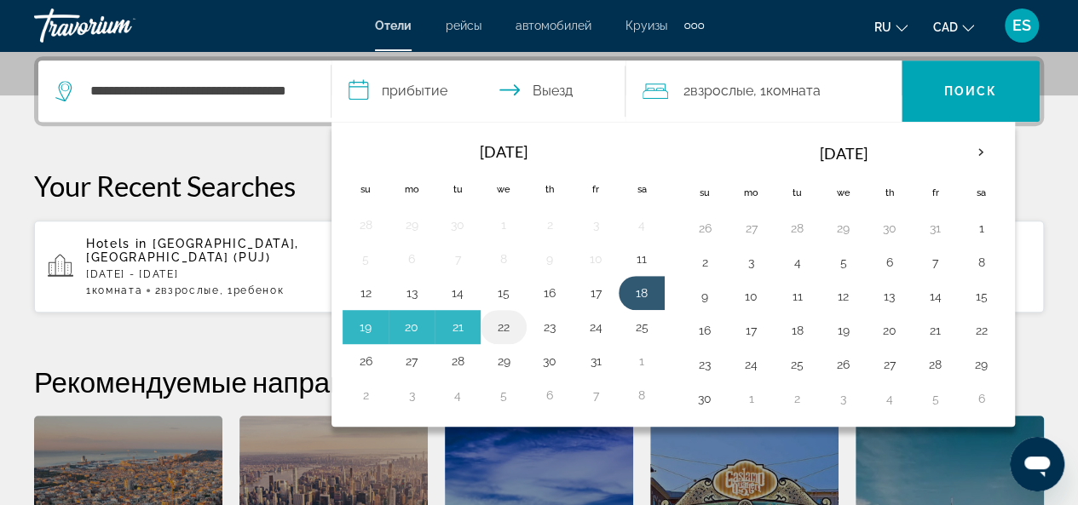
click at [502, 320] on button "22" at bounding box center [503, 327] width 27 height 24
type input "**********"
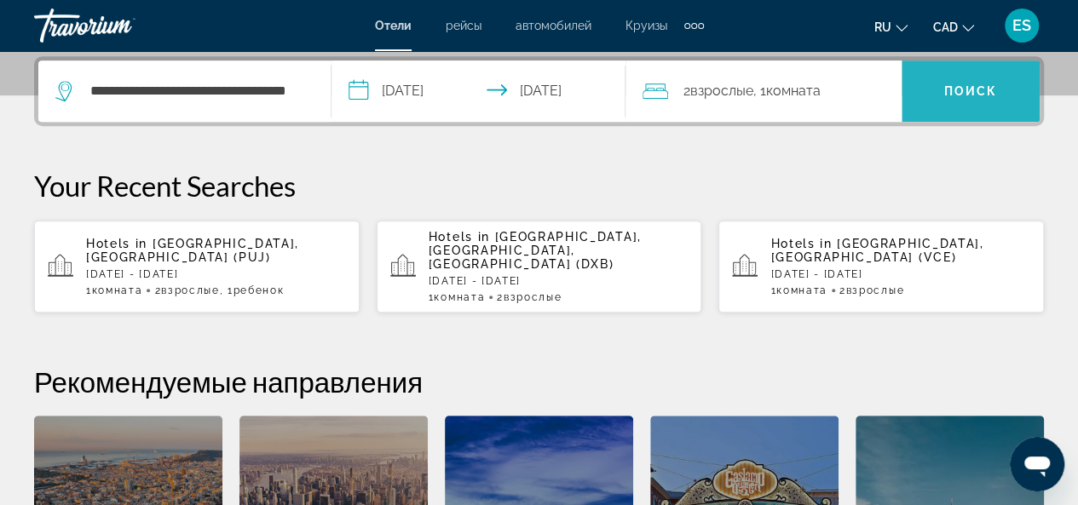
click at [948, 89] on span "Поиск" at bounding box center [971, 91] width 54 height 14
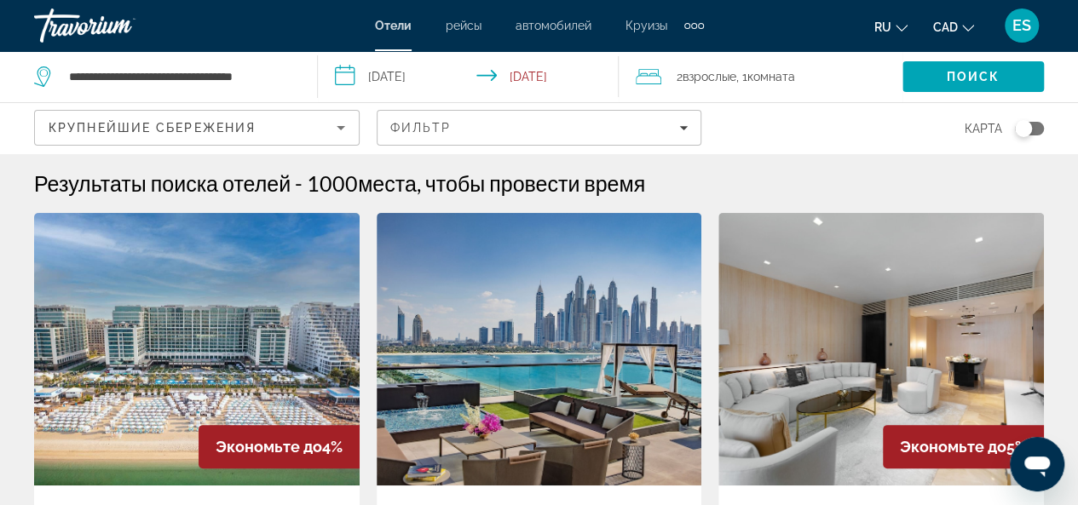
scroll to position [256, 0]
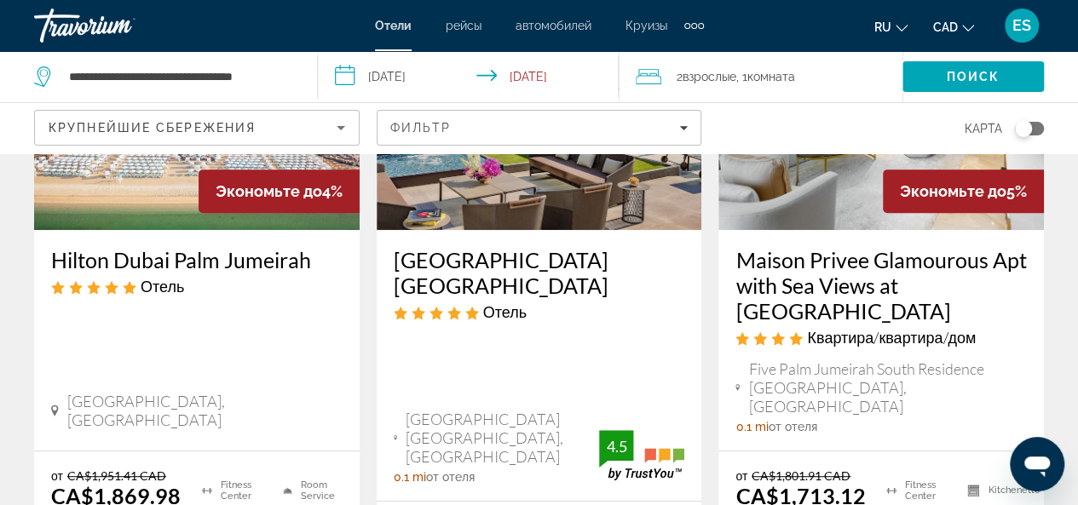
drag, startPoint x: 46, startPoint y: 262, endPoint x: 308, endPoint y: 264, distance: 261.6
click at [308, 264] on div "Hilton Dubai Palm Jumeirah Отель Palm West Beach, Dubai 0 mi от отеля" at bounding box center [196, 340] width 325 height 221
copy h3 "Hilton Dubai Palm Jumeirah"
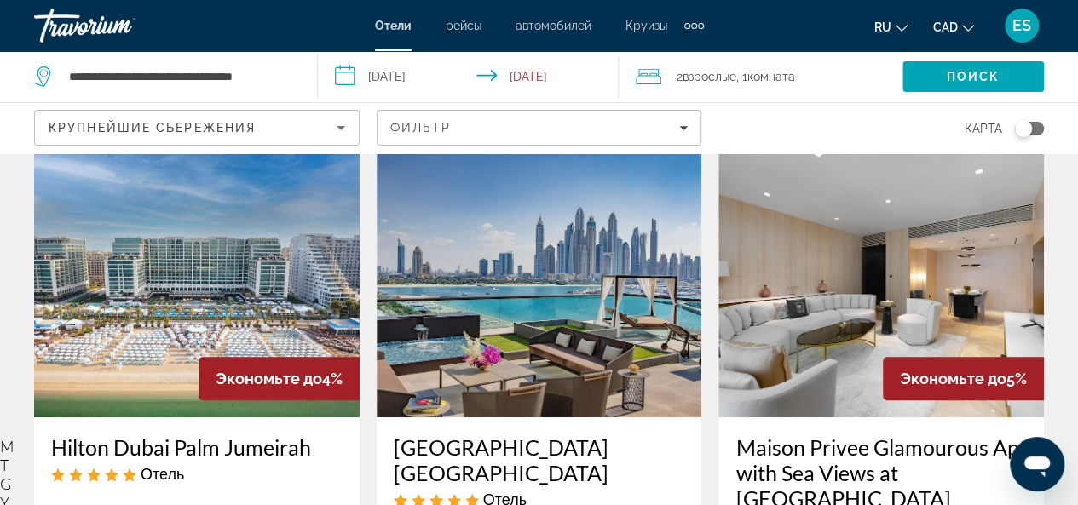
scroll to position [0, 0]
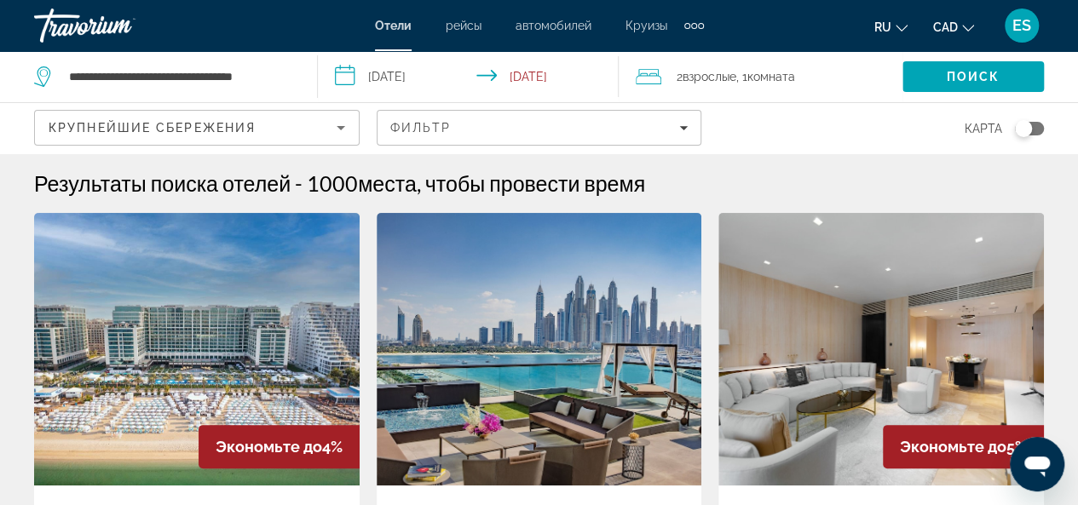
click at [1022, 27] on span "ES" at bounding box center [1021, 25] width 19 height 17
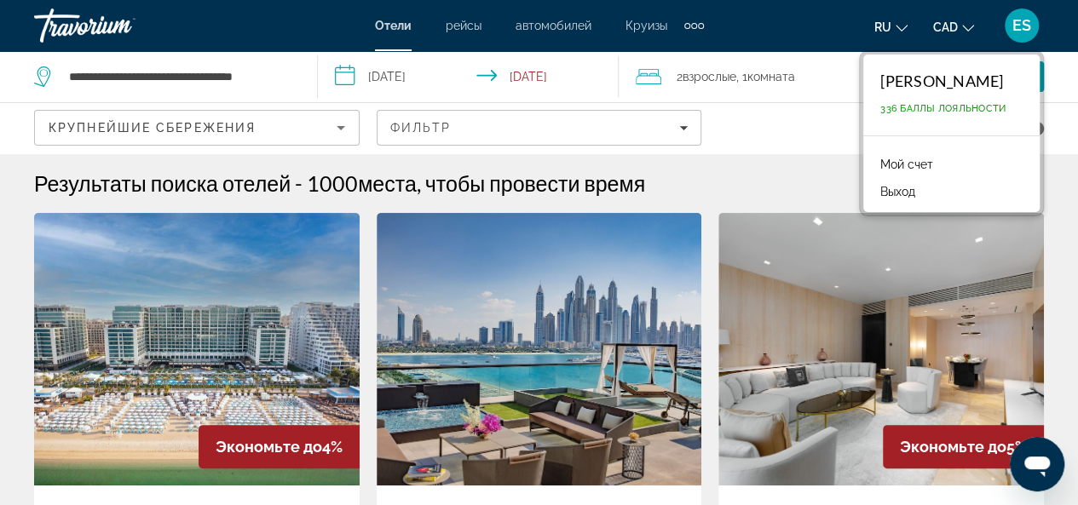
click at [906, 188] on button "Выход" at bounding box center [898, 192] width 52 height 22
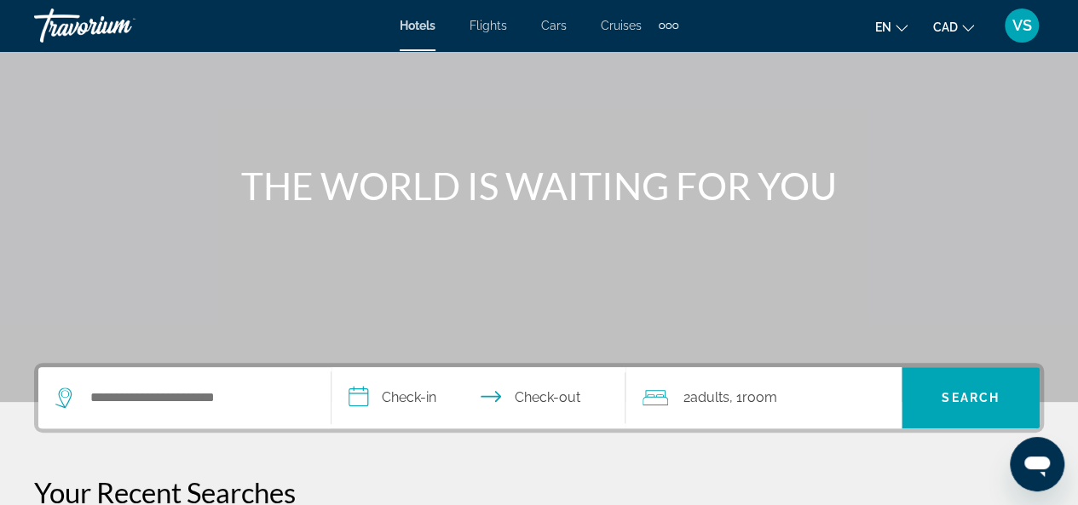
scroll to position [170, 0]
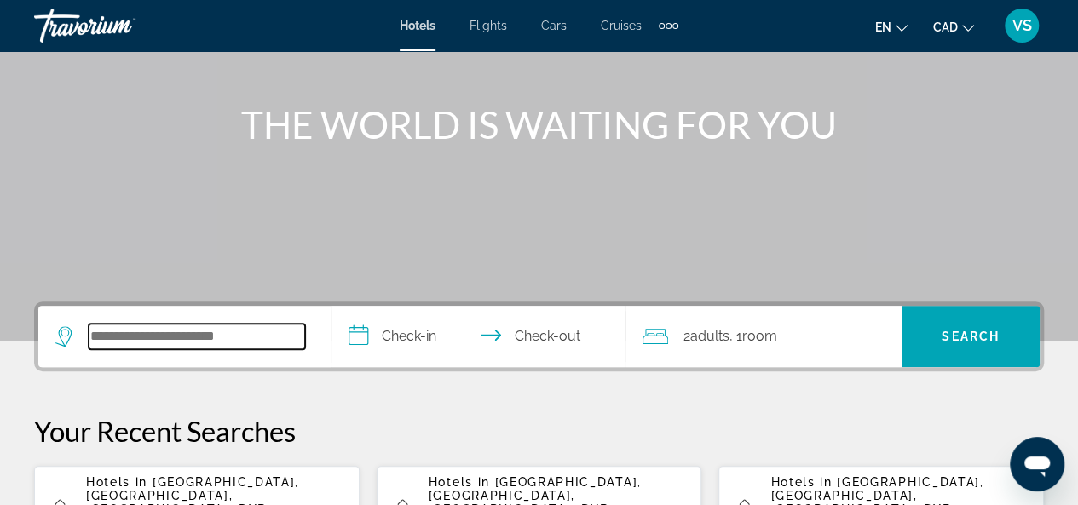
click at [104, 331] on input "Search hotel destination" at bounding box center [197, 337] width 216 height 26
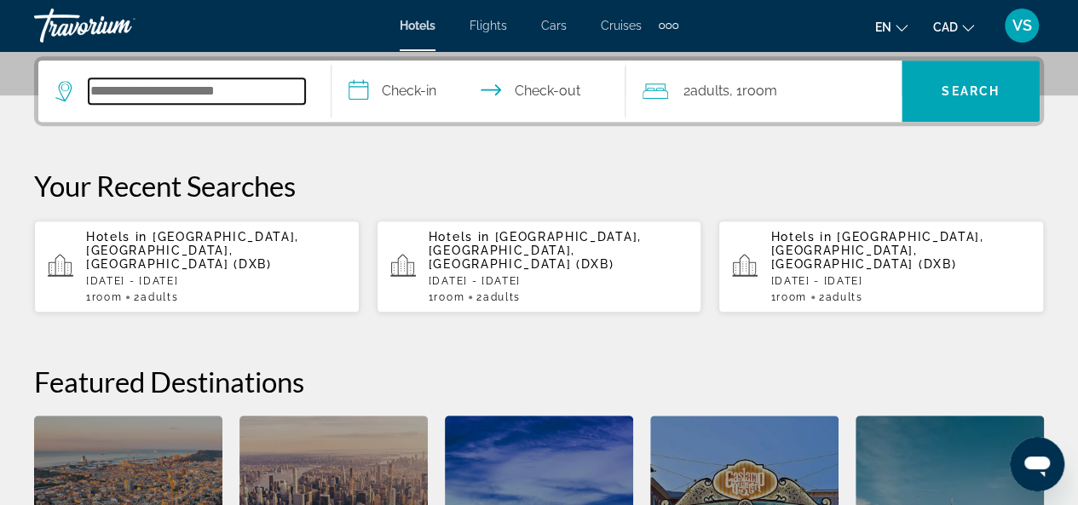
scroll to position [416, 0]
paste input "**********"
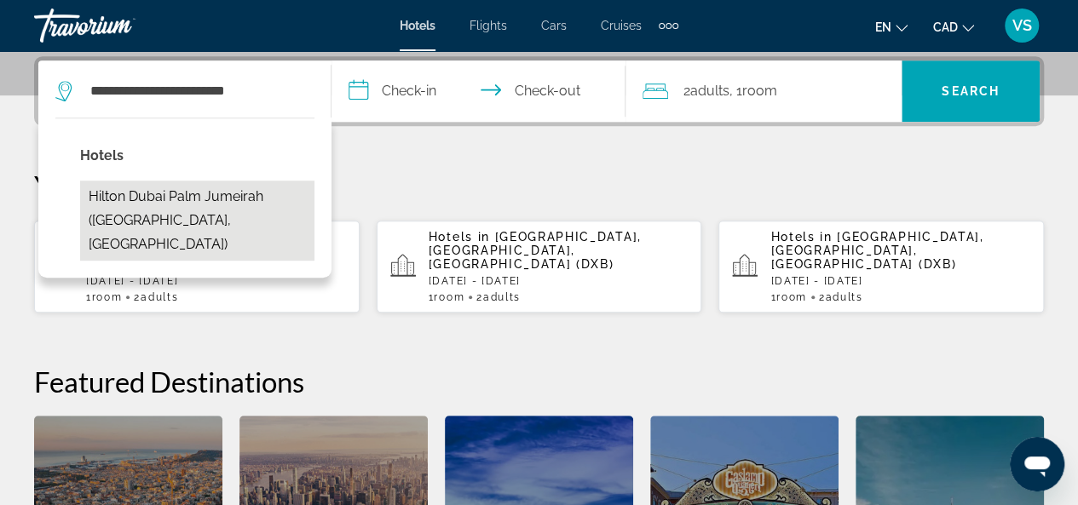
click at [215, 197] on button "Hilton Dubai Palm Jumeirah ([GEOGRAPHIC_DATA], [GEOGRAPHIC_DATA])" at bounding box center [197, 221] width 234 height 80
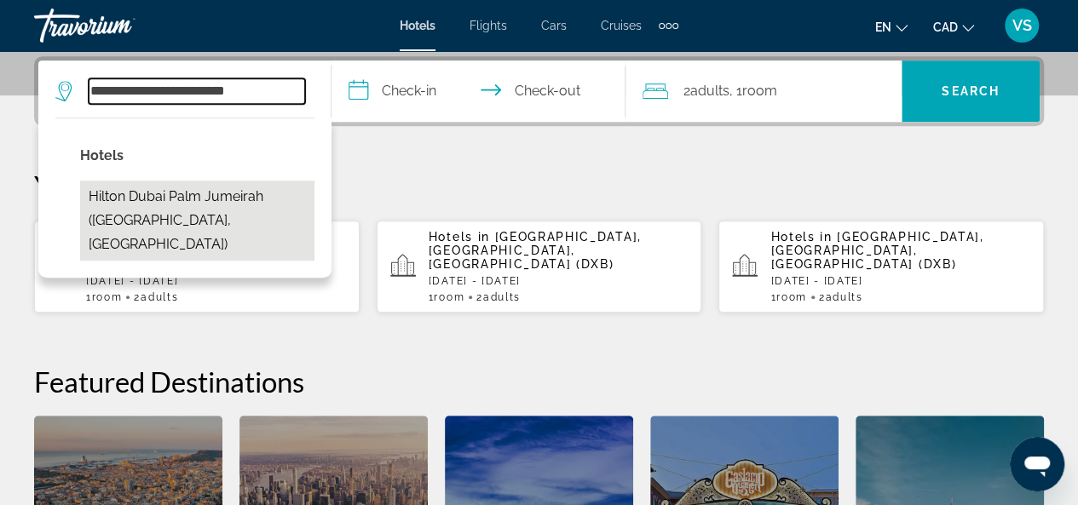
type input "**********"
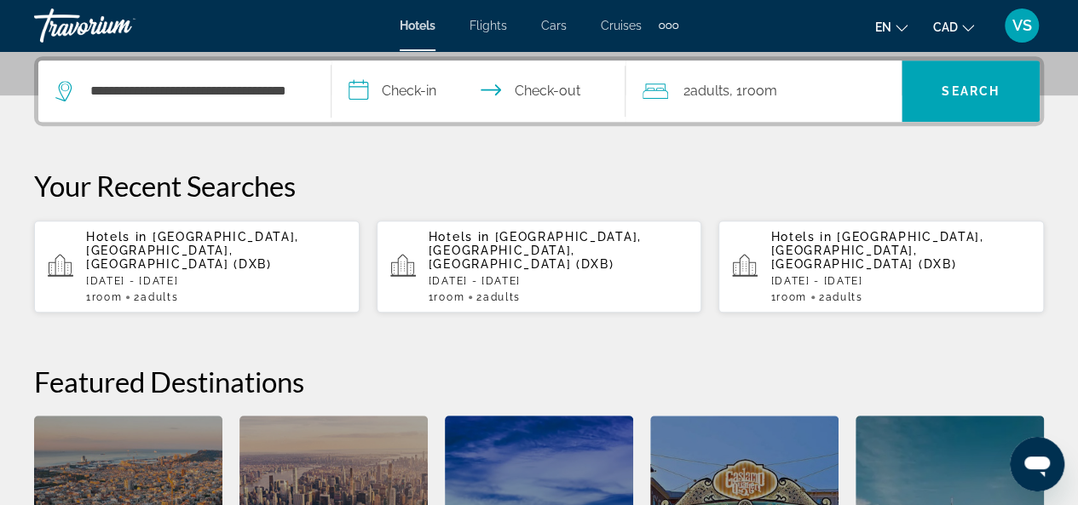
click at [361, 87] on input "**********" at bounding box center [481, 93] width 300 height 66
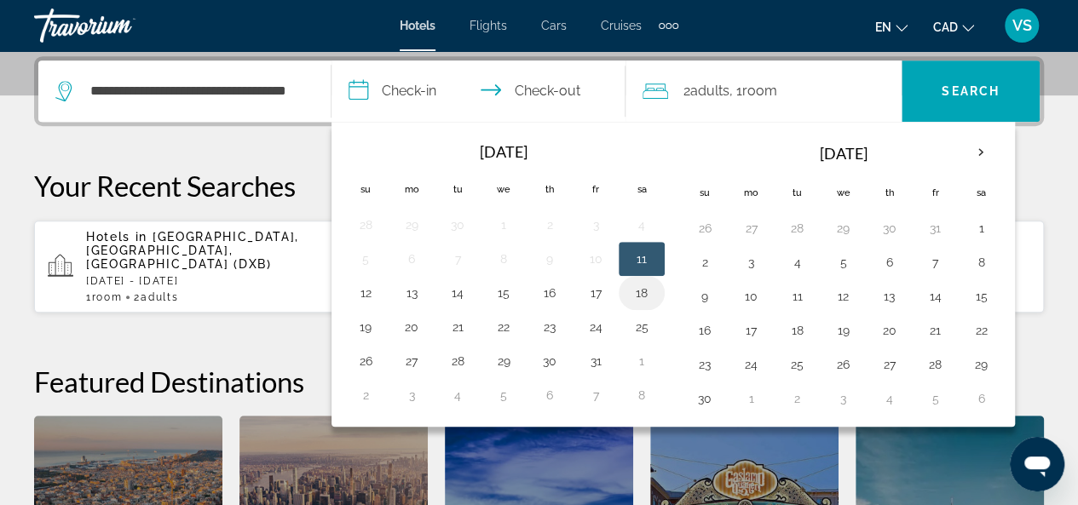
click at [638, 287] on button "18" at bounding box center [641, 293] width 27 height 24
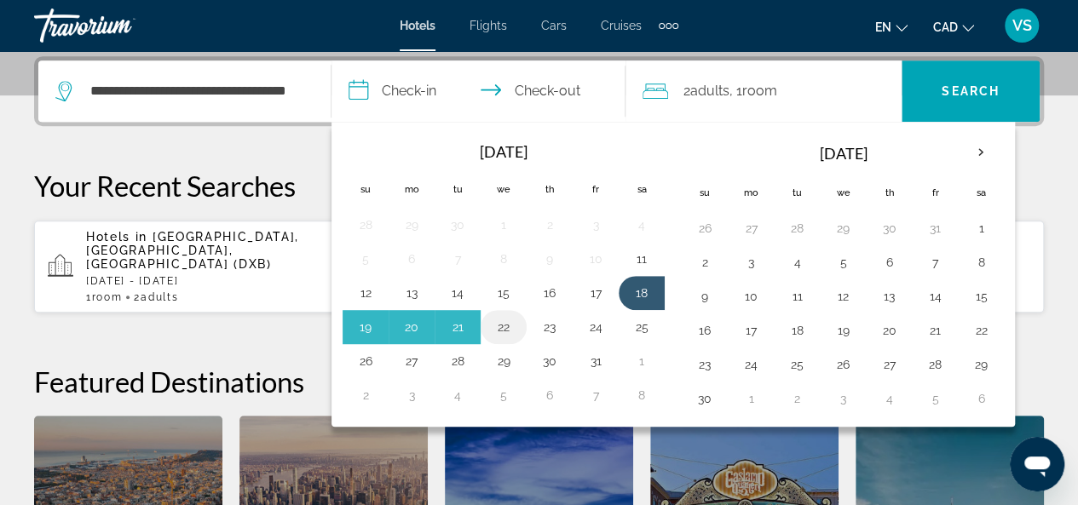
click at [504, 321] on button "22" at bounding box center [503, 327] width 27 height 24
type input "**********"
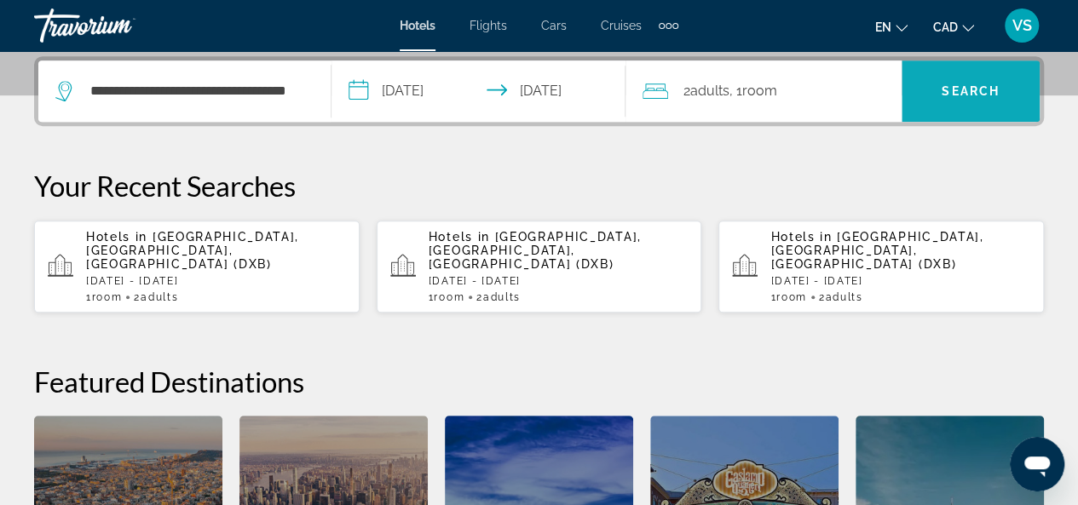
click at [939, 95] on span "Search" at bounding box center [970, 91] width 138 height 41
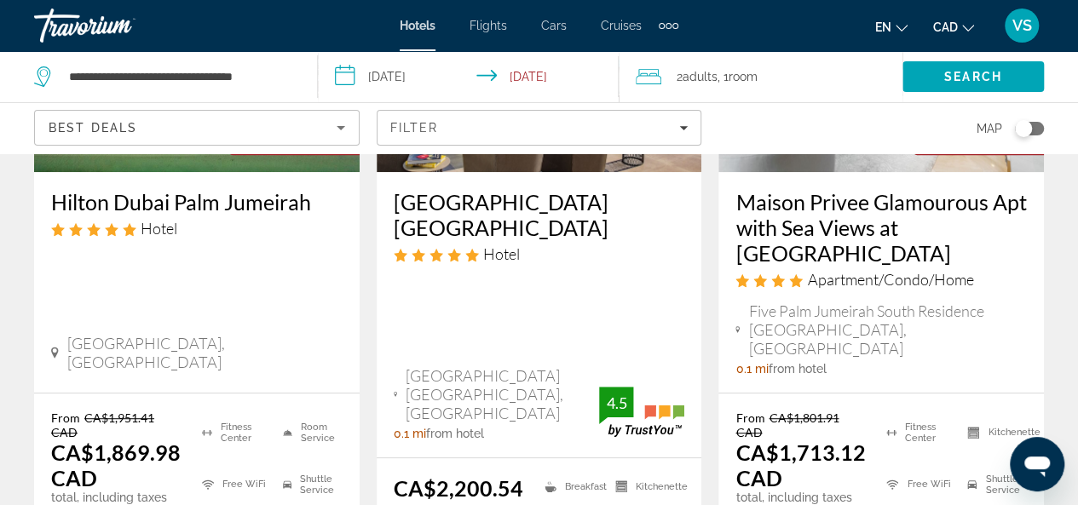
scroll to position [426, 0]
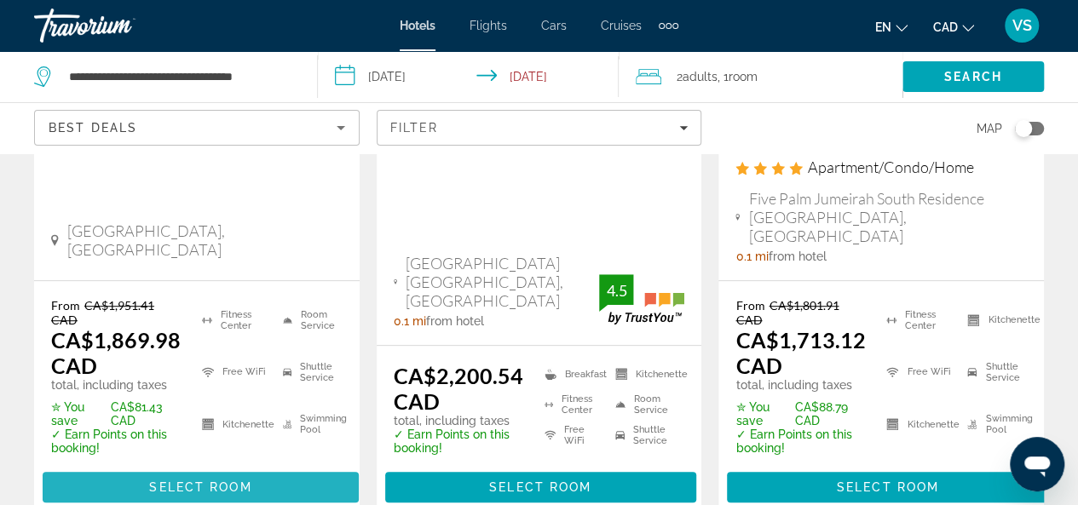
click at [209, 481] on span "Select Room" at bounding box center [200, 488] width 102 height 14
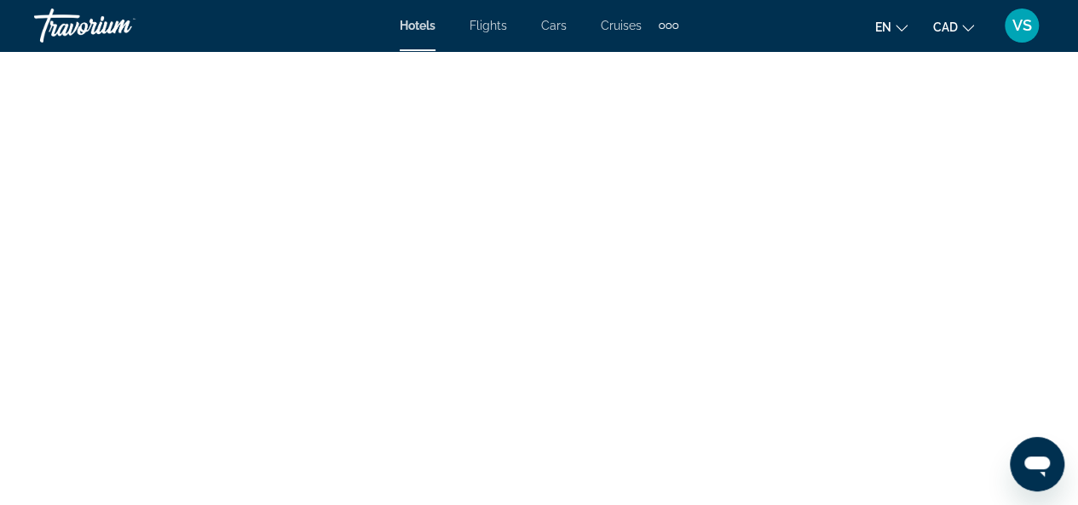
scroll to position [2989, 0]
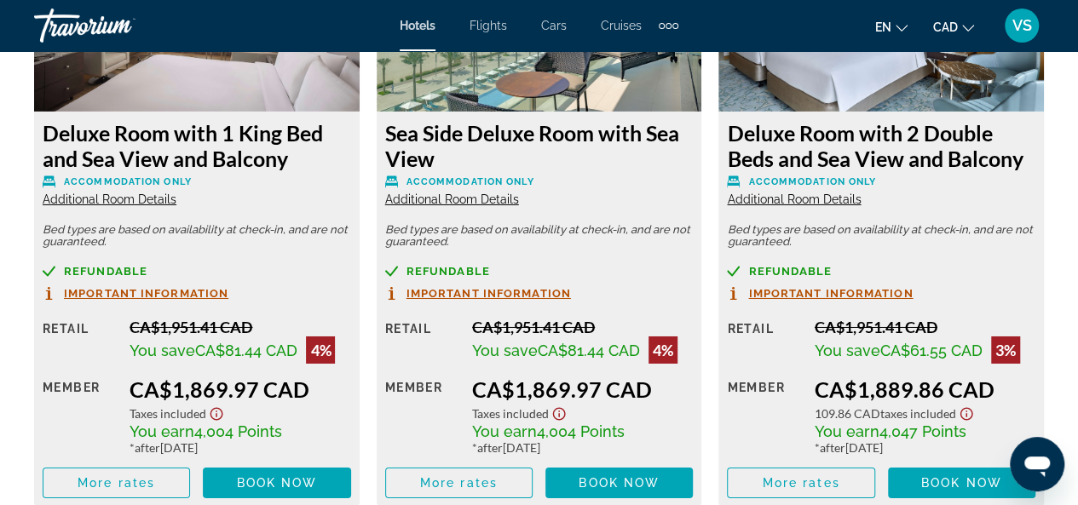
scroll to position [3067, 0]
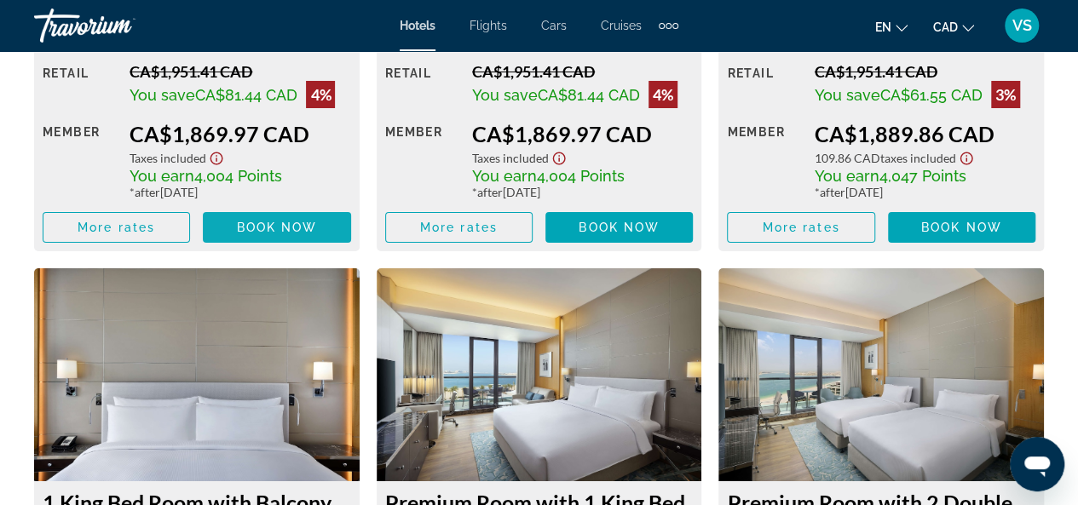
click at [276, 222] on span "Book now" at bounding box center [277, 228] width 81 height 14
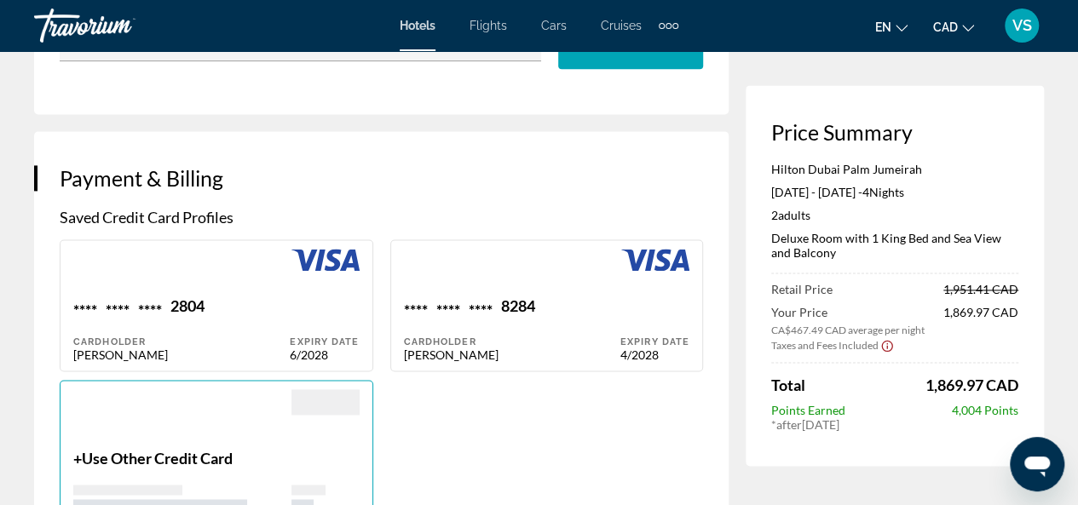
scroll to position [1285, 0]
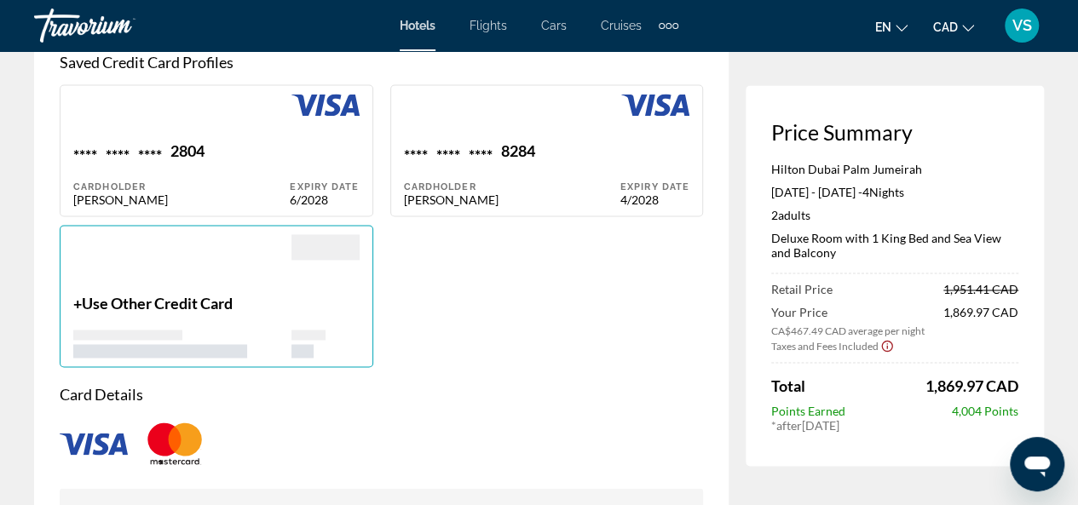
click at [254, 164] on div "**** **** **** 2804" at bounding box center [181, 152] width 216 height 23
type input "*********"
type input "**********"
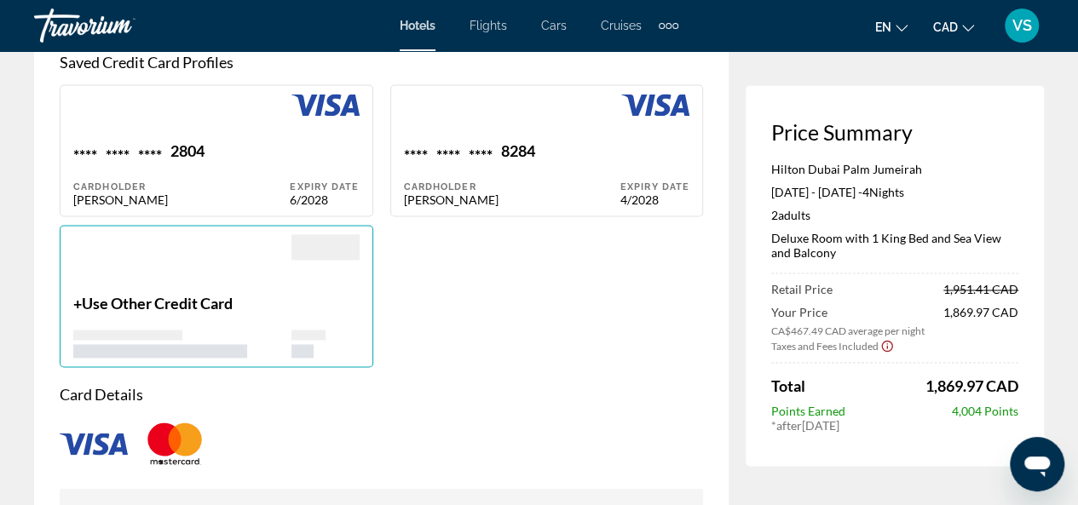
type input "**********"
type input "*******"
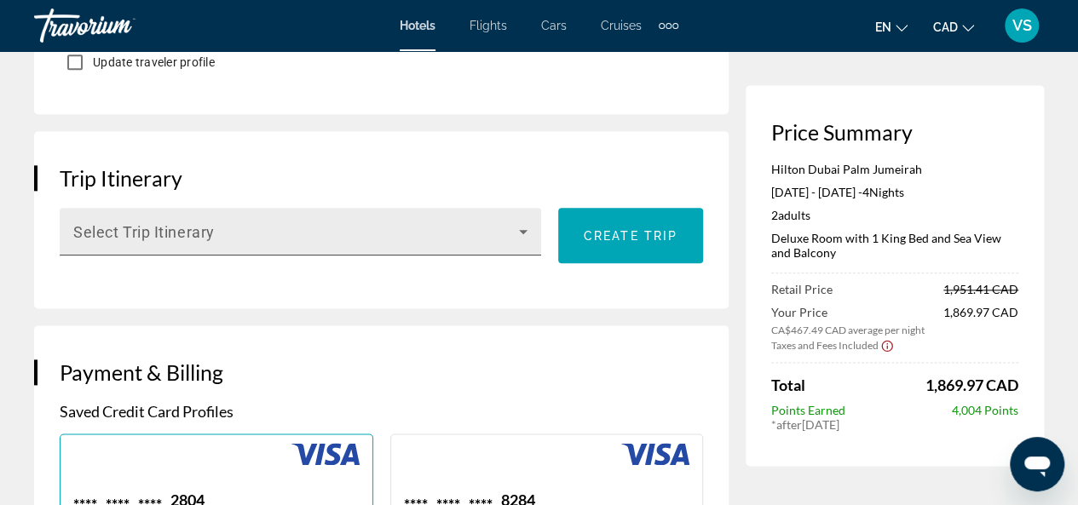
scroll to position [944, 0]
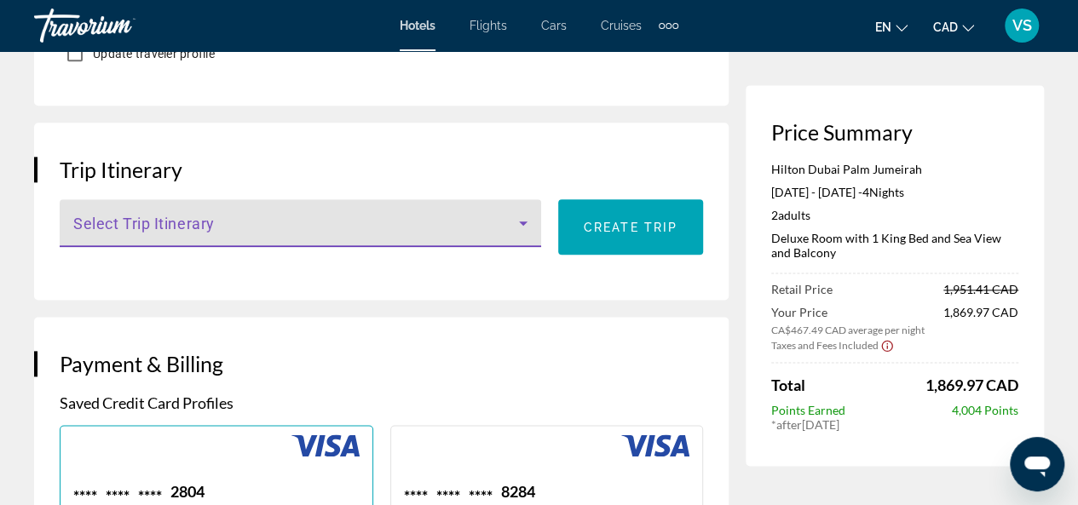
click at [527, 233] on icon "Main content" at bounding box center [523, 223] width 20 height 20
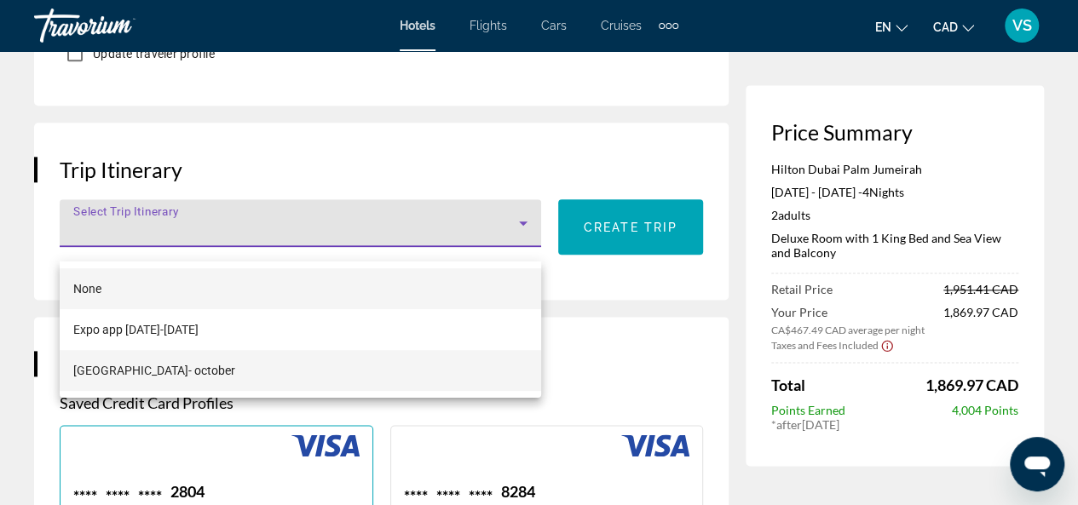
click at [147, 369] on span "[GEOGRAPHIC_DATA]- october" at bounding box center [154, 370] width 162 height 20
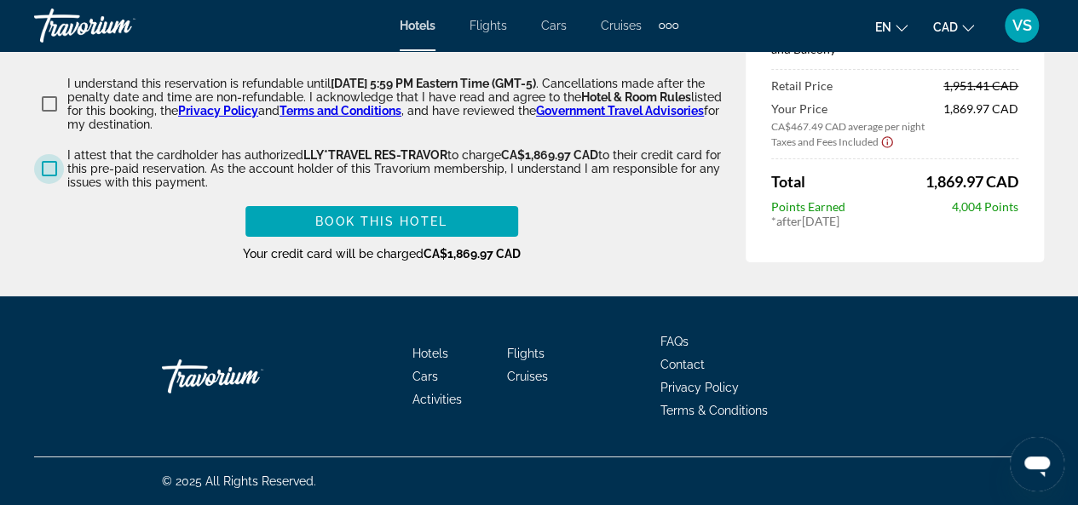
scroll to position [2785, 0]
click at [383, 221] on span "Book this hotel" at bounding box center [381, 222] width 132 height 14
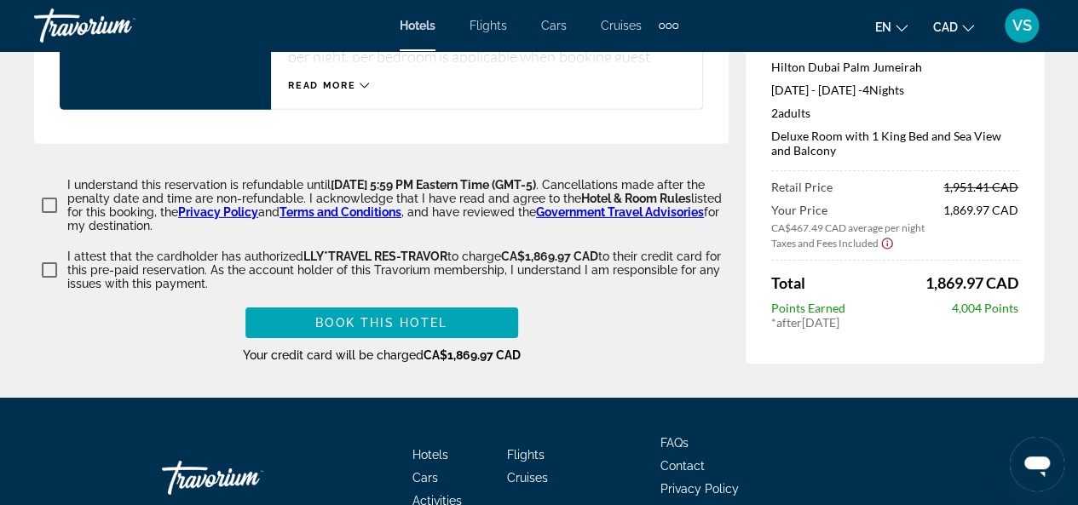
scroll to position [2759, 0]
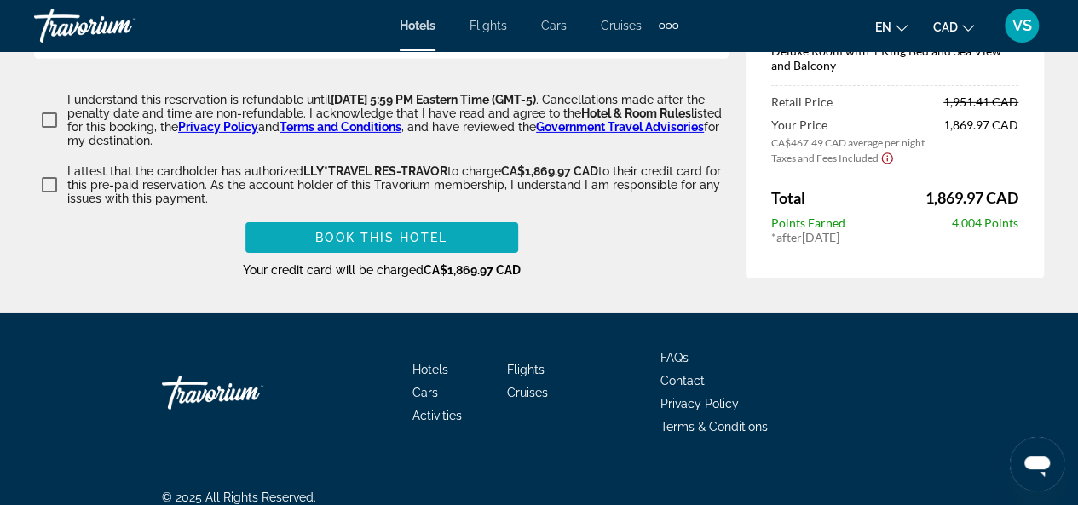
type input "**********"
click at [378, 245] on span "Book this hotel" at bounding box center [381, 238] width 132 height 14
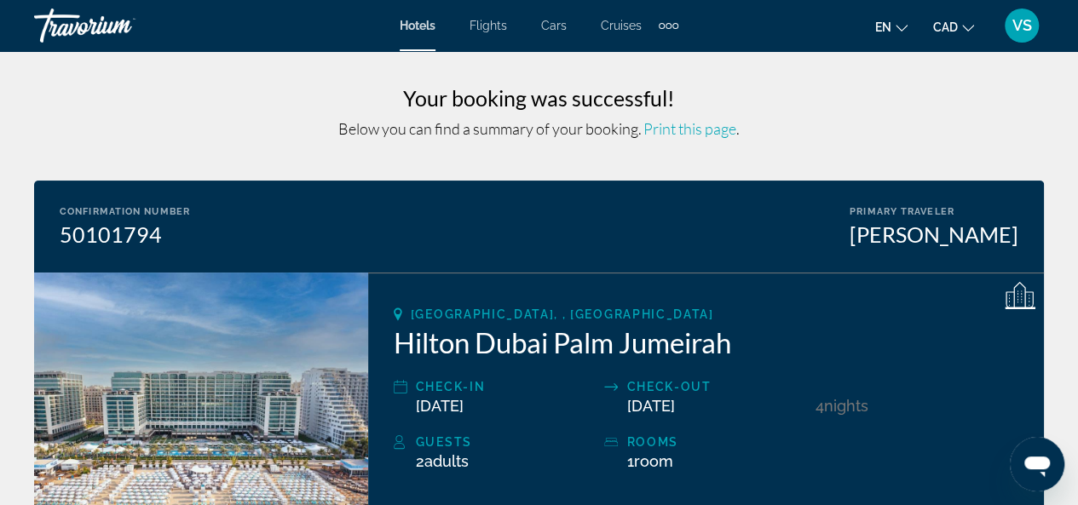
click at [424, 28] on span "Hotels" at bounding box center [418, 26] width 36 height 14
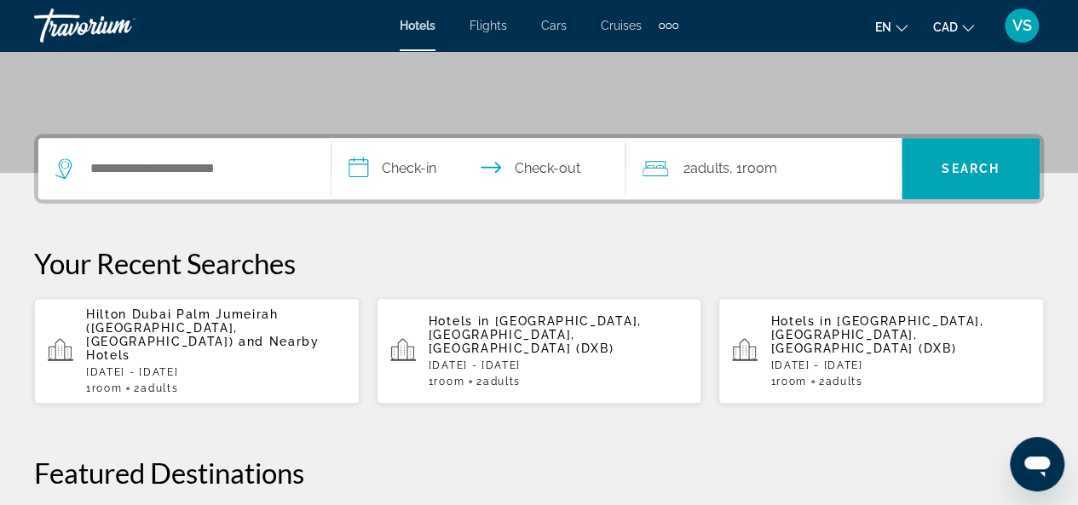
scroll to position [341, 0]
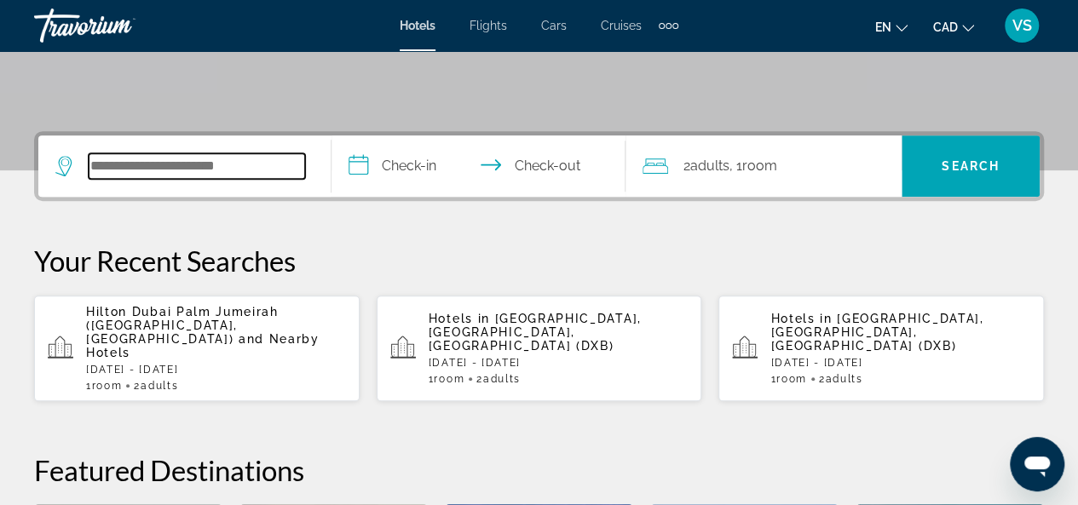
click at [145, 158] on input "Search hotel destination" at bounding box center [197, 166] width 216 height 26
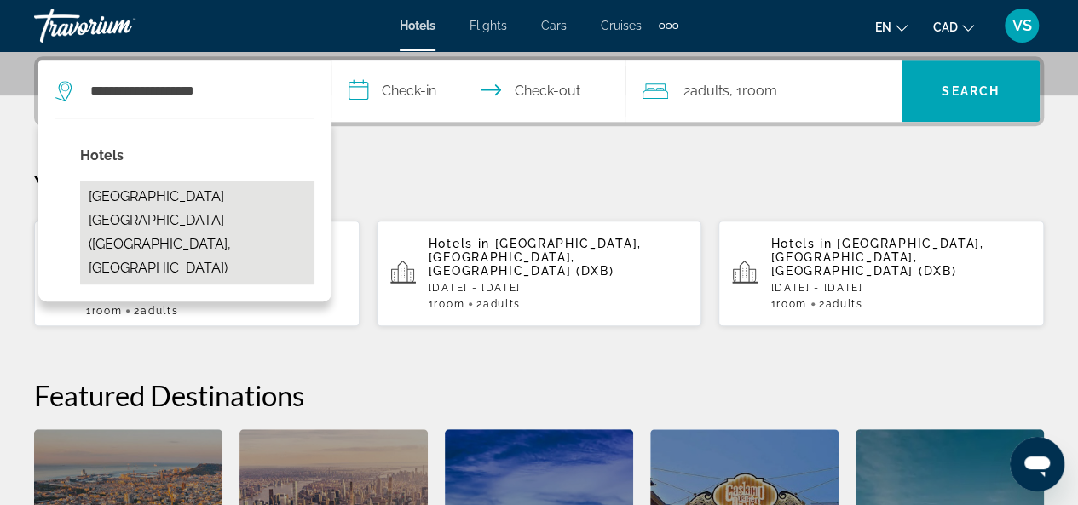
click at [168, 201] on button "[GEOGRAPHIC_DATA] [GEOGRAPHIC_DATA] ([GEOGRAPHIC_DATA], [GEOGRAPHIC_DATA])" at bounding box center [197, 233] width 234 height 104
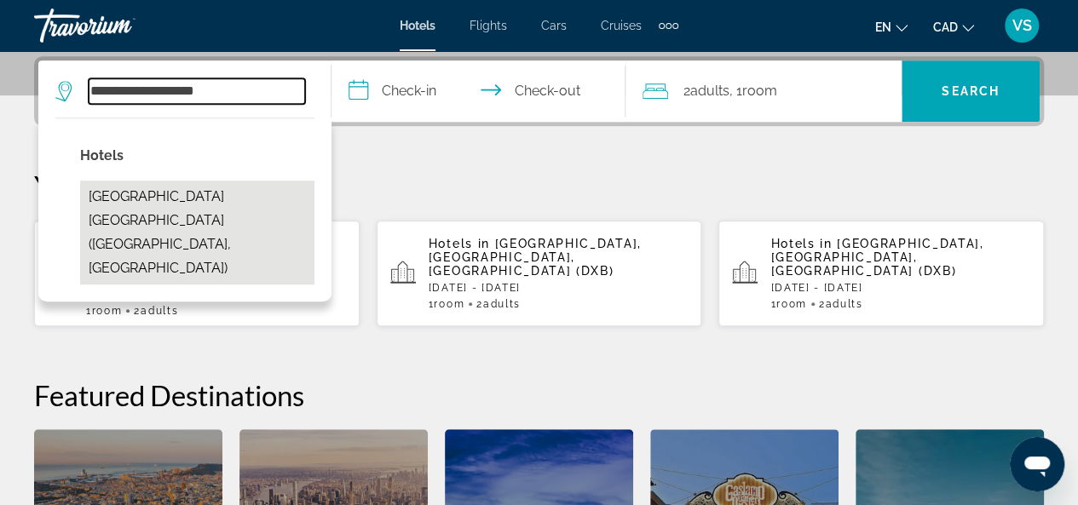
type input "**********"
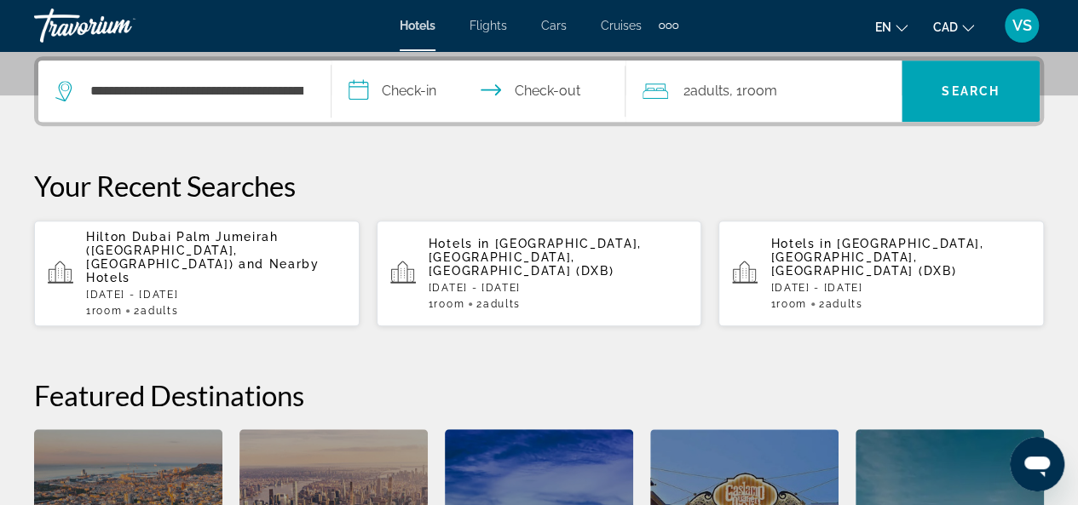
click at [363, 86] on input "**********" at bounding box center [481, 93] width 300 height 66
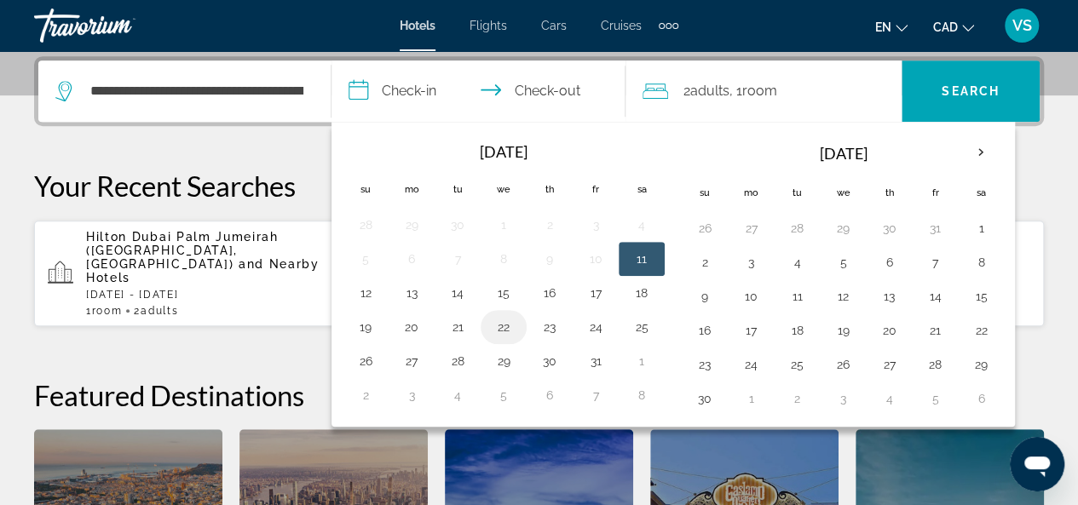
click at [502, 324] on button "22" at bounding box center [503, 327] width 27 height 24
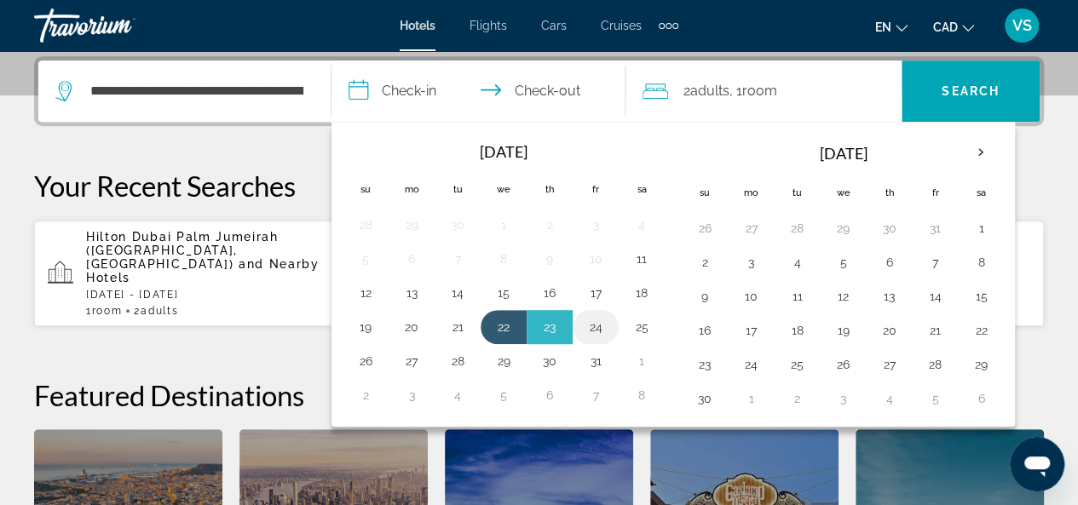
click at [597, 324] on button "24" at bounding box center [595, 327] width 27 height 24
type input "**********"
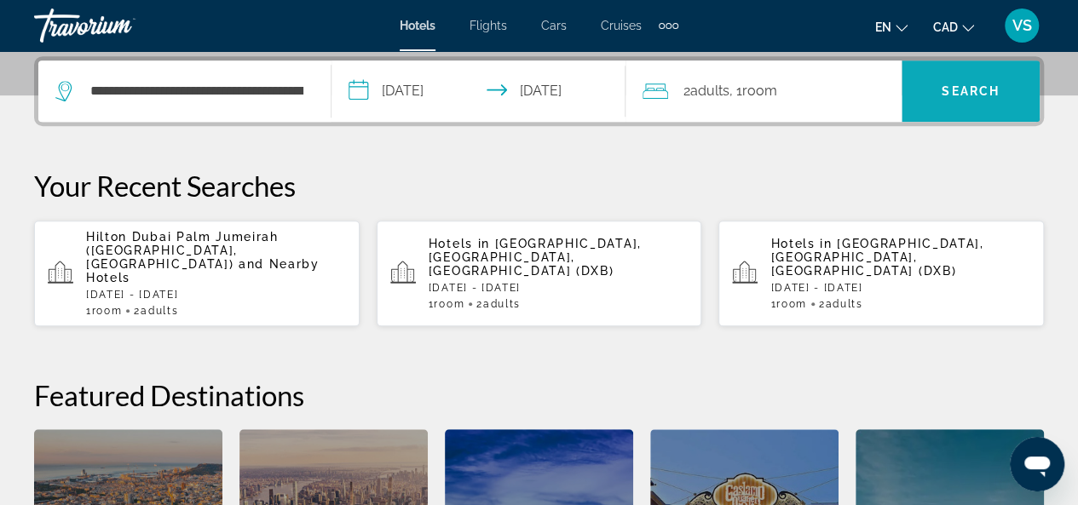
click at [944, 94] on span "Search" at bounding box center [971, 91] width 58 height 14
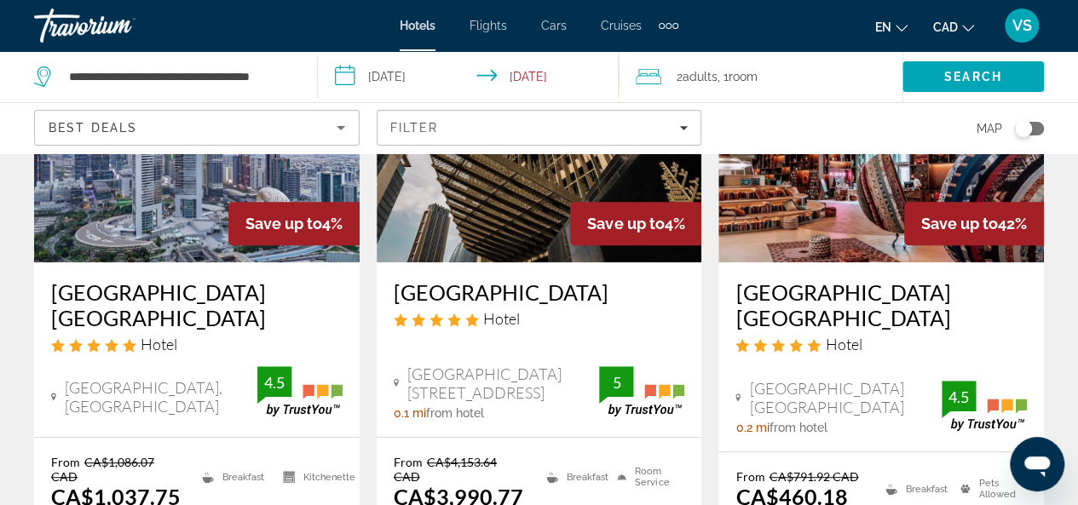
scroll to position [426, 0]
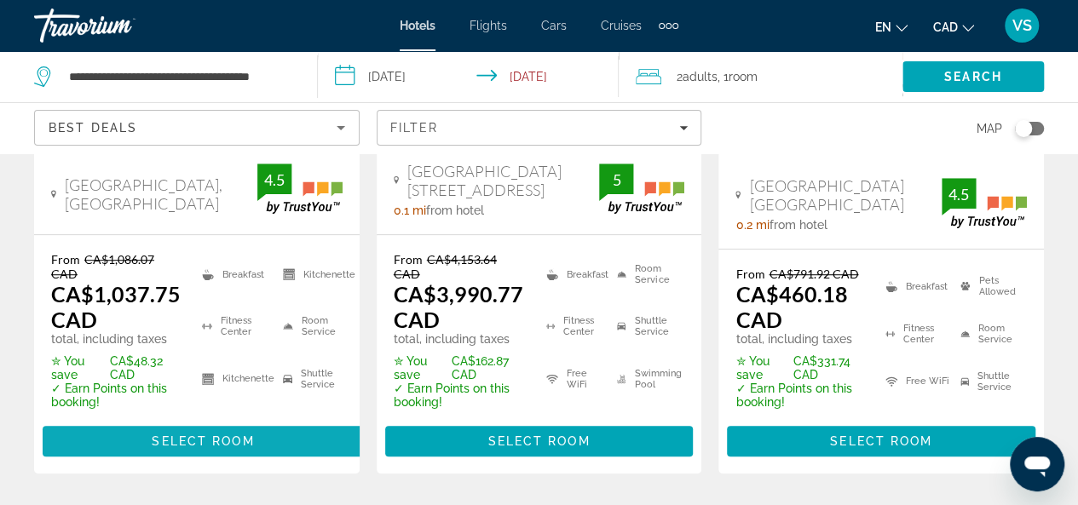
click at [201, 445] on span "Select Room" at bounding box center [203, 442] width 102 height 14
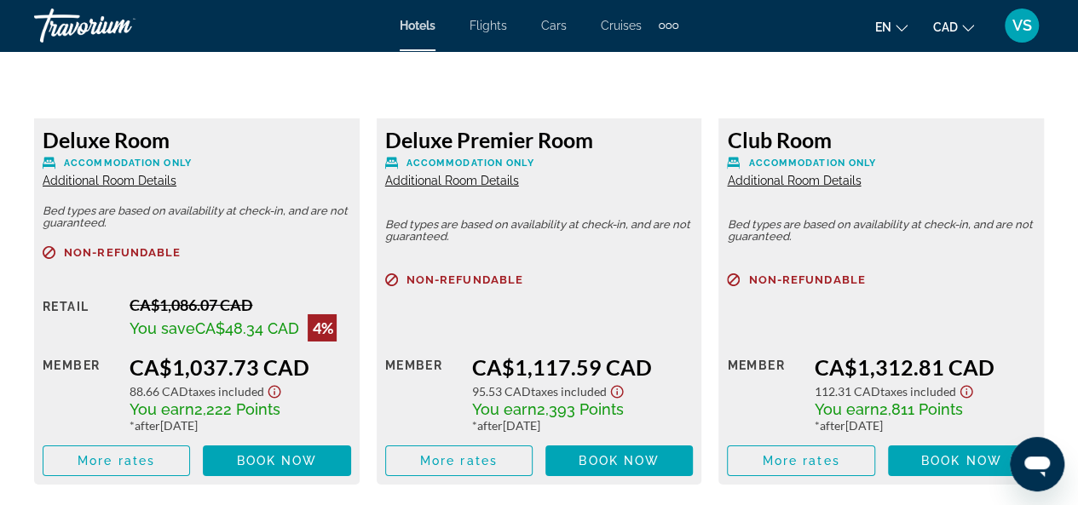
scroll to position [2897, 0]
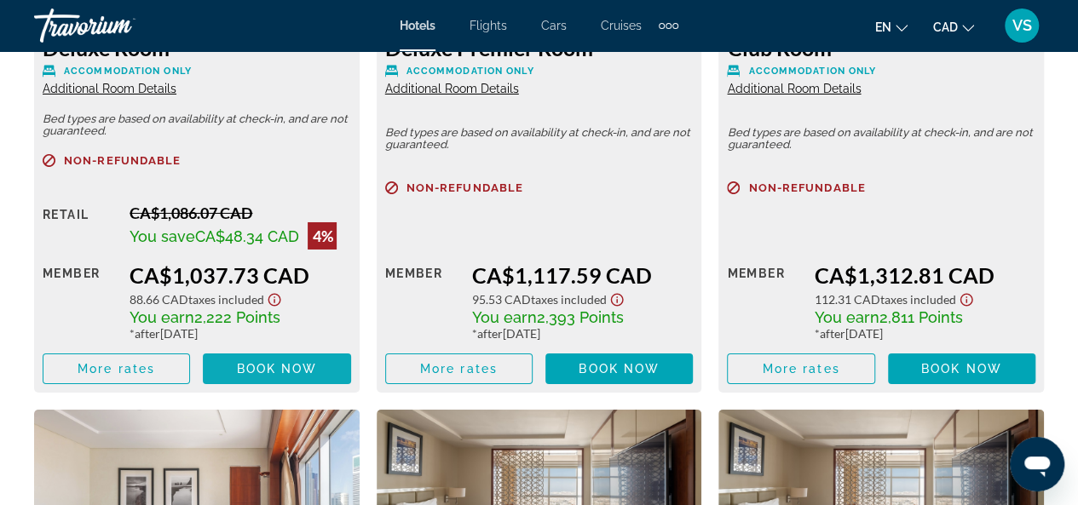
click at [293, 372] on span "Book now" at bounding box center [277, 369] width 81 height 14
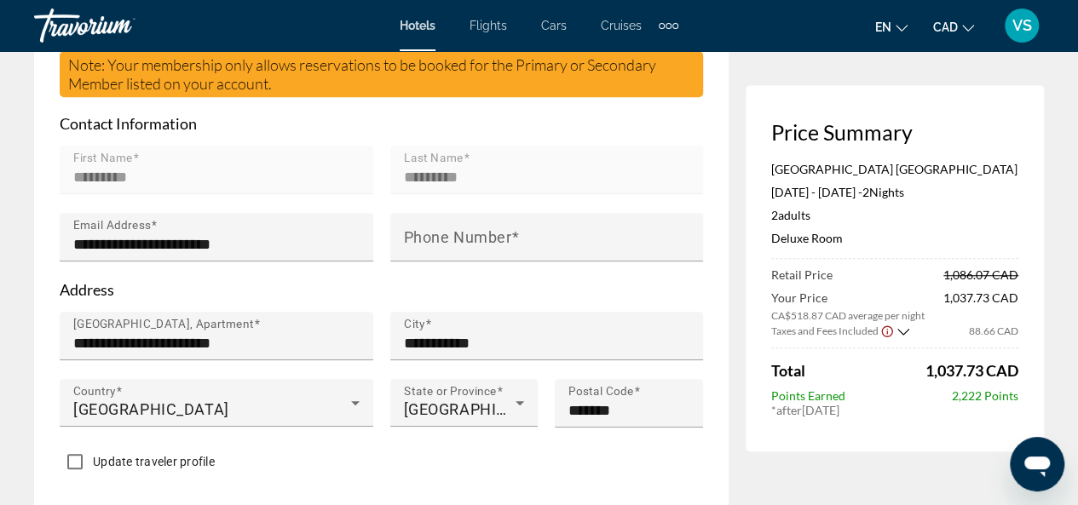
scroll to position [596, 0]
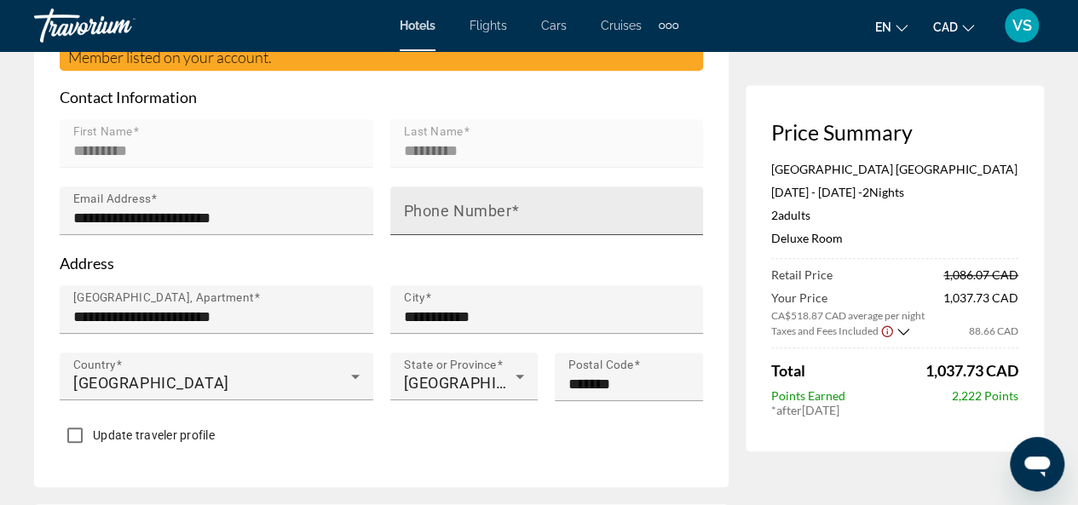
click at [422, 202] on mat-label "Phone Number" at bounding box center [458, 211] width 108 height 18
click at [422, 208] on input "Phone Number" at bounding box center [552, 218] width 297 height 20
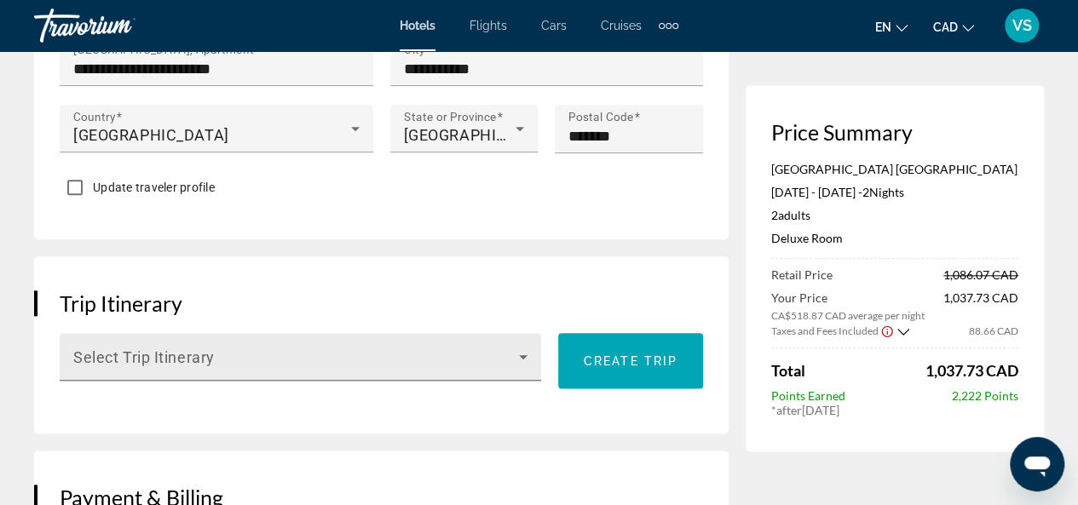
scroll to position [852, 0]
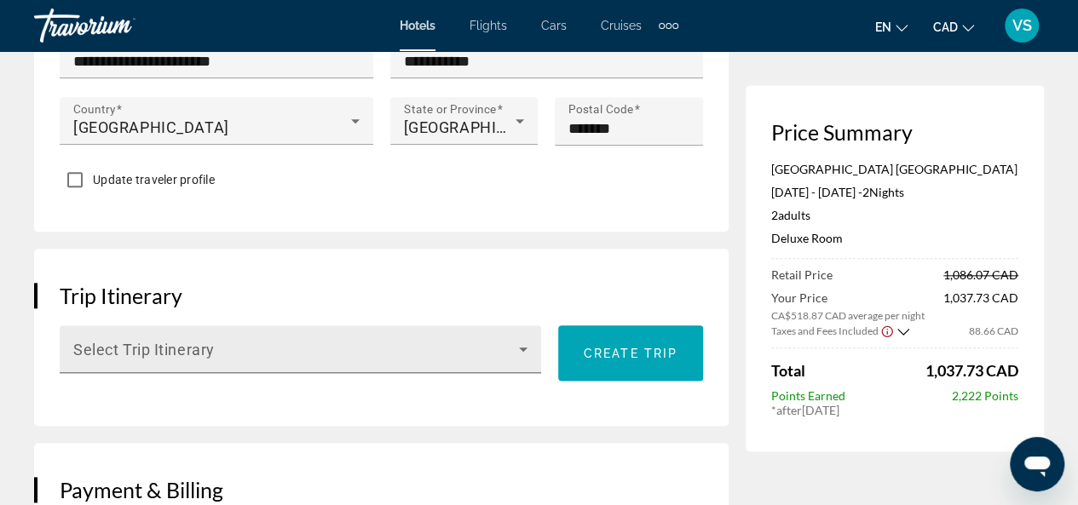
type input "**********"
click at [524, 339] on icon "Main content" at bounding box center [523, 349] width 20 height 20
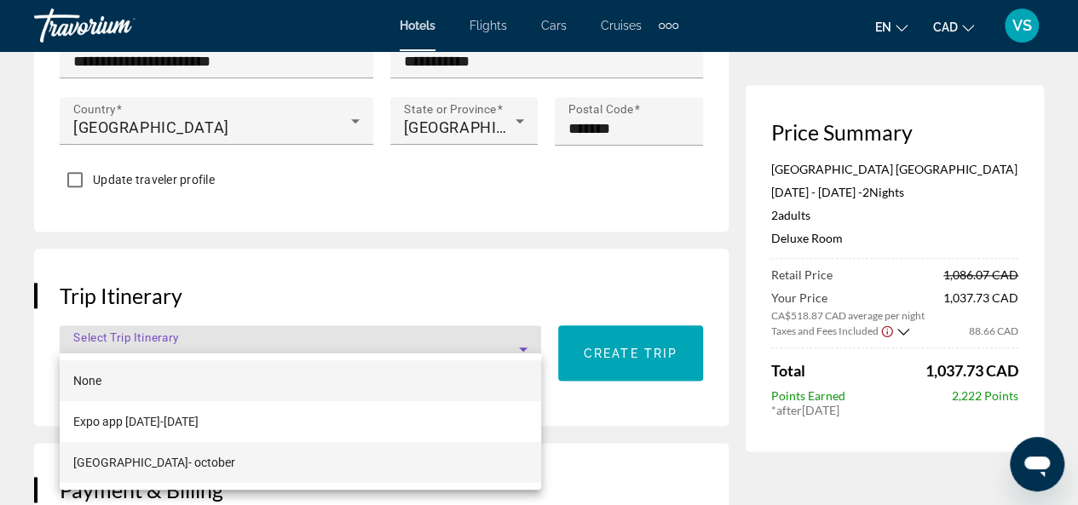
click at [145, 458] on span "[GEOGRAPHIC_DATA]- october" at bounding box center [154, 462] width 162 height 20
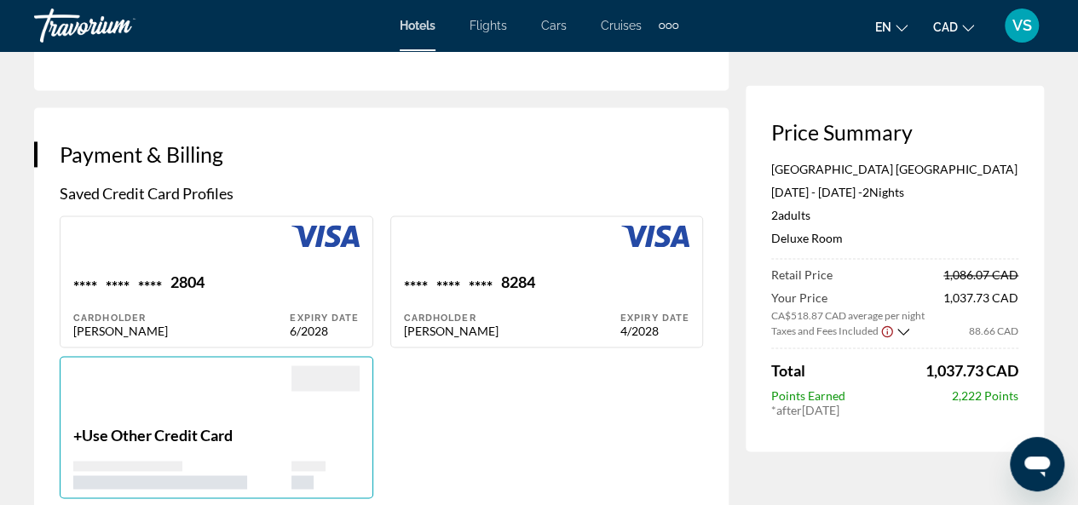
scroll to position [1363, 0]
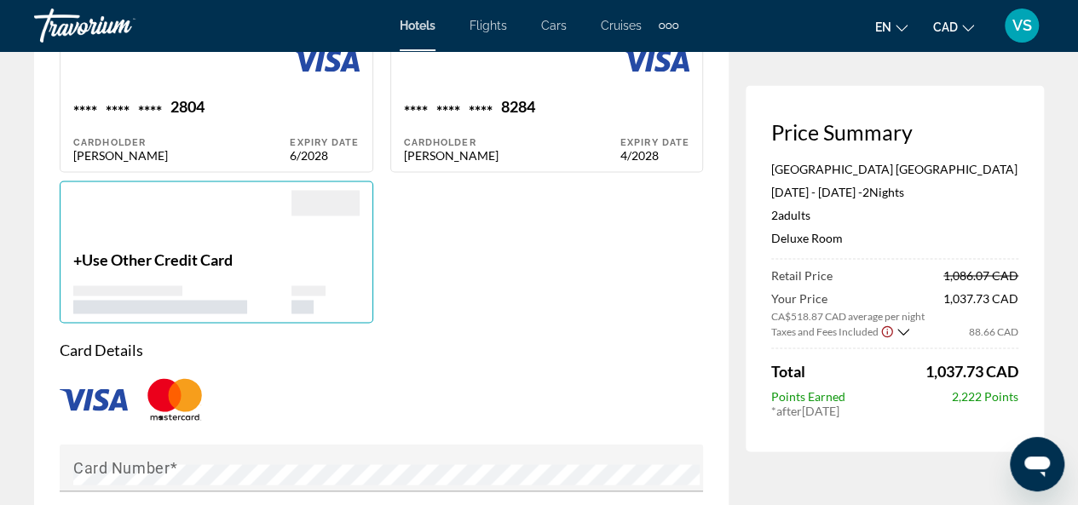
click at [269, 98] on div "**** **** **** 2804" at bounding box center [181, 108] width 216 height 23
type input "*********"
type input "**********"
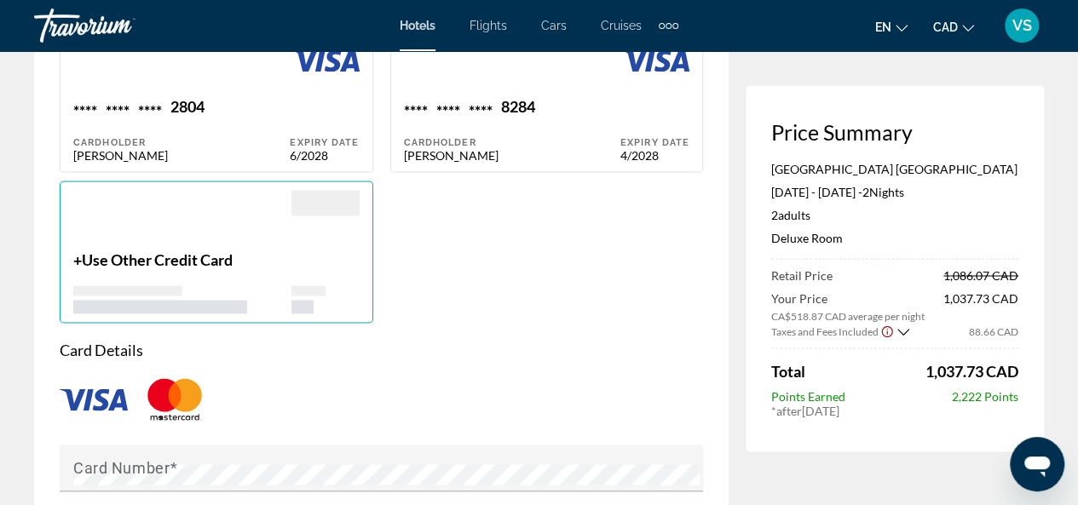
type input "**********"
type input "*******"
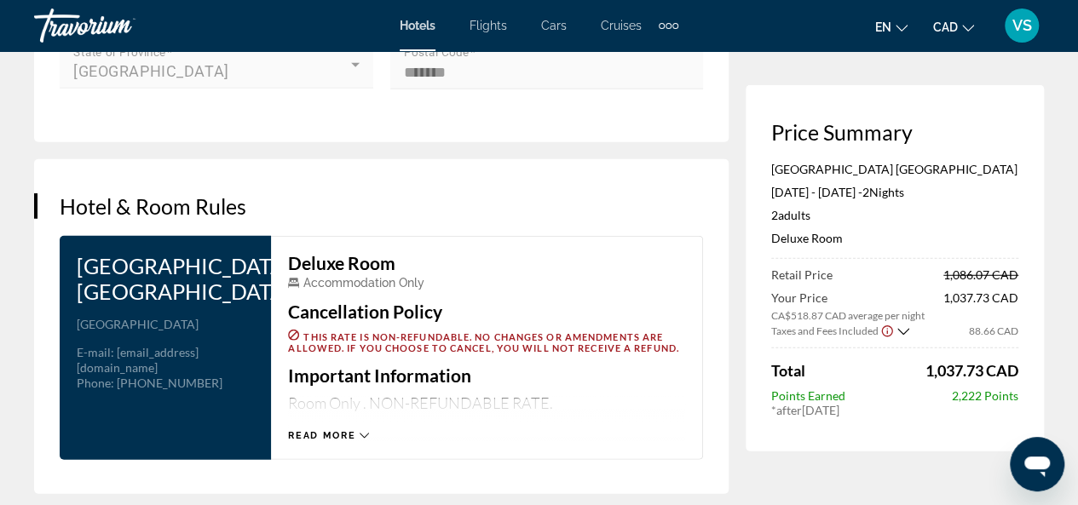
scroll to position [2301, 0]
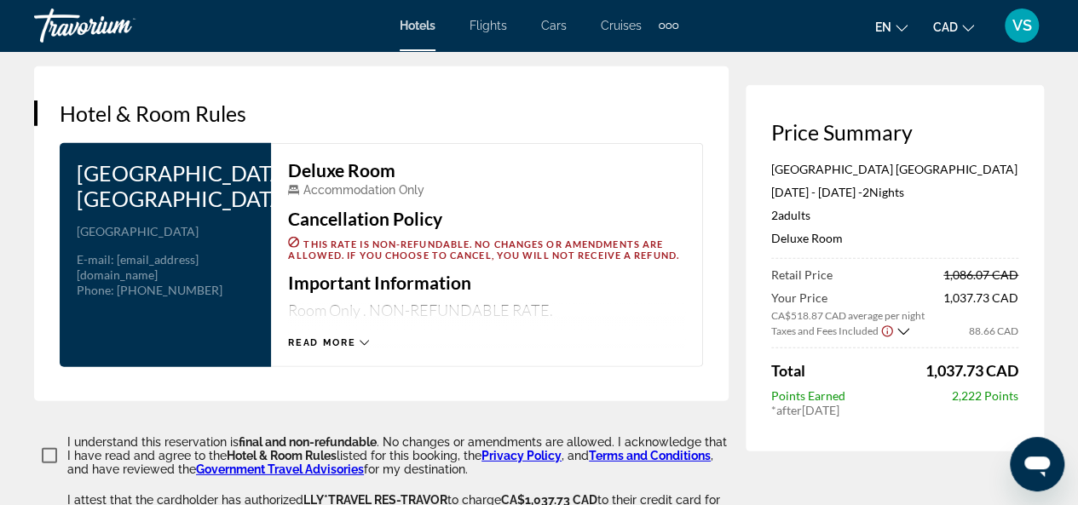
click at [363, 338] on icon "Main content" at bounding box center [364, 342] width 9 height 9
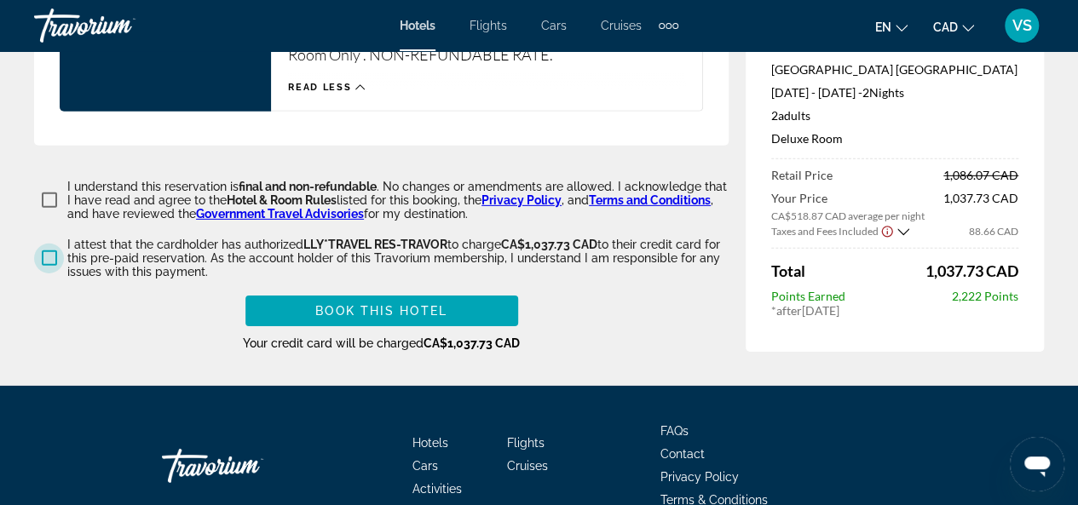
scroll to position [2622, 0]
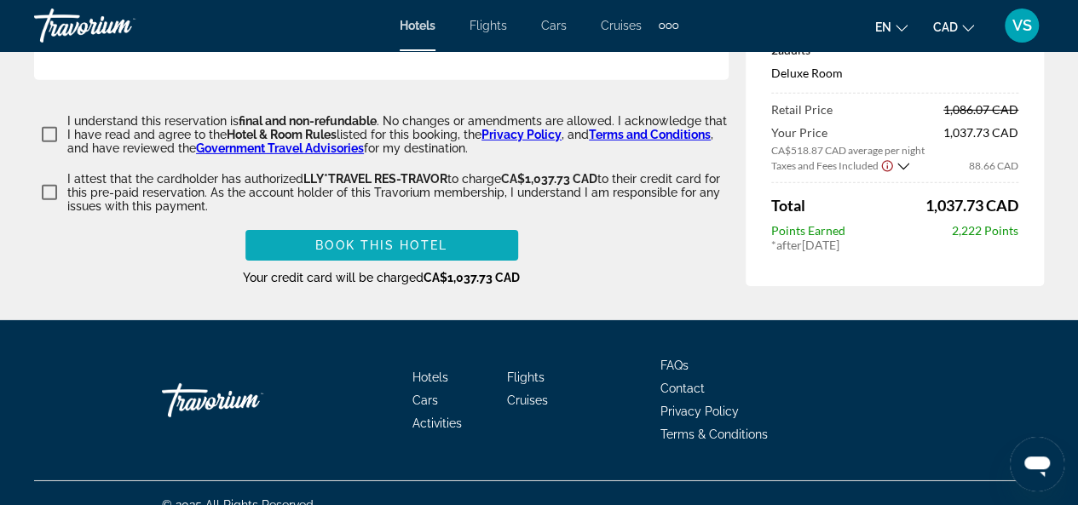
click at [391, 239] on span "Book this hotel" at bounding box center [381, 246] width 132 height 14
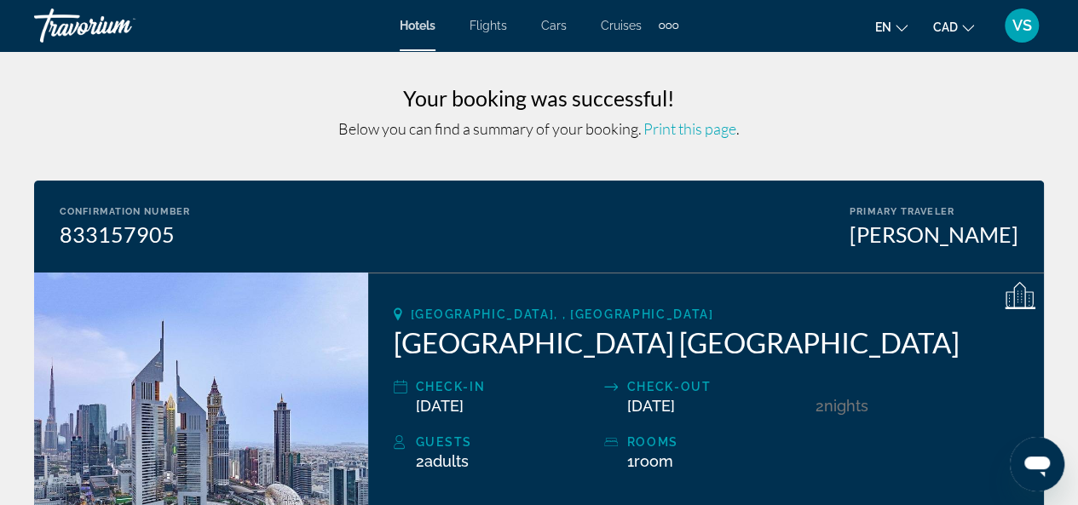
click at [422, 30] on span "Hotels" at bounding box center [418, 26] width 36 height 14
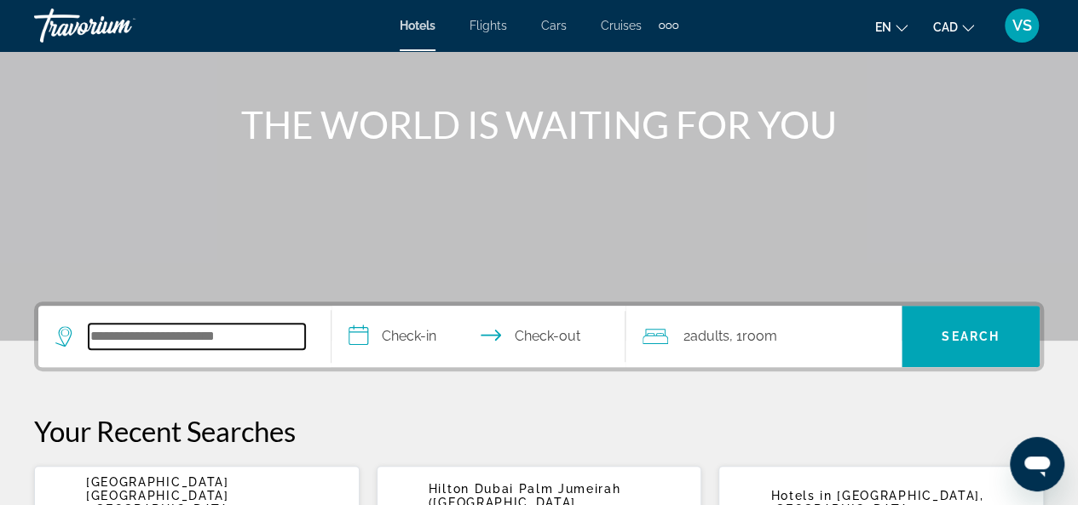
click at [130, 340] on input "Search hotel destination" at bounding box center [197, 337] width 216 height 26
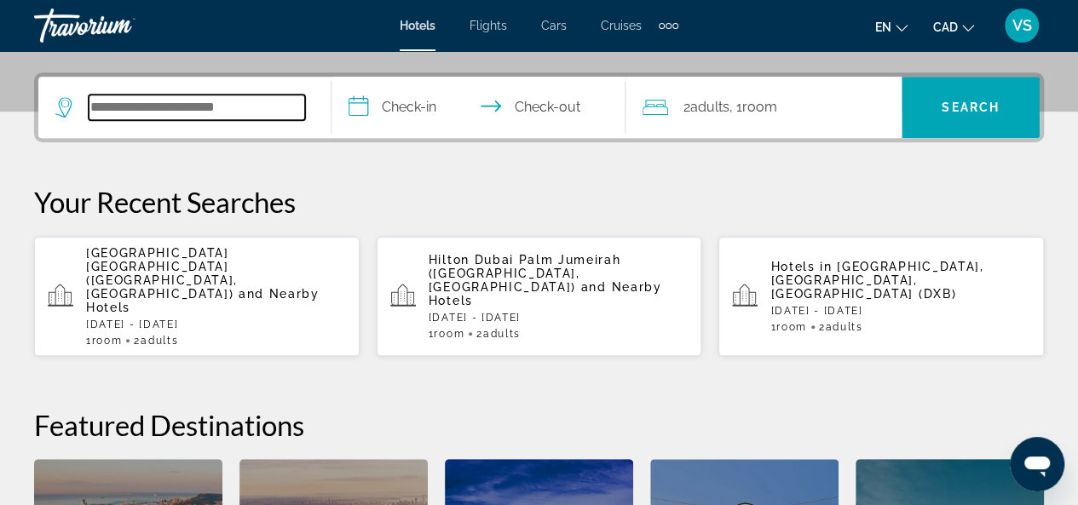
scroll to position [416, 0]
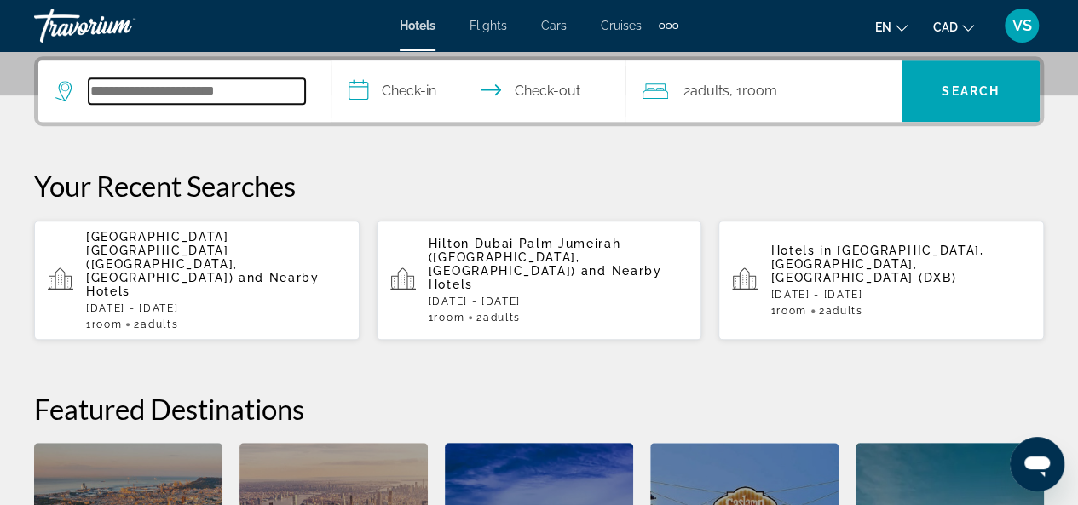
paste input "**********"
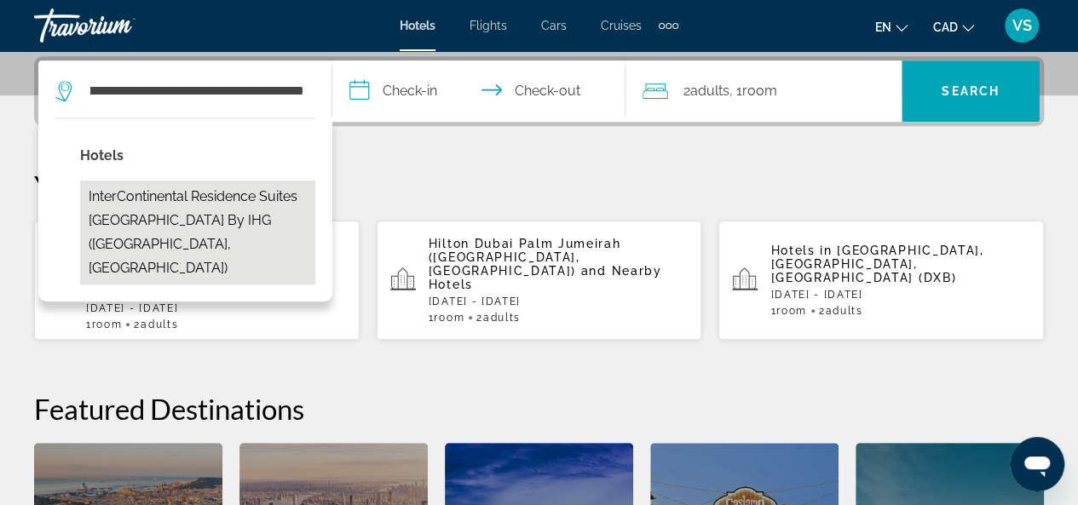
click at [224, 193] on button "InterContinental Residence Suites [GEOGRAPHIC_DATA] by IHG ([GEOGRAPHIC_DATA], …" at bounding box center [197, 233] width 235 height 104
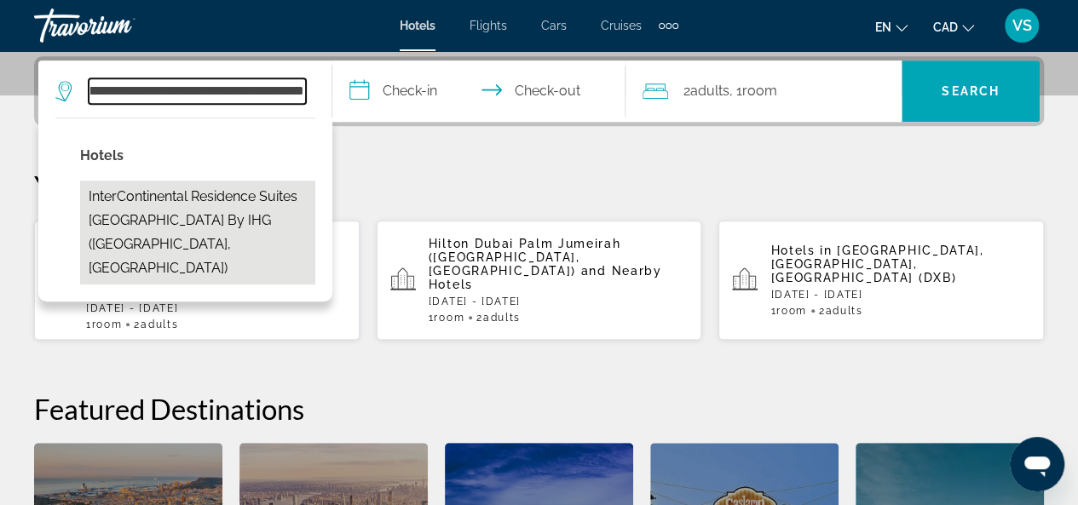
scroll to position [0, 117]
type input "**********"
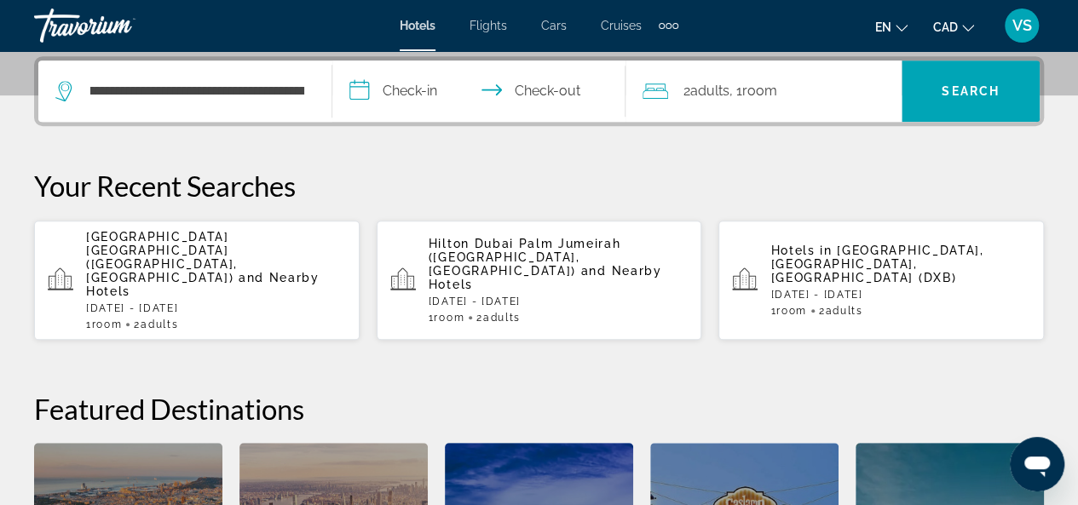
scroll to position [0, 0]
click at [357, 90] on input "**********" at bounding box center [482, 93] width 300 height 66
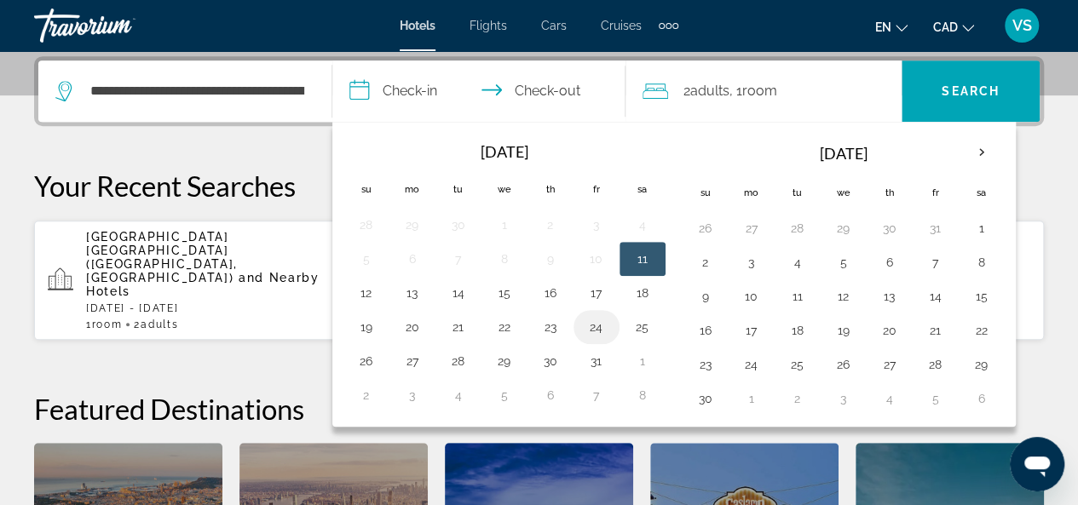
click at [597, 323] on button "24" at bounding box center [596, 327] width 27 height 24
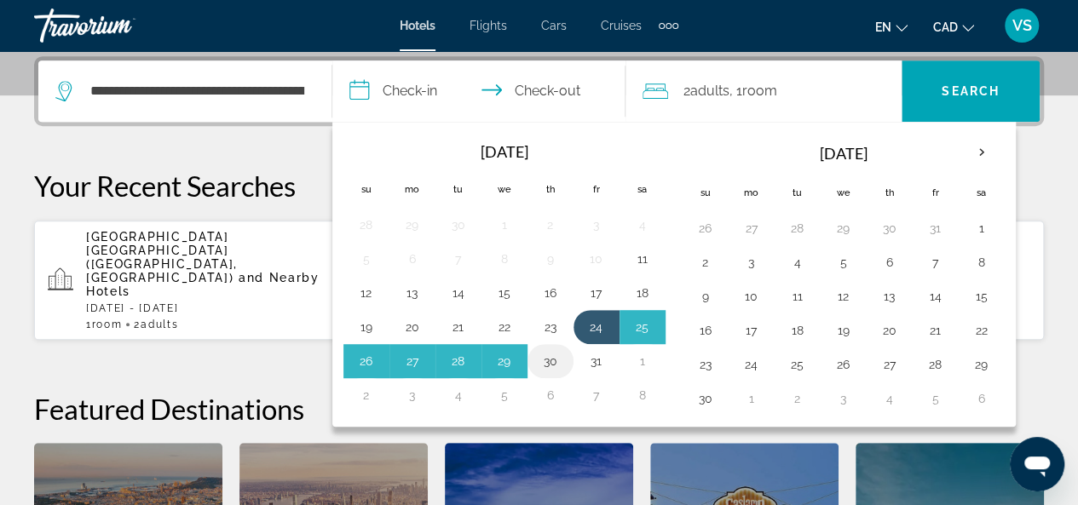
click at [549, 354] on button "30" at bounding box center [550, 361] width 27 height 24
type input "**********"
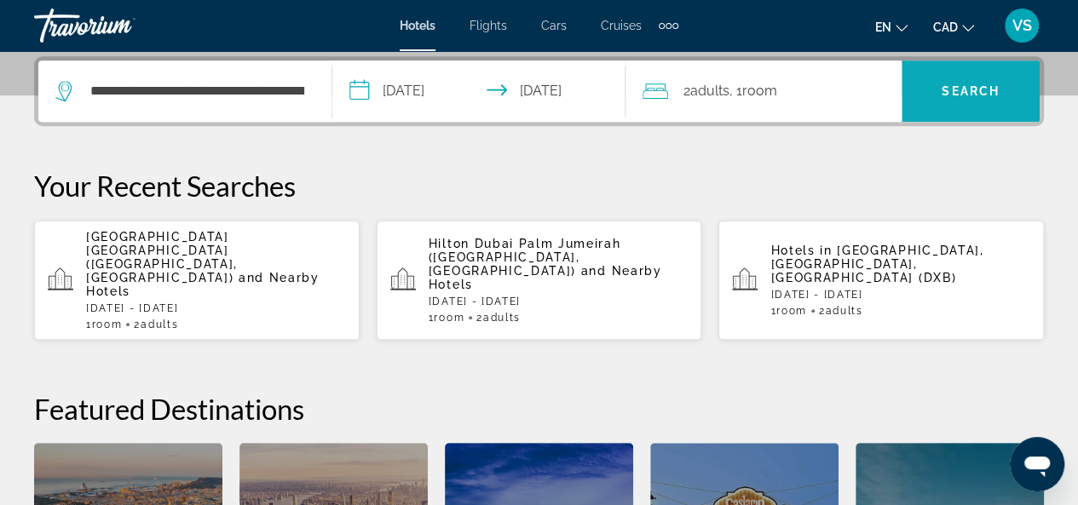
click at [958, 95] on span "Search" at bounding box center [971, 91] width 58 height 14
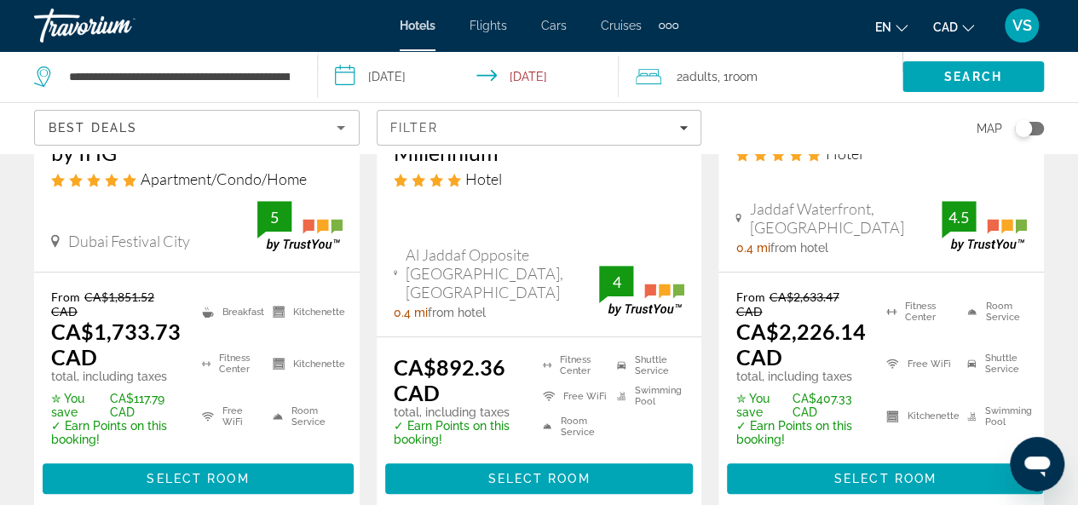
scroll to position [426, 0]
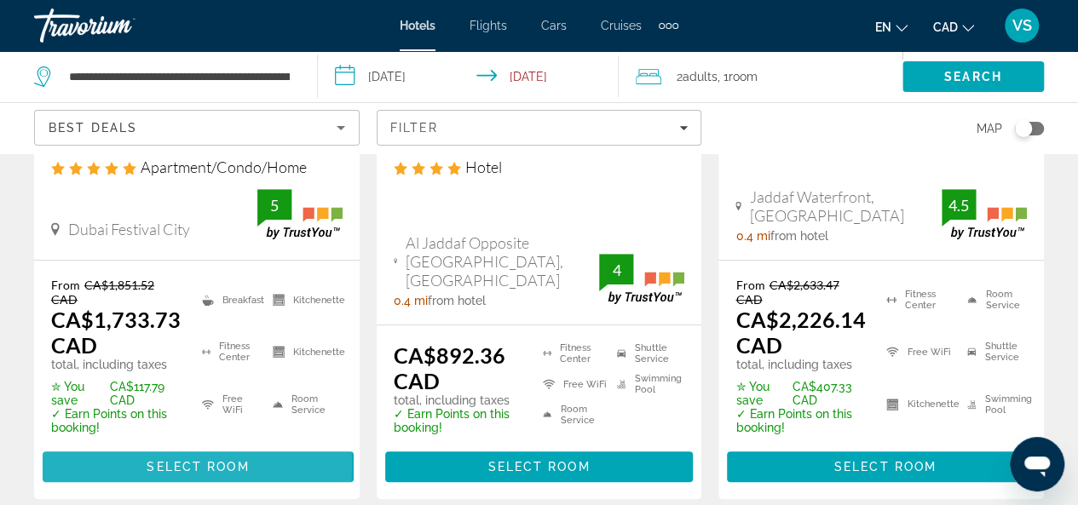
click at [183, 464] on span "Select Room" at bounding box center [198, 467] width 102 height 14
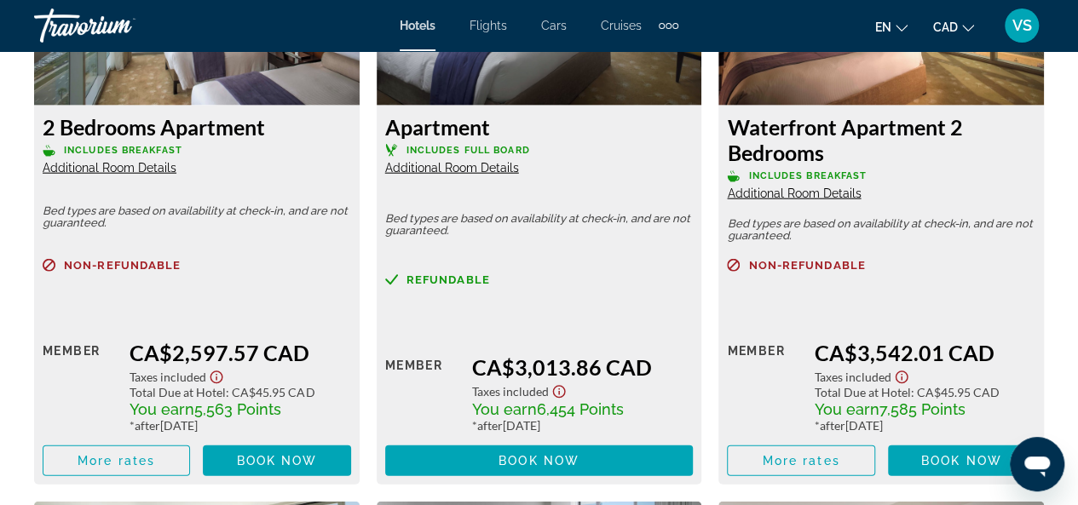
scroll to position [5282, 0]
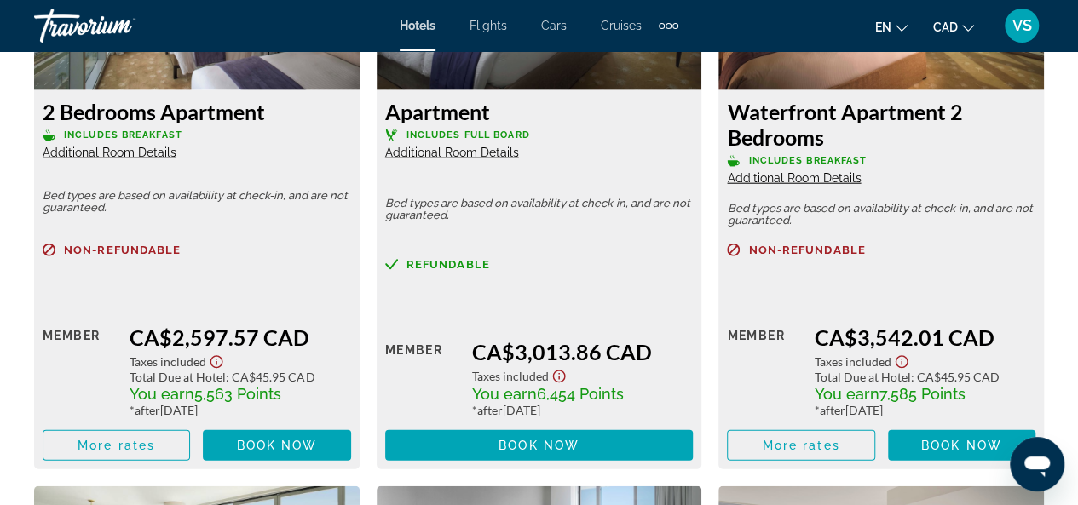
click at [152, 154] on span "Additional Room Details" at bounding box center [110, 153] width 134 height 14
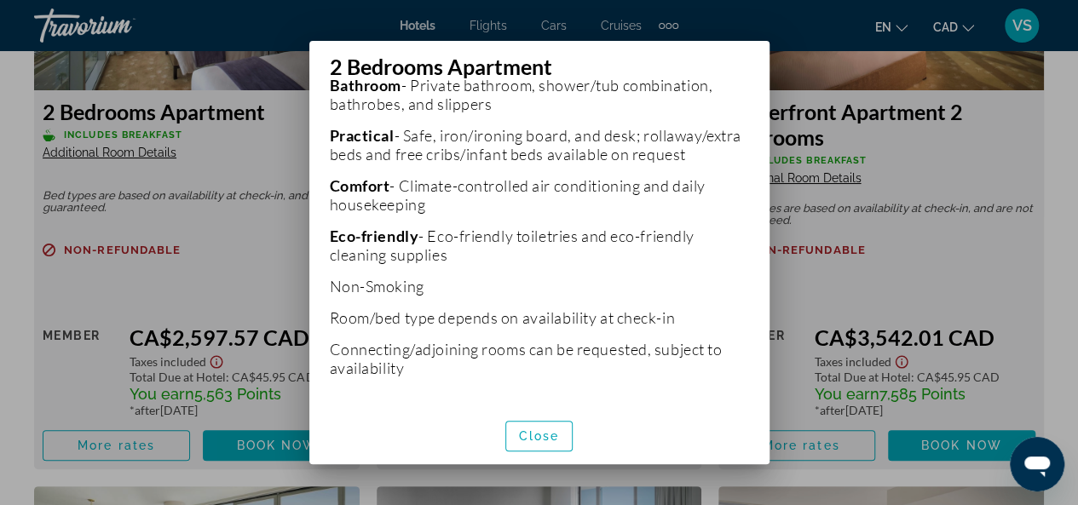
scroll to position [578, 0]
click at [539, 434] on span "Close" at bounding box center [539, 436] width 41 height 14
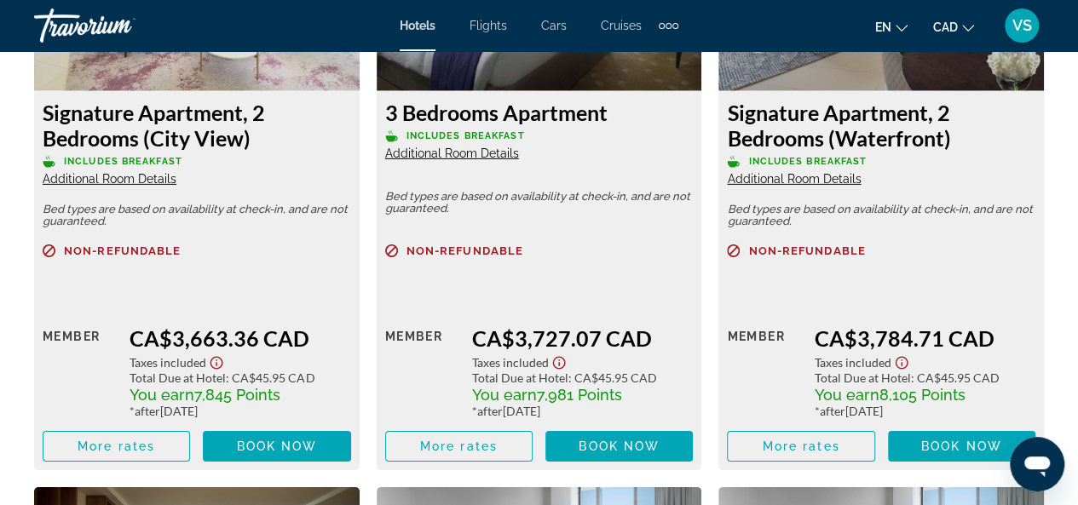
scroll to position [5964, 0]
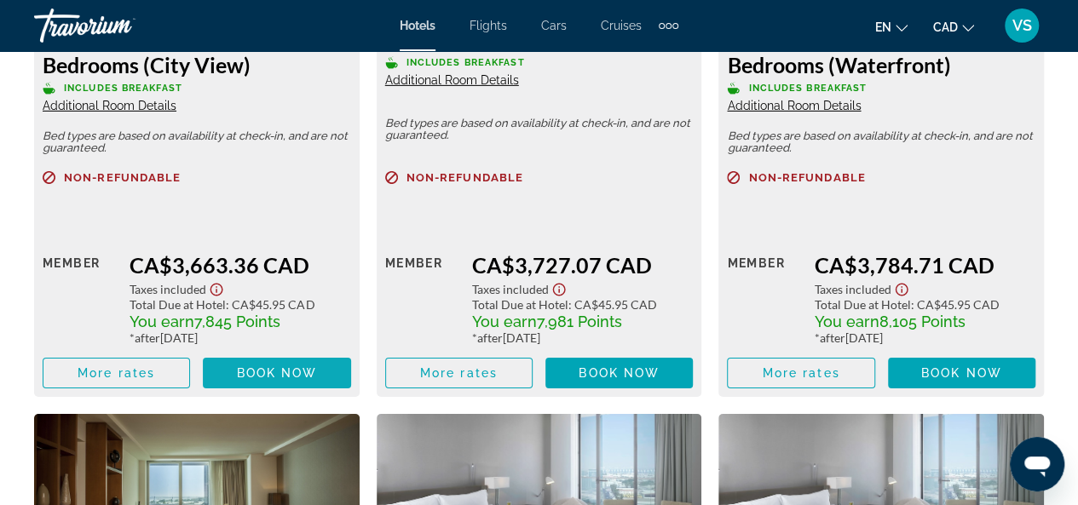
click at [264, 372] on span "Book now" at bounding box center [277, 373] width 81 height 14
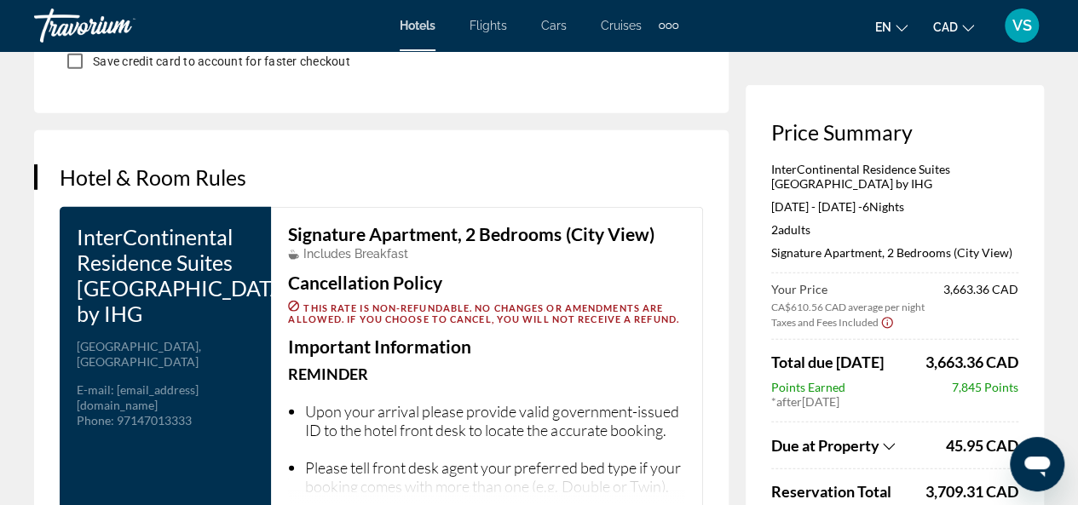
scroll to position [2130, 0]
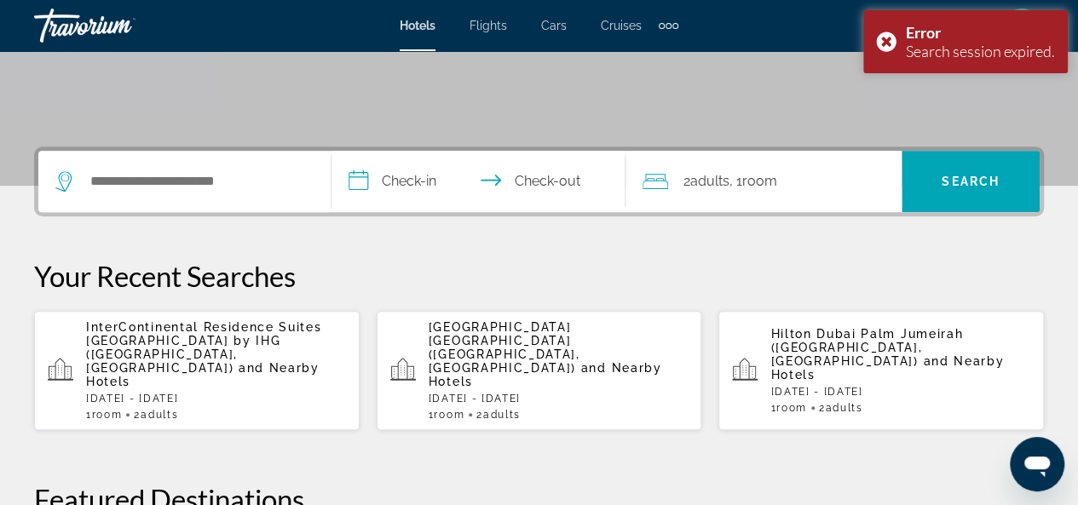
scroll to position [341, 0]
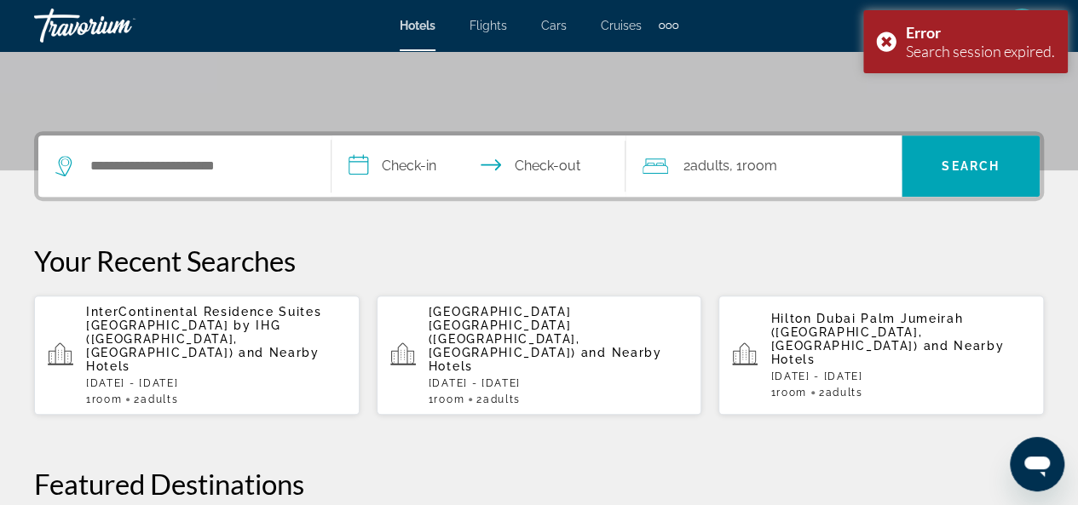
click at [216, 320] on span "InterContinental Residence Suites [GEOGRAPHIC_DATA] by IHG ([GEOGRAPHIC_DATA], …" at bounding box center [203, 332] width 235 height 55
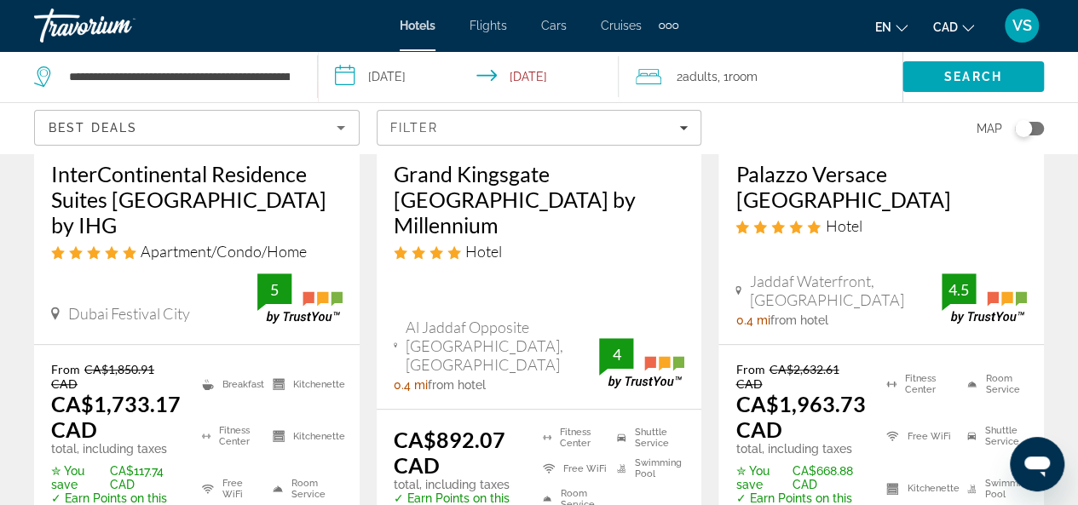
scroll to position [426, 0]
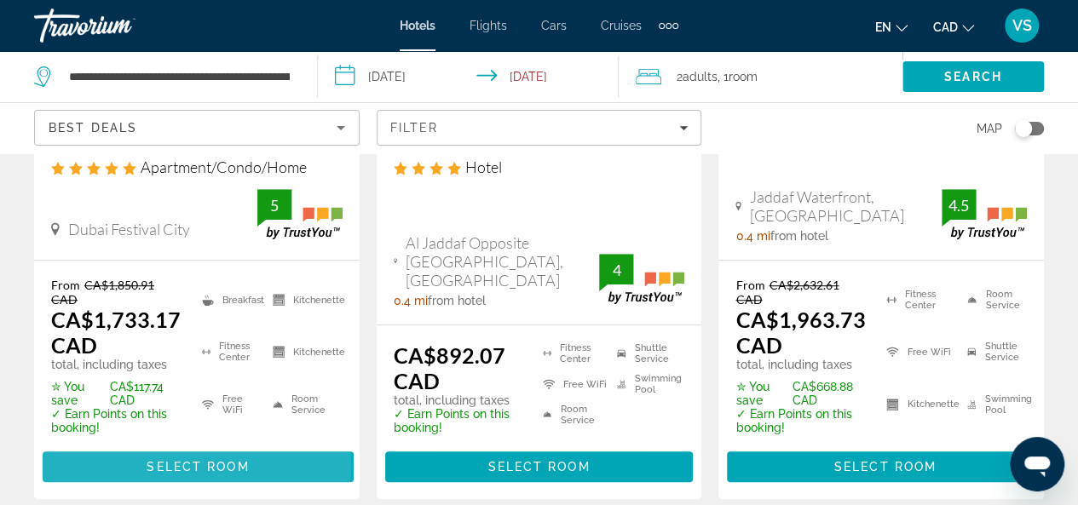
click at [185, 466] on span "Select Room" at bounding box center [198, 467] width 102 height 14
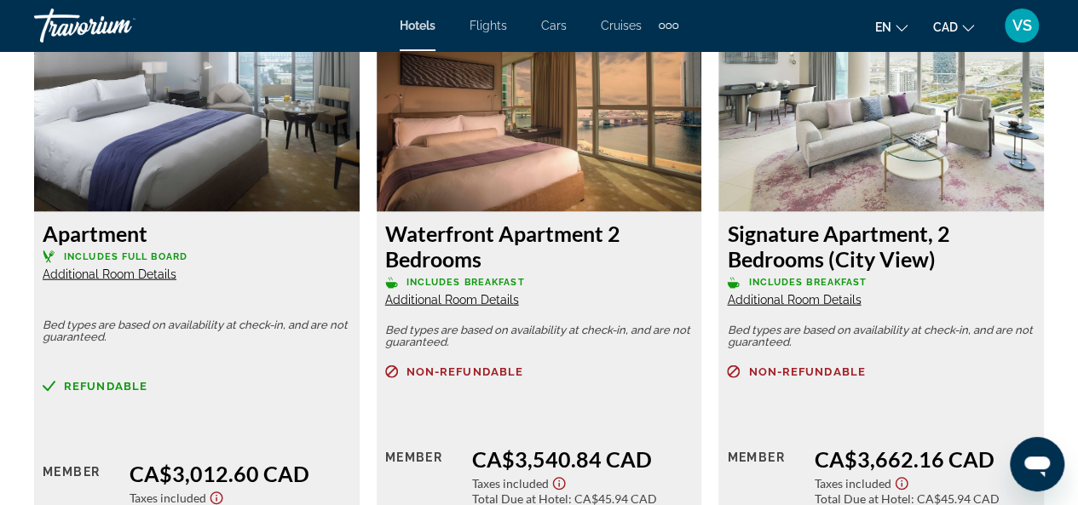
scroll to position [5196, 0]
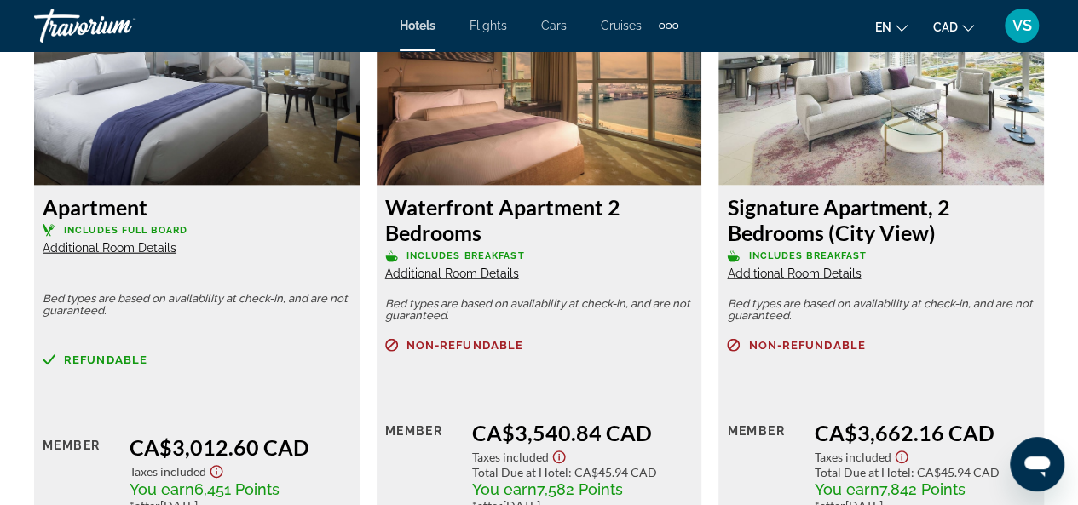
click at [794, 276] on span "Additional Room Details" at bounding box center [794, 274] width 134 height 14
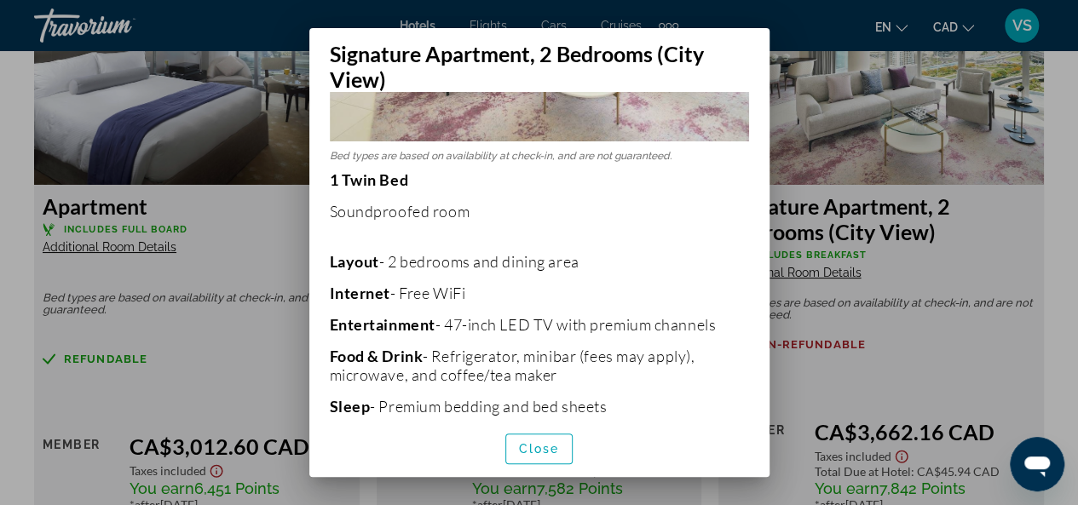
scroll to position [0, 0]
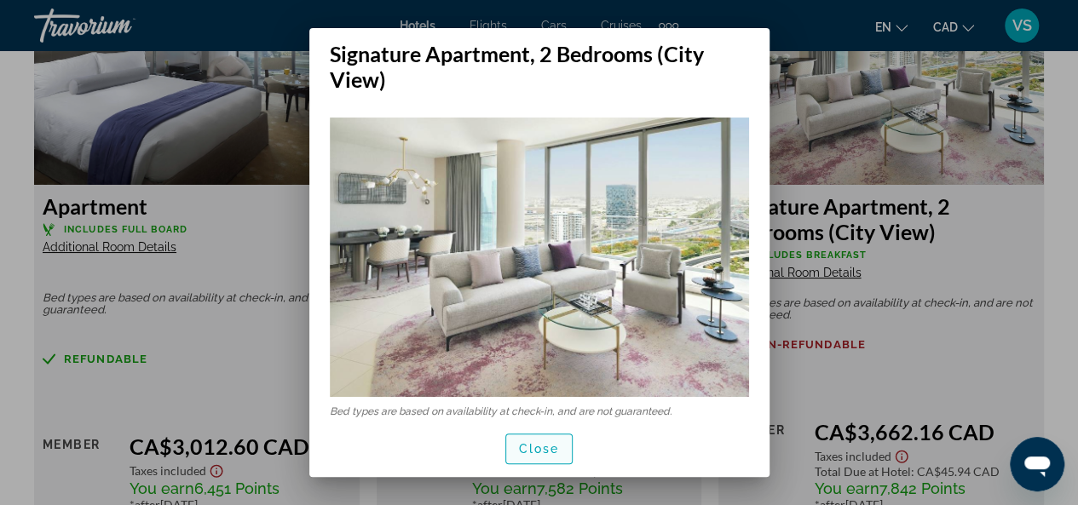
click at [556, 451] on span "Close" at bounding box center [539, 449] width 41 height 14
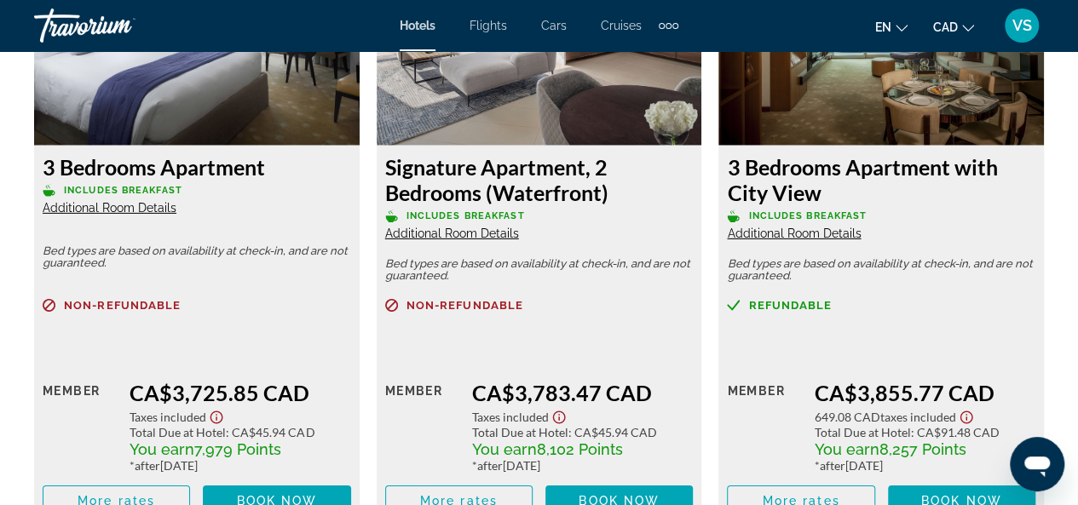
scroll to position [5792, 0]
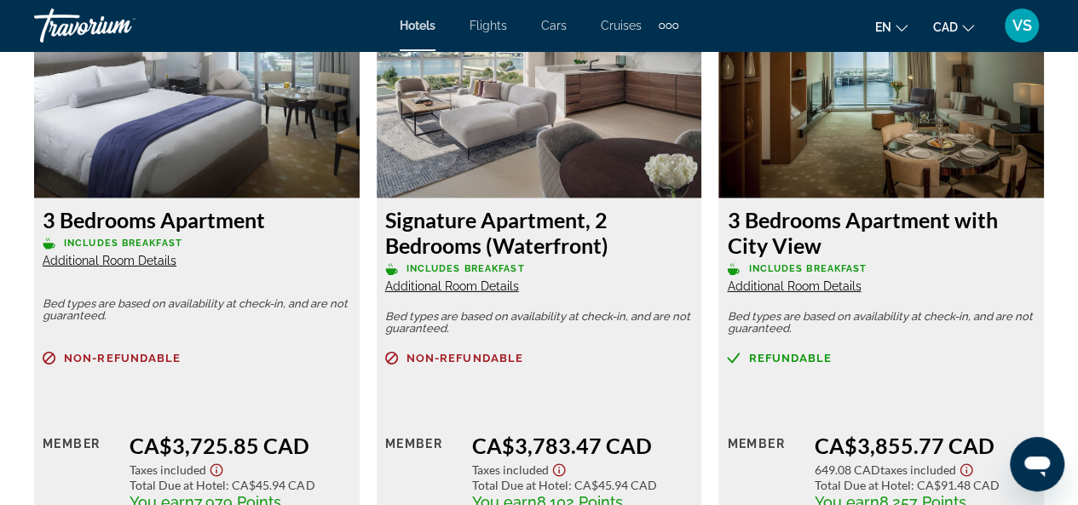
click at [492, 290] on span "Additional Room Details" at bounding box center [452, 286] width 134 height 14
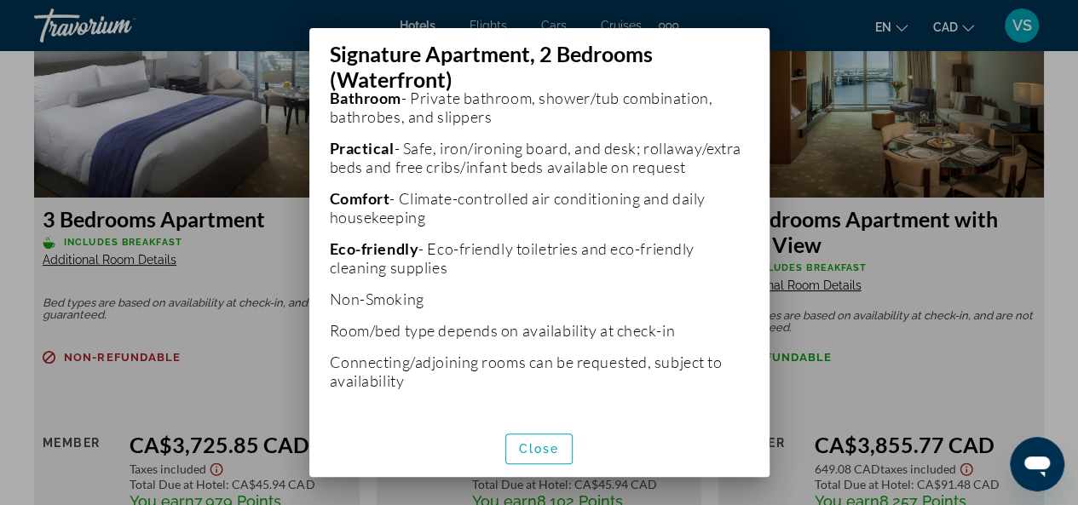
scroll to position [605, 0]
drag, startPoint x: 545, startPoint y: 444, endPoint x: 544, endPoint y: 434, distance: 10.4
click at [544, 444] on span "Close" at bounding box center [539, 449] width 41 height 14
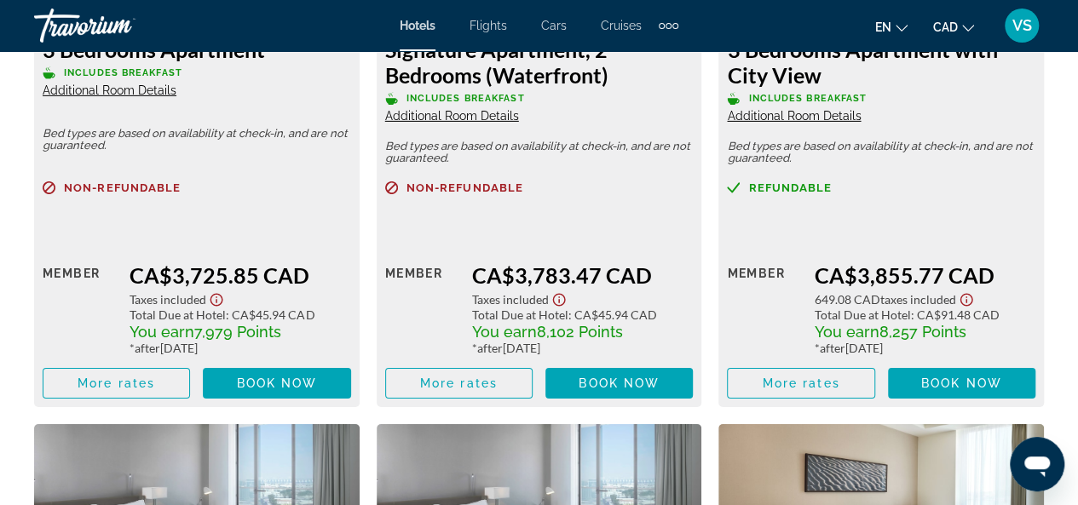
scroll to position [6048, 0]
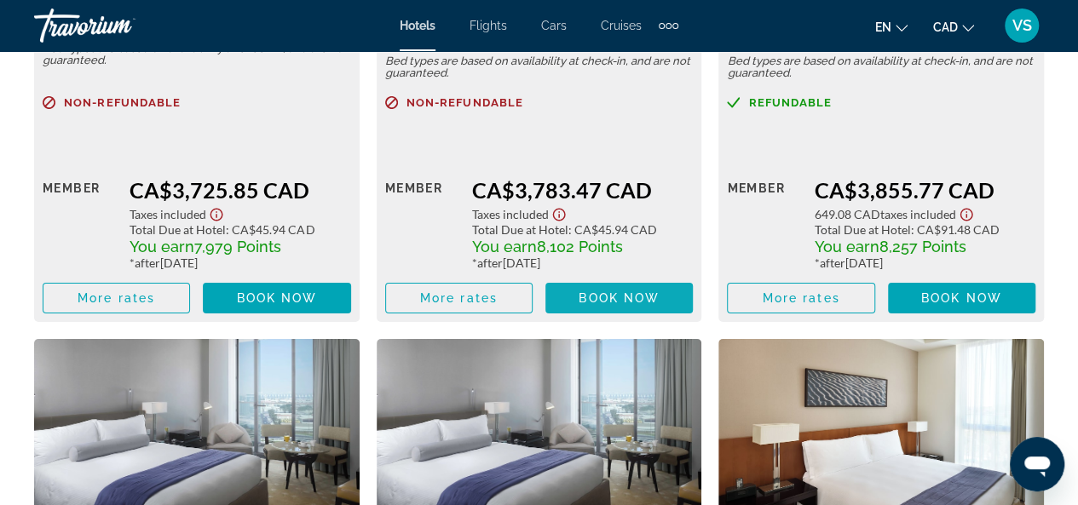
click at [632, 301] on span "Book now" at bounding box center [619, 298] width 81 height 14
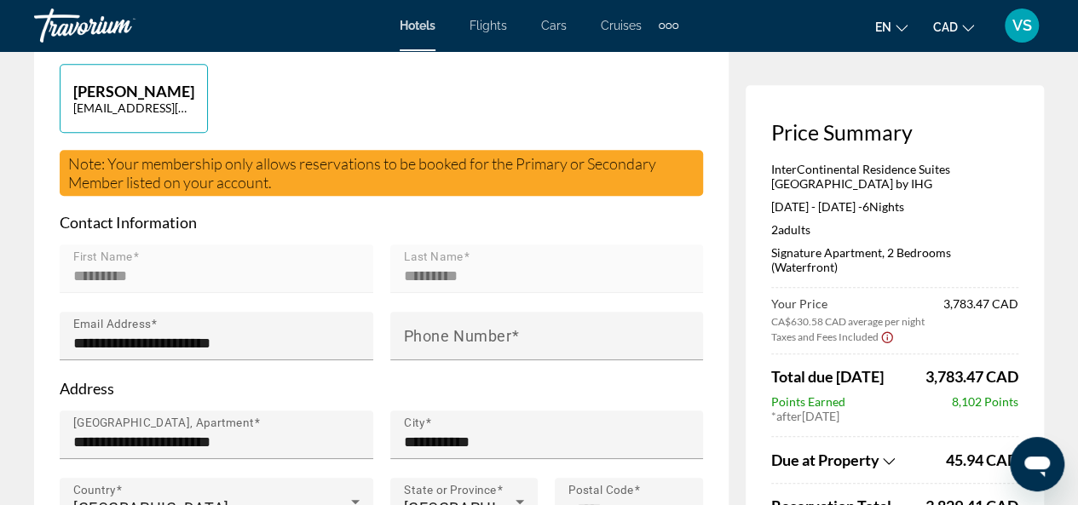
scroll to position [596, 0]
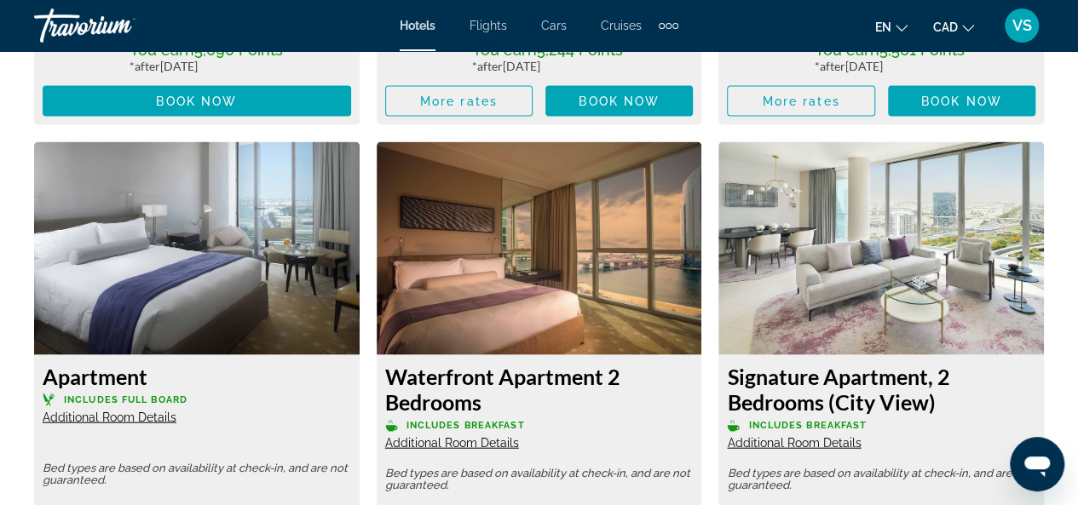
scroll to position [5367, 0]
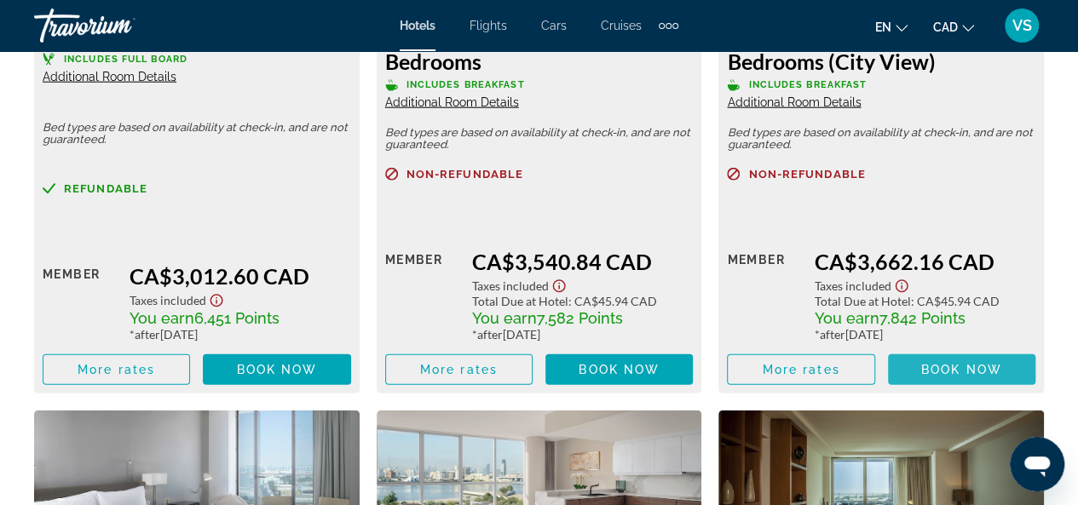
click at [968, 374] on span "Book now" at bounding box center [961, 370] width 81 height 14
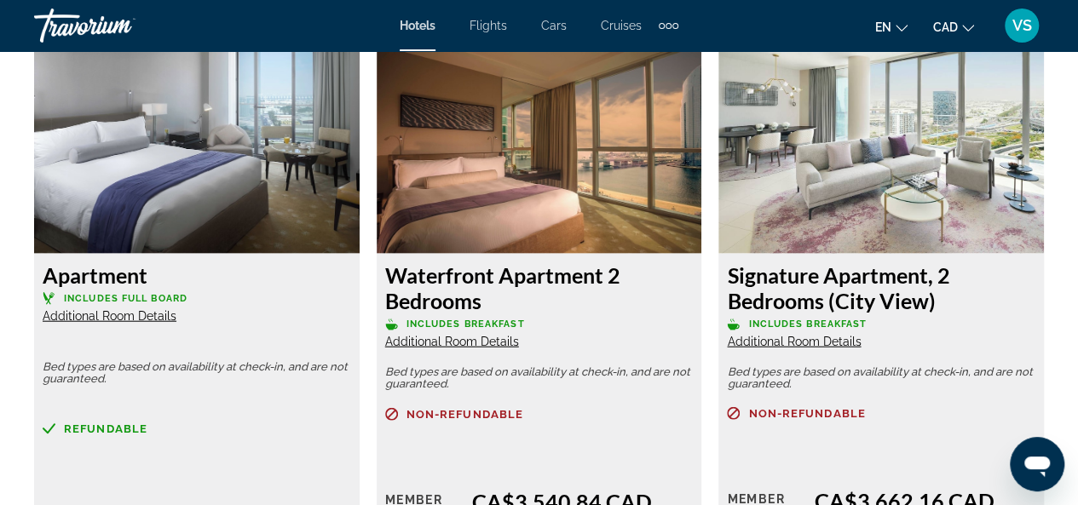
scroll to position [5112, 0]
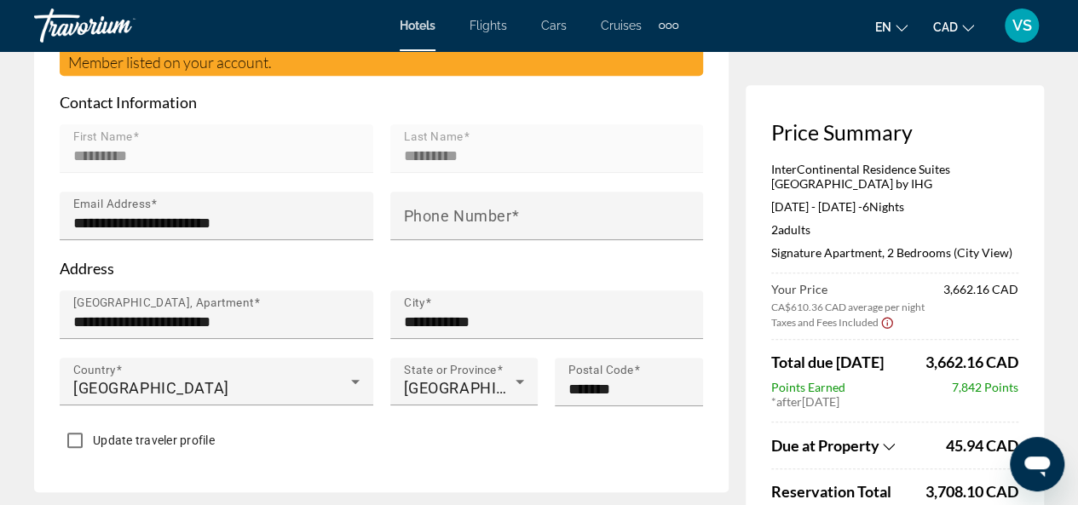
scroll to position [596, 0]
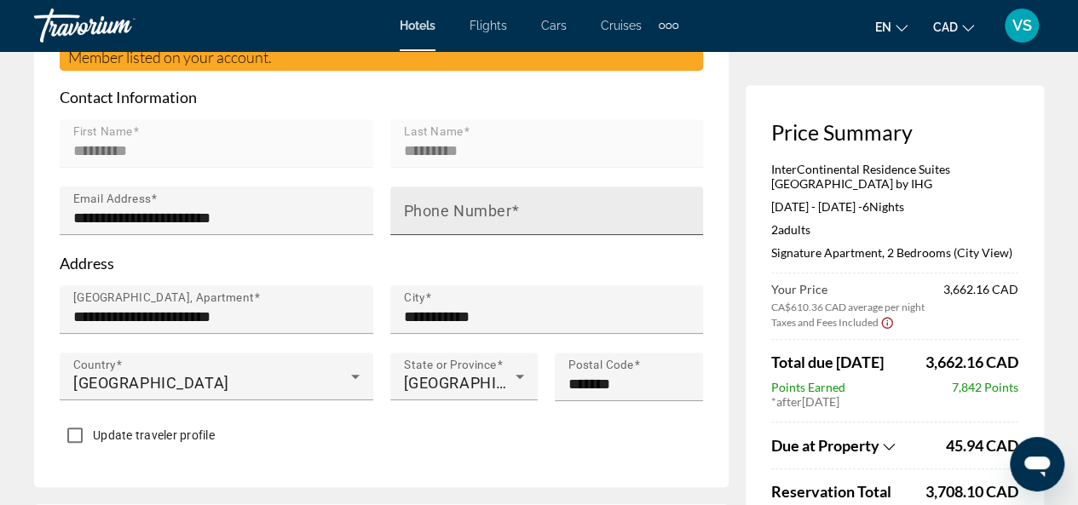
click at [448, 220] on mat-label "Phone Number" at bounding box center [458, 211] width 108 height 18
click at [448, 228] on input "Phone Number" at bounding box center [552, 218] width 297 height 20
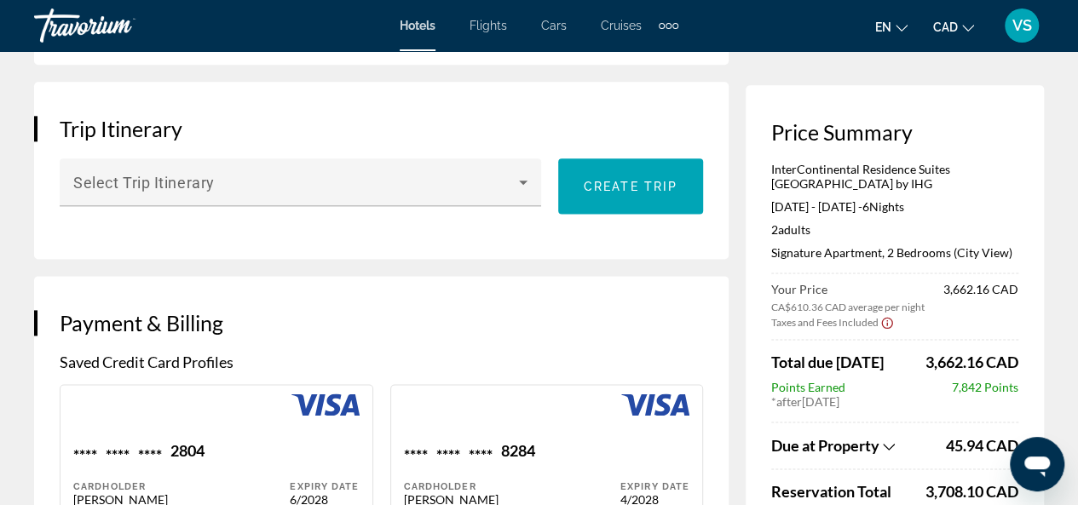
scroll to position [1022, 0]
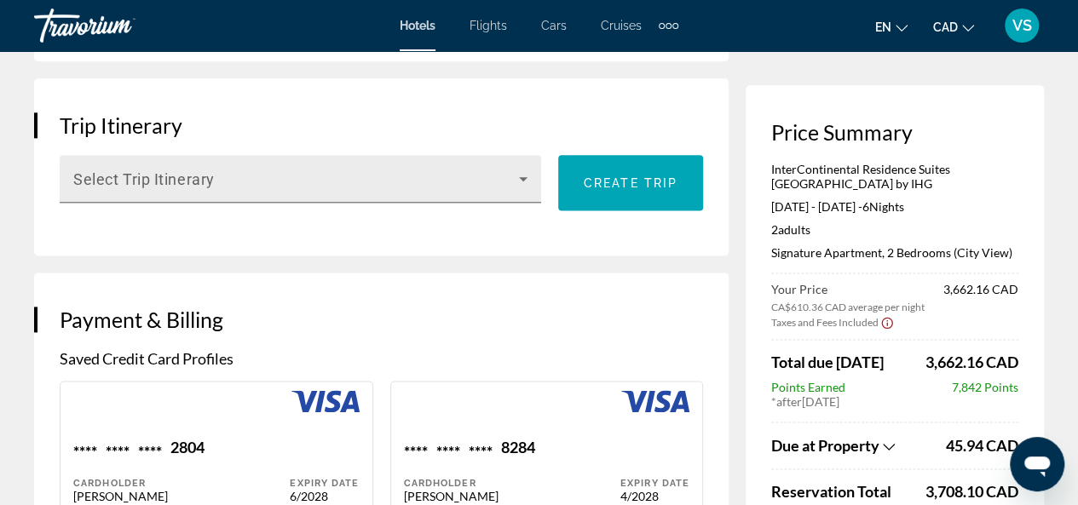
type input "**********"
click at [521, 189] on icon "Main content" at bounding box center [523, 179] width 20 height 20
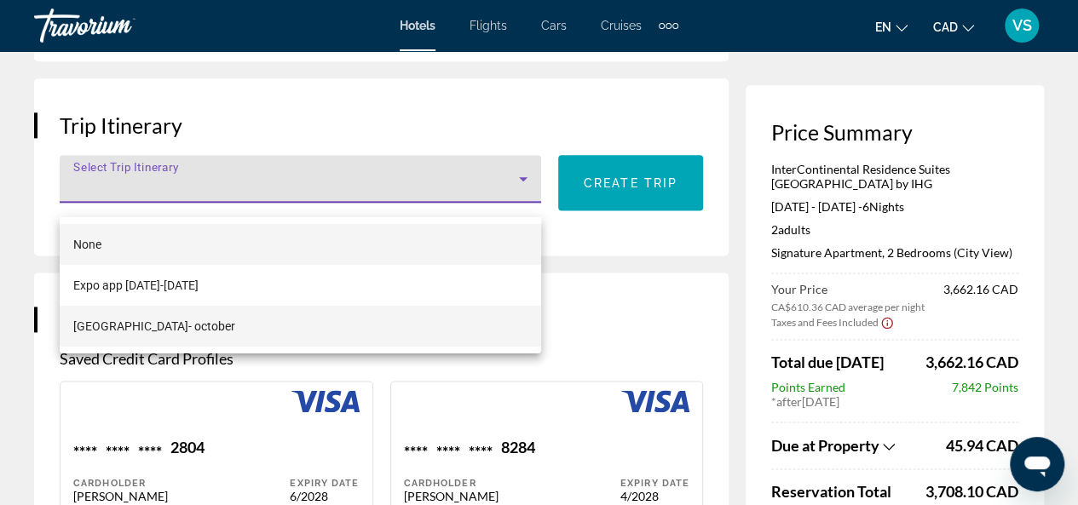
click at [196, 328] on mat-option "[GEOGRAPHIC_DATA]- october" at bounding box center [300, 326] width 481 height 41
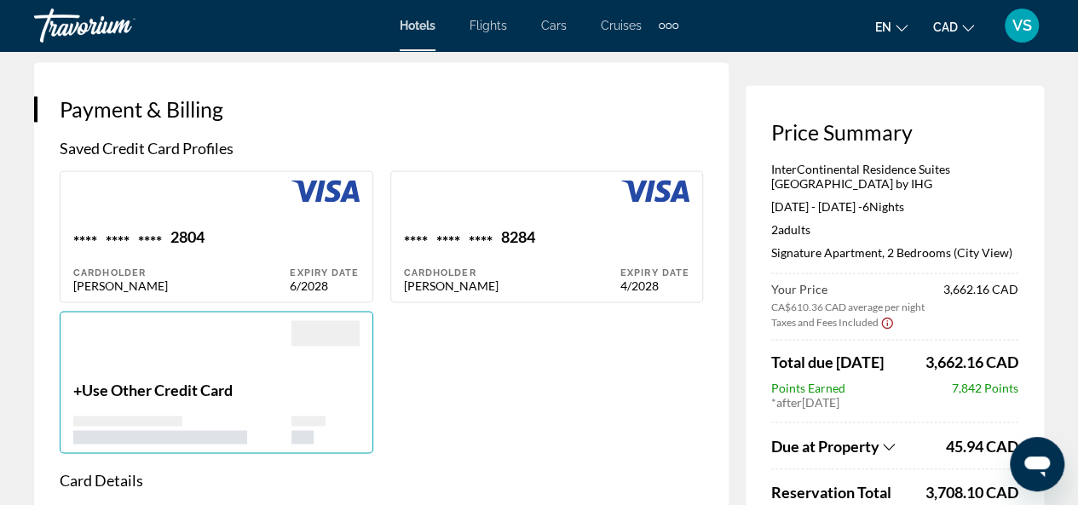
scroll to position [1278, 0]
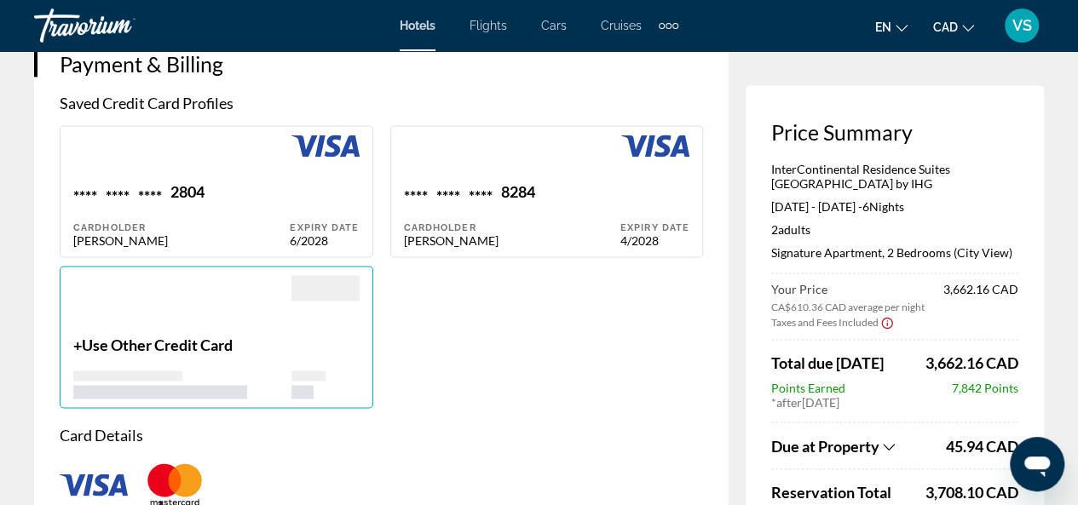
click at [293, 208] on div "Expiry Date 6/2028" at bounding box center [324, 215] width 69 height 66
type input "*********"
type input "**********"
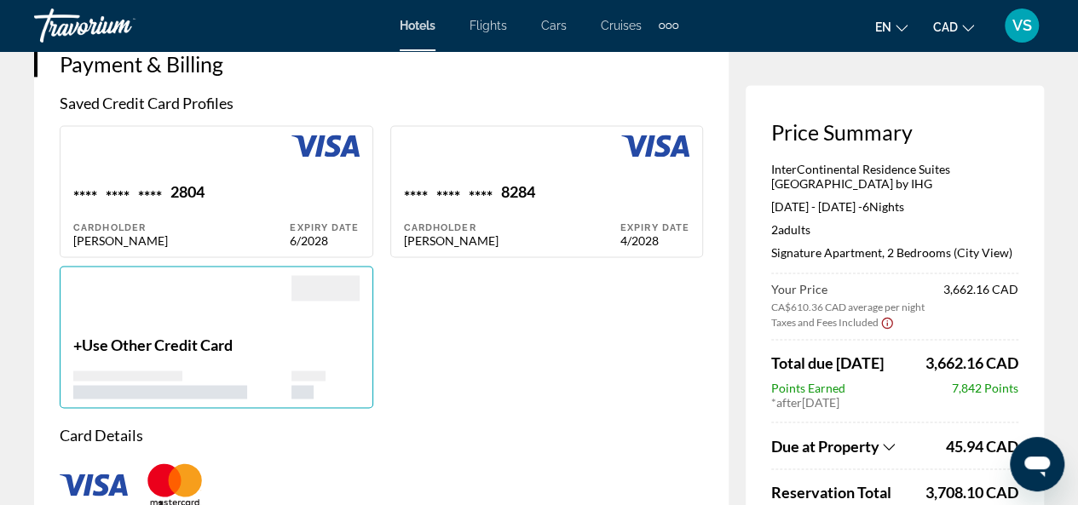
type input "**********"
type input "*******"
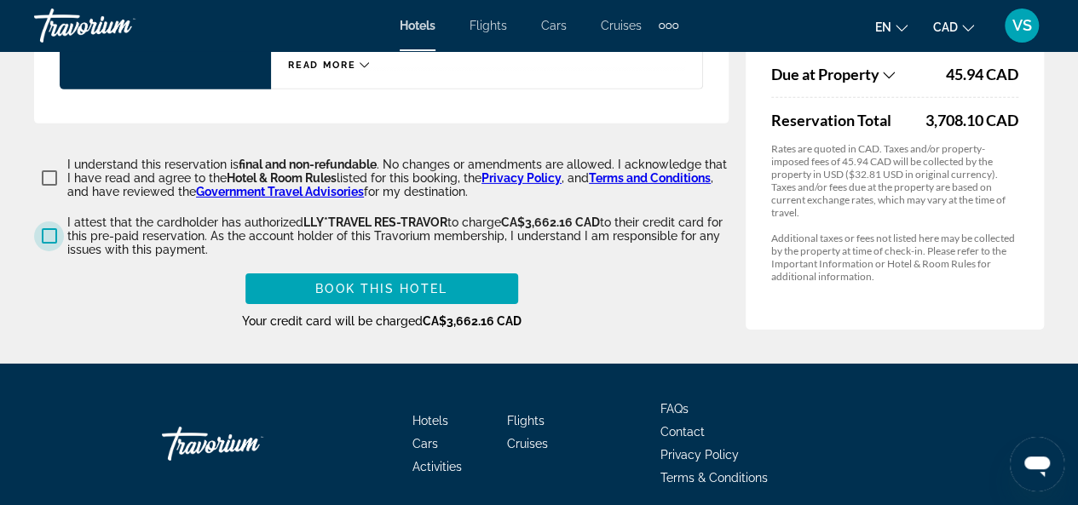
scroll to position [2727, 0]
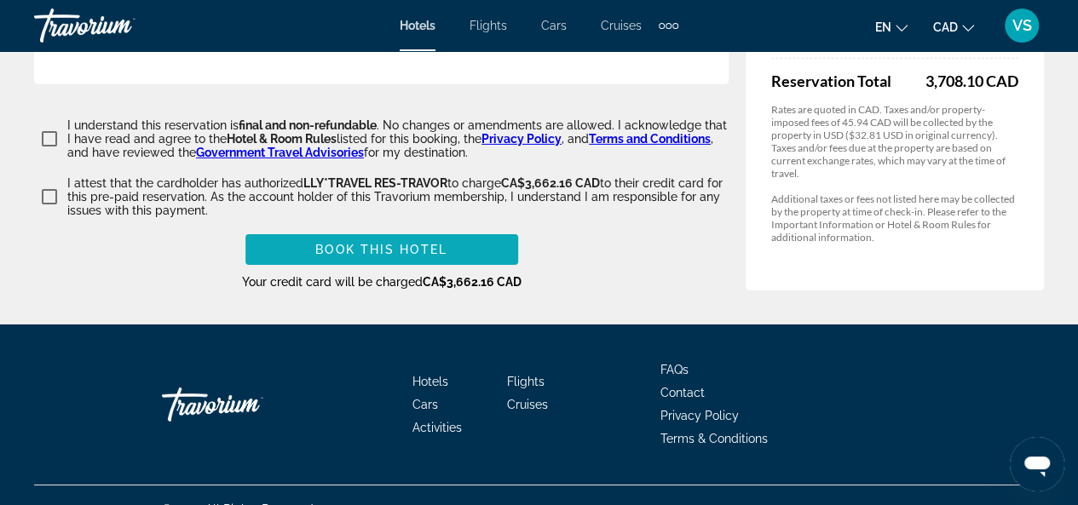
click at [395, 256] on span "Book this hotel" at bounding box center [381, 250] width 132 height 14
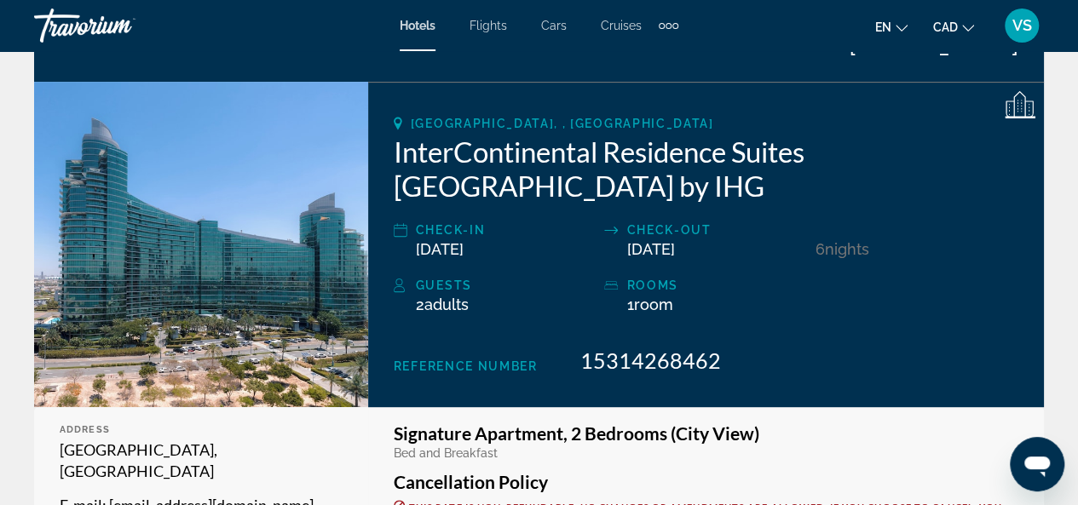
scroll to position [256, 0]
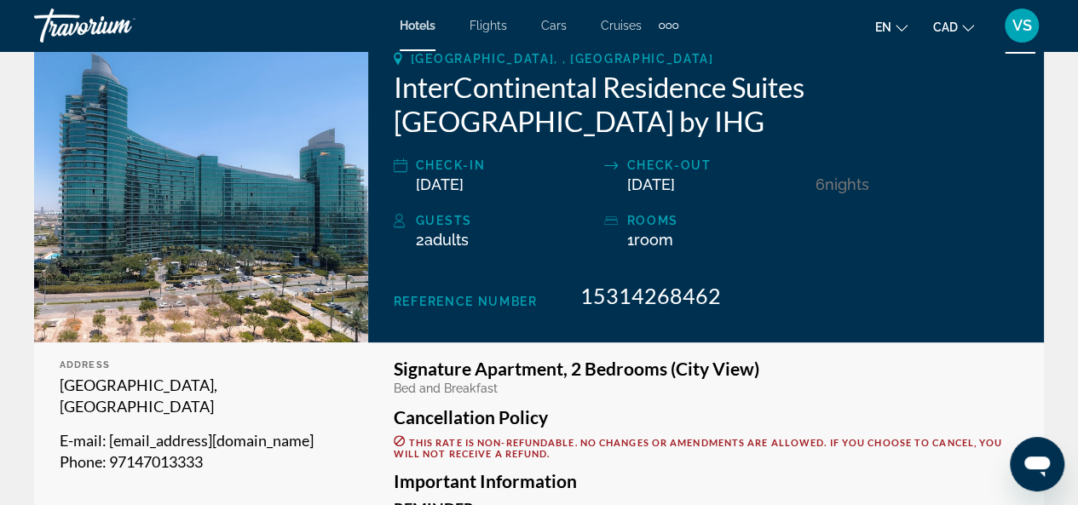
click at [1025, 26] on span "VS" at bounding box center [1022, 25] width 20 height 17
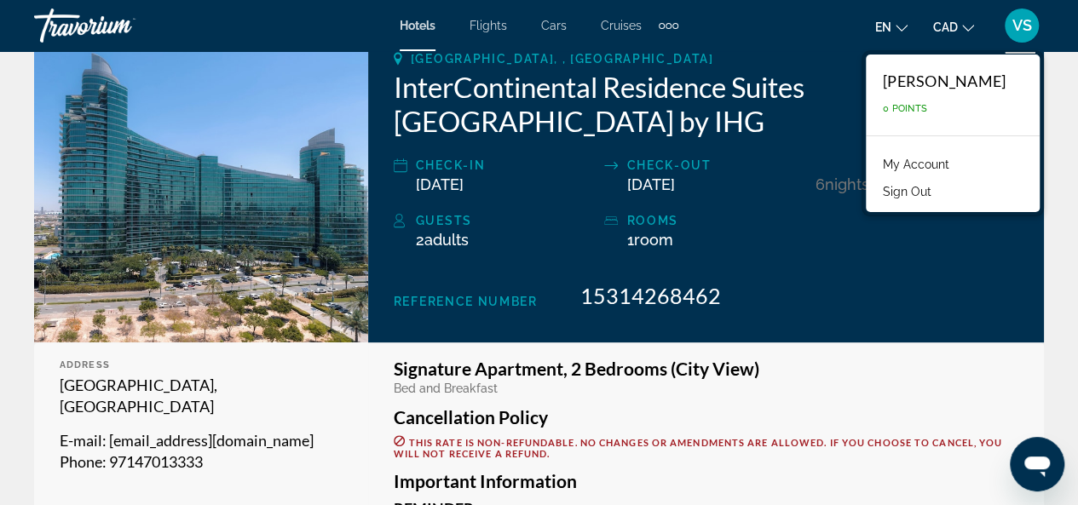
click at [929, 161] on link "My Account" at bounding box center [916, 164] width 84 height 22
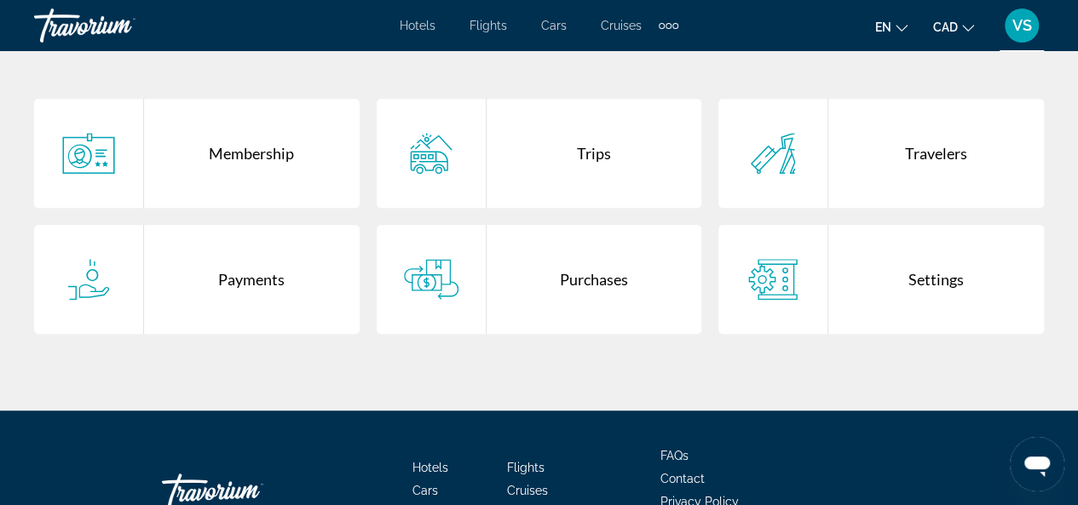
scroll to position [426, 0]
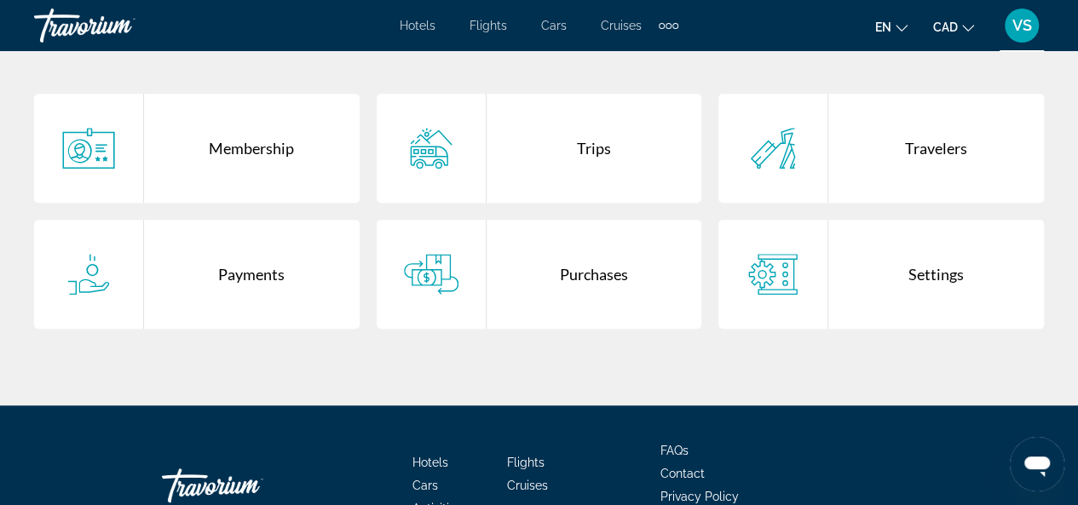
click at [589, 150] on div "Trips" at bounding box center [595, 148] width 216 height 109
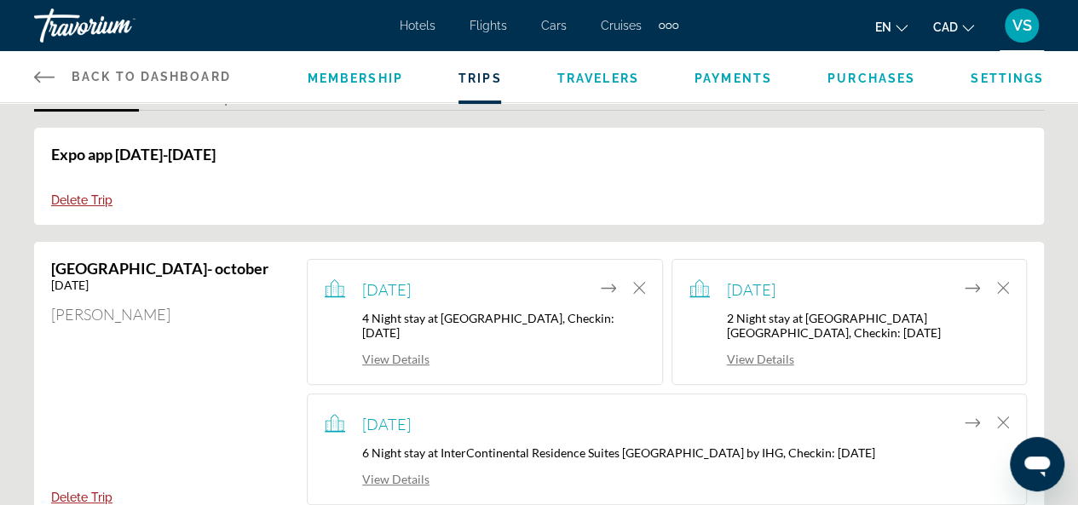
scroll to position [170, 0]
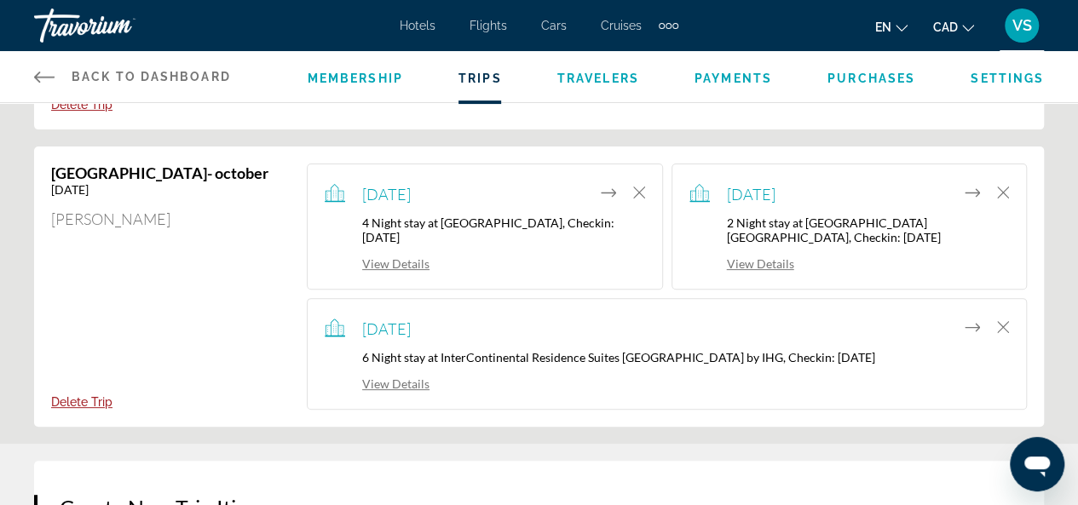
click at [397, 267] on link "View Details" at bounding box center [377, 263] width 105 height 14
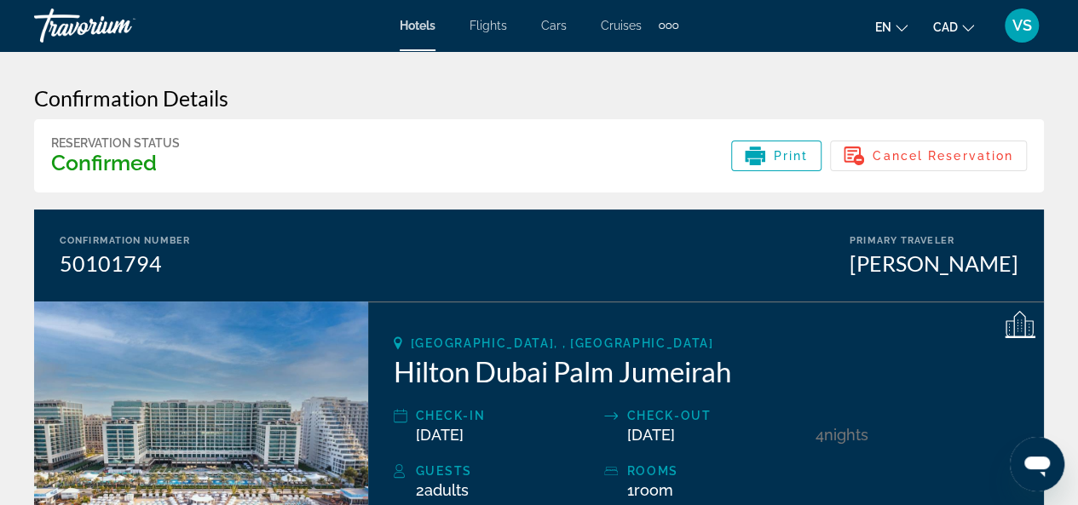
click at [1012, 24] on span "VS" at bounding box center [1022, 25] width 20 height 17
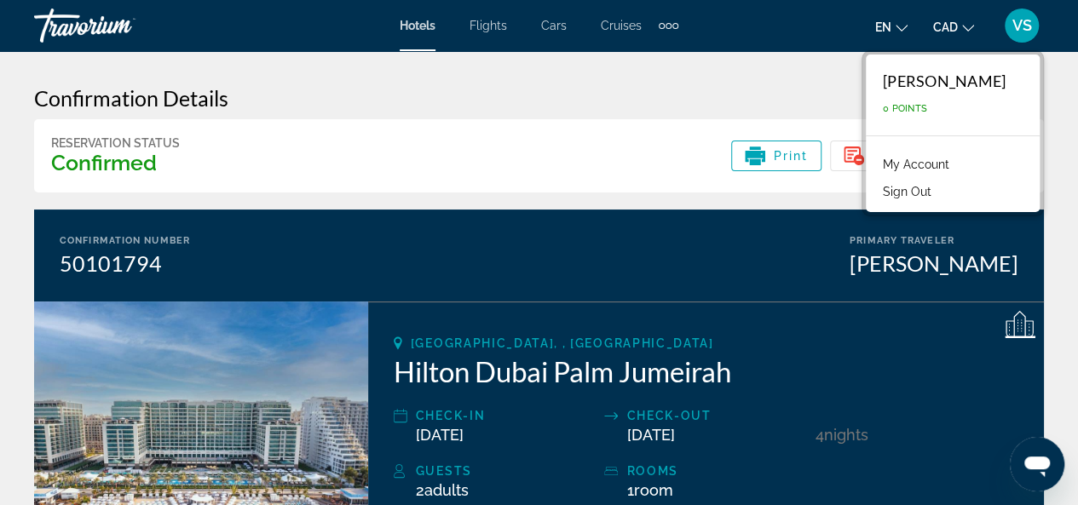
click at [905, 162] on link "My Account" at bounding box center [916, 164] width 84 height 22
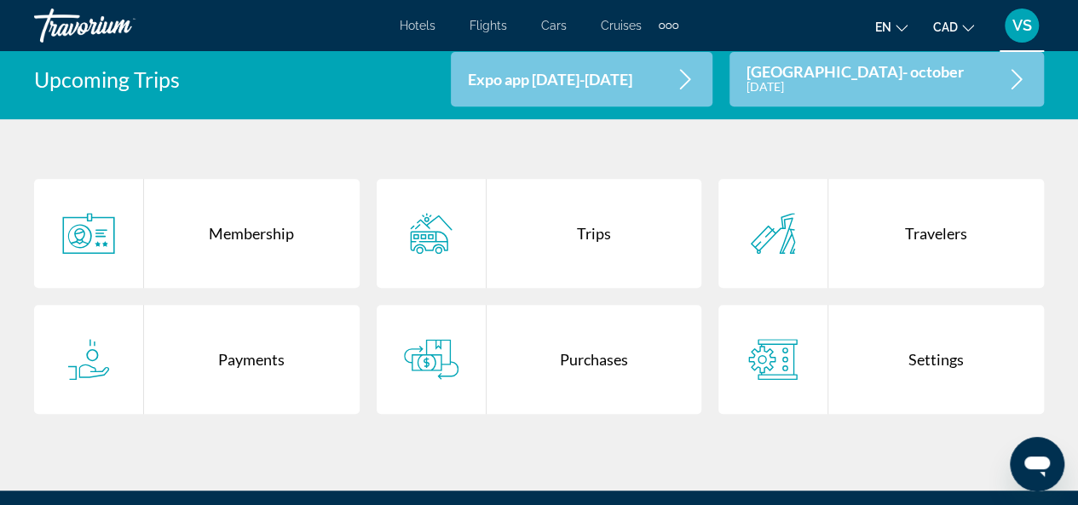
scroll to position [426, 0]
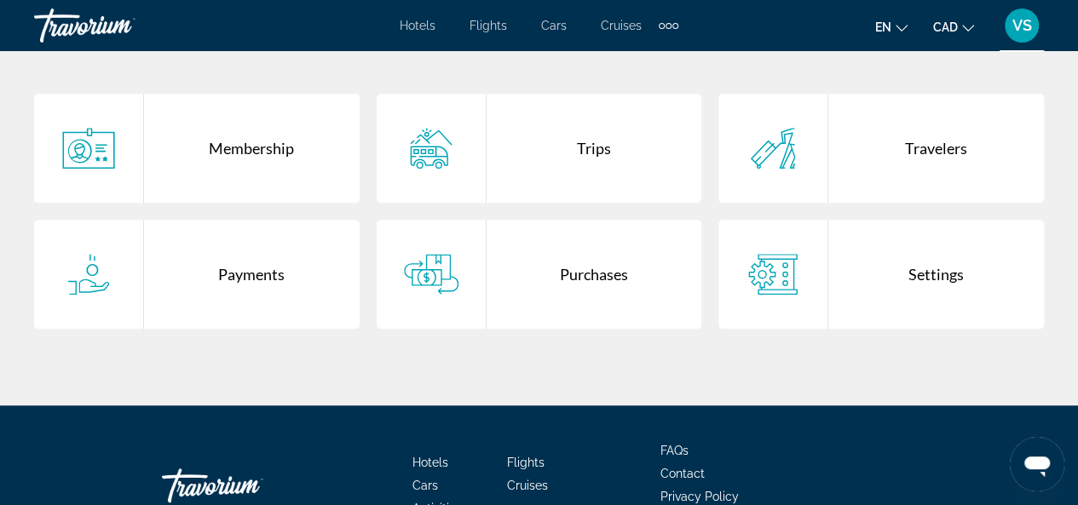
click at [589, 278] on div "Purchases" at bounding box center [595, 274] width 216 height 109
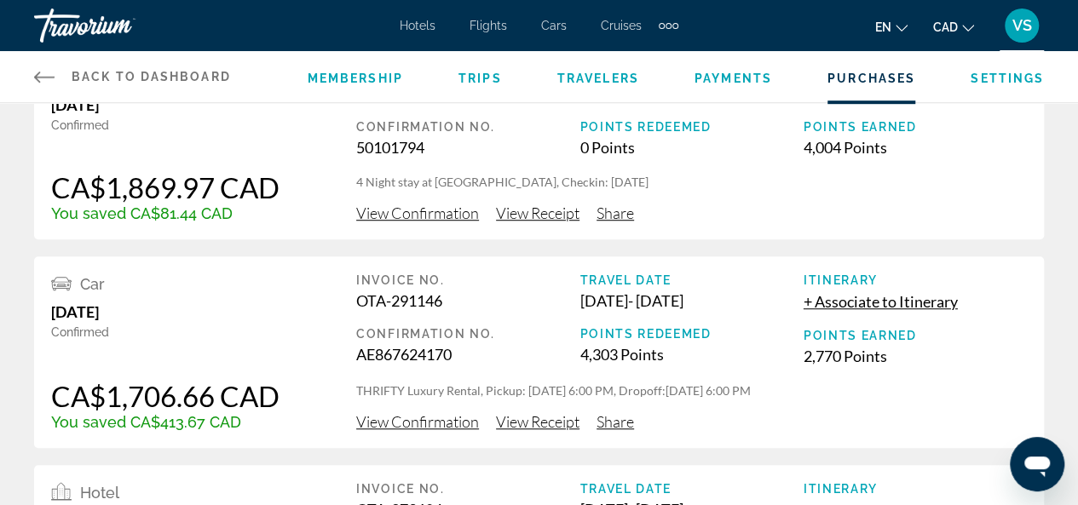
scroll to position [511, 0]
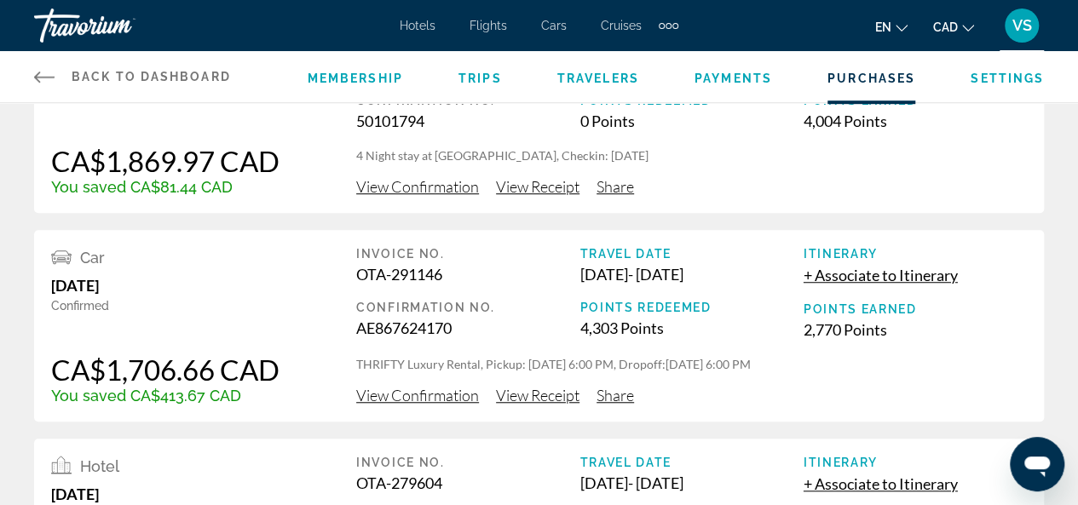
click at [526, 397] on span "View Receipt" at bounding box center [538, 395] width 84 height 19
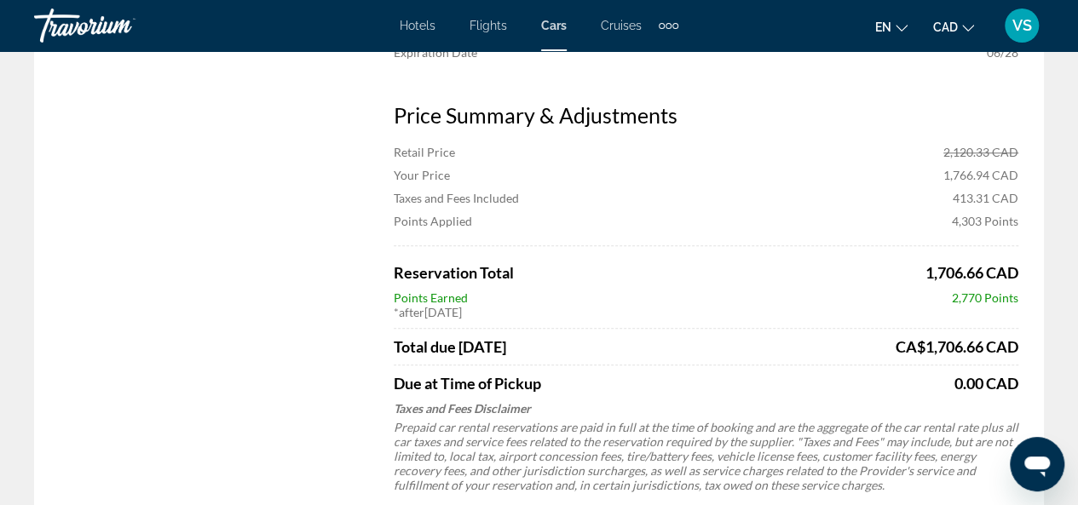
scroll to position [767, 0]
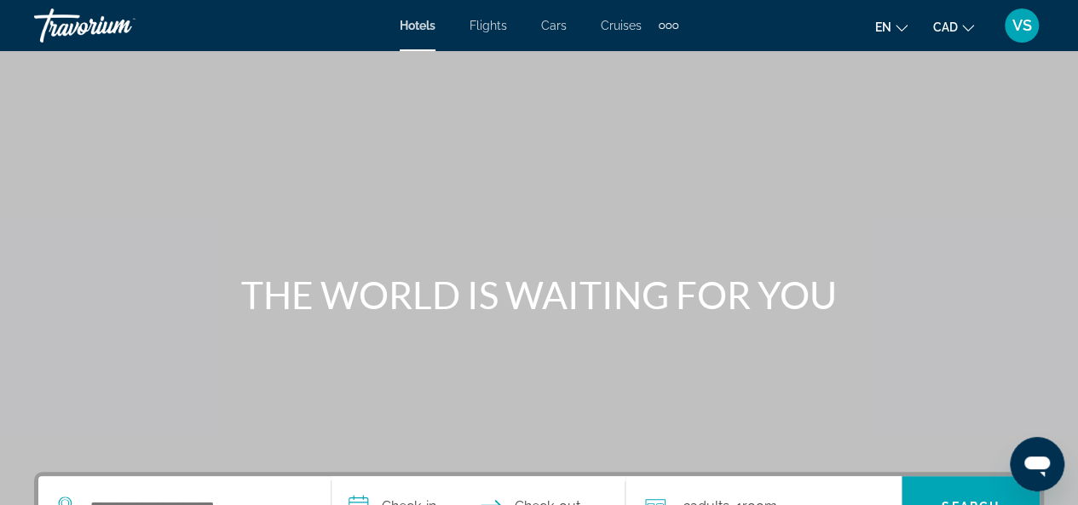
click at [1021, 28] on span "VS" at bounding box center [1022, 25] width 20 height 17
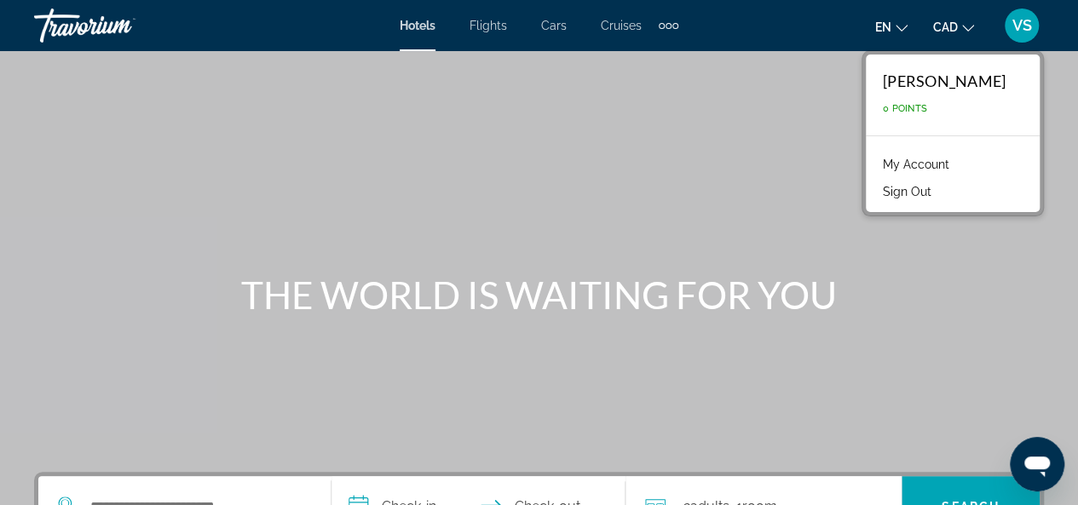
click at [907, 162] on link "My Account" at bounding box center [916, 164] width 84 height 22
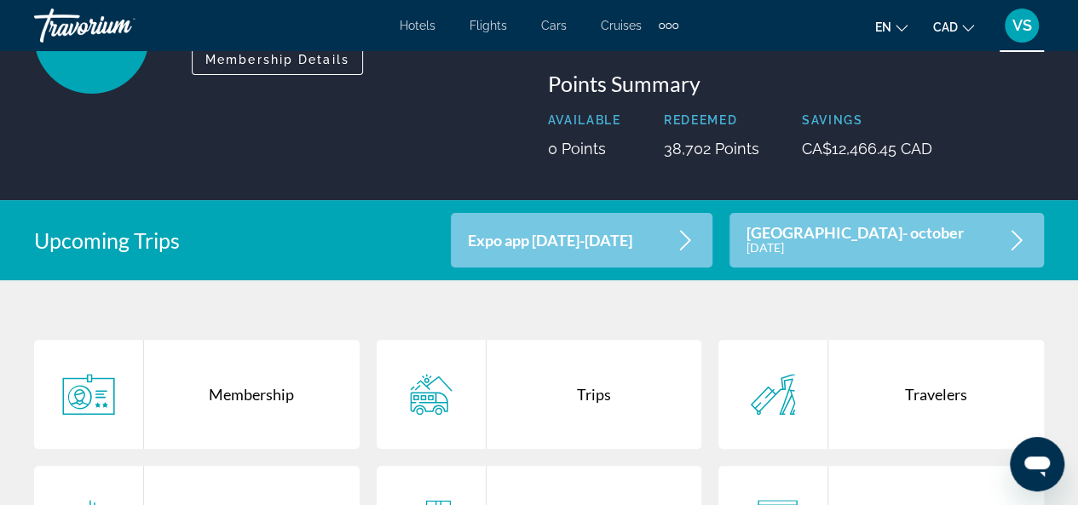
scroll to position [341, 0]
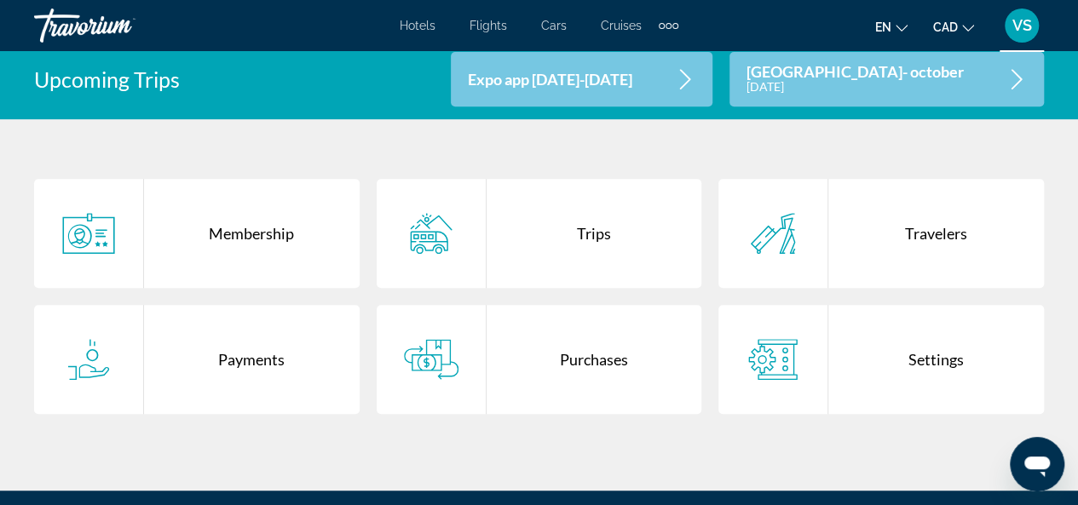
click at [593, 355] on div "Purchases" at bounding box center [595, 359] width 216 height 109
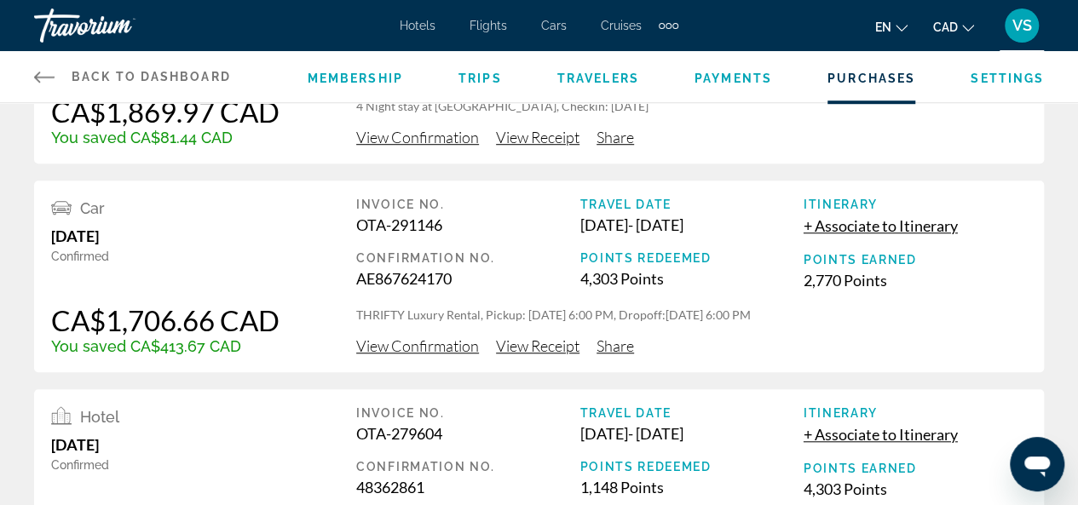
scroll to position [596, 0]
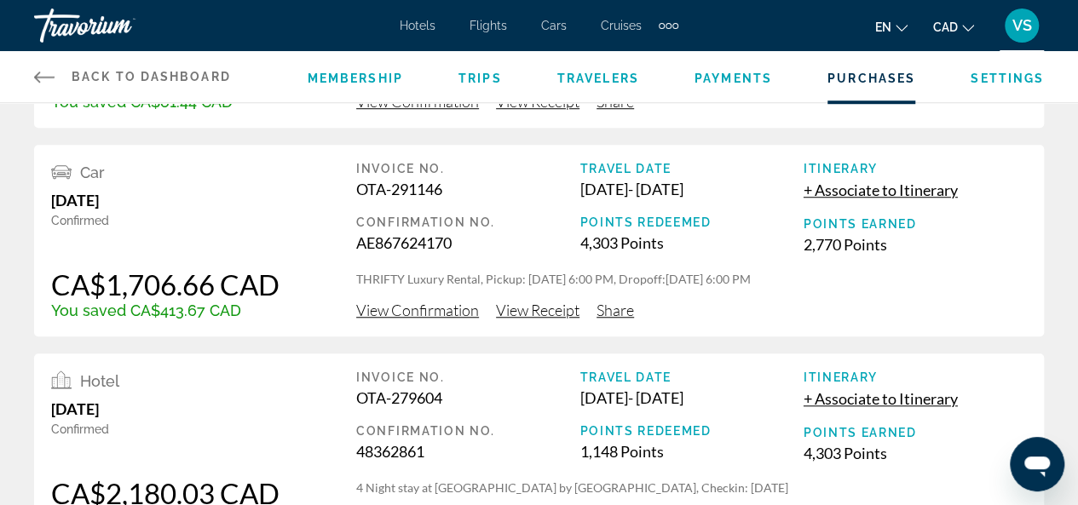
drag, startPoint x: 359, startPoint y: 277, endPoint x: 800, endPoint y: 282, distance: 441.4
click at [800, 282] on p "THRIFTY Luxury Rental, Pickup: [DATE] 6:00 PM, Dropoff:[DATE] 6:00 PM" at bounding box center [691, 279] width 671 height 17
copy p "THRIFTY Luxury Rental, Pickup: [DATE] 6:00 PM, Dropoff:[DATE] 6:00 PM"
click at [545, 312] on span "View Receipt" at bounding box center [538, 310] width 84 height 19
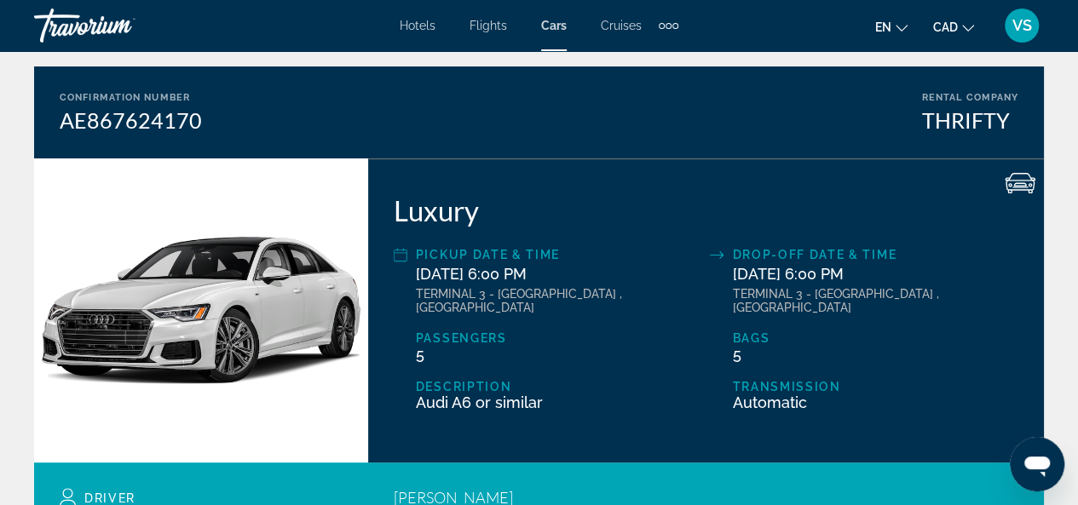
scroll to position [170, 0]
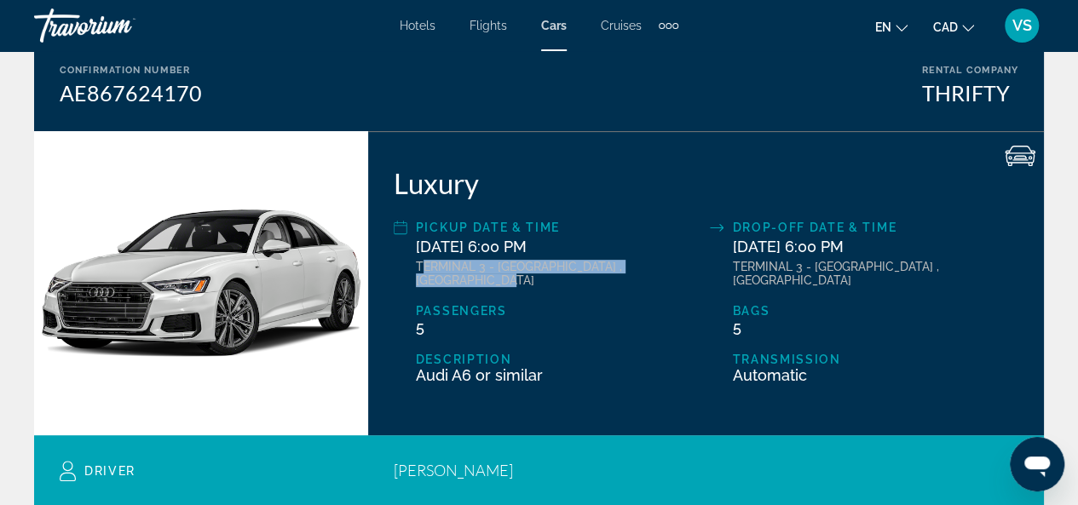
drag, startPoint x: 419, startPoint y: 267, endPoint x: 678, endPoint y: 266, distance: 259.0
click at [678, 266] on div "TERMINAL 3 - [GEOGRAPHIC_DATA] , [GEOGRAPHIC_DATA]" at bounding box center [559, 273] width 286 height 27
copy div "ERMINAL 3 - [GEOGRAPHIC_DATA] , [GEOGRAPHIC_DATA]"
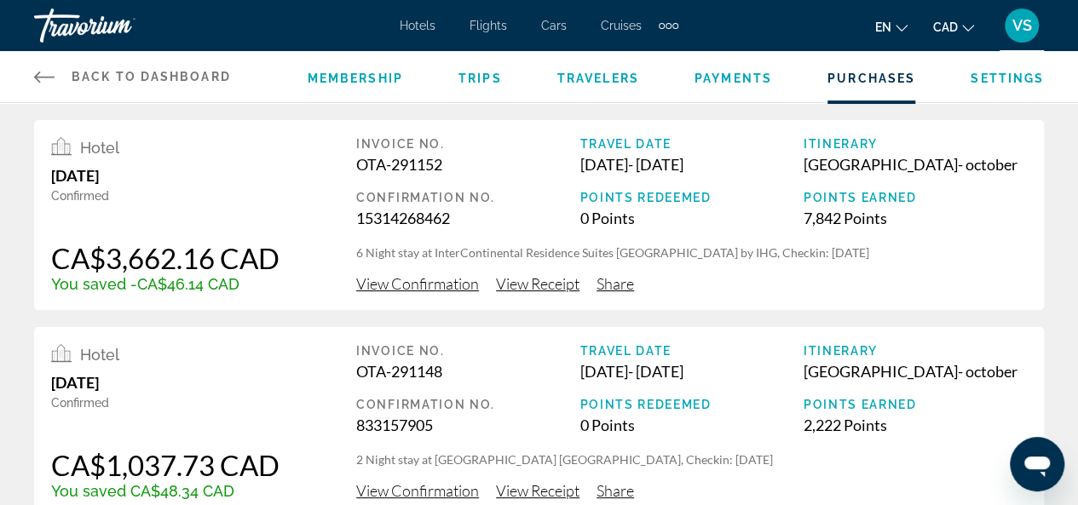
drag, startPoint x: 356, startPoint y: 252, endPoint x: 875, endPoint y: 254, distance: 518.9
click at [875, 254] on p "6 Night stay at InterContinental Residence Suites [GEOGRAPHIC_DATA] by IHG, Che…" at bounding box center [691, 253] width 671 height 17
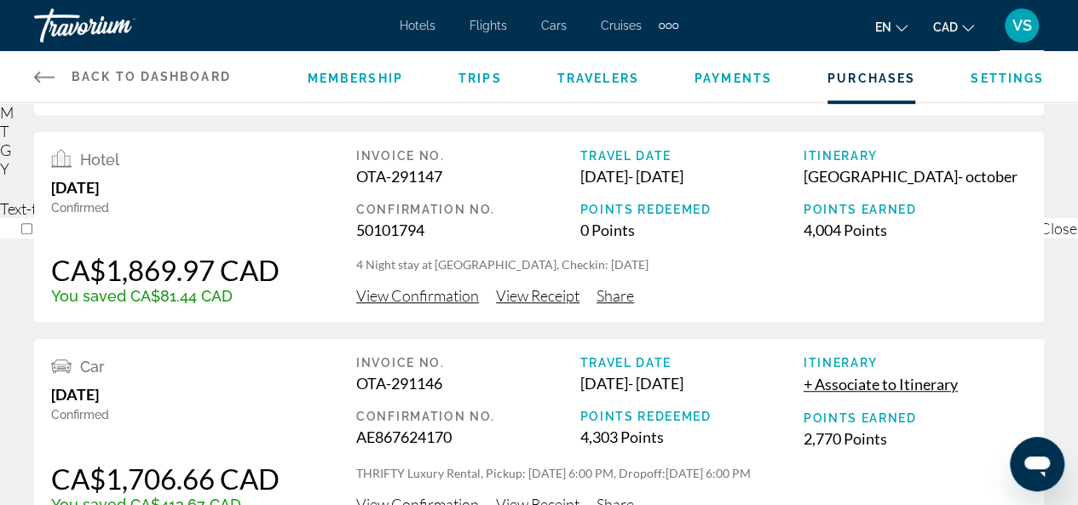
scroll to position [426, 0]
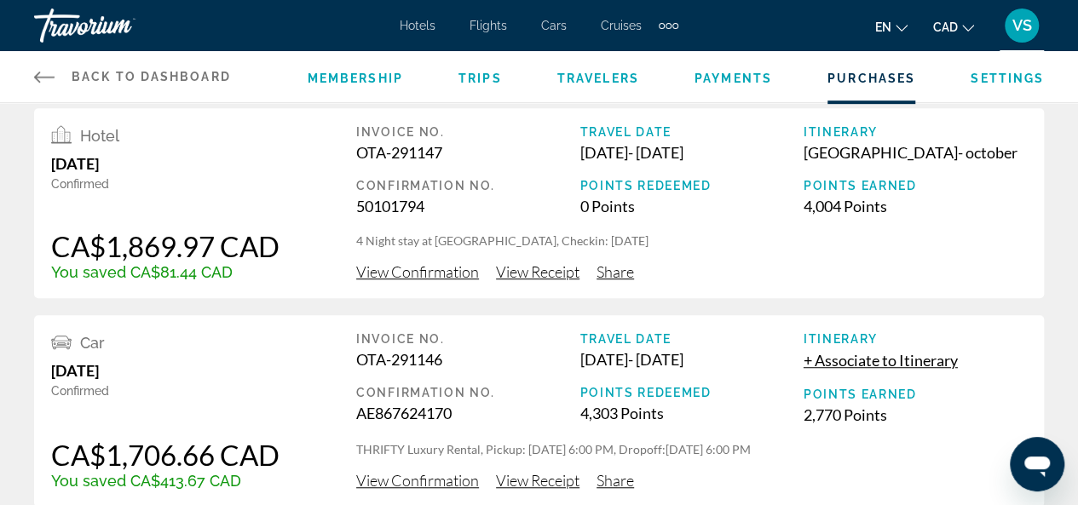
drag, startPoint x: 357, startPoint y: 240, endPoint x: 700, endPoint y: 241, distance: 343.4
click at [700, 241] on p "4 Night stay at [GEOGRAPHIC_DATA], Checkin: [DATE]" at bounding box center [691, 241] width 671 height 17
copy p "4 Night stay at [GEOGRAPHIC_DATA], Checkin: [DATE]"
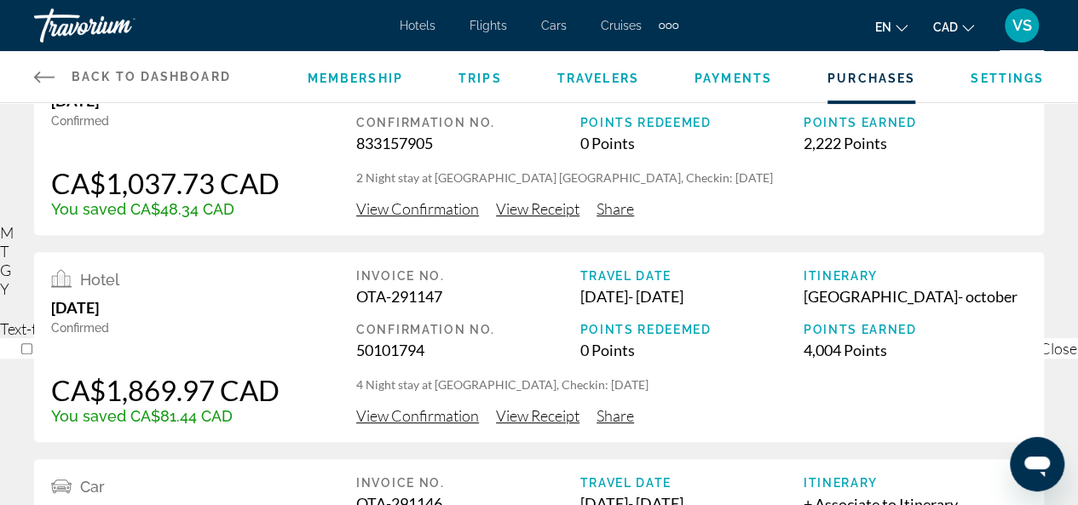
scroll to position [256, 0]
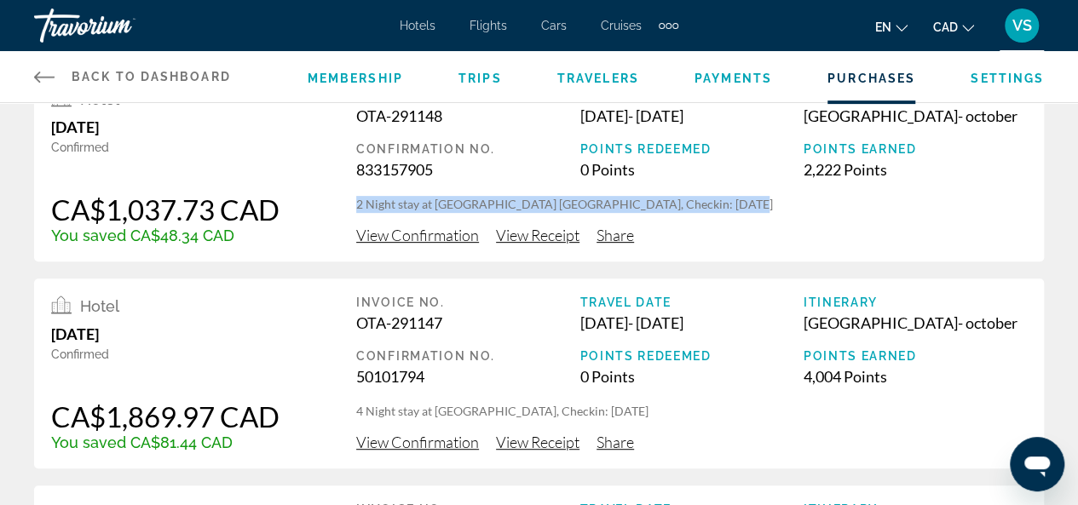
drag, startPoint x: 723, startPoint y: 203, endPoint x: 351, endPoint y: 202, distance: 371.5
click at [351, 202] on div "Hotel [DATE] Confirmed CA$1,037.73 CAD You saved CA$48.34 CAD Invoice No. OTA-2…" at bounding box center [539, 167] width 1010 height 190
copy p "2 Night stay at [GEOGRAPHIC_DATA] [GEOGRAPHIC_DATA], Checkin: [DATE]"
drag, startPoint x: 582, startPoint y: 325, endPoint x: 779, endPoint y: 324, distance: 196.8
click at [779, 324] on div "[DATE] - [DATE]" at bounding box center [690, 323] width 223 height 19
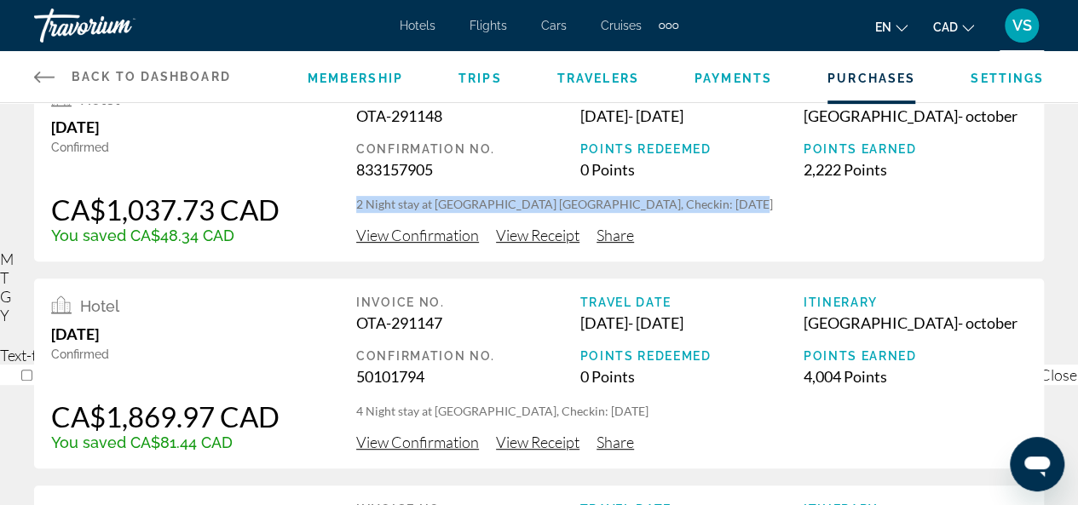
copy div "[DATE] - [DATE]"
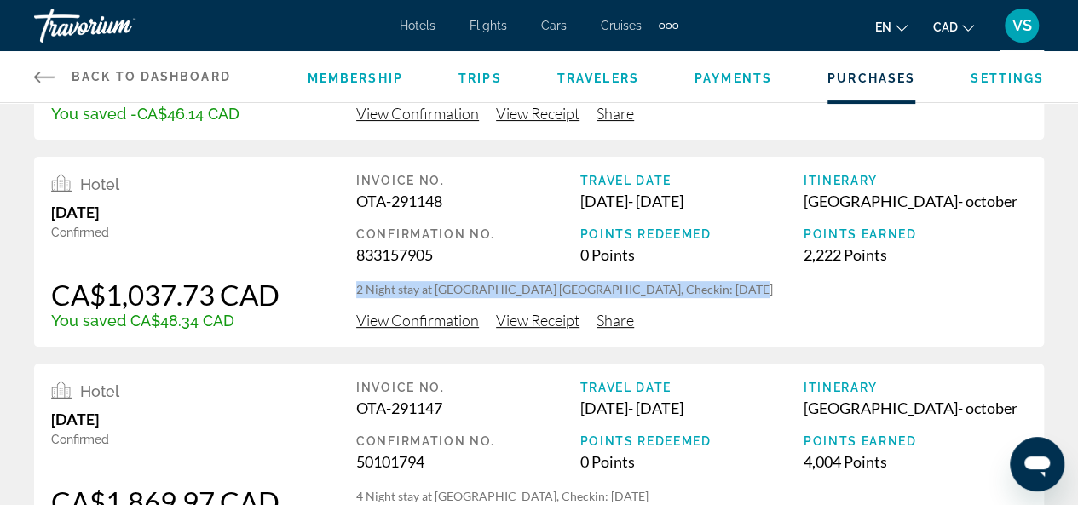
drag, startPoint x: 581, startPoint y: 200, endPoint x: 768, endPoint y: 204, distance: 186.6
click at [768, 204] on div "[DATE] - [DATE]" at bounding box center [690, 201] width 223 height 19
copy div "[DATE] - [DATE]"
drag, startPoint x: 357, startPoint y: 288, endPoint x: 723, endPoint y: 292, distance: 366.4
click at [723, 292] on p "2 Night stay at [GEOGRAPHIC_DATA] [GEOGRAPHIC_DATA], Checkin: [DATE]" at bounding box center [691, 289] width 671 height 17
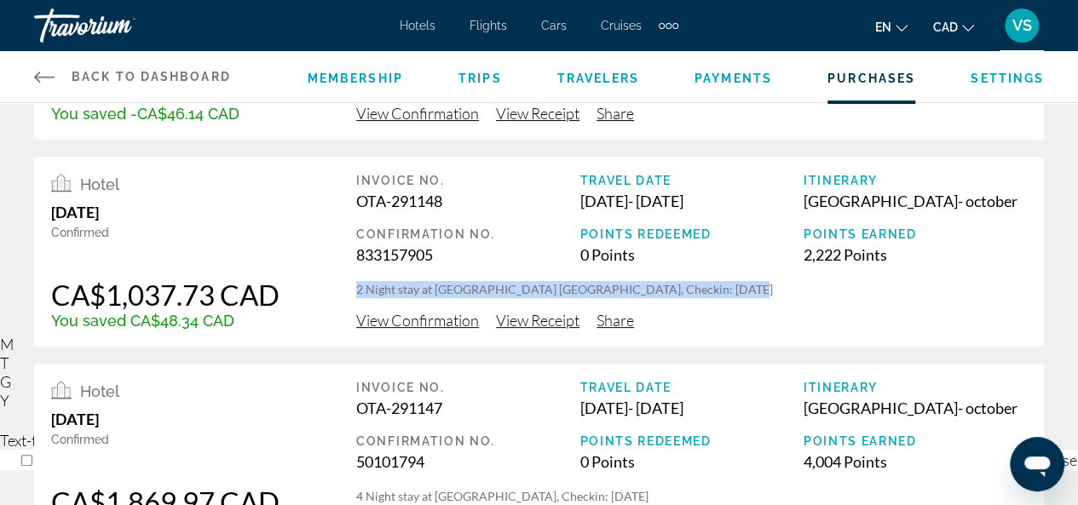
copy p "2 Night stay at [GEOGRAPHIC_DATA] [GEOGRAPHIC_DATA], Checkin: [DATE]"
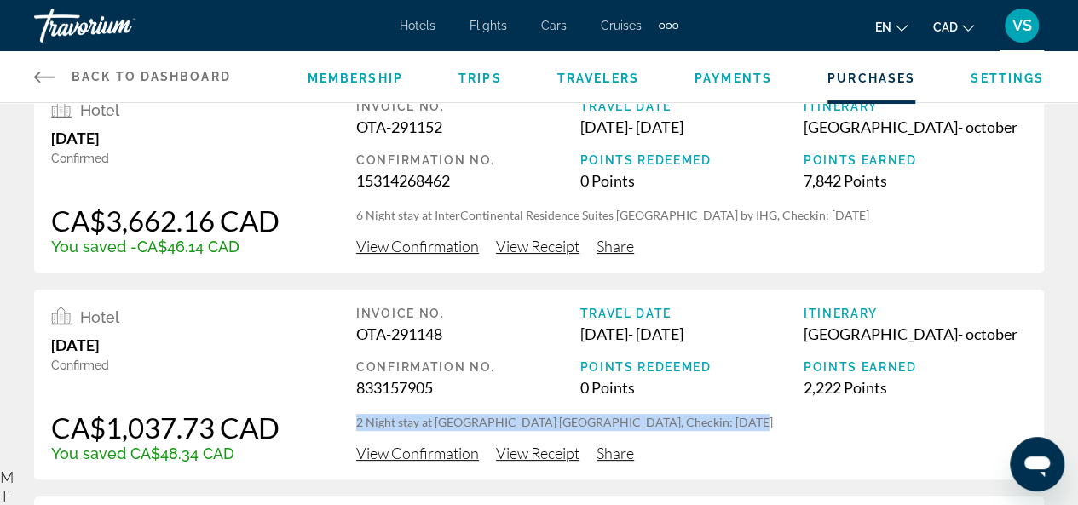
scroll to position [0, 0]
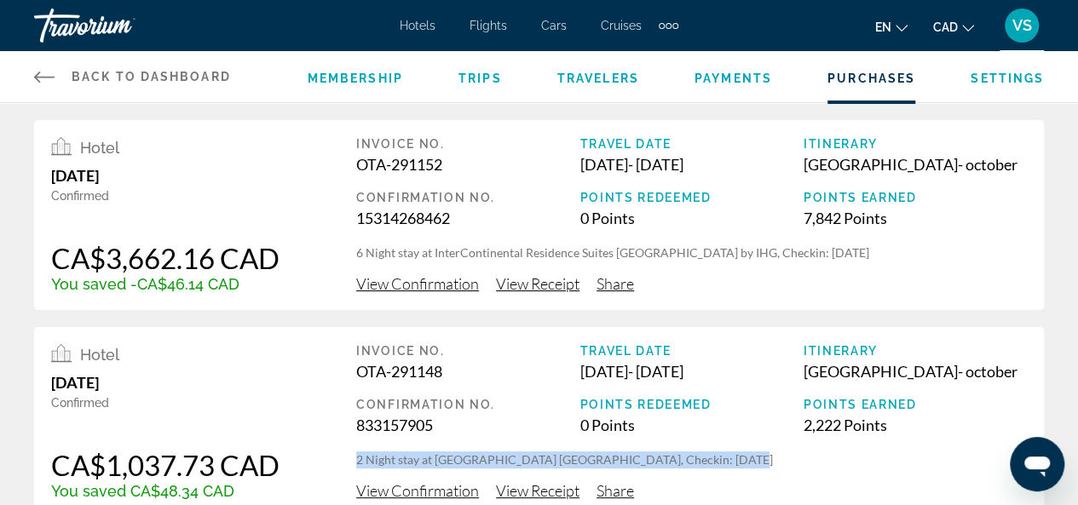
drag, startPoint x: 581, startPoint y: 164, endPoint x: 768, endPoint y: 164, distance: 186.6
click at [768, 164] on div "[DATE] - [DATE]" at bounding box center [690, 164] width 223 height 19
copy div "[DATE] - [DATE]"
drag, startPoint x: 358, startPoint y: 255, endPoint x: 867, endPoint y: 253, distance: 508.7
click at [867, 253] on p "6 Night stay at InterContinental Residence Suites [GEOGRAPHIC_DATA] by IHG, Che…" at bounding box center [691, 253] width 671 height 17
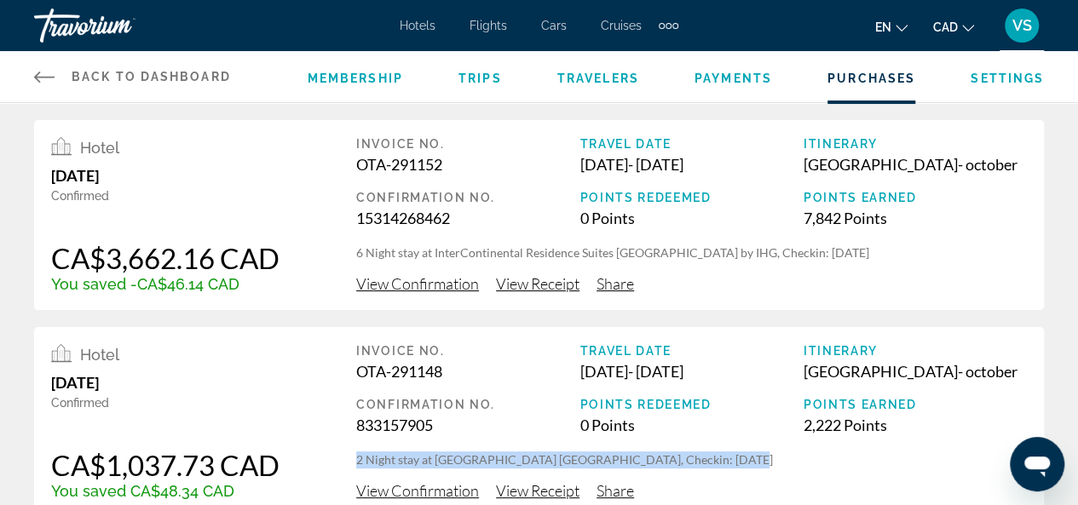
copy p "6 Night stay at InterContinental Residence Suites [GEOGRAPHIC_DATA] by IHG, Che…"
